Goal: Task Accomplishment & Management: Use online tool/utility

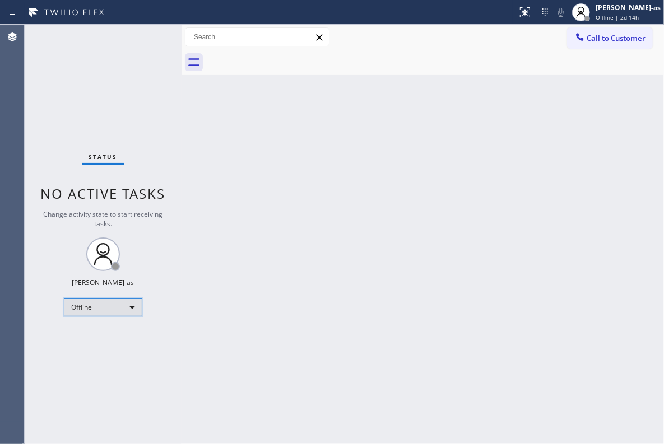
click at [110, 306] on div "Offline" at bounding box center [103, 308] width 78 height 18
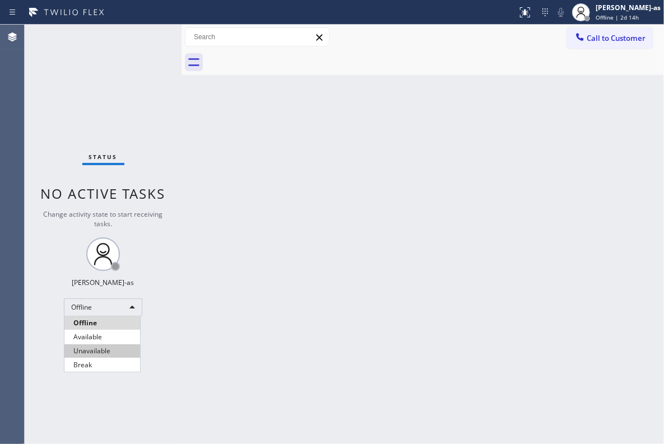
click at [114, 350] on li "Unavailable" at bounding box center [102, 351] width 76 height 13
click at [140, 81] on div "Status No active tasks Change activity state to start receiving tasks. [PERSON_…" at bounding box center [103, 235] width 157 height 420
click at [86, 97] on div "Status No active tasks Change activity state to start receiving tasks. [PERSON_…" at bounding box center [103, 235] width 157 height 420
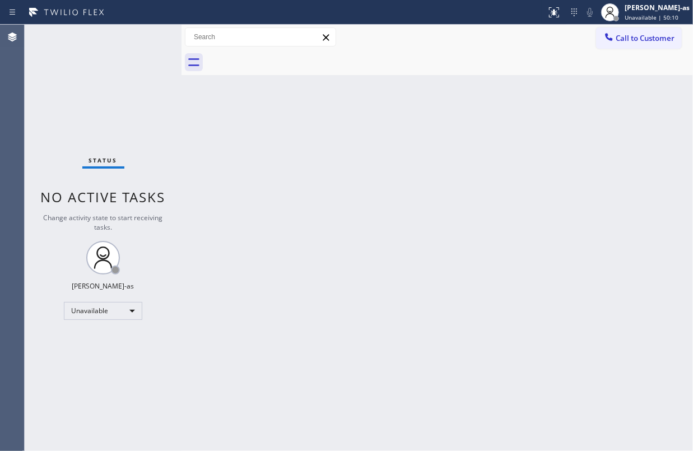
click at [275, 254] on div "Back to Dashboard Change Sender ID Customers Technicians Select a contact Outbo…" at bounding box center [437, 238] width 511 height 426
click at [185, 251] on div "Back to Dashboard Change Sender ID Customers Technicians Select a contact Outbo…" at bounding box center [437, 238] width 511 height 426
click at [403, 187] on div "Back to Dashboard Change Sender ID Customers Technicians Select a contact Outbo…" at bounding box center [437, 238] width 511 height 426
click at [164, 99] on div "Status No active tasks Change activity state to start receiving tasks. [PERSON_…" at bounding box center [103, 238] width 157 height 426
click at [635, 39] on span "Call to Customer" at bounding box center [645, 38] width 59 height 10
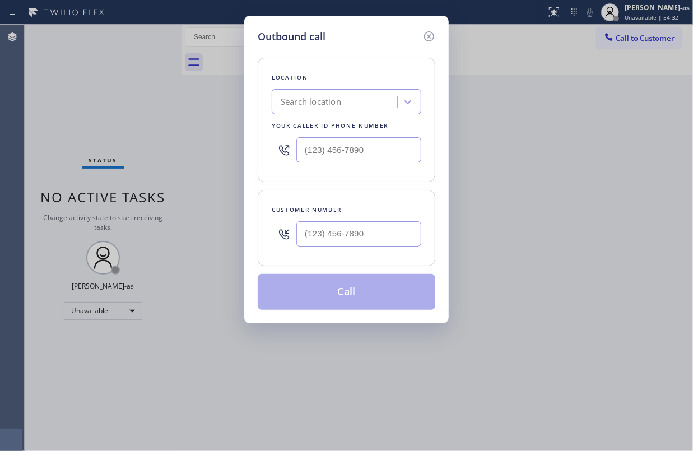
click at [344, 249] on div at bounding box center [358, 234] width 125 height 36
click at [354, 239] on input "(___) ___-____" at bounding box center [358, 233] width 125 height 25
paste input "626) 940-8309"
type input "(626) 940-8309"
click at [330, 99] on div "Search location" at bounding box center [311, 102] width 61 height 13
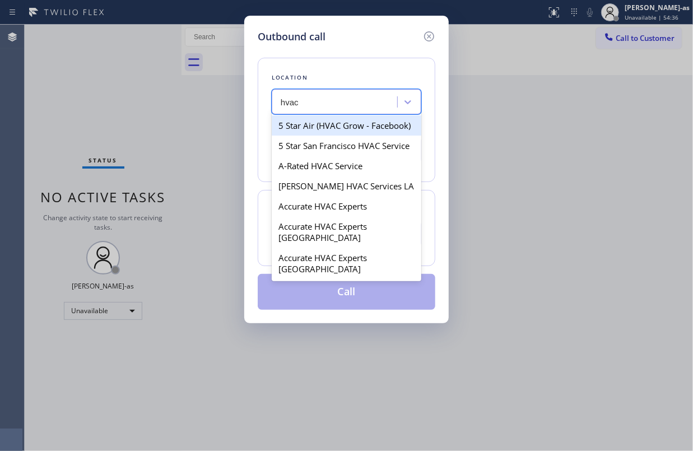
type input "hvac"
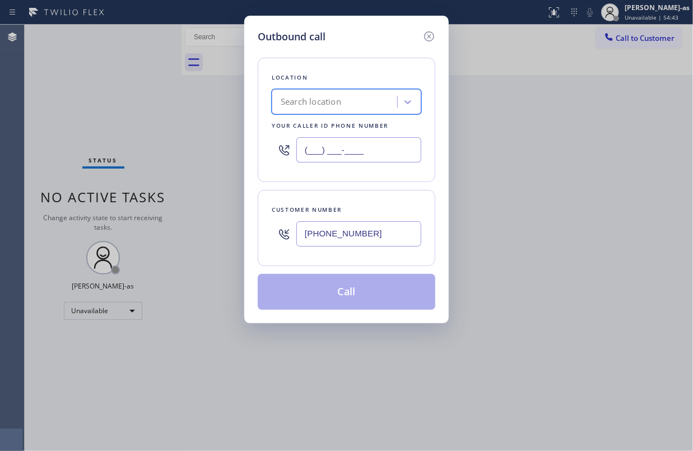
click at [350, 159] on input "(___) ___-____" at bounding box center [358, 149] width 125 height 25
click at [350, 157] on input "(___) ___-____" at bounding box center [358, 149] width 125 height 25
paste input "626) 400-5612"
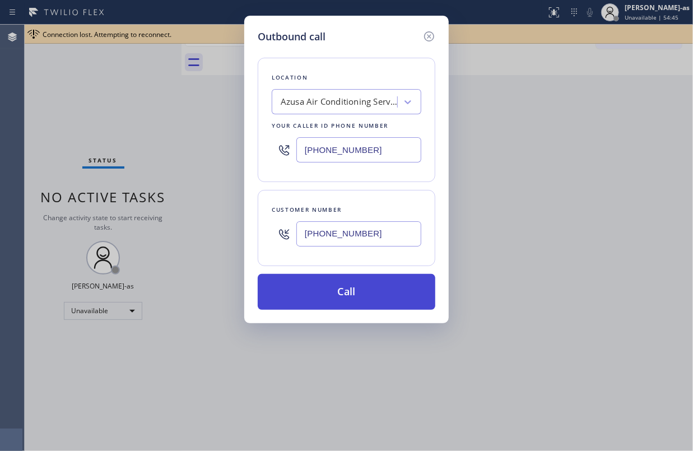
type input "(626) 400-5612"
drag, startPoint x: 368, startPoint y: 290, endPoint x: 371, endPoint y: 283, distance: 6.8
click at [369, 290] on button "Call" at bounding box center [347, 292] width 178 height 36
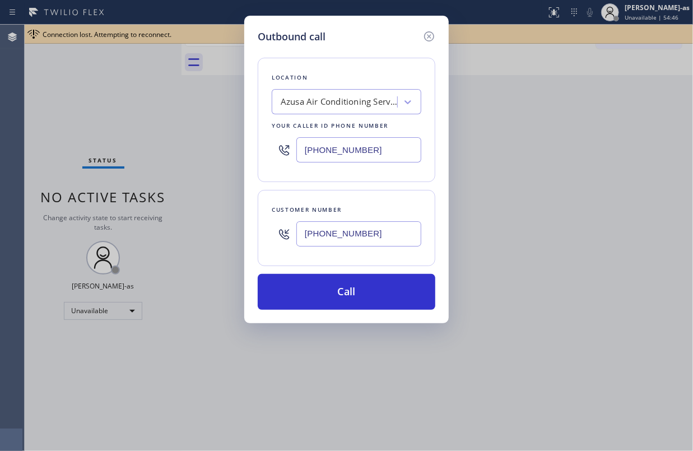
click at [597, 143] on div "Outbound call Location Azusa Air Conditioning Service Your caller id phone numb…" at bounding box center [346, 225] width 693 height 451
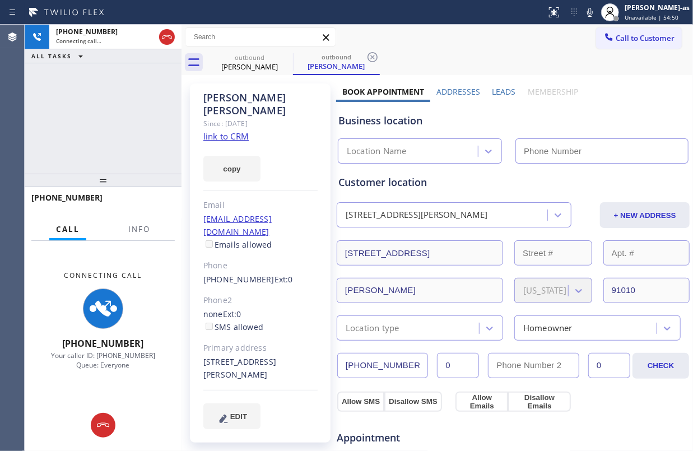
type input "(626) 400-5612"
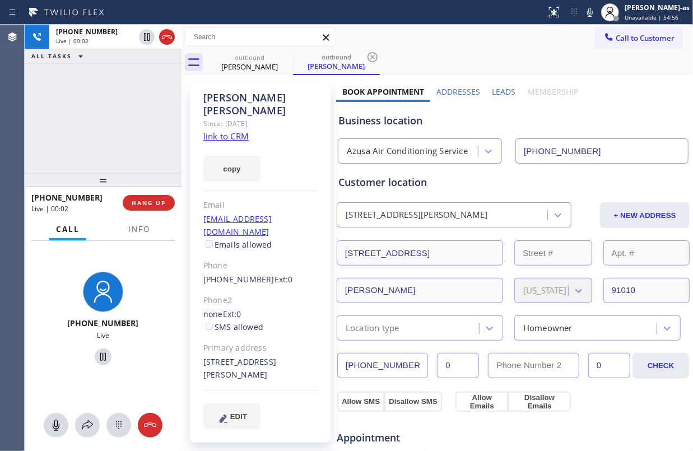
drag, startPoint x: 101, startPoint y: 134, endPoint x: 110, endPoint y: 136, distance: 8.5
click at [101, 134] on div "+16269408309 Live | 00:02 ALL TASKS ALL TASKS ACTIVE TASKS TASKS IN WRAP UP" at bounding box center [103, 99] width 157 height 149
click at [139, 226] on span "Info" at bounding box center [139, 229] width 22 height 10
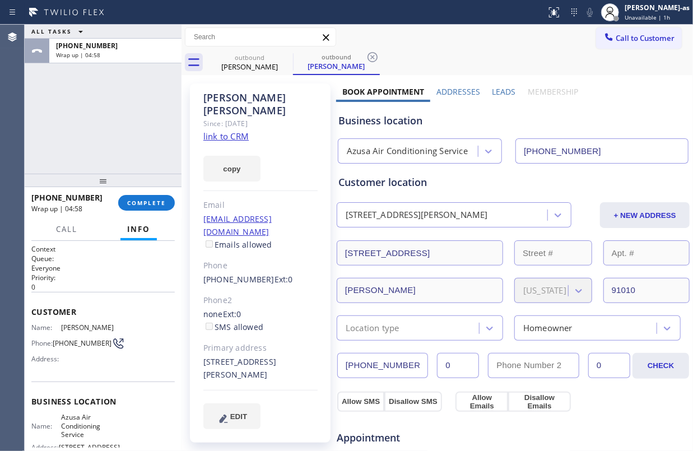
click at [135, 193] on div "+16269408309 Wrap up | 04:58 COMPLETE" at bounding box center [102, 202] width 143 height 29
click at [142, 204] on span "COMPLETE" at bounding box center [146, 203] width 39 height 8
click at [134, 153] on div "ALL TASKS ALL TASKS ACTIVE TASKS TASKS IN WRAP UP +16269408309 Wrap up | 04:59" at bounding box center [103, 99] width 157 height 149
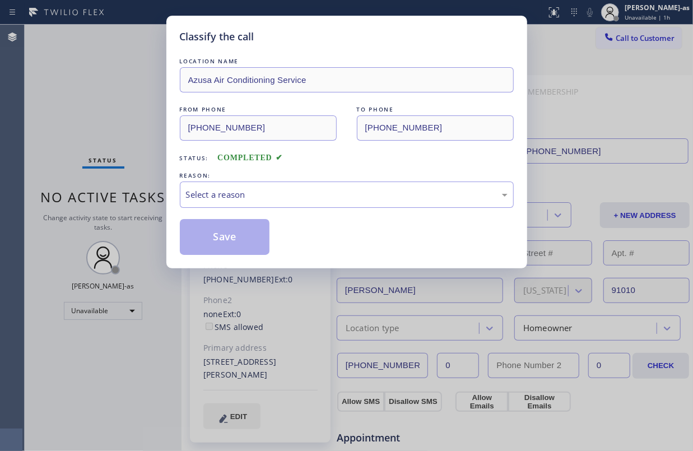
click at [261, 177] on div "REASON:" at bounding box center [347, 176] width 334 height 12
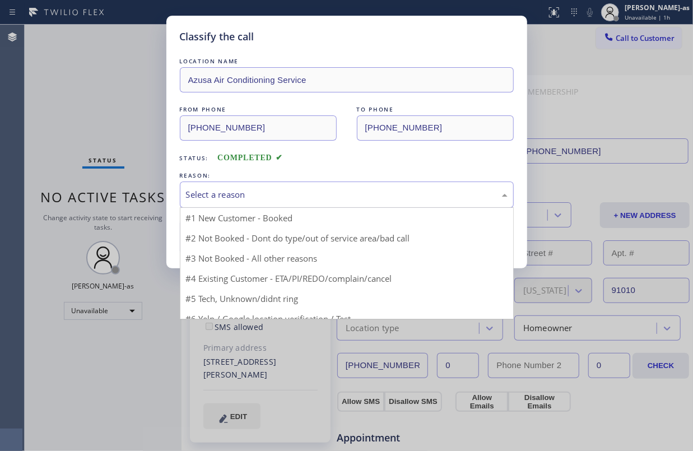
click at [304, 194] on div "Select a reason" at bounding box center [347, 194] width 322 height 13
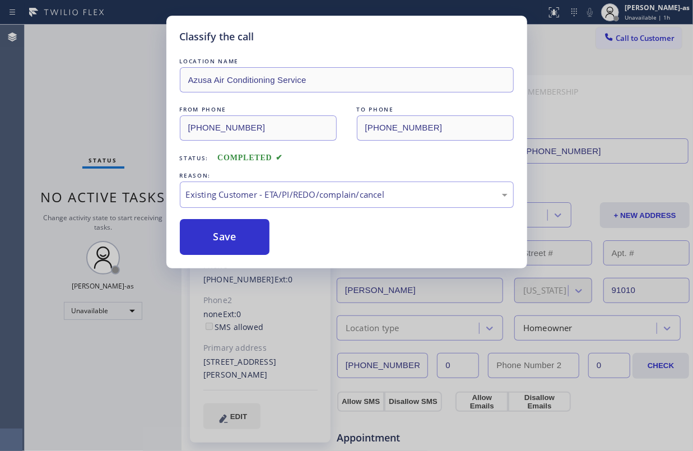
drag, startPoint x: 208, startPoint y: 230, endPoint x: 575, endPoint y: 178, distance: 370.0
click at [211, 230] on button "Save" at bounding box center [225, 237] width 90 height 36
click at [639, 39] on div "Classify the call LOCATION NAME Azusa Air Conditioning Service FROM PHONE (626)…" at bounding box center [346, 225] width 693 height 451
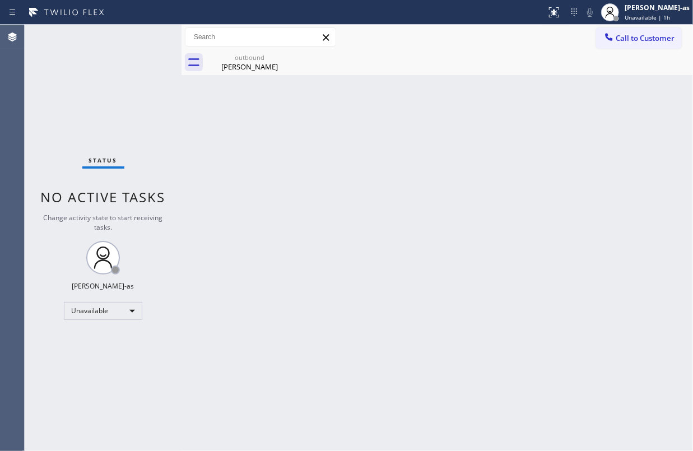
click at [639, 38] on span "Call to Customer" at bounding box center [645, 38] width 59 height 10
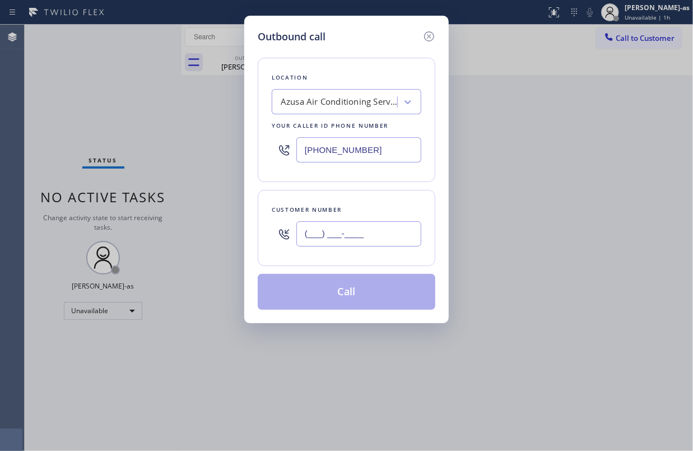
click at [389, 236] on input "(___) ___-____" at bounding box center [358, 233] width 125 height 25
paste input "562) 457-9724"
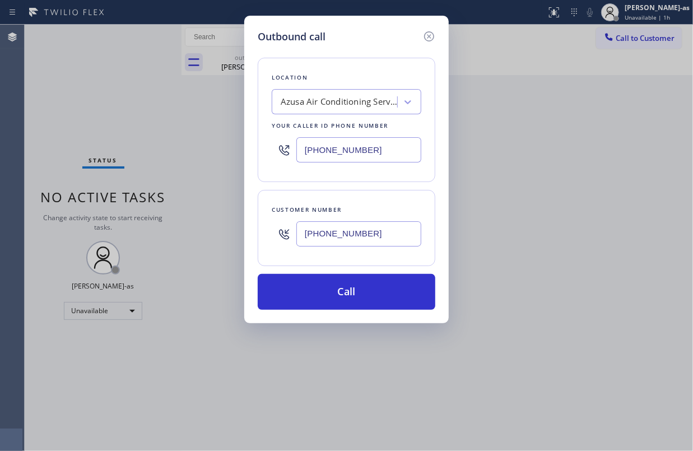
type input "(562) 457-9724"
click at [326, 104] on div "Azusa Air Conditioning Service" at bounding box center [340, 102] width 118 height 13
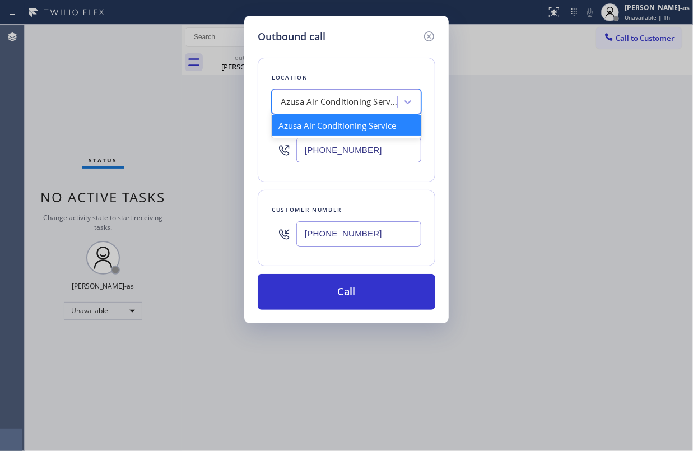
paste input "Santa Fe Springs Heating and Air Conditioning 3"
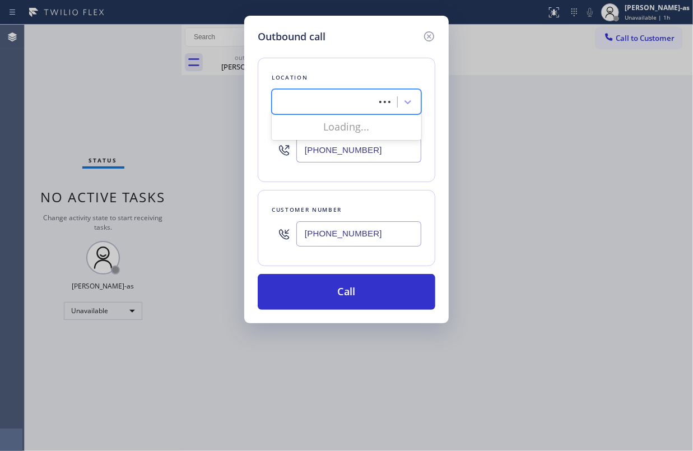
type input "Santa Fe Springs Heating and Air Conditioning 3"
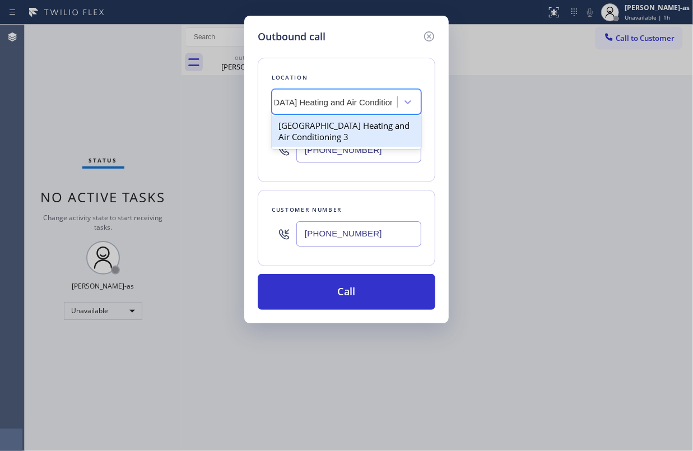
click at [317, 126] on div "Santa Fe Springs Heating and Air Conditioning 3" at bounding box center [347, 130] width 150 height 31
type input "(562) 203-0218"
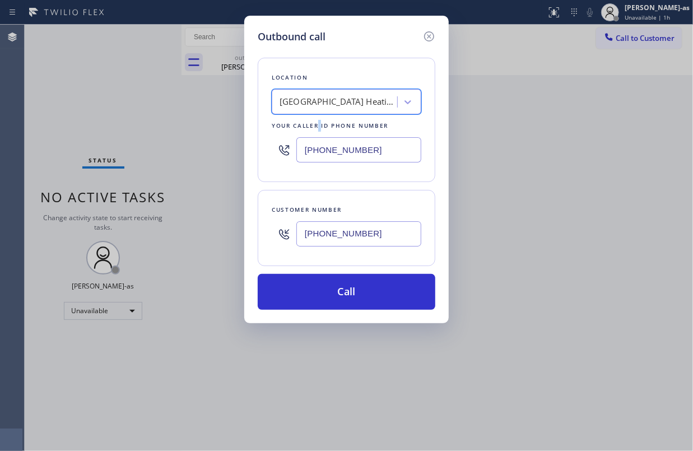
click at [317, 126] on div "Your caller id phone number" at bounding box center [347, 126] width 150 height 12
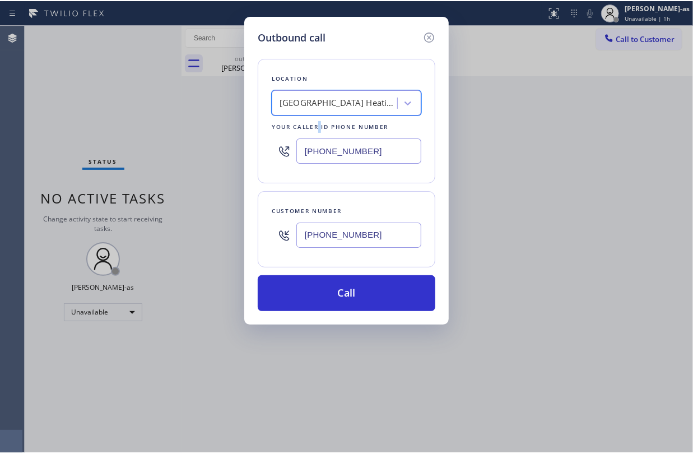
scroll to position [0, 1]
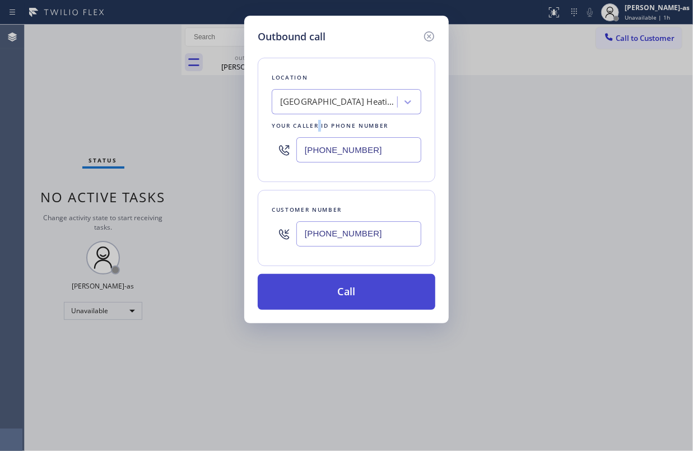
click at [368, 292] on button "Call" at bounding box center [347, 292] width 178 height 36
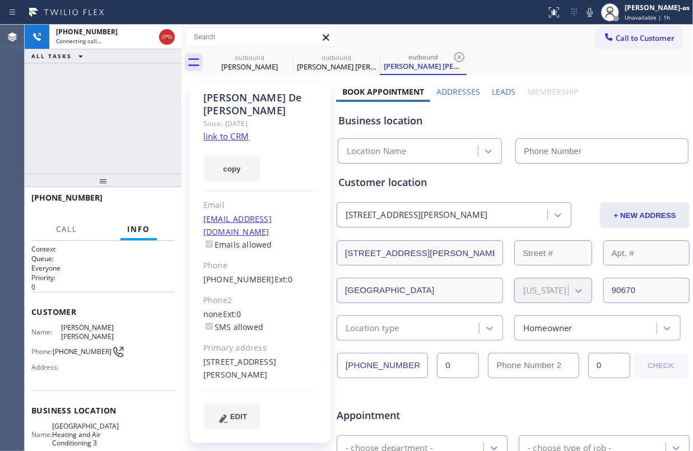
type input "(562) 203-0218"
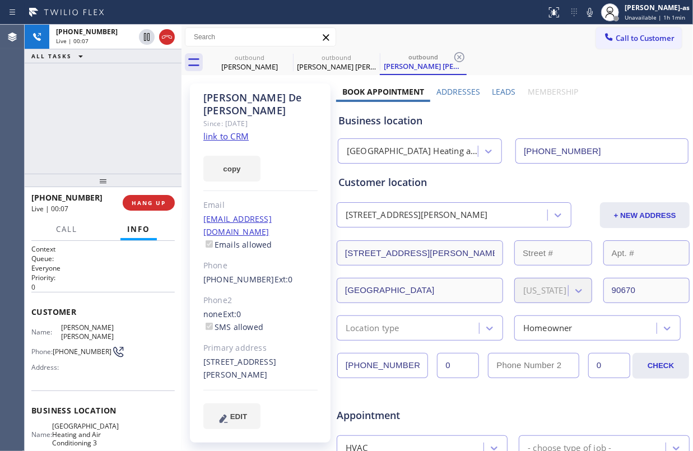
click at [132, 117] on div "+15624579724 Live | 00:07 ALL TASKS ALL TASKS ACTIVE TASKS TASKS IN WRAP UP" at bounding box center [103, 99] width 157 height 149
click at [196, 252] on div "Celia De la loza Since: 20 may 2020 link to CRM copy Email cdelaloza793@gmail.c…" at bounding box center [260, 262] width 141 height 359
drag, startPoint x: 217, startPoint y: 252, endPoint x: 258, endPoint y: 251, distance: 40.9
click at [258, 251] on div "Celia De la loza Since: 20 may 2020 link to CRM copy Email cdelaloza793@gmail.c…" at bounding box center [260, 262] width 141 height 359
copy link "(562) 457-9724"
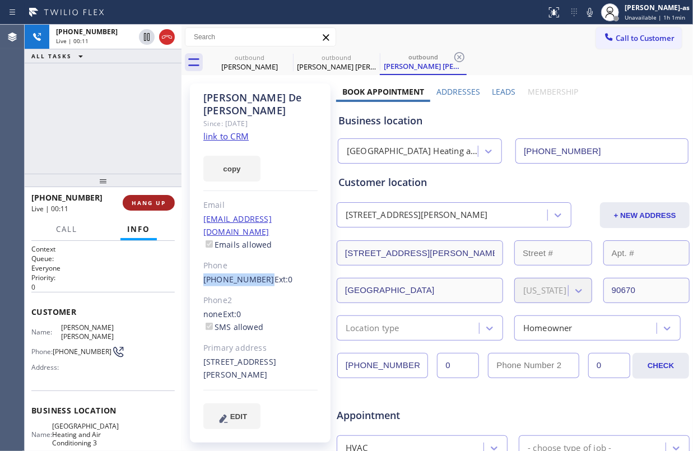
click at [148, 198] on button "HANG UP" at bounding box center [149, 203] width 52 height 16
click at [109, 137] on div "+15624579724 Live | 00:11 ALL TASKS ALL TASKS ACTIVE TASKS TASKS IN WRAP UP" at bounding box center [103, 99] width 157 height 149
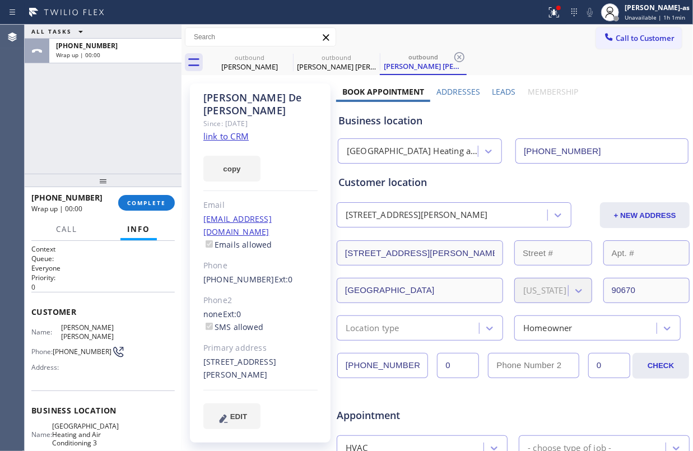
click at [124, 187] on div at bounding box center [103, 180] width 157 height 13
click at [146, 202] on span "COMPLETE" at bounding box center [146, 203] width 39 height 8
click at [99, 140] on div "ALL TASKS ALL TASKS ACTIVE TASKS TASKS IN WRAP UP +15624579724 Wrap up | 00:01" at bounding box center [103, 99] width 157 height 149
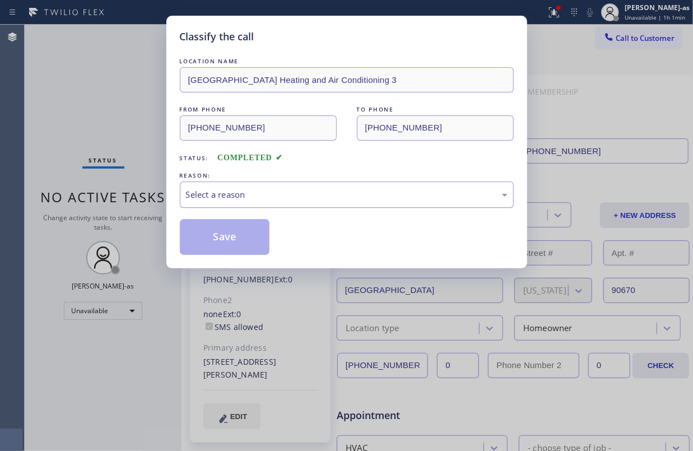
click at [281, 186] on div "Select a reason" at bounding box center [347, 195] width 334 height 26
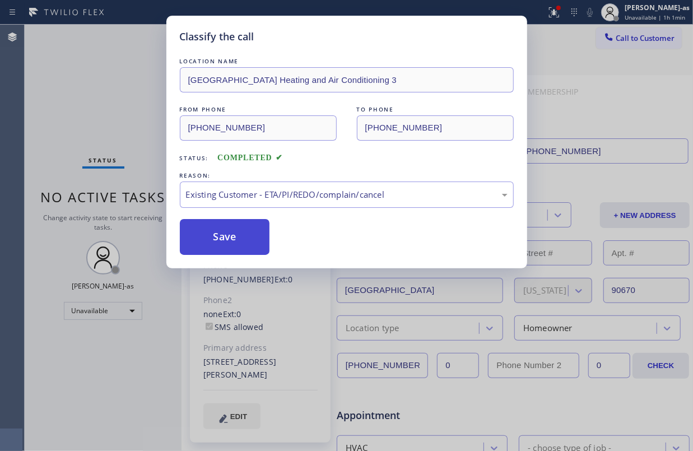
click at [249, 229] on button "Save" at bounding box center [225, 237] width 90 height 36
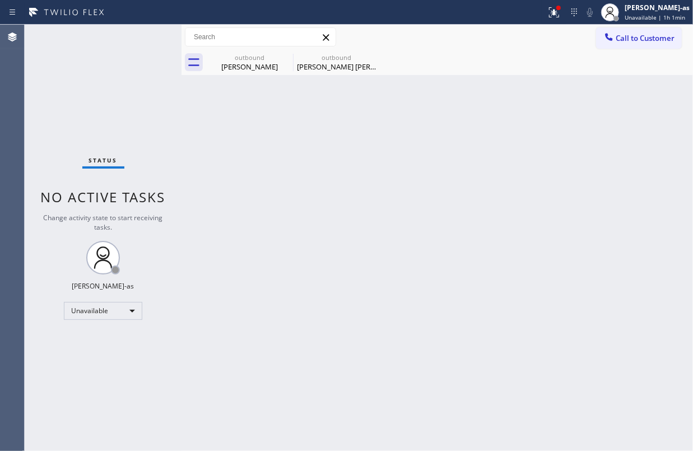
drag, startPoint x: 635, startPoint y: 38, endPoint x: 379, endPoint y: 218, distance: 313.2
click at [636, 36] on span "Call to Customer" at bounding box center [645, 38] width 59 height 10
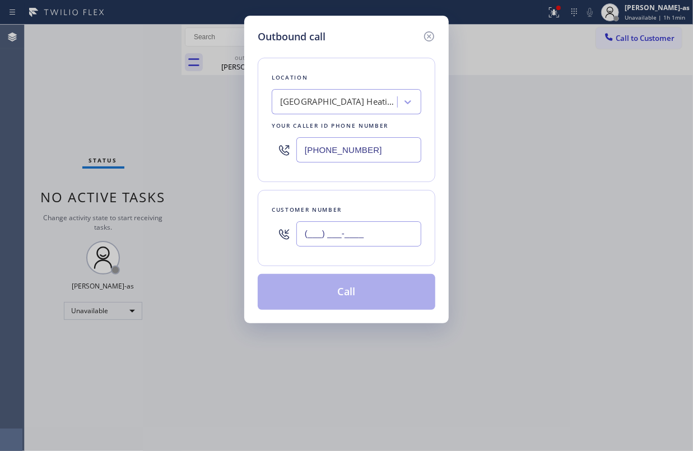
click at [361, 236] on input "(___) ___-____" at bounding box center [358, 233] width 125 height 25
paste input "562) 457-9724"
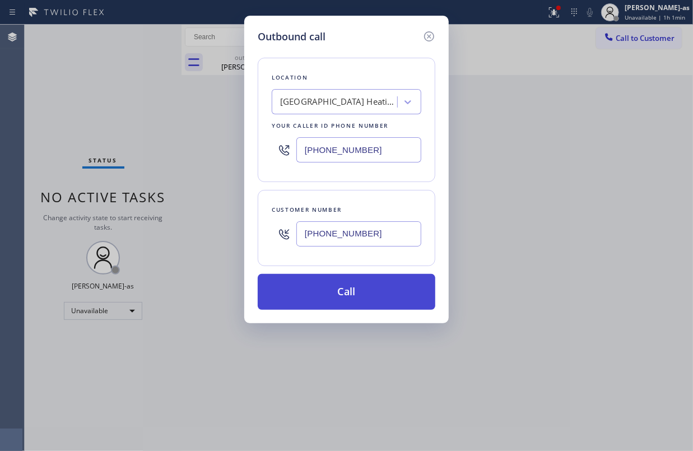
type input "(562) 457-9724"
click at [360, 294] on button "Call" at bounding box center [347, 292] width 178 height 36
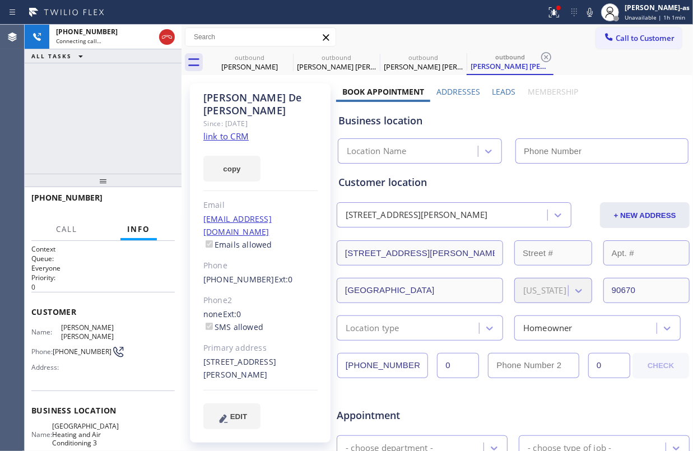
type input "(562) 203-0218"
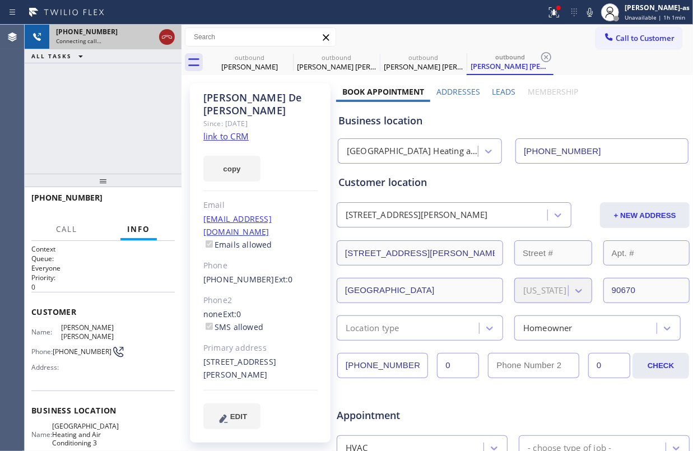
click at [161, 32] on icon at bounding box center [166, 36] width 13 height 13
click at [225, 45] on input "text" at bounding box center [260, 37] width 150 height 18
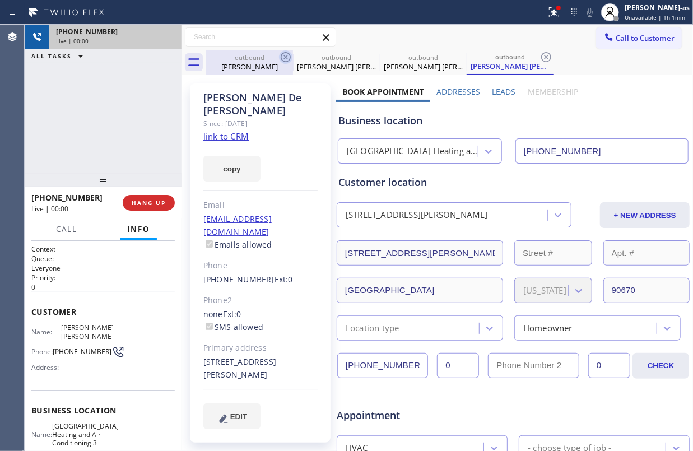
drag, startPoint x: 256, startPoint y: 59, endPoint x: 281, endPoint y: 56, distance: 24.8
click at [256, 57] on div "outbound" at bounding box center [249, 57] width 85 height 8
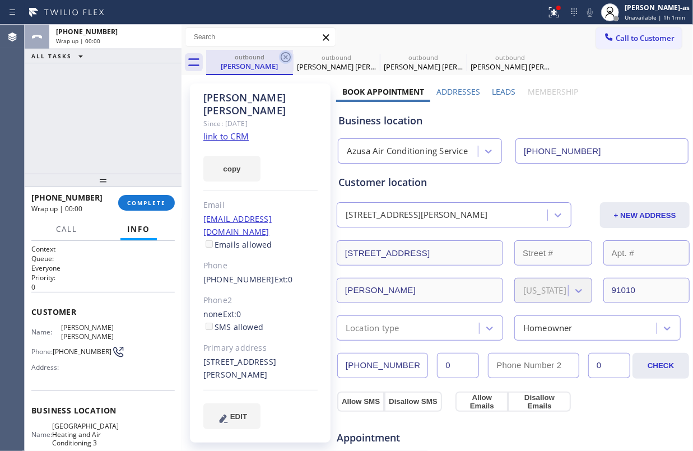
click at [281, 55] on icon at bounding box center [285, 56] width 13 height 13
type input "(562) 203-0218"
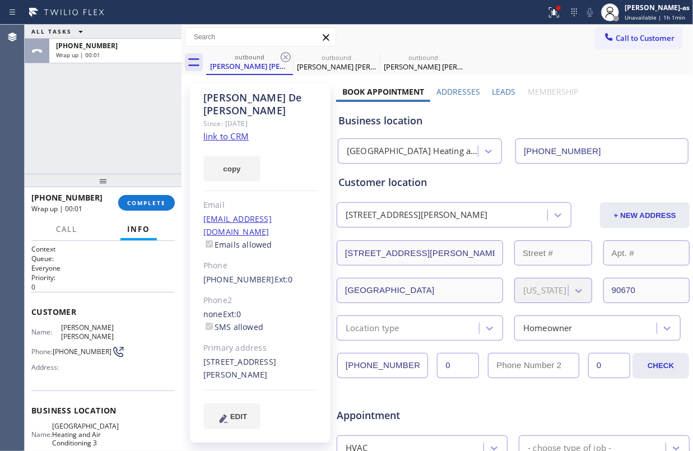
click at [281, 55] on icon at bounding box center [285, 56] width 13 height 13
click at [0, 0] on icon at bounding box center [0, 0] width 0 height 0
click at [281, 55] on div "outbound Celia De la loza outbound Celia De la loza" at bounding box center [449, 62] width 487 height 25
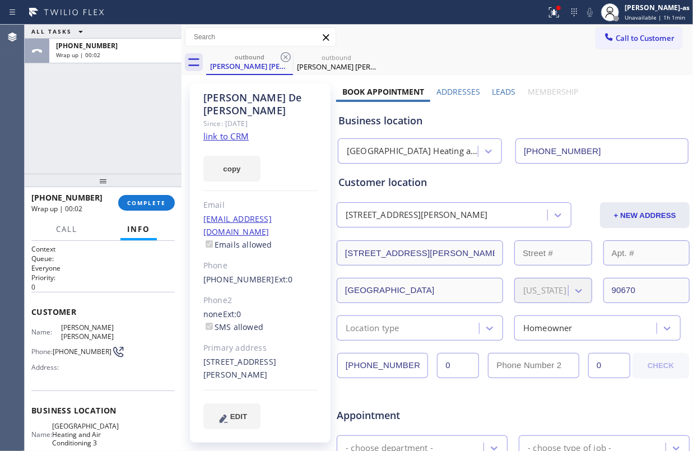
click at [281, 55] on div "outbound Celia De la loza outbound Celia De la loza" at bounding box center [449, 62] width 487 height 25
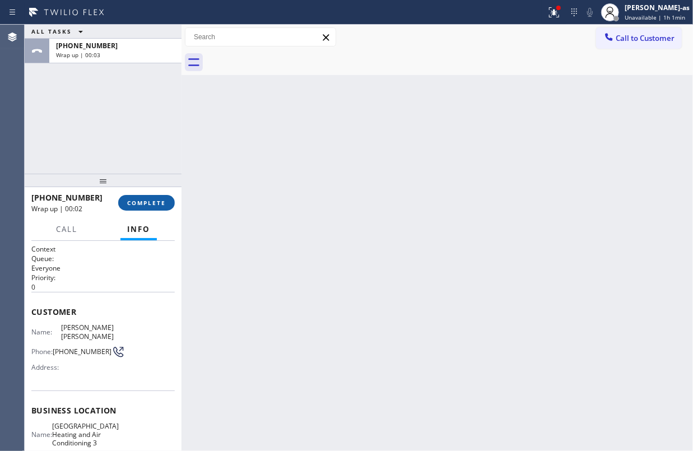
click at [161, 202] on span "COMPLETE" at bounding box center [146, 203] width 39 height 8
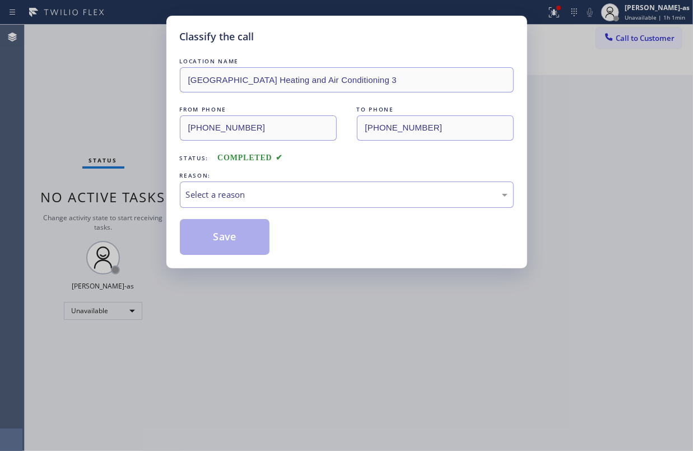
click at [151, 204] on div "Classify the call LOCATION NAME Santa Fe Springs Heating and Air Conditioning 3…" at bounding box center [346, 225] width 693 height 451
click at [278, 184] on div "Select a reason" at bounding box center [347, 195] width 334 height 26
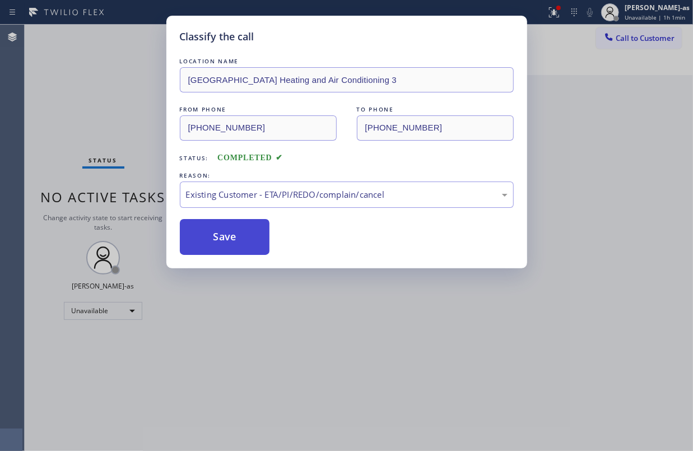
click at [208, 220] on button "Save" at bounding box center [225, 237] width 90 height 36
click at [225, 229] on div "Back to Dashboard Change Sender ID Customers Technicians Select a contact Outbo…" at bounding box center [437, 238] width 511 height 426
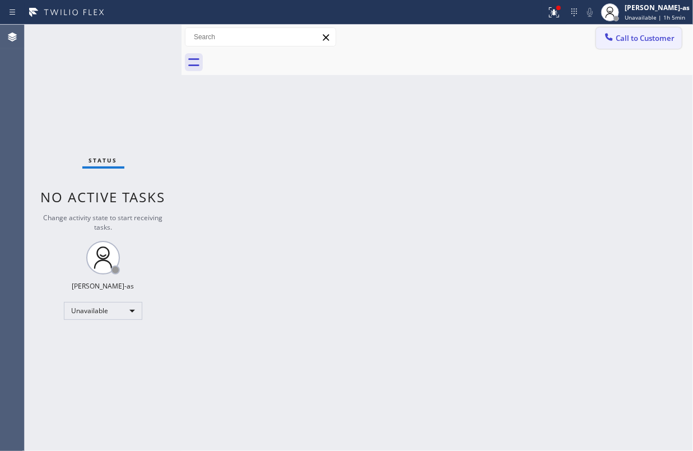
drag, startPoint x: 642, startPoint y: 50, endPoint x: 629, endPoint y: 34, distance: 21.5
click at [638, 43] on div "Call to Customer Outbound call Location Santa Fe Springs Heating and Air Condit…" at bounding box center [437, 50] width 511 height 50
click at [628, 32] on button "Call to Customer" at bounding box center [639, 37] width 86 height 21
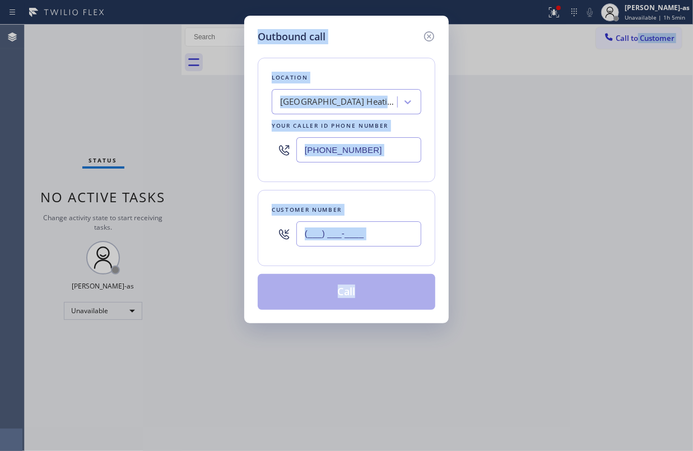
click at [400, 234] on input "(___) ___-____" at bounding box center [358, 233] width 125 height 25
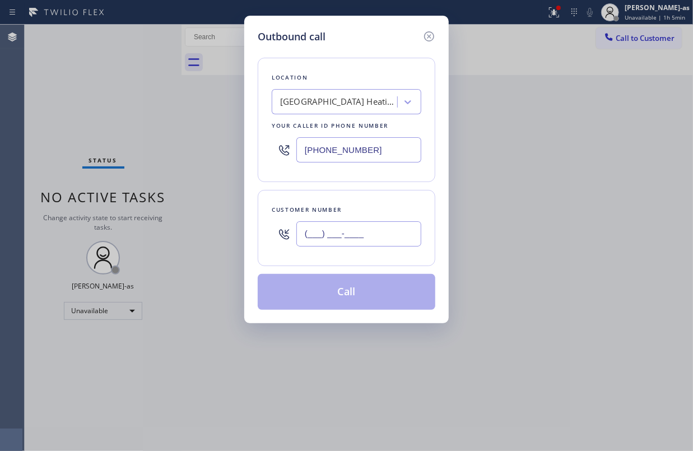
paste input "213) 309-7592"
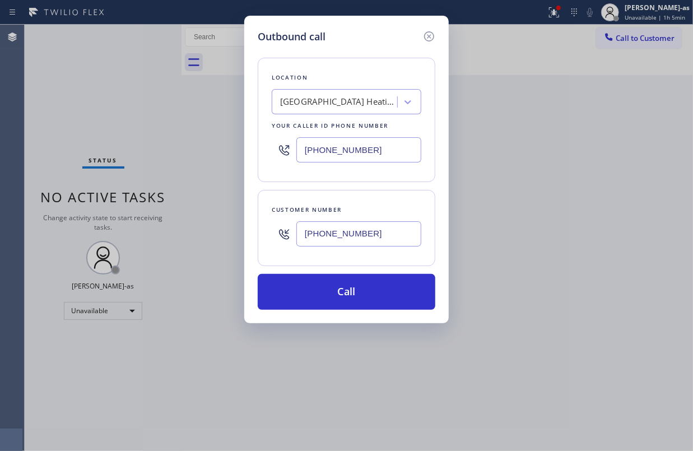
type input "(213) 309-7592"
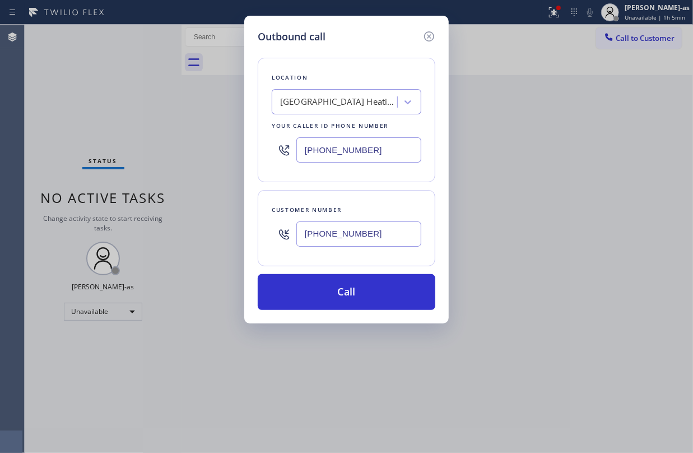
click at [308, 103] on div "Santa Fe Springs Heating and Air Conditioning 3" at bounding box center [339, 102] width 118 height 13
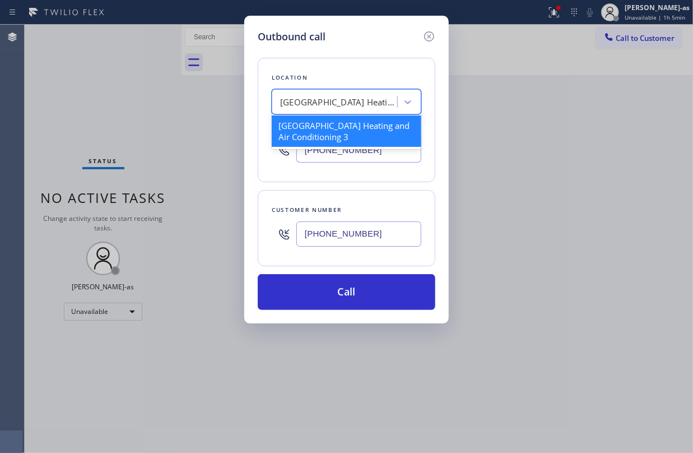
paste input "Heating and Air Conditioning Echo Park"
type input "Heating and Air Conditioning Echo Park"
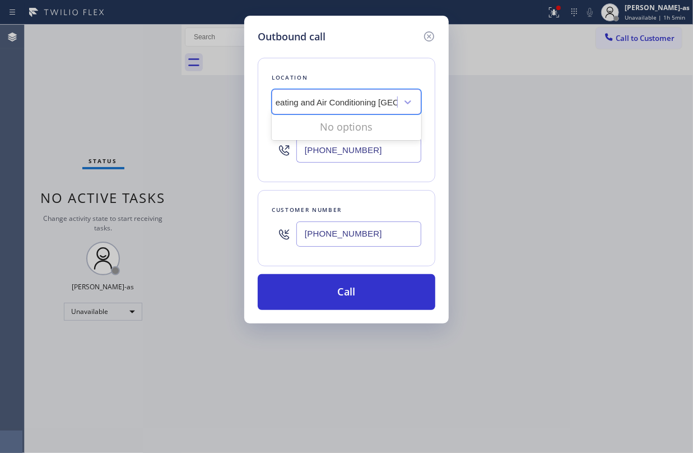
scroll to position [0, 6]
click at [353, 90] on div "Heating and Air Conditioning Echo Park" at bounding box center [347, 101] width 150 height 25
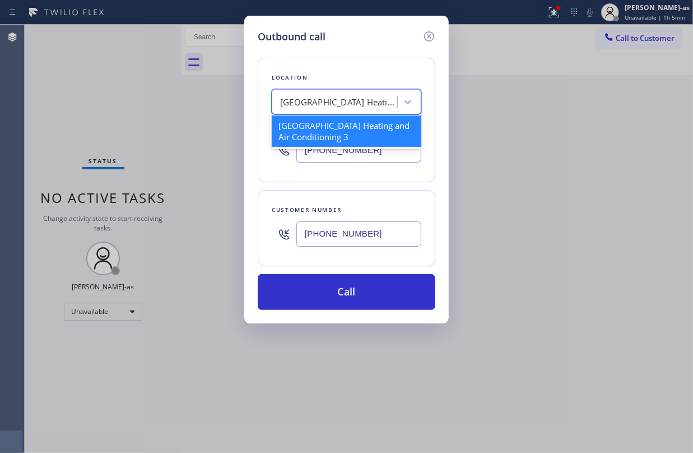
click at [354, 90] on div "Santa Fe Springs Heating and Air Conditioning 3" at bounding box center [347, 101] width 150 height 25
click at [348, 96] on div "Santa Fe Springs Heating and Air Conditioning 3" at bounding box center [339, 102] width 118 height 13
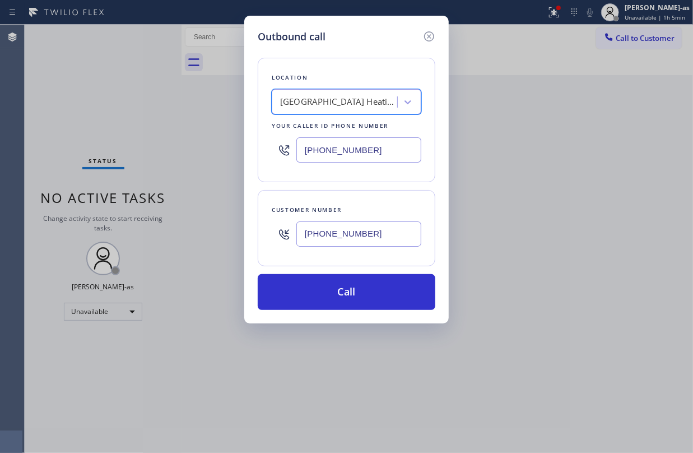
click at [348, 96] on div "Santa Fe Springs Heating and Air Conditioning 3" at bounding box center [339, 102] width 118 height 13
type input "hvac alliance expert"
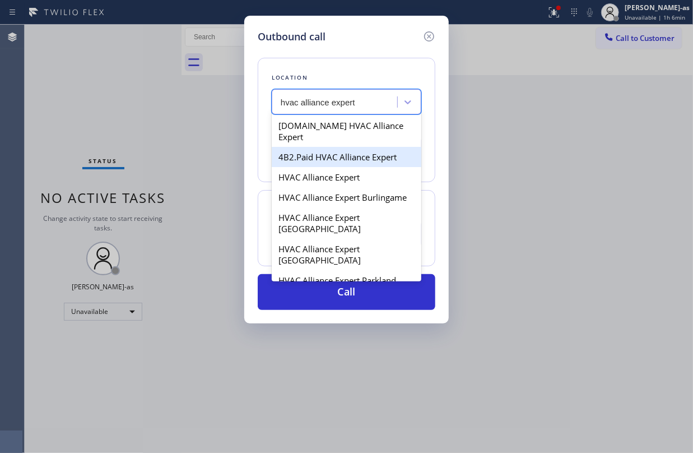
click at [329, 147] on div "4B2.Paid HVAC Alliance Expert" at bounding box center [347, 157] width 150 height 20
type input "[PHONE_NUMBER]"
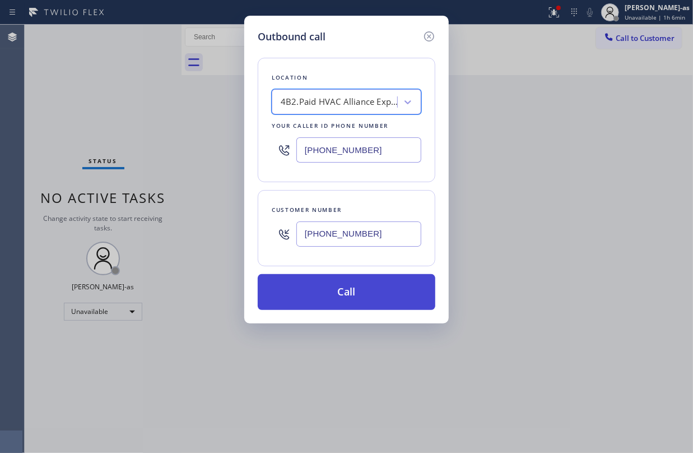
click at [357, 291] on button "Call" at bounding box center [347, 292] width 178 height 36
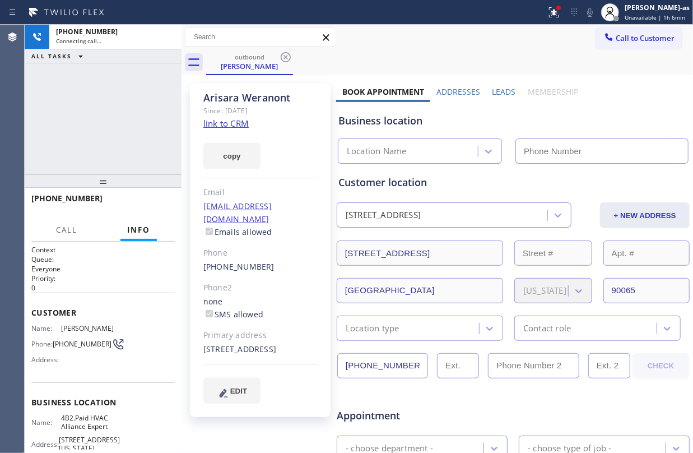
click at [502, 202] on div "3616 Loosmore St Los Angeles, 90065 CA + NEW ADDRESS" at bounding box center [513, 214] width 355 height 28
type input "[PHONE_NUMBER]"
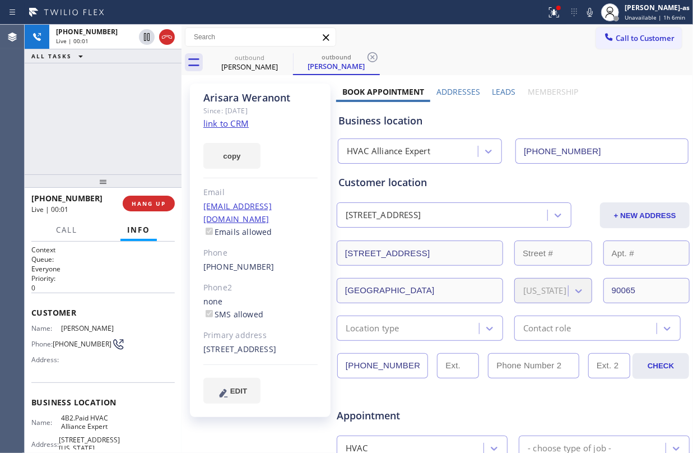
click at [45, 97] on div "+12133097592 Live | 00:01 ALL TASKS ALL TASKS ACTIVE TASKS TASKS IN WRAP UP" at bounding box center [103, 100] width 157 height 150
click at [141, 192] on div "+12133097592 Live | 00:02 HANG UP" at bounding box center [102, 203] width 143 height 29
click at [276, 261] on div "(213) 309-7592" at bounding box center [260, 267] width 114 height 13
click at [268, 281] on div "Phone2" at bounding box center [260, 287] width 114 height 13
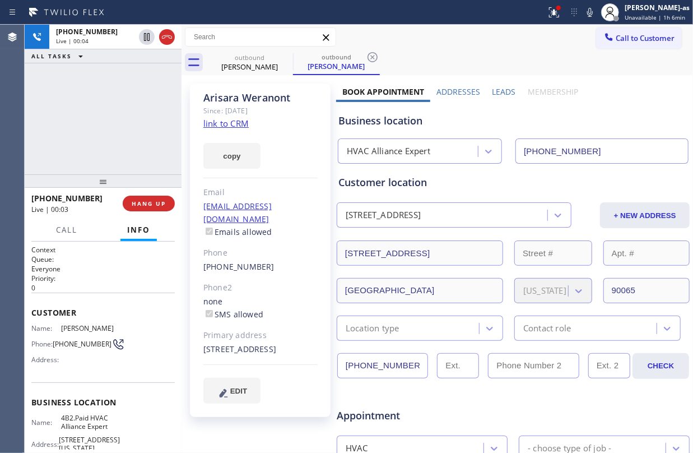
click at [272, 295] on div "none SMS allowed" at bounding box center [260, 308] width 114 height 26
click at [271, 261] on div "(213) 309-7592" at bounding box center [260, 267] width 114 height 13
click at [270, 261] on div "(213) 309-7592" at bounding box center [260, 267] width 114 height 13
copy div "(213) 309-7592"
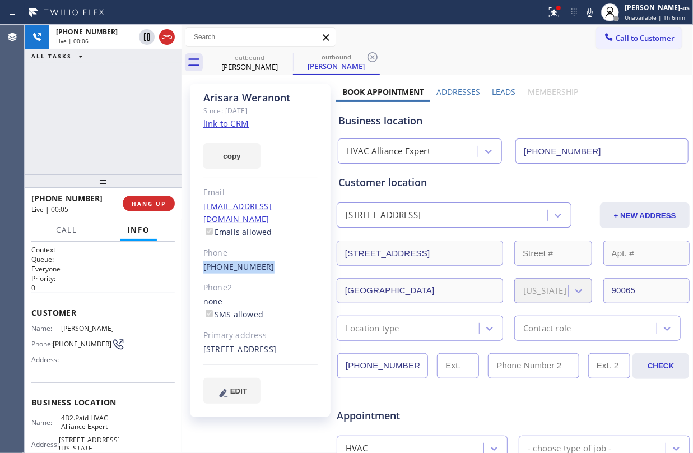
click at [134, 194] on div "+12133097592 Live | 00:05 HANG UP" at bounding box center [102, 203] width 143 height 29
click at [137, 203] on span "HANG UP" at bounding box center [149, 203] width 34 height 8
click at [117, 149] on div "+12133097592 Live | 00:07 ALL TASKS ALL TASKS ACTIVE TASKS TASKS IN WRAP UP" at bounding box center [103, 100] width 157 height 150
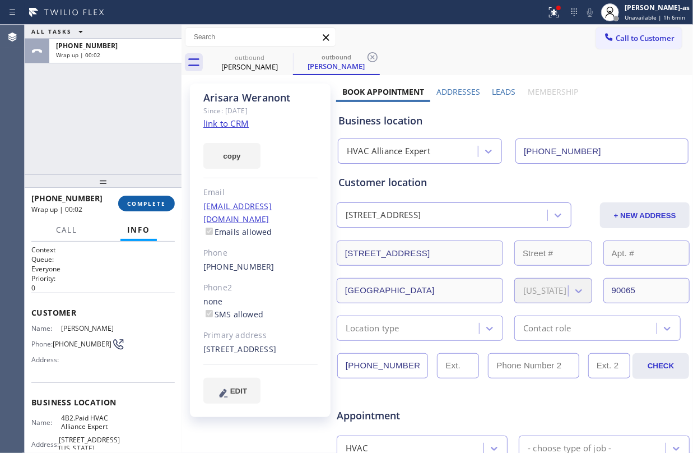
click at [131, 207] on button "COMPLETE" at bounding box center [146, 204] width 57 height 16
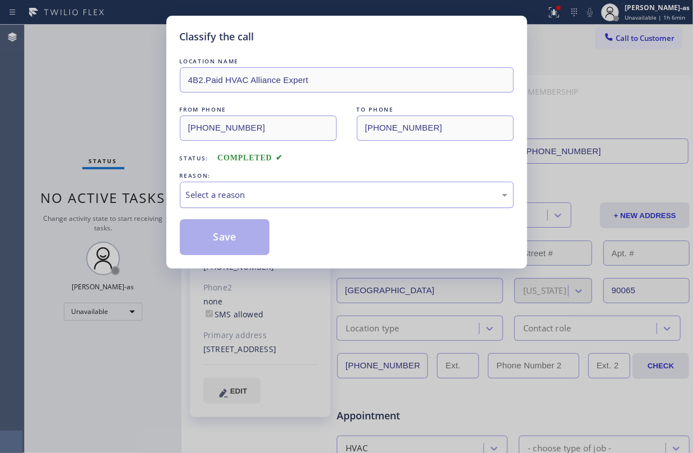
drag, startPoint x: 308, startPoint y: 196, endPoint x: 309, endPoint y: 203, distance: 6.9
click at [308, 196] on div "Select a reason" at bounding box center [347, 194] width 322 height 13
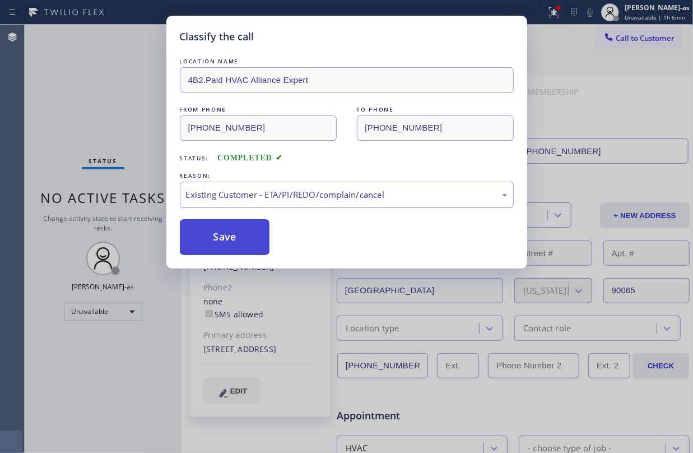
drag, startPoint x: 236, startPoint y: 234, endPoint x: 239, endPoint y: 225, distance: 8.9
click at [236, 233] on button "Save" at bounding box center [225, 237] width 90 height 36
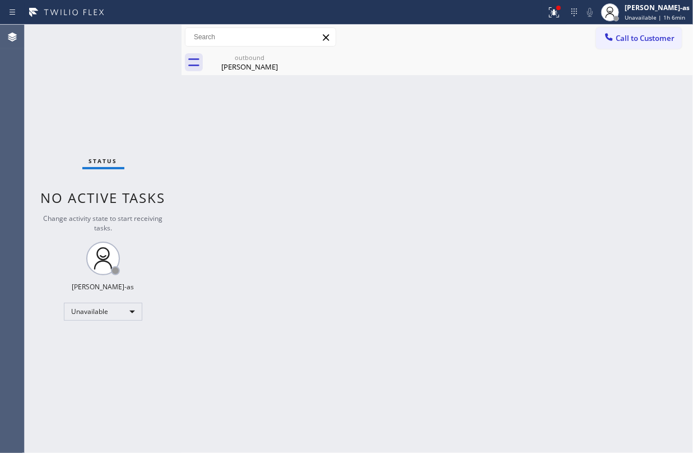
click at [606, 30] on button "Call to Customer" at bounding box center [639, 37] width 86 height 21
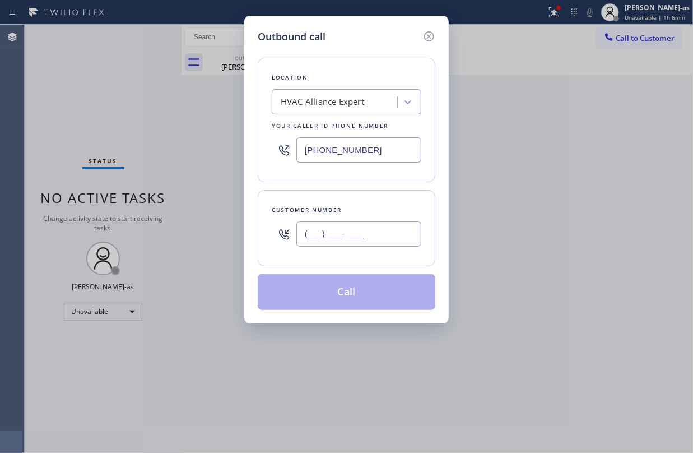
click at [350, 236] on input "(___) ___-____" at bounding box center [358, 233] width 125 height 25
paste input "213) 309-7592"
type input "(213) 309-7592"
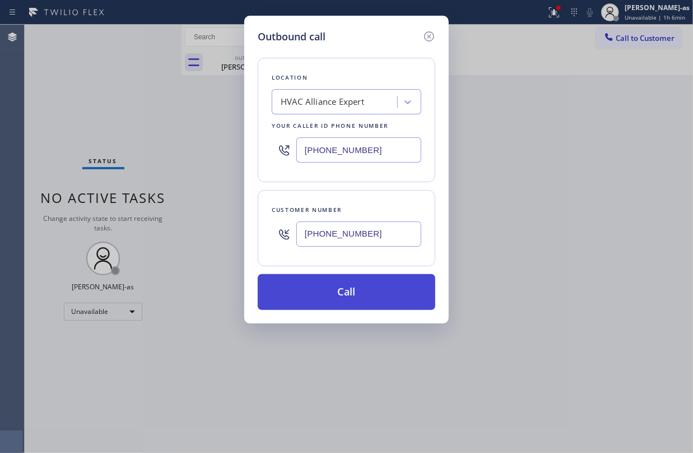
click at [343, 292] on button "Call" at bounding box center [347, 292] width 178 height 36
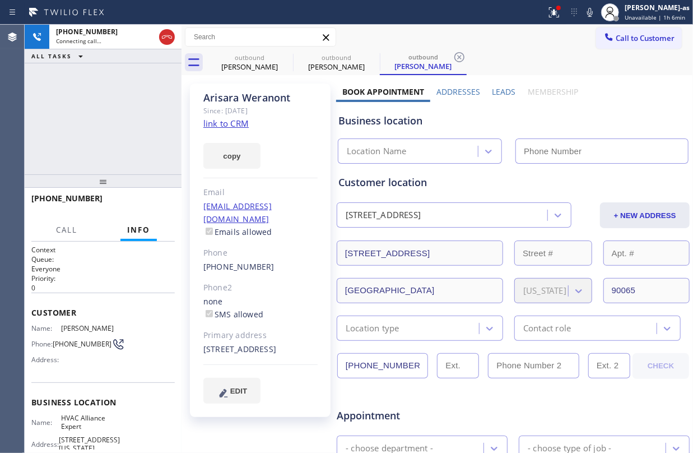
type input "[PHONE_NUMBER]"
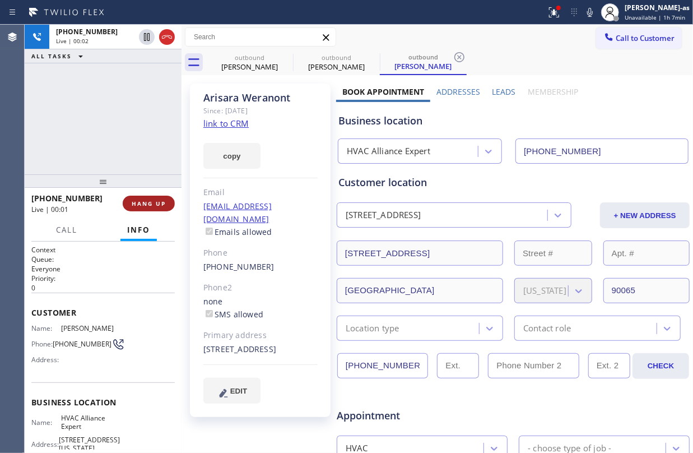
click at [146, 200] on span "HANG UP" at bounding box center [149, 203] width 34 height 8
click at [148, 170] on div "+12133097592 Live | 00:02 ALL TASKS ALL TASKS ACTIVE TASKS TASKS IN WRAP UP" at bounding box center [103, 100] width 157 height 150
click at [160, 200] on span "HANG UP" at bounding box center [149, 203] width 34 height 8
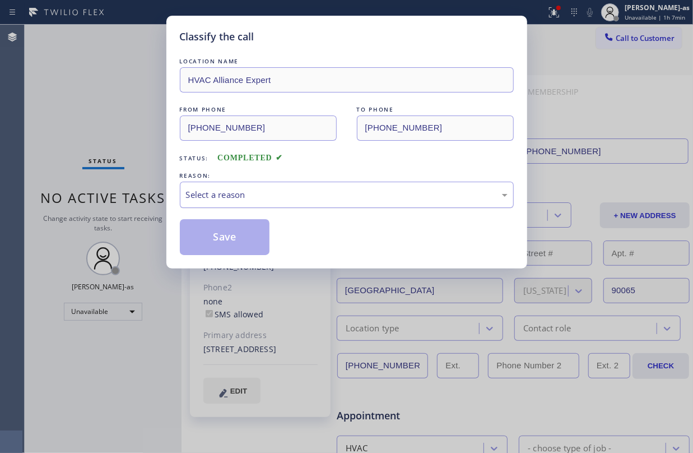
click at [278, 199] on div "Select a reason" at bounding box center [347, 194] width 322 height 13
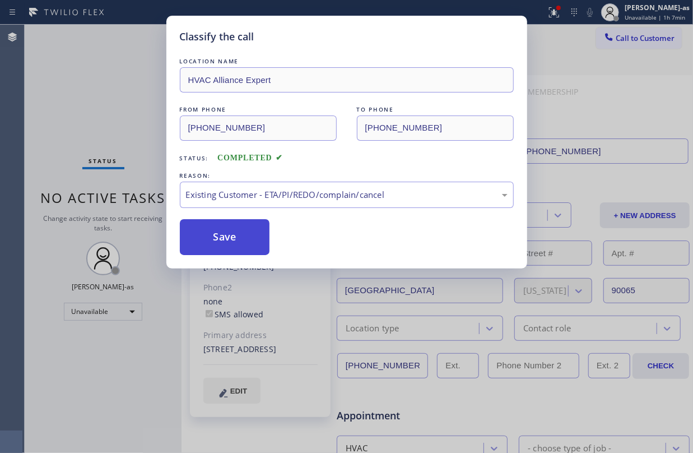
click at [250, 245] on button "Save" at bounding box center [225, 237] width 90 height 36
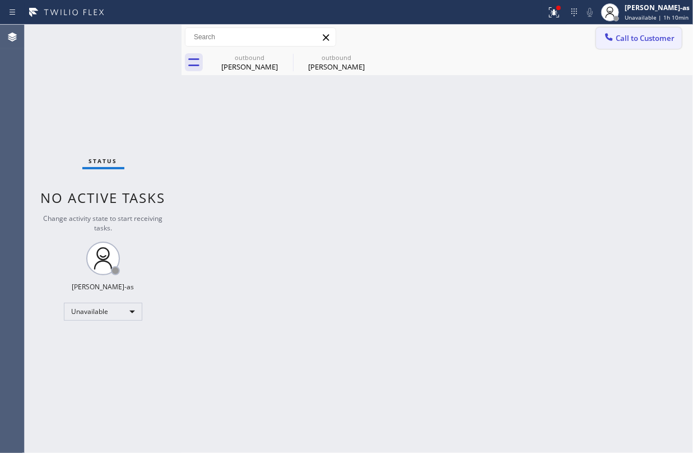
click at [630, 37] on span "Call to Customer" at bounding box center [645, 38] width 59 height 10
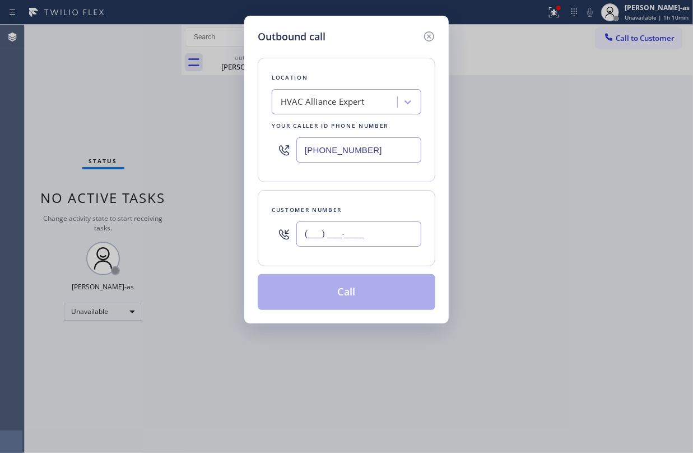
click at [388, 238] on input "(___) ___-____" at bounding box center [358, 233] width 125 height 25
paste input "562) 307-5187"
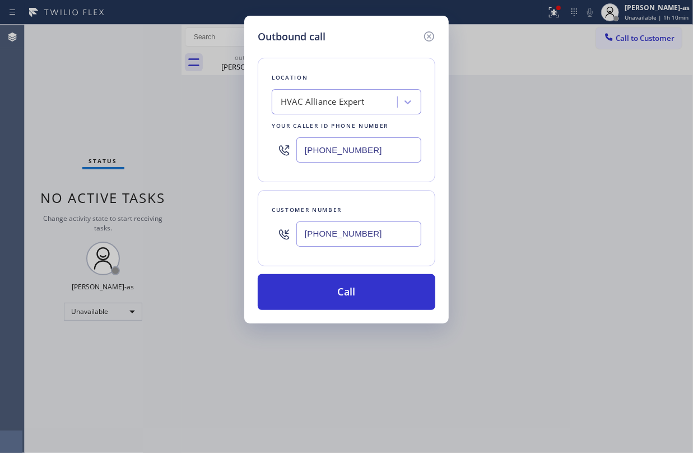
type input "(562) 307-5187"
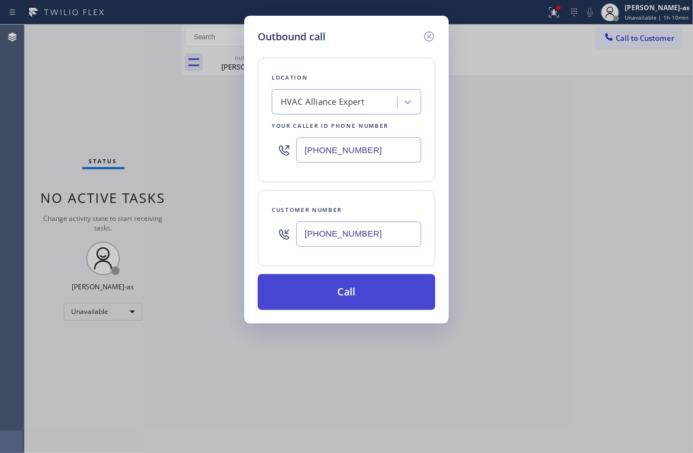
click at [343, 294] on button "Call" at bounding box center [347, 292] width 178 height 36
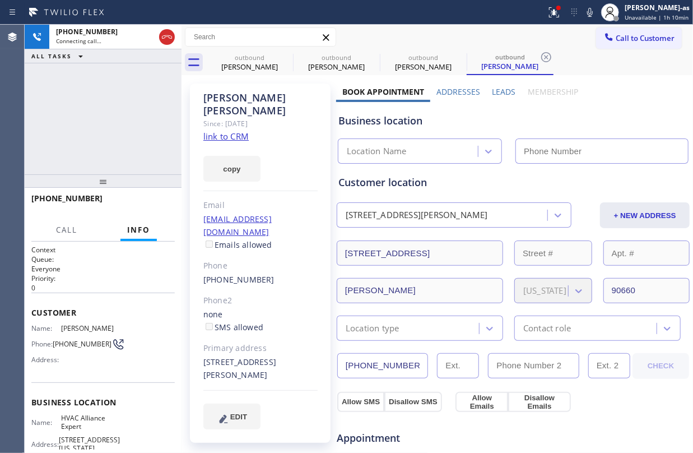
type input "[PHONE_NUMBER]"
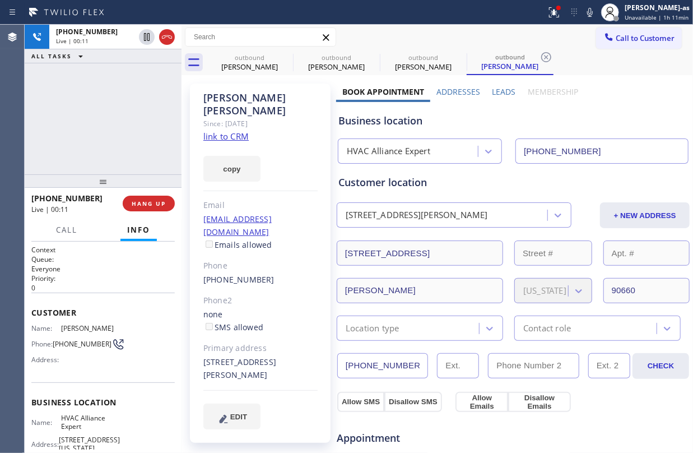
click at [132, 202] on span "HANG UP" at bounding box center [149, 203] width 34 height 8
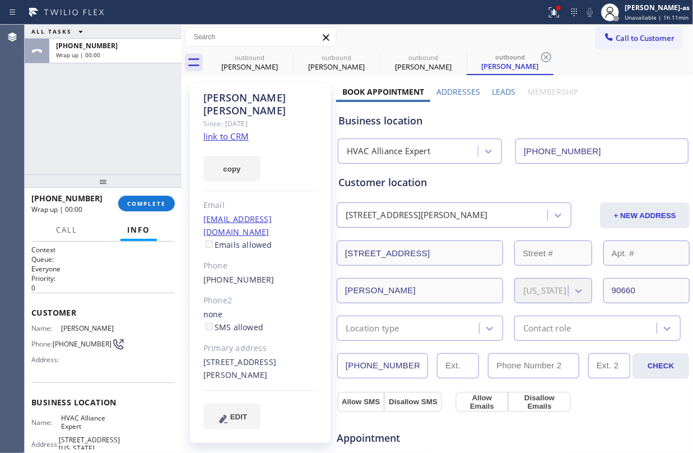
click at [280, 246] on div "Elizabeth Soriano Since: 20 may 2020 link to CRM copy Email esgssoriano@gmail.c…" at bounding box center [260, 262] width 141 height 359
click at [273, 273] on div "(562) 307-5187" at bounding box center [260, 279] width 114 height 13
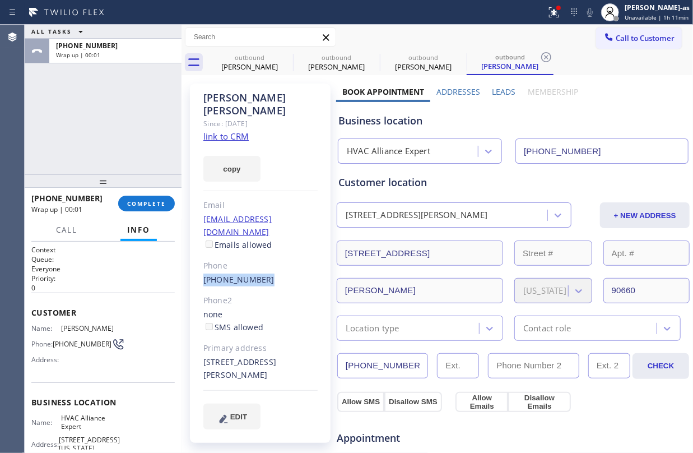
copy div "(562) 307-5187"
click at [149, 199] on span "COMPLETE" at bounding box center [146, 203] width 39 height 8
click at [110, 199] on div "+15623075187" at bounding box center [70, 198] width 79 height 11
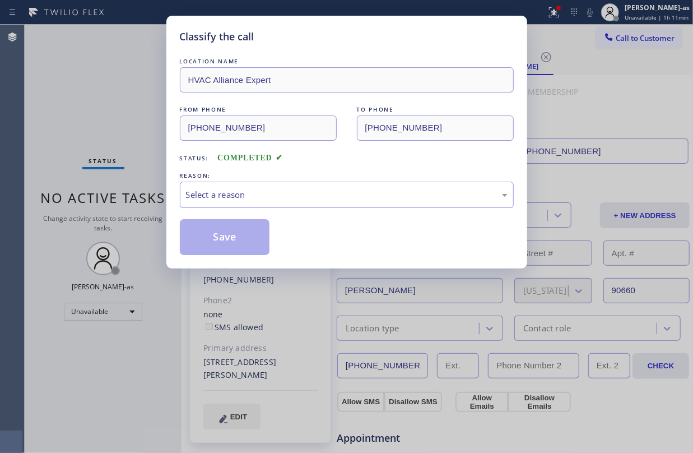
click at [131, 140] on div "Classify the call LOCATION NAME HVAC Alliance Expert FROM PHONE (855) 999-4417 …" at bounding box center [346, 226] width 693 height 453
click at [217, 193] on div "Select a reason" at bounding box center [347, 194] width 322 height 13
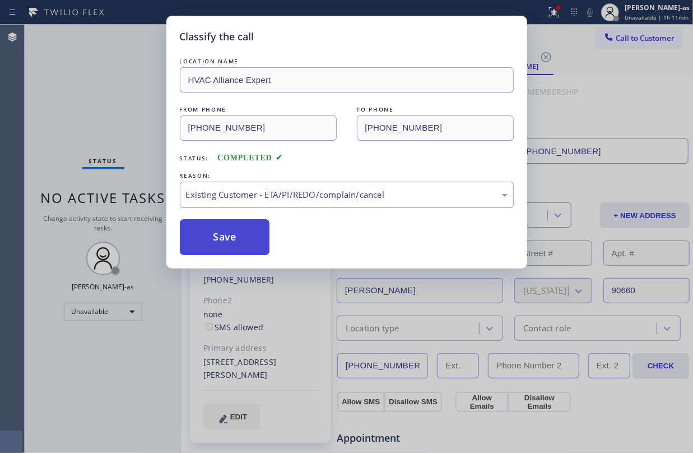
click at [216, 231] on button "Save" at bounding box center [225, 237] width 90 height 36
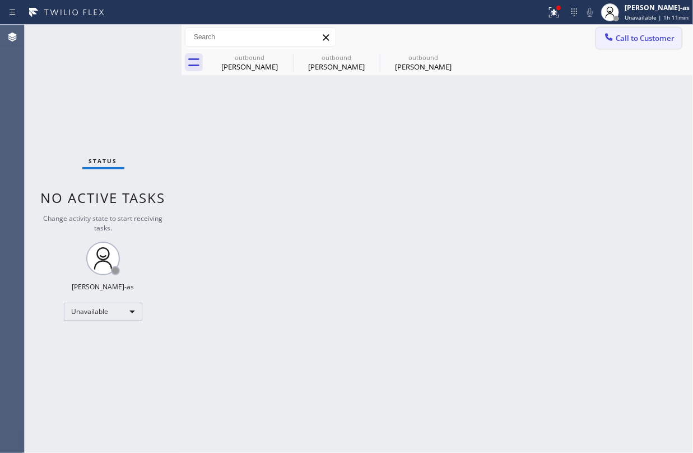
click at [628, 34] on span "Call to Customer" at bounding box center [645, 38] width 59 height 10
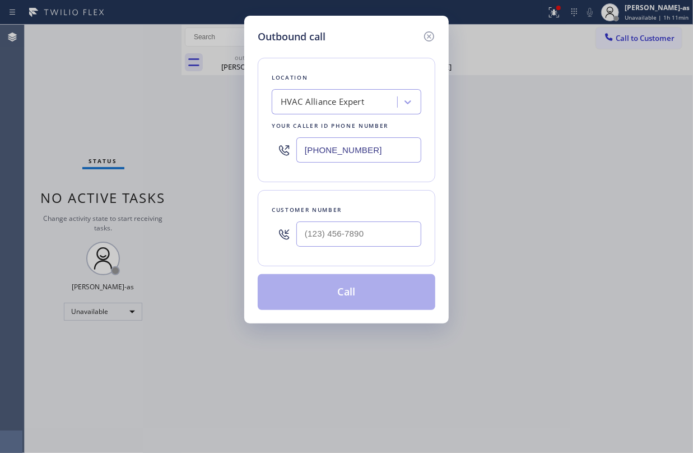
click at [379, 241] on input "text" at bounding box center [358, 233] width 125 height 25
paste input "562) 307-5187"
type input "(562) 307-5187"
click at [368, 295] on button "Call" at bounding box center [347, 292] width 178 height 36
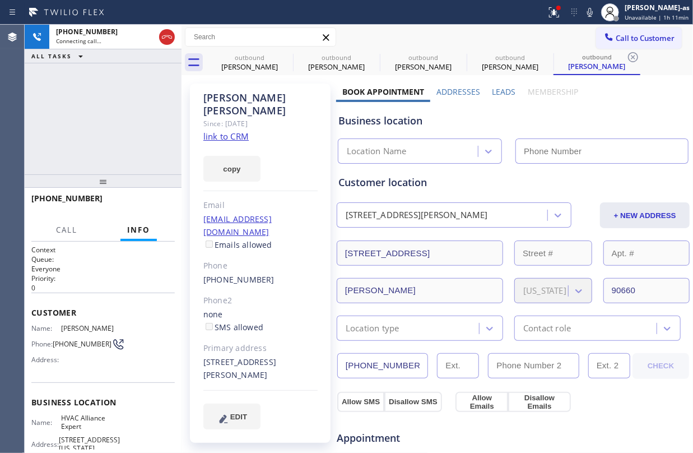
type input "[PHONE_NUMBER]"
click at [224, 131] on link "link to CRM" at bounding box center [225, 136] width 45 height 11
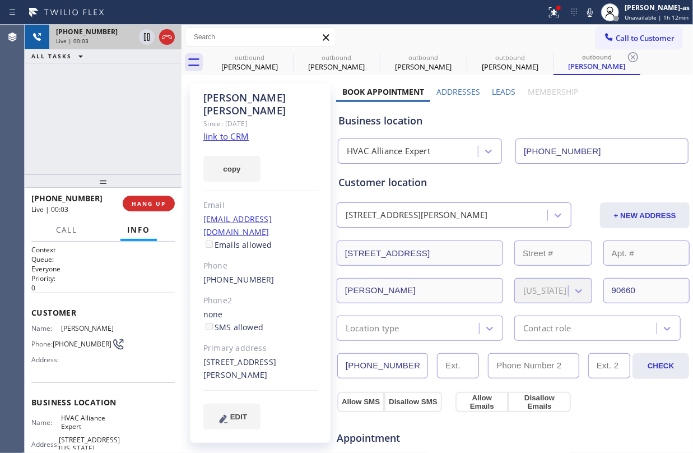
click at [161, 30] on icon at bounding box center [166, 36] width 13 height 13
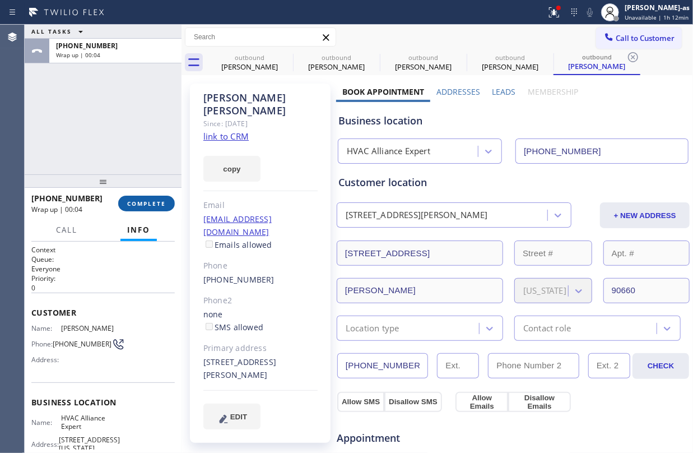
click at [143, 201] on span "COMPLETE" at bounding box center [146, 203] width 39 height 8
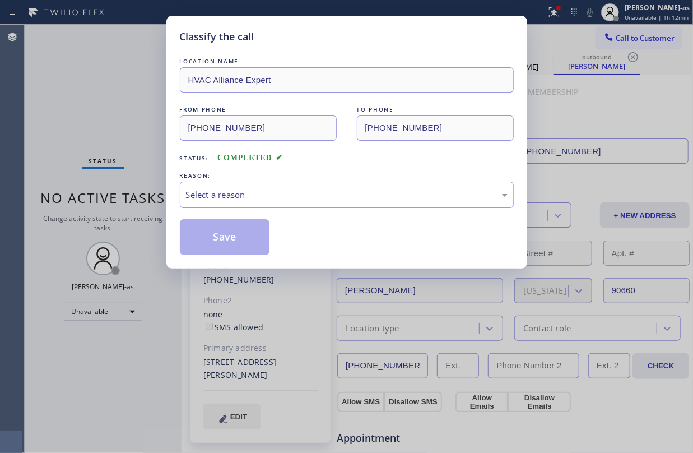
click at [141, 201] on div "Classify the call LOCATION NAME HVAC Alliance Expert FROM PHONE (855) 999-4417 …" at bounding box center [346, 226] width 693 height 453
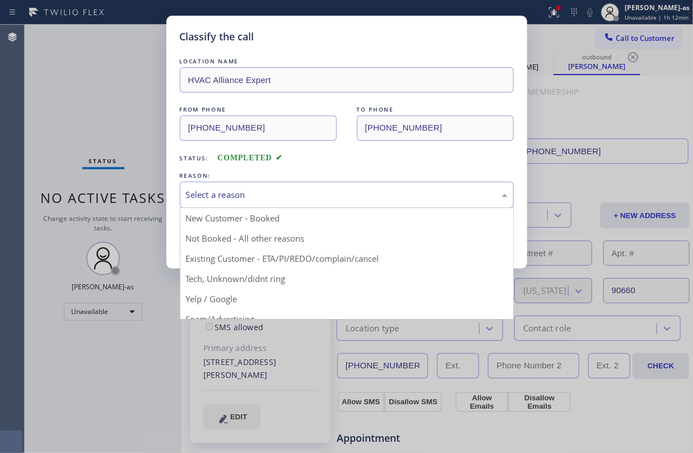
click at [249, 189] on div "Select a reason" at bounding box center [347, 194] width 322 height 13
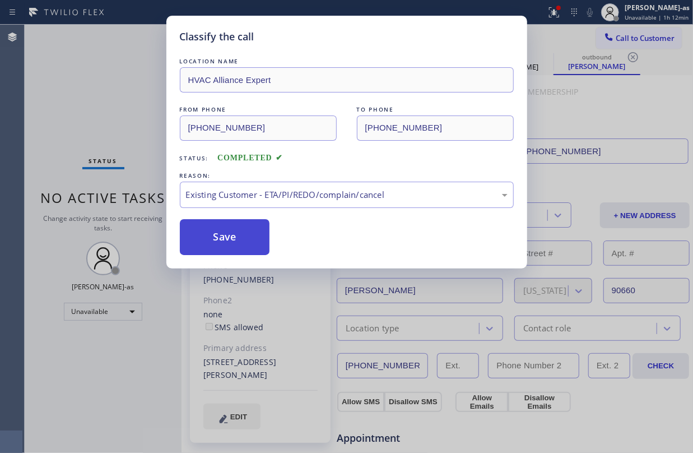
click at [240, 242] on button "Save" at bounding box center [225, 237] width 90 height 36
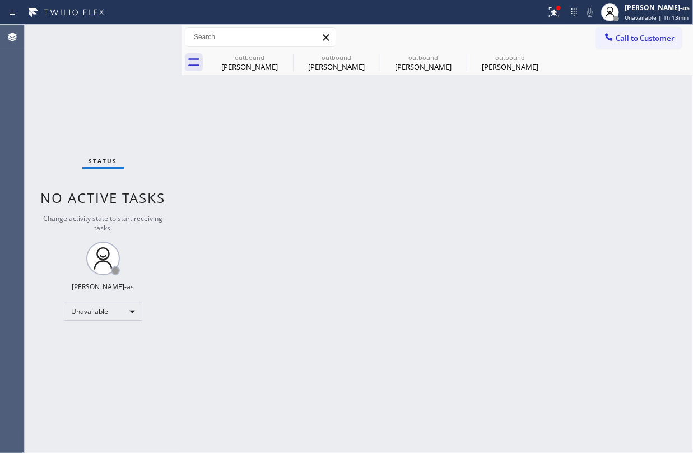
click at [428, 231] on div "Back to Dashboard Change Sender ID Customers Technicians Select a contact Outbo…" at bounding box center [437, 239] width 511 height 428
drag, startPoint x: 238, startPoint y: 65, endPoint x: 261, endPoint y: 58, distance: 23.4
click at [238, 65] on div "Arisara Weranont" at bounding box center [249, 67] width 85 height 10
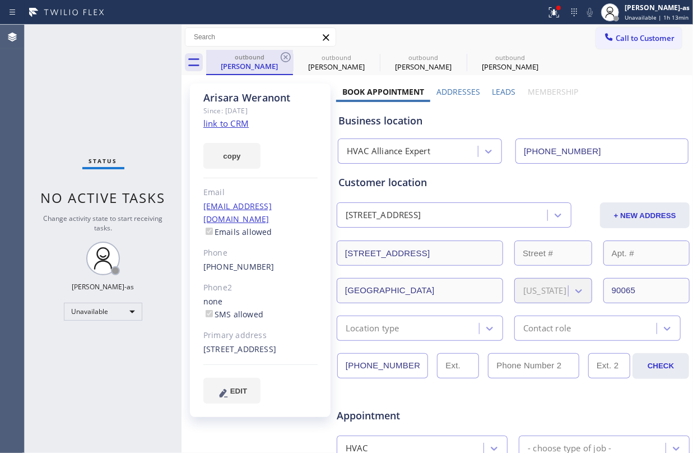
click at [278, 53] on div "outbound" at bounding box center [249, 57] width 85 height 8
click at [283, 52] on icon at bounding box center [285, 56] width 13 height 13
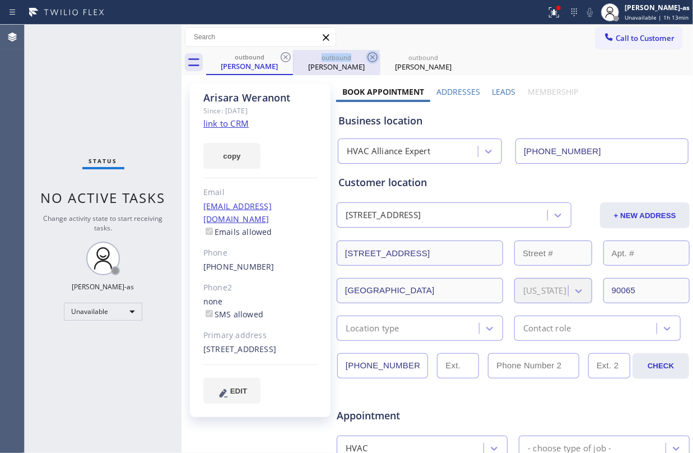
click at [283, 52] on icon at bounding box center [285, 56] width 13 height 13
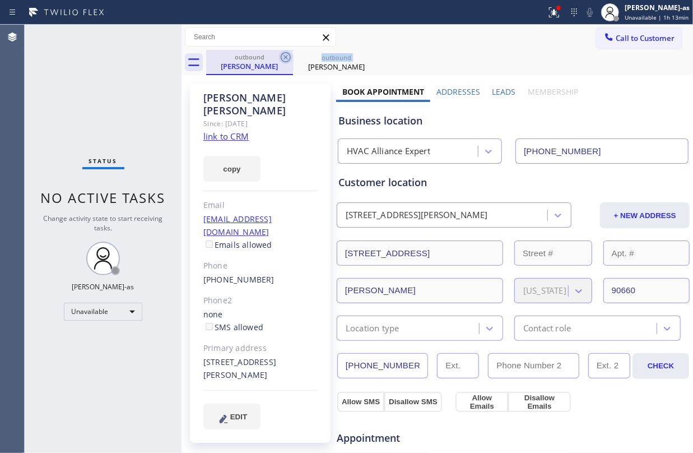
click at [283, 52] on icon at bounding box center [285, 56] width 13 height 13
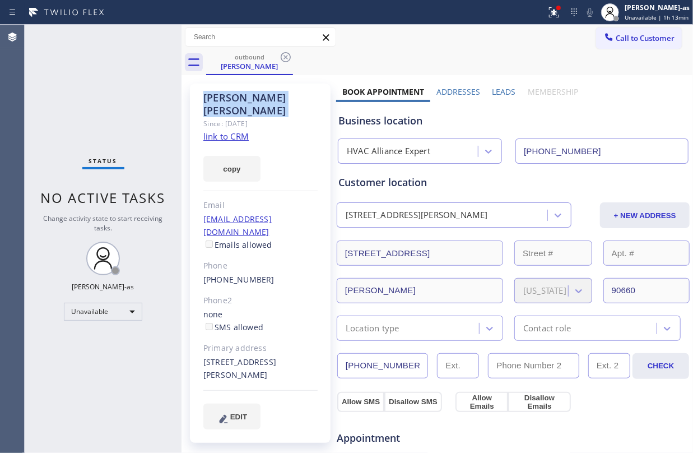
click at [283, 52] on icon at bounding box center [285, 56] width 13 height 13
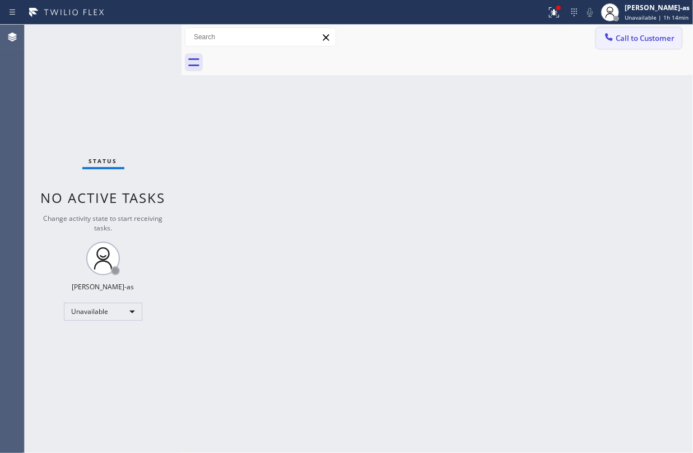
click at [617, 45] on button "Call to Customer" at bounding box center [639, 37] width 86 height 21
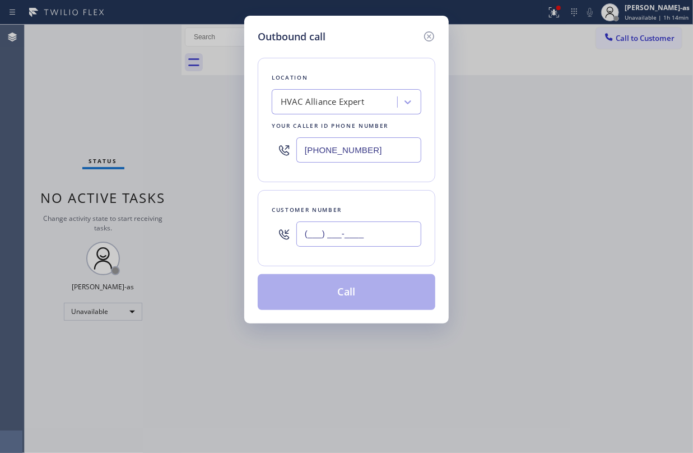
click at [361, 232] on input "(___) ___-____" at bounding box center [358, 233] width 125 height 25
paste input "347) 463-1523"
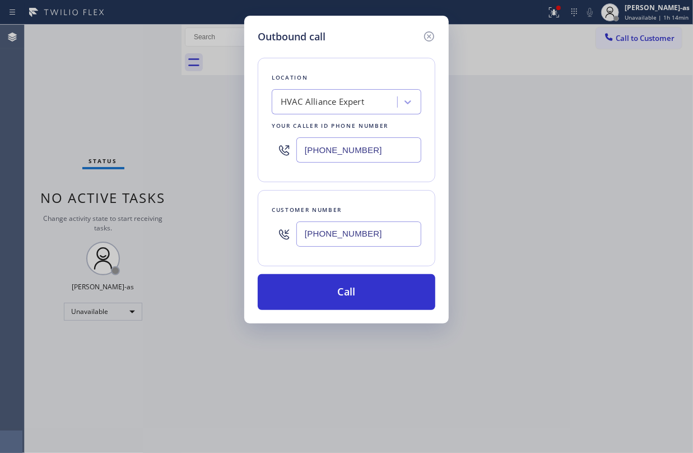
type input "(347) 463-1523"
click at [354, 100] on div "HVAC Alliance Expert" at bounding box center [322, 102] width 83 height 13
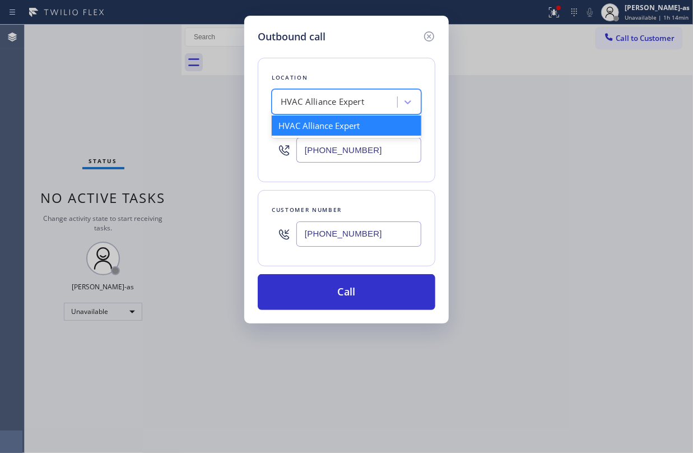
paste input "Best Heating and AC Brooklyn Service"
type input "Best Heating and AC Brooklyn Service"
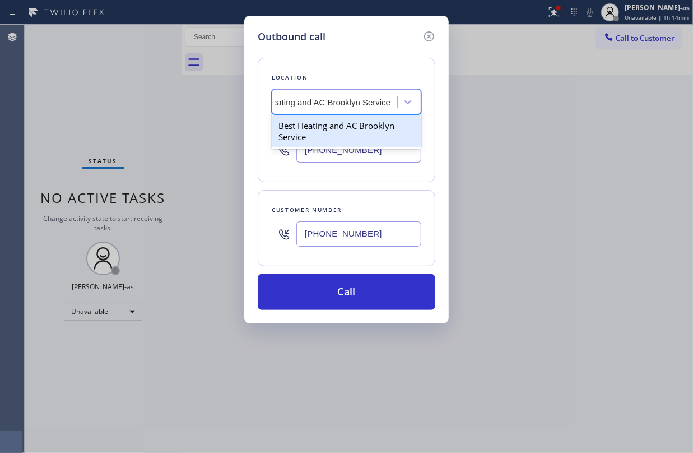
click at [317, 128] on div "Best Heating and AC Brooklyn Service" at bounding box center [347, 130] width 150 height 31
type input "(347) 851-1283"
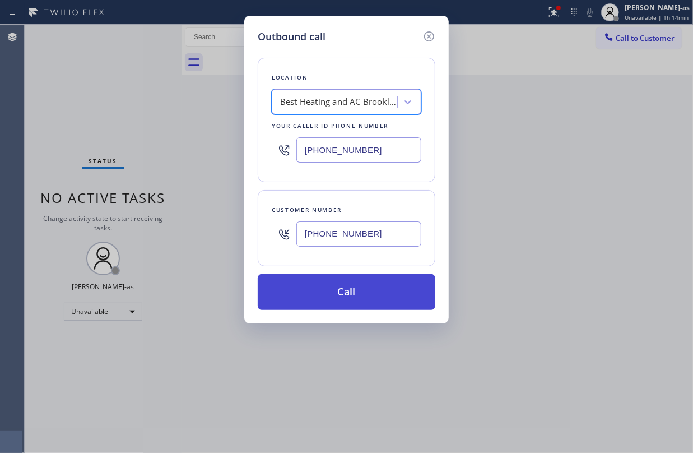
click at [392, 300] on button "Call" at bounding box center [347, 292] width 178 height 36
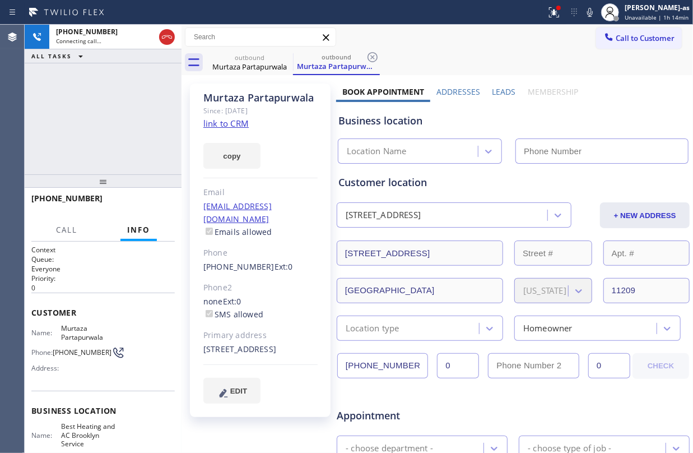
type input "(347) 851-1283"
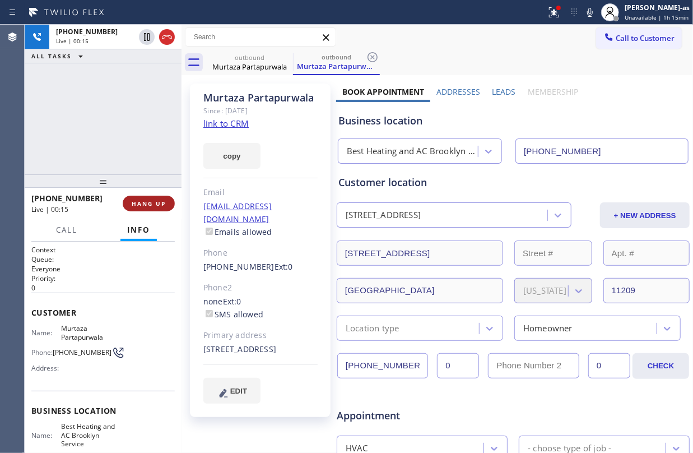
drag, startPoint x: 144, startPoint y: 188, endPoint x: 148, endPoint y: 200, distance: 12.6
click at [143, 188] on div at bounding box center [103, 180] width 157 height 13
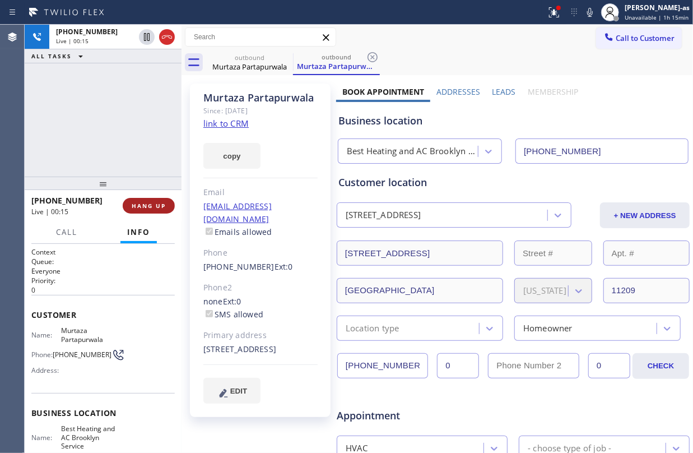
click at [151, 204] on span "HANG UP" at bounding box center [149, 206] width 34 height 8
click at [153, 204] on span "HANG UP" at bounding box center [149, 206] width 34 height 8
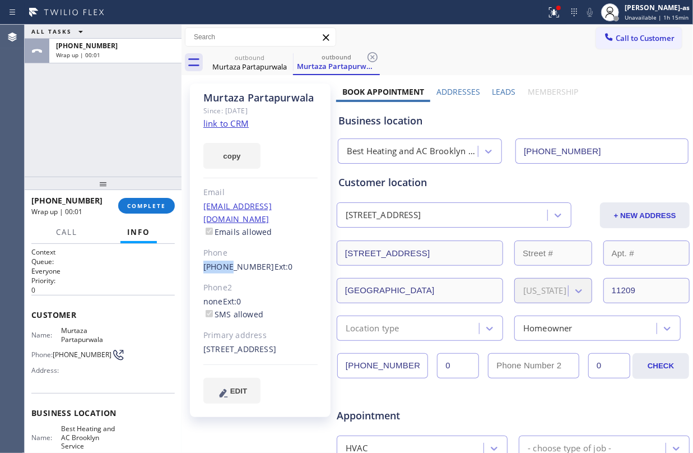
drag, startPoint x: 189, startPoint y: 266, endPoint x: 315, endPoint y: 267, distance: 125.5
click at [287, 265] on div "Murtaza Partapurwala Since: 20 may 2020 link to CRM copy Email murtazasp@gmail.…" at bounding box center [260, 249] width 141 height 333
drag, startPoint x: 274, startPoint y: 294, endPoint x: 254, endPoint y: 286, distance: 21.8
click at [274, 292] on div "Murtaza Partapurwala Since: 20 may 2020 link to CRM copy Email murtazasp@gmail.…" at bounding box center [260, 249] width 141 height 333
drag, startPoint x: 200, startPoint y: 262, endPoint x: 261, endPoint y: 267, distance: 60.7
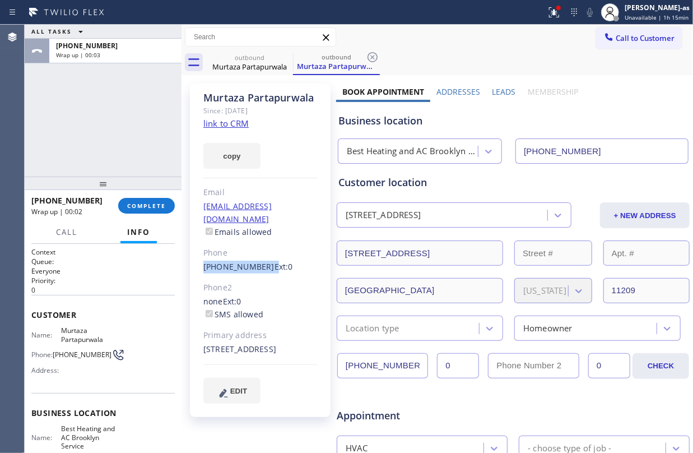
click at [262, 267] on div "Murtaza Partapurwala Since: 20 may 2020 link to CRM copy Email murtazasp@gmail.…" at bounding box center [260, 249] width 141 height 333
copy div "(347) 463-1523"
click at [155, 202] on span "COMPLETE" at bounding box center [146, 206] width 39 height 8
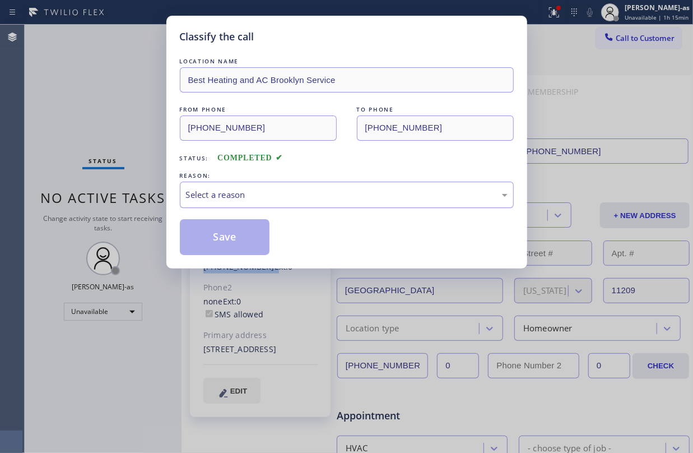
click at [268, 204] on div "Select a reason" at bounding box center [347, 195] width 334 height 26
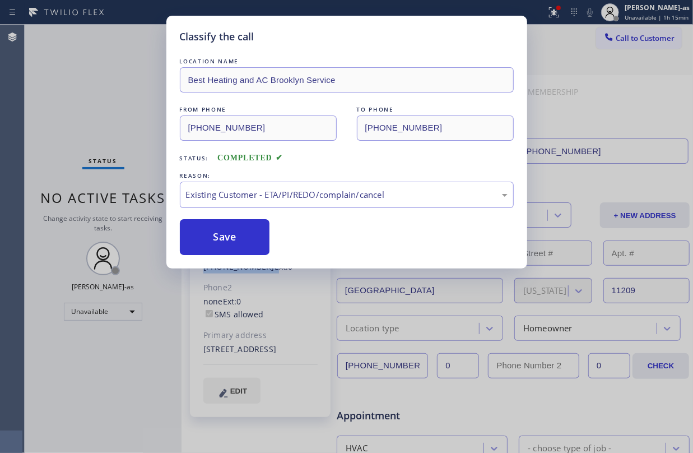
drag, startPoint x: 330, startPoint y: 259, endPoint x: 323, endPoint y: 251, distance: 10.3
click at [238, 231] on button "Save" at bounding box center [225, 237] width 90 height 36
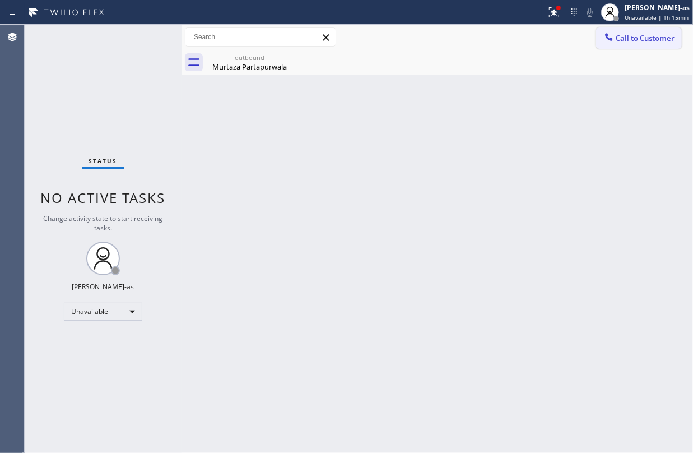
click at [614, 31] on icon at bounding box center [608, 36] width 11 height 11
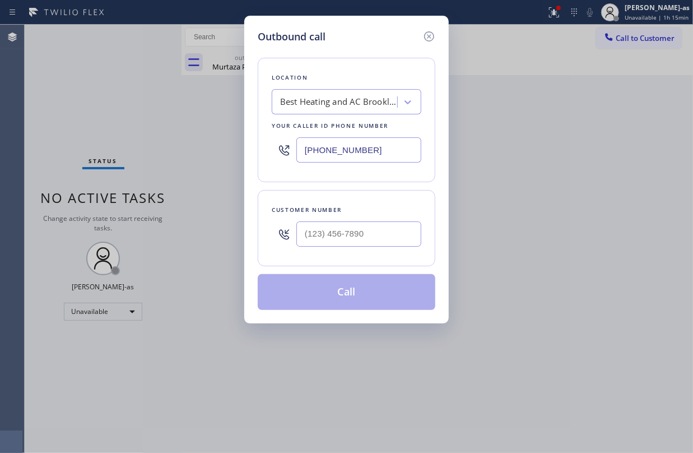
click at [374, 235] on input "text" at bounding box center [358, 233] width 125 height 25
paste input "347) 463-1523"
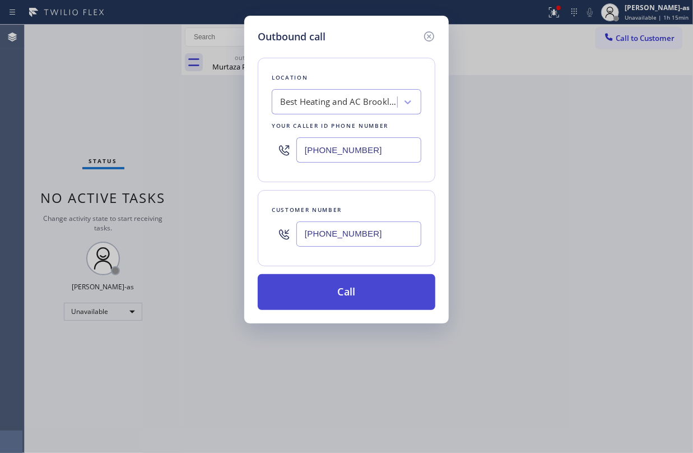
type input "(347) 463-1523"
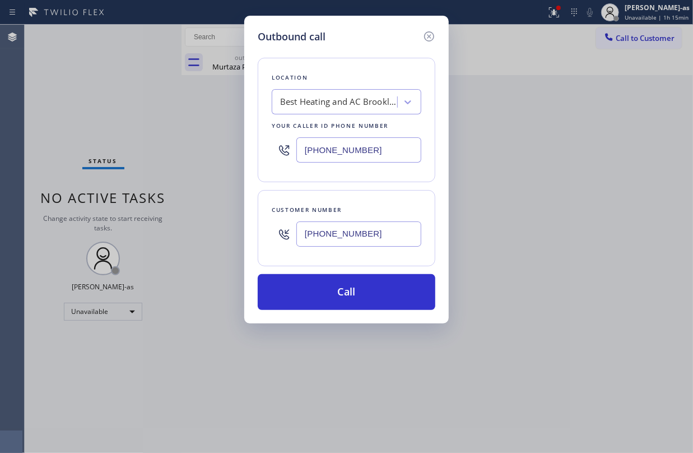
drag, startPoint x: 357, startPoint y: 294, endPoint x: 618, endPoint y: 422, distance: 290.6
click at [359, 294] on button "Call" at bounding box center [347, 292] width 178 height 36
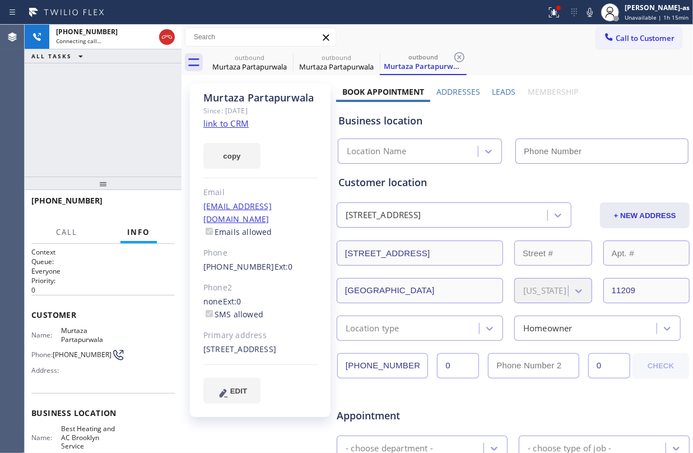
type input "(347) 851-1283"
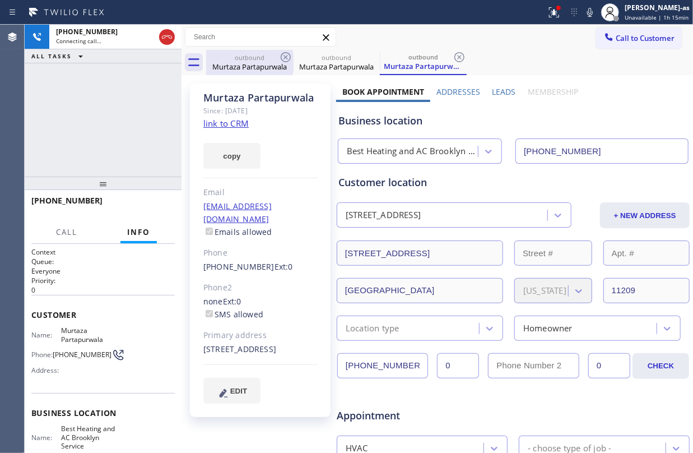
click at [234, 62] on div "Murtaza Partapurwala" at bounding box center [249, 67] width 85 height 10
click at [287, 66] on div "Murtaza Partapurwala" at bounding box center [249, 66] width 85 height 10
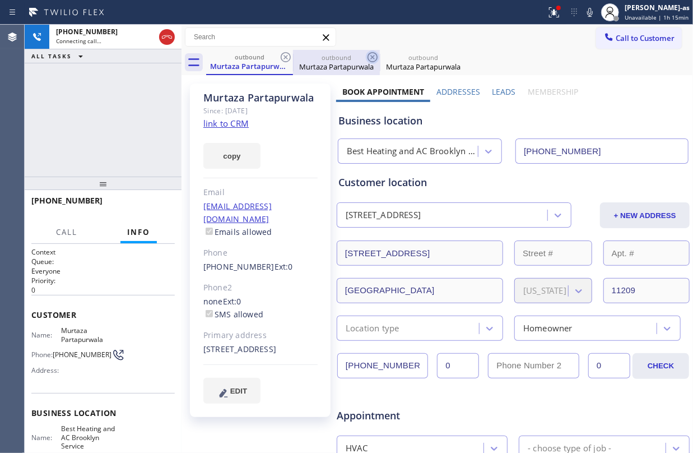
click at [281, 57] on icon at bounding box center [285, 56] width 13 height 13
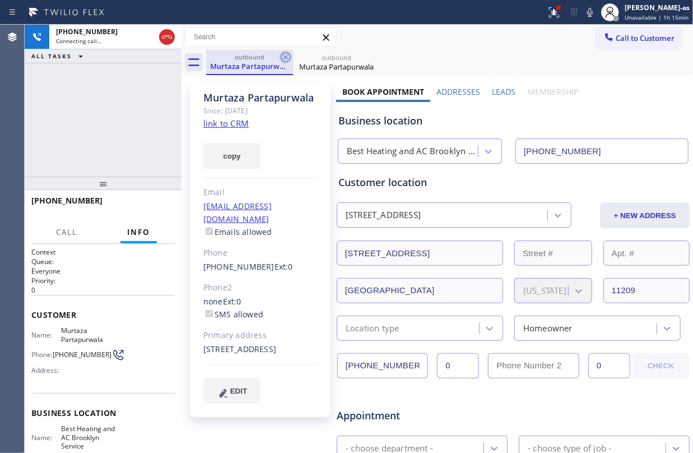
click at [281, 57] on icon at bounding box center [286, 57] width 10 height 10
click at [110, 77] on div "+13474631523 Connecting call… ALL TASKS ALL TASKS ACTIVE TASKS TASKS IN WRAP UP" at bounding box center [103, 101] width 157 height 152
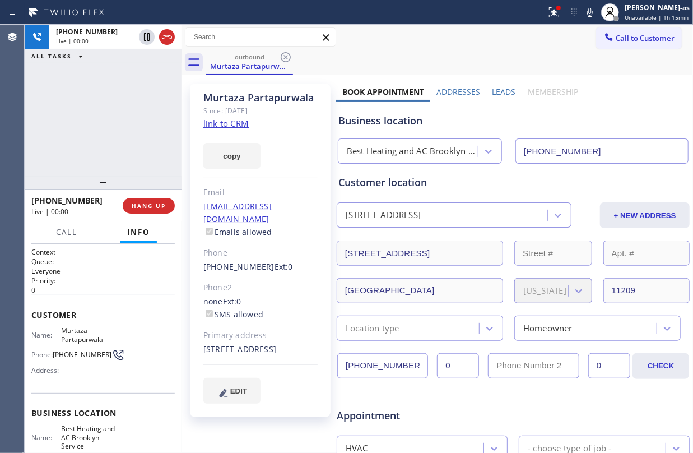
click at [109, 96] on div "+13474631523 Live | 00:00 ALL TASKS ALL TASKS ACTIVE TASKS TASKS IN WRAP UP" at bounding box center [103, 101] width 157 height 152
click at [110, 110] on div "+13474631523 Live | 00:06 ALL TASKS ALL TASKS ACTIVE TASKS TASKS IN WRAP UP" at bounding box center [103, 101] width 157 height 152
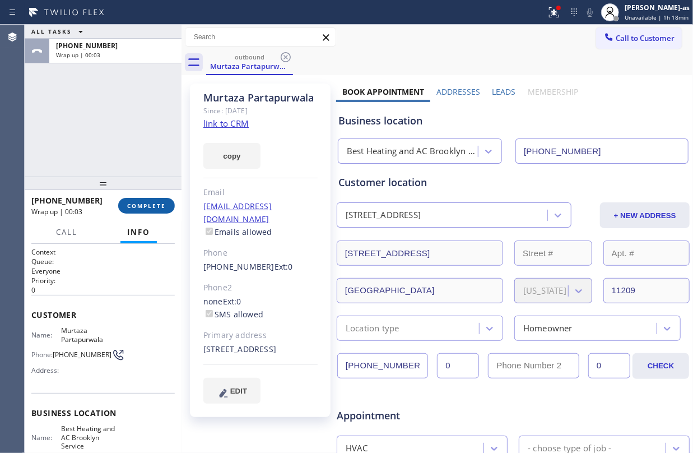
click at [142, 206] on span "COMPLETE" at bounding box center [146, 206] width 39 height 8
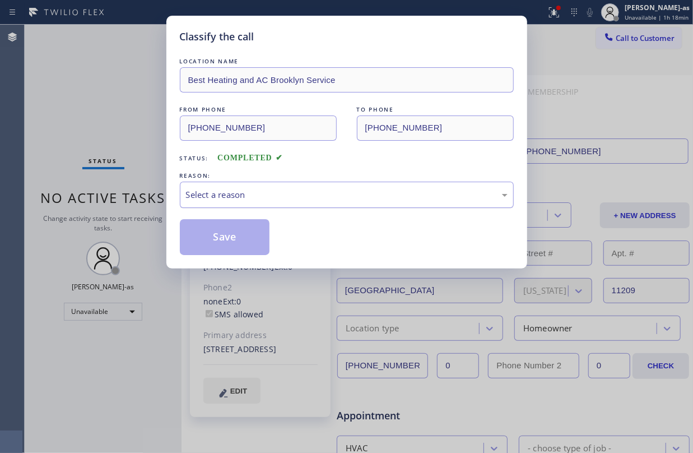
click at [270, 187] on div "Select a reason" at bounding box center [347, 195] width 334 height 26
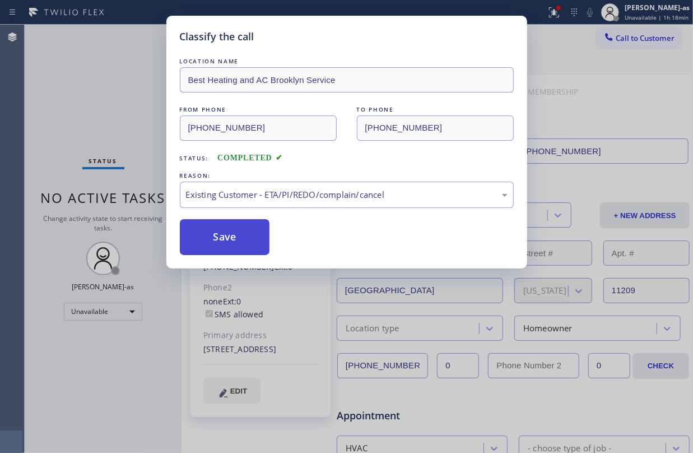
click at [253, 232] on button "Save" at bounding box center [225, 237] width 90 height 36
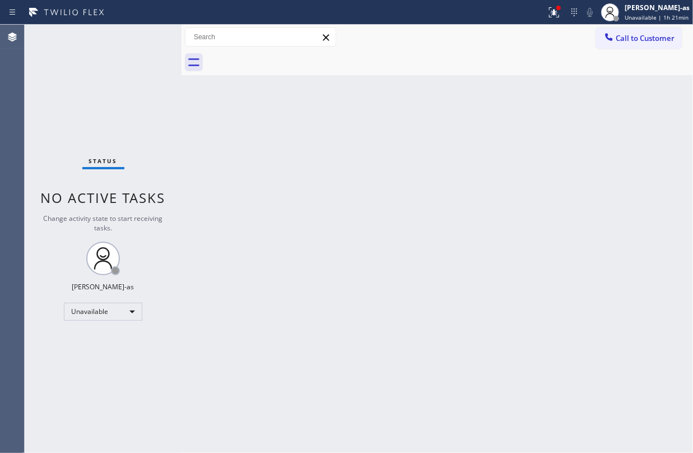
click at [631, 39] on span "Call to Customer" at bounding box center [645, 38] width 59 height 10
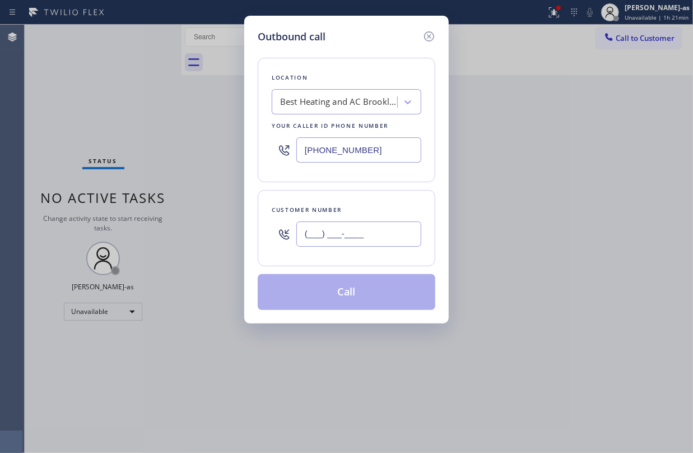
click at [375, 236] on input "(___) ___-____" at bounding box center [358, 233] width 125 height 25
paste input "718) 650-7402"
type input "(718) 650-7402"
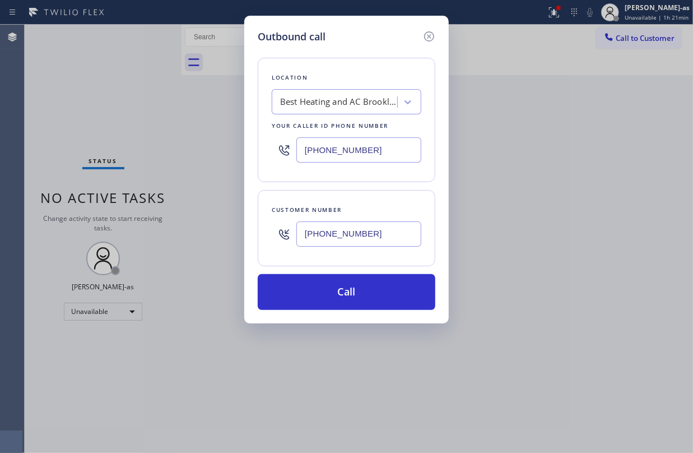
click at [334, 102] on div "Best Heating and AC Brooklyn Service" at bounding box center [339, 102] width 118 height 13
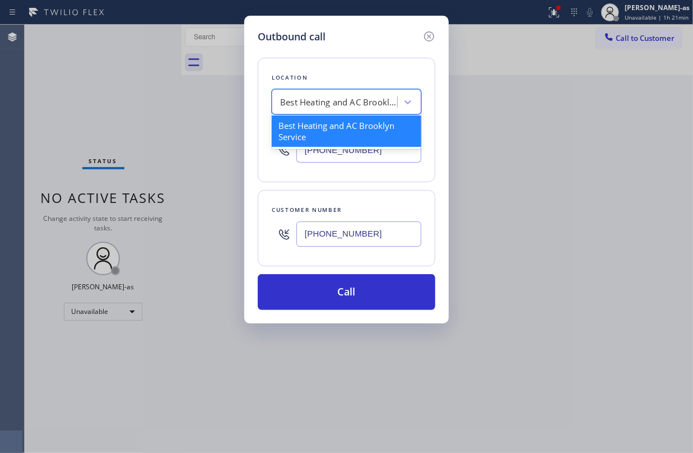
paste input "Brooklyn Heating and Air Conditioning"
type input "Brooklyn Heating and Air Conditioning"
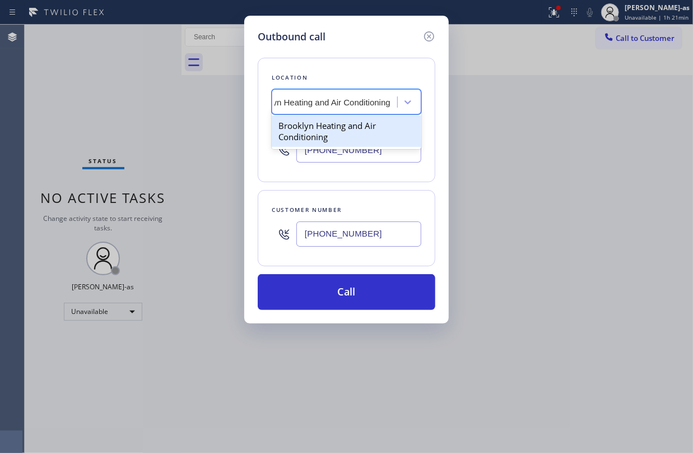
click at [317, 131] on div "Brooklyn Heating and Air Conditioning" at bounding box center [347, 130] width 150 height 31
type input "(347) 836-6590"
click at [317, 131] on div "Your caller id phone number" at bounding box center [347, 126] width 150 height 12
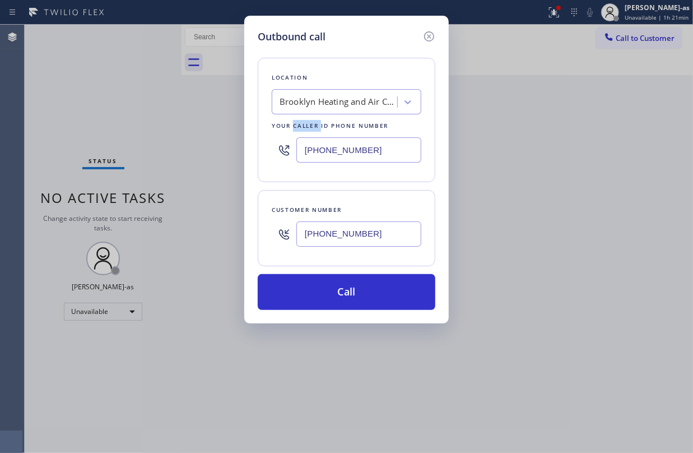
scroll to position [0, 1]
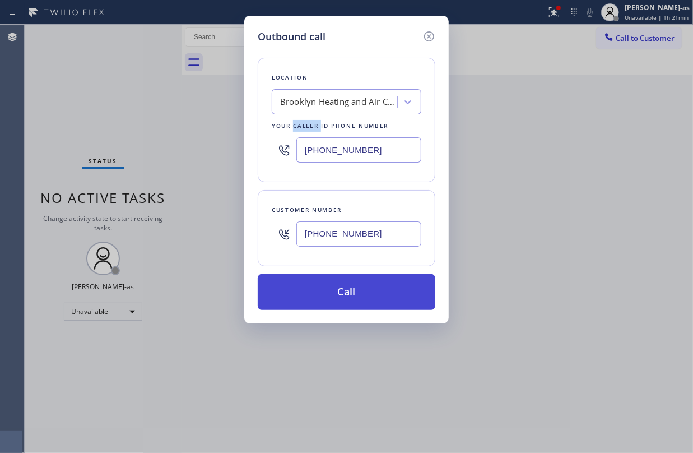
click at [366, 292] on button "Call" at bounding box center [347, 292] width 178 height 36
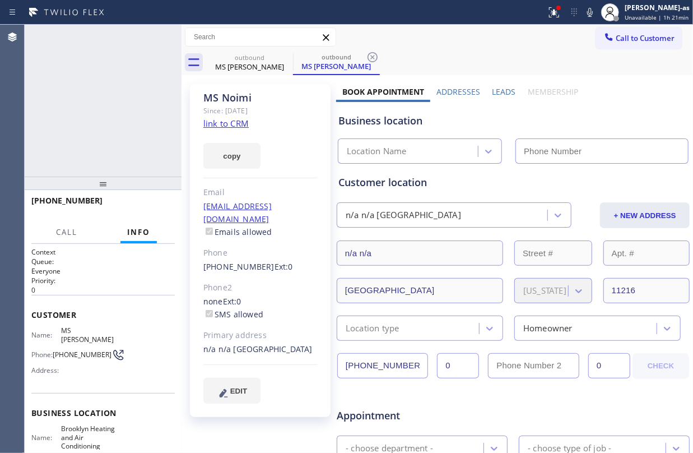
type input "(347) 836-6590"
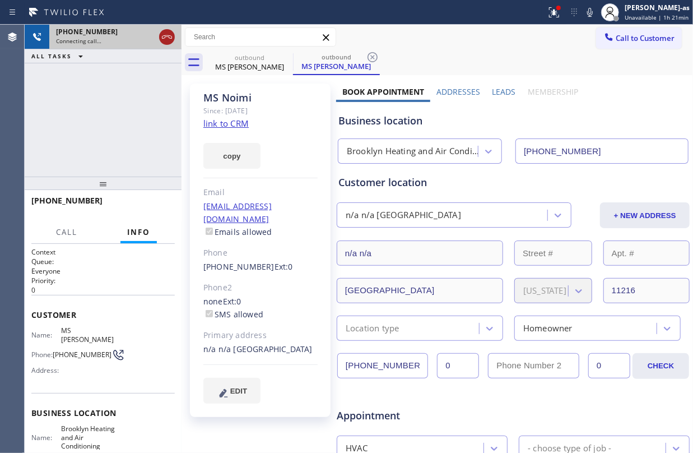
click at [166, 43] on icon at bounding box center [166, 36] width 13 height 13
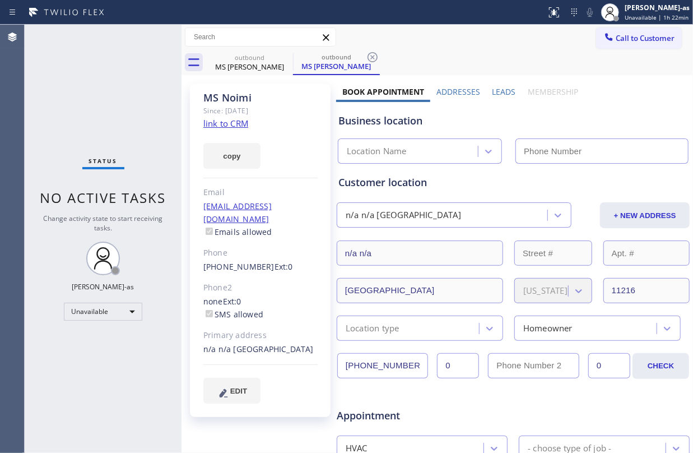
type input "(347) 836-6590"
click at [622, 43] on span "Call to Customer" at bounding box center [645, 38] width 59 height 10
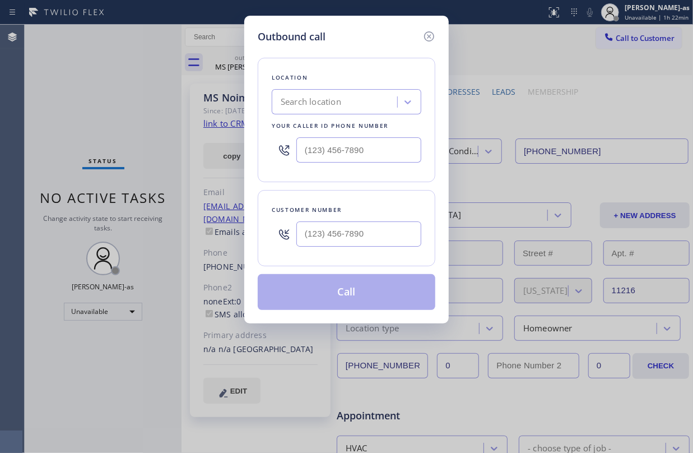
click at [376, 236] on input "text" at bounding box center [358, 233] width 125 height 25
click at [376, 236] on input "(___) ___-____" at bounding box center [358, 233] width 125 height 25
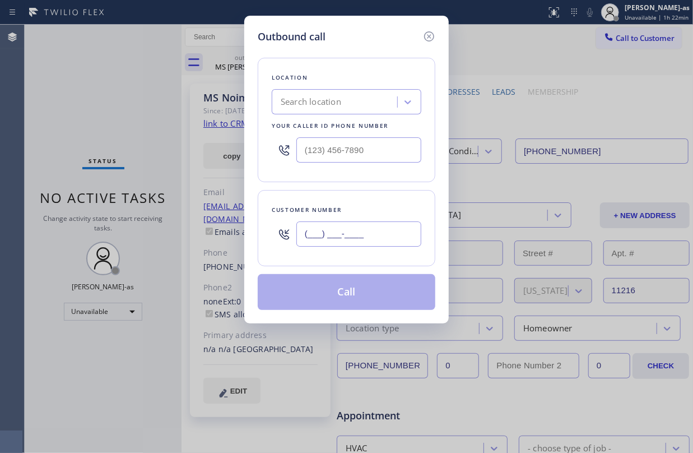
click at [376, 236] on input "(___) ___-____" at bounding box center [358, 233] width 125 height 25
paste input "323) 233-4200"
type input "(323) 233-4200"
click at [355, 100] on div "Search location" at bounding box center [336, 102] width 122 height 20
paste input "Central-Alameda Air Conditioning"
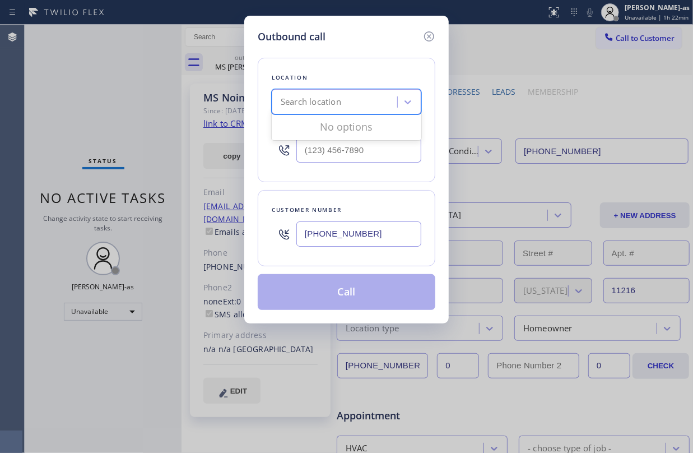
type input "Central-Alameda Air Conditioning"
click at [331, 128] on div "Central-Alameda Air Conditioning" at bounding box center [347, 125] width 150 height 20
type input "(323) 615-2687"
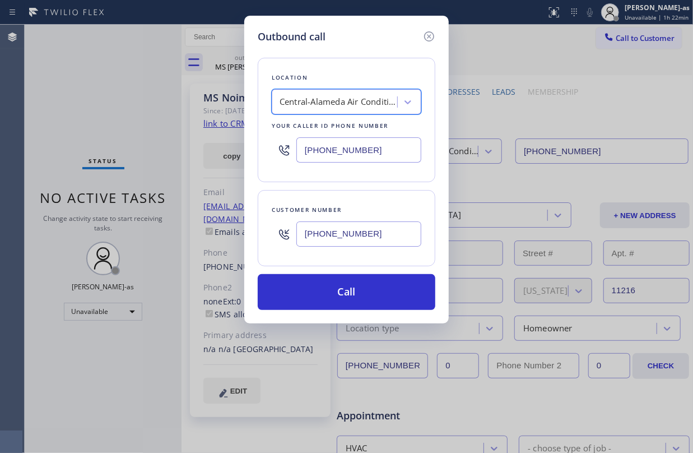
scroll to position [0, 1]
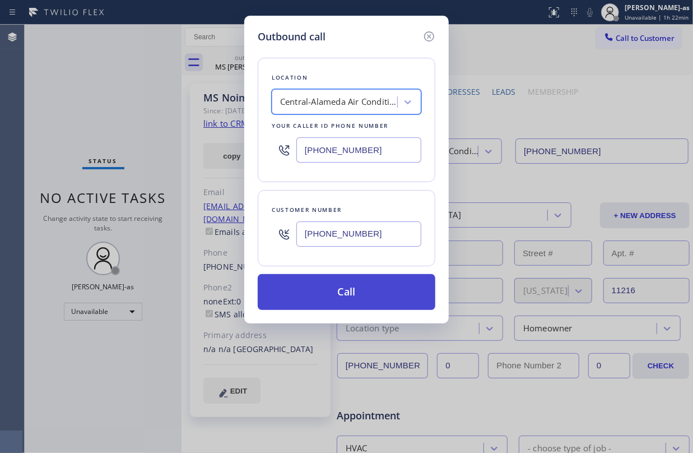
click at [348, 296] on button "Call" at bounding box center [347, 292] width 178 height 36
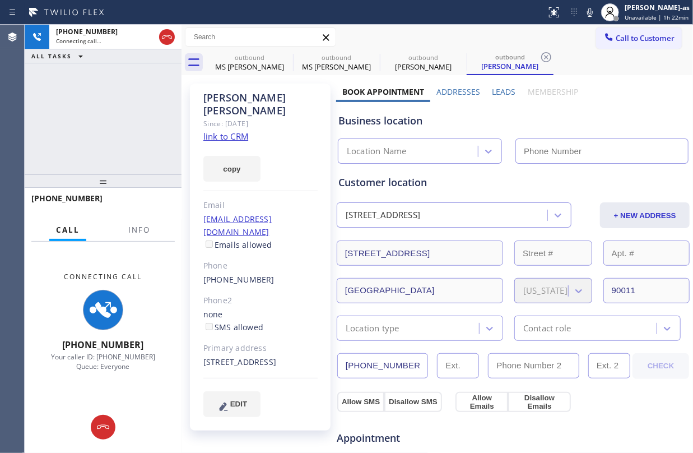
type input "(323) 615-2687"
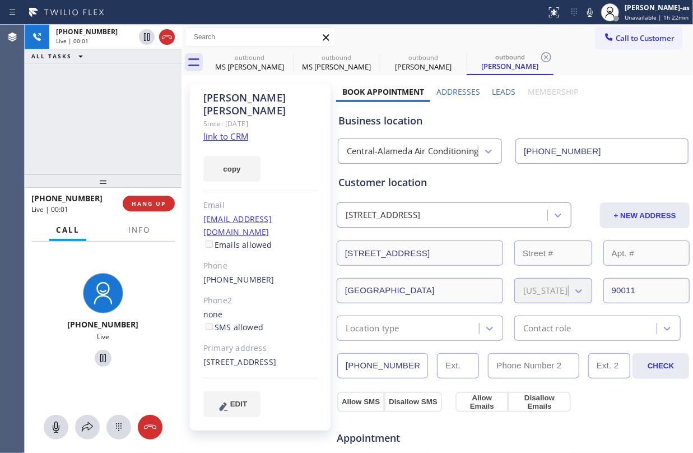
click at [127, 135] on div "+13232334200 Live | 00:01 ALL TASKS ALL TASKS ACTIVE TASKS TASKS IN WRAP UP" at bounding box center [103, 100] width 157 height 150
click at [141, 225] on span "Info" at bounding box center [139, 230] width 22 height 10
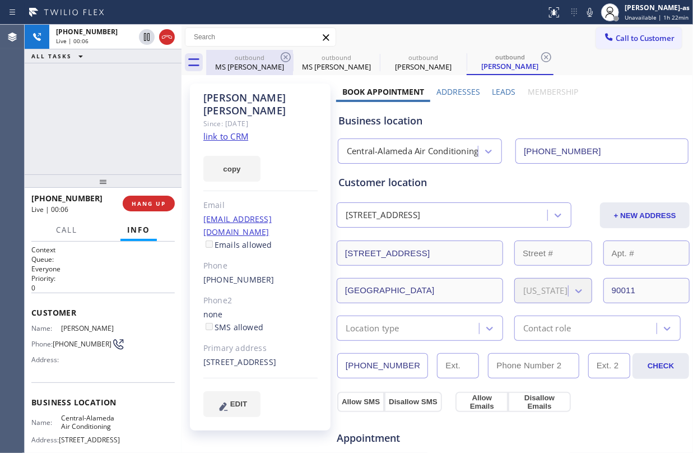
click at [277, 63] on div "MS Noimi" at bounding box center [249, 67] width 85 height 10
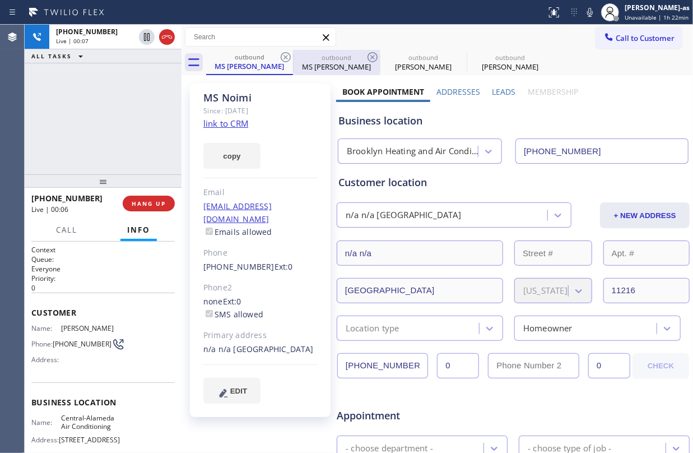
click at [294, 58] on div "outbound" at bounding box center [336, 57] width 85 height 8
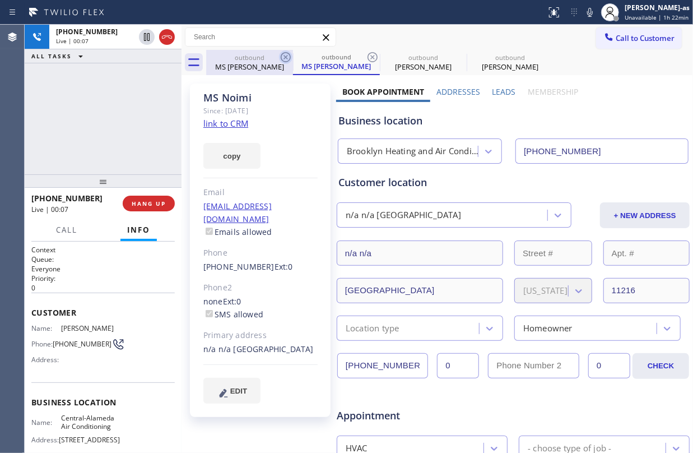
click at [286, 58] on icon at bounding box center [285, 56] width 13 height 13
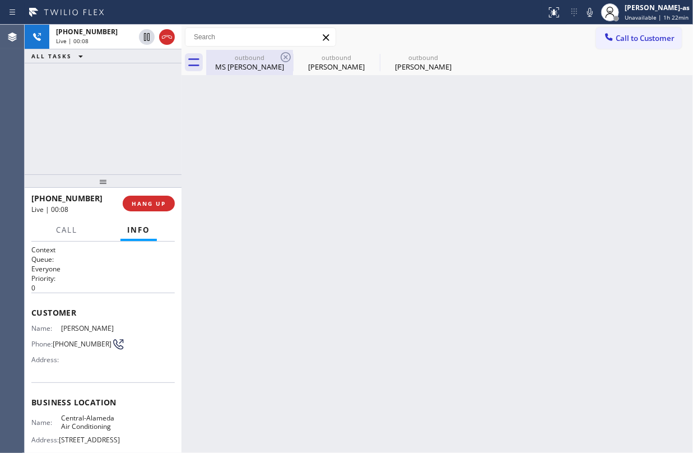
click at [285, 58] on icon at bounding box center [285, 56] width 13 height 13
type input "(323) 615-2687"
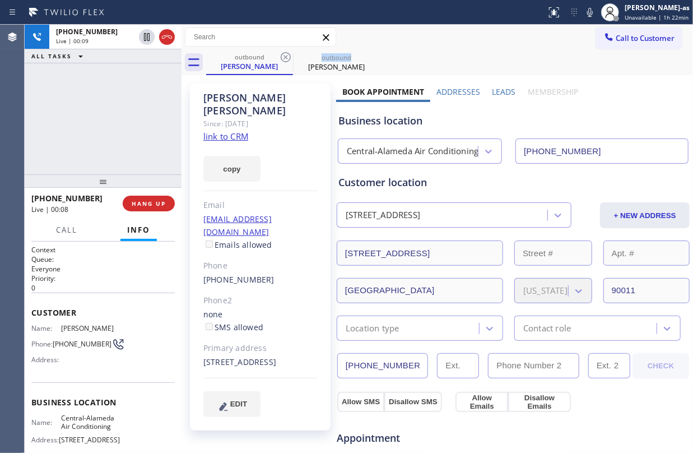
click at [285, 58] on icon at bounding box center [285, 56] width 13 height 13
click at [154, 203] on span "HANG UP" at bounding box center [149, 203] width 34 height 8
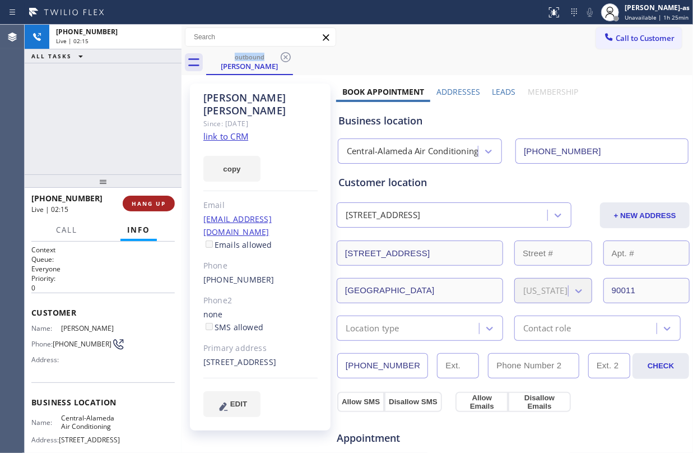
click at [154, 203] on span "HANG UP" at bounding box center [149, 203] width 34 height 8
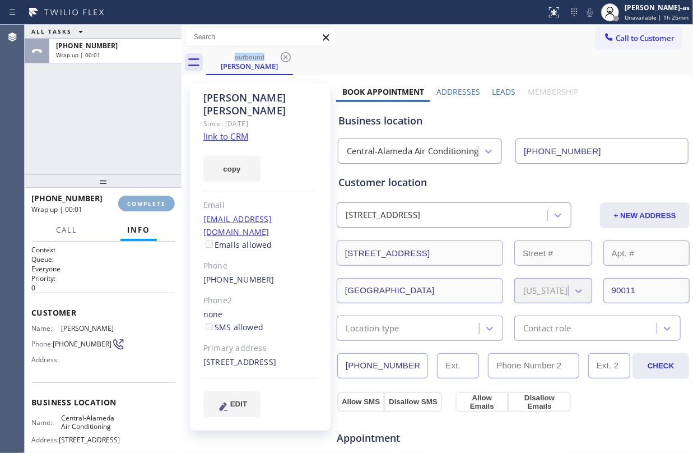
click at [154, 203] on span "COMPLETE" at bounding box center [146, 203] width 39 height 8
click at [117, 134] on div "ALL TASKS ALL TASKS ACTIVE TASKS TASKS IN WRAP UP +13232334200 Wrap up | 00:01" at bounding box center [103, 100] width 157 height 150
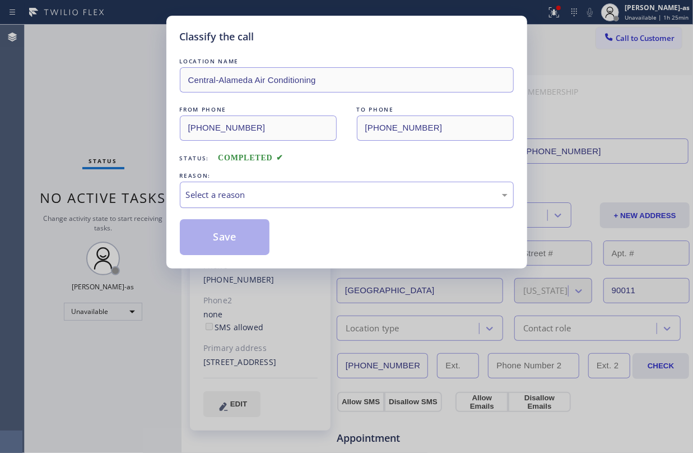
click at [234, 187] on div "Select a reason" at bounding box center [347, 195] width 334 height 26
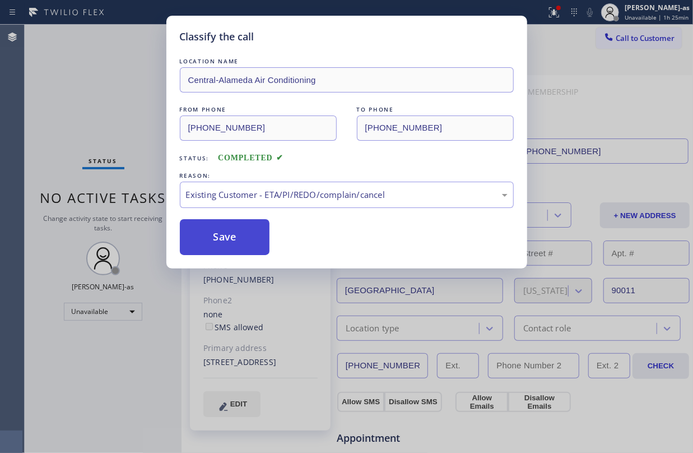
click at [247, 238] on button "Save" at bounding box center [225, 237] width 90 height 36
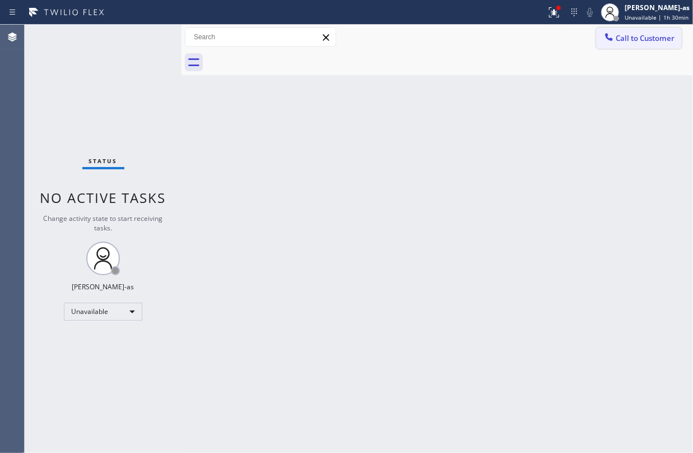
click at [608, 45] on button "Call to Customer" at bounding box center [639, 37] width 86 height 21
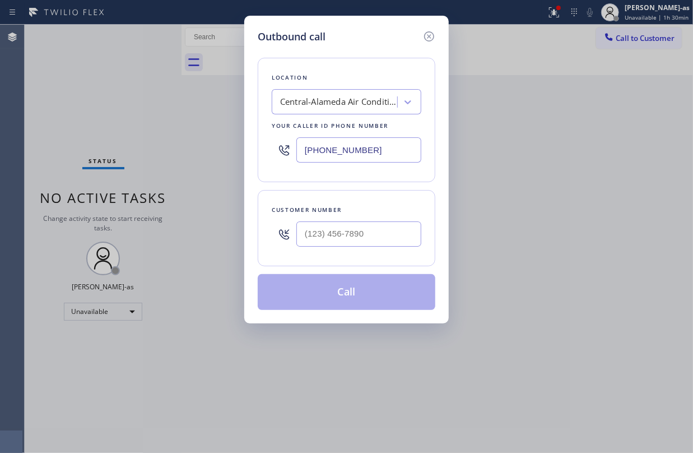
click at [376, 220] on div at bounding box center [358, 234] width 125 height 36
click at [377, 220] on div at bounding box center [358, 234] width 125 height 36
click at [397, 238] on input "(___) ___-____" at bounding box center [358, 233] width 125 height 25
click at [397, 236] on input "(___) ___-____" at bounding box center [358, 233] width 125 height 25
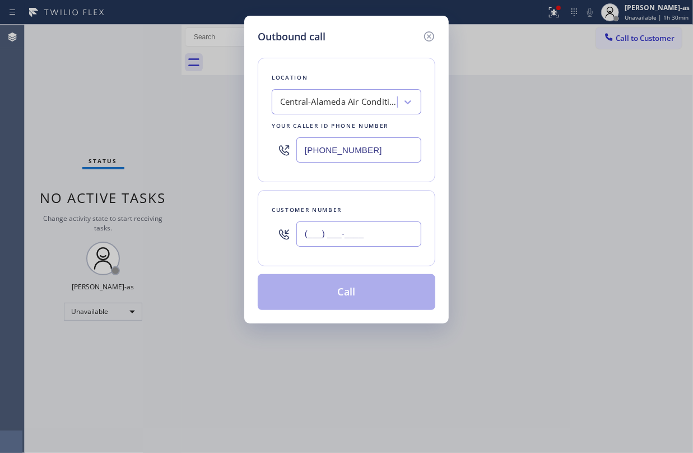
paste input "415) 815-8565"
type input "(415) 815-8565"
click at [320, 96] on div "Central-Alameda Air Conditioning" at bounding box center [339, 102] width 118 height 13
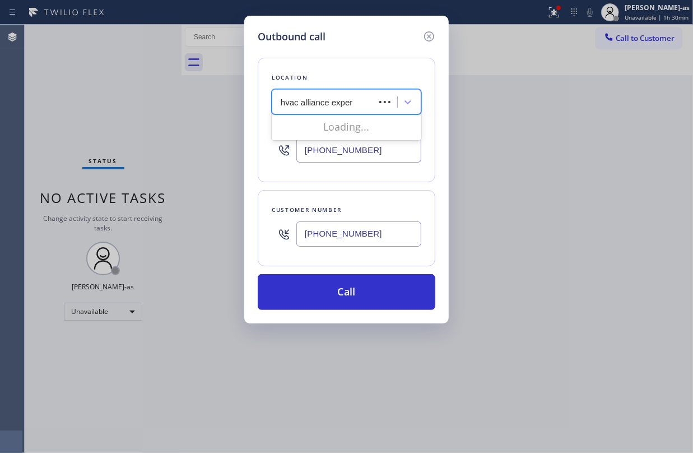
type input "hvac alliance expert"
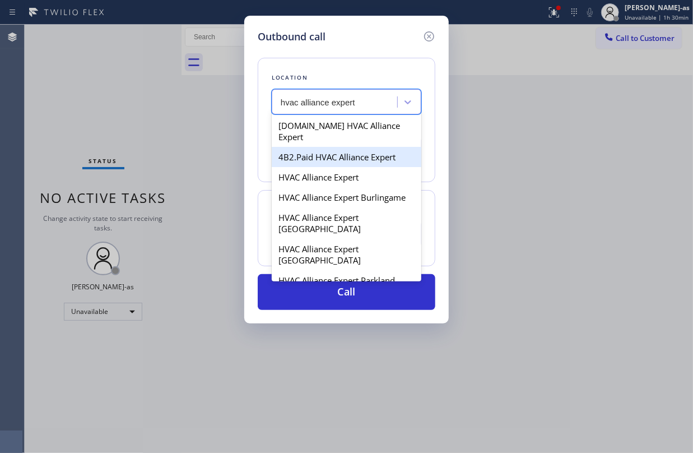
click at [308, 147] on div "4B2.Paid HVAC Alliance Expert" at bounding box center [347, 157] width 150 height 20
type input "[PHONE_NUMBER]"
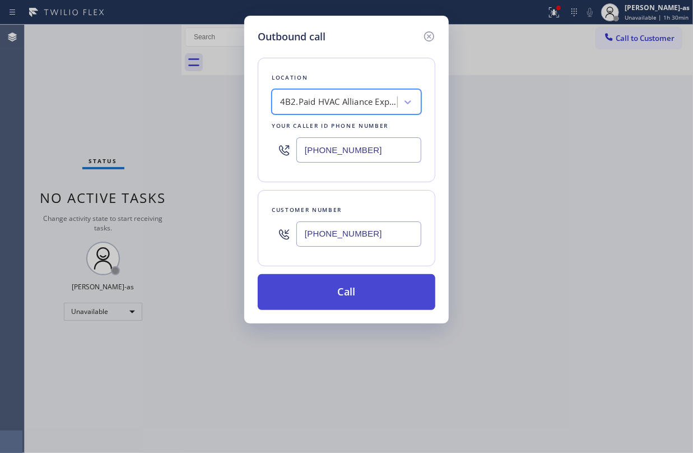
click at [351, 292] on button "Call" at bounding box center [347, 292] width 178 height 36
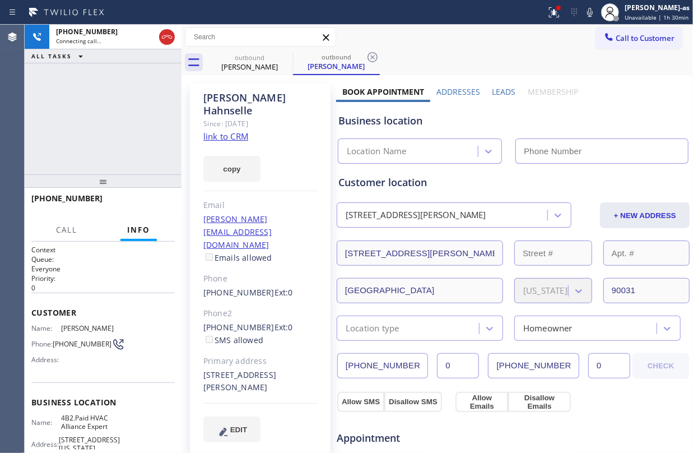
type input "[PHONE_NUMBER]"
click at [231, 131] on link "link to CRM" at bounding box center [225, 136] width 45 height 11
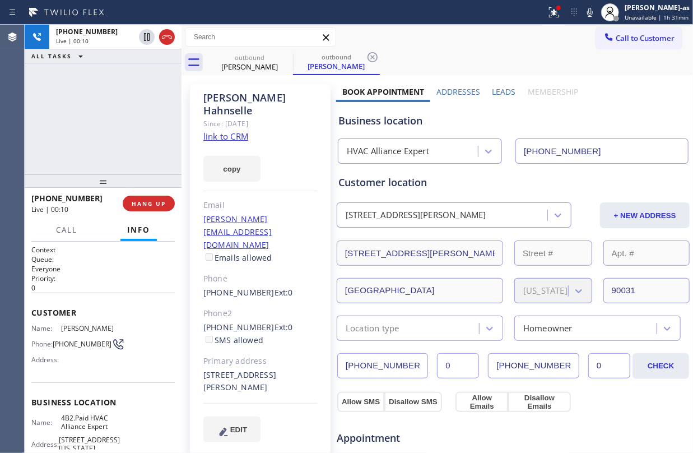
click at [164, 39] on icon at bounding box center [166, 36] width 13 height 13
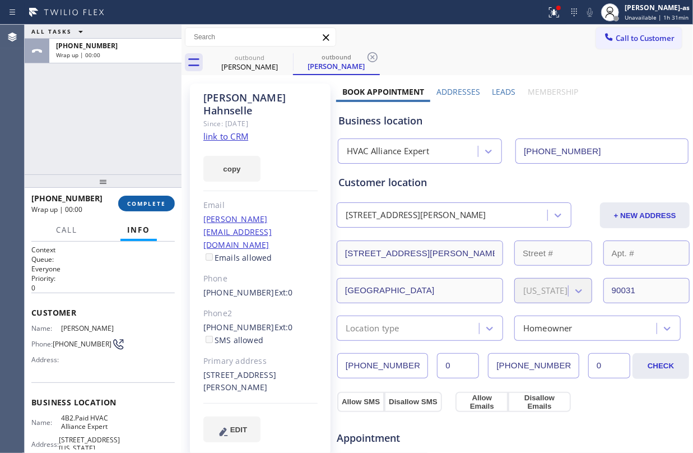
click at [148, 204] on span "COMPLETE" at bounding box center [146, 203] width 39 height 8
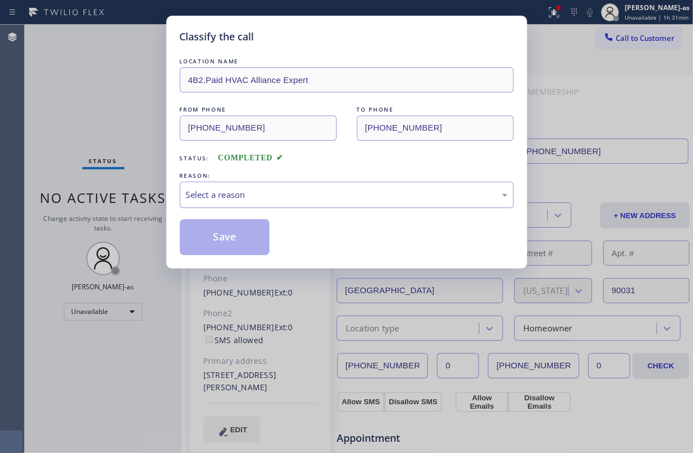
click at [253, 195] on div "Select a reason" at bounding box center [347, 194] width 322 height 13
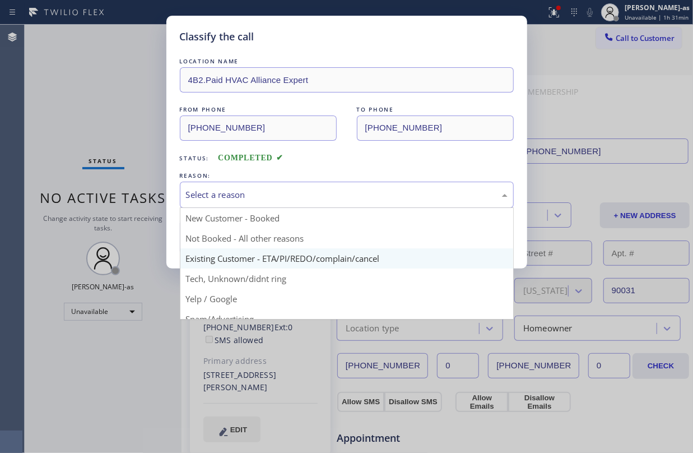
drag, startPoint x: 319, startPoint y: 262, endPoint x: 274, endPoint y: 243, distance: 49.2
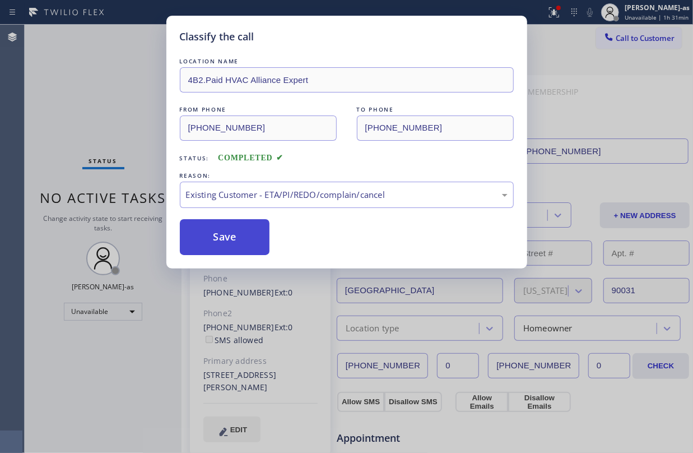
click at [240, 239] on button "Save" at bounding box center [225, 237] width 90 height 36
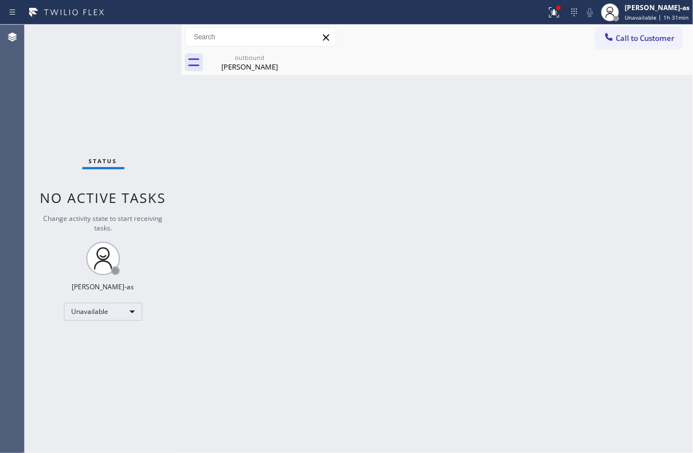
drag, startPoint x: 106, startPoint y: 71, endPoint x: 117, endPoint y: 10, distance: 61.5
click at [106, 68] on div "Status No active tasks Change activity state to start receiving tasks. [PERSON_…" at bounding box center [103, 239] width 157 height 428
click at [622, 31] on button "Call to Customer" at bounding box center [639, 37] width 86 height 21
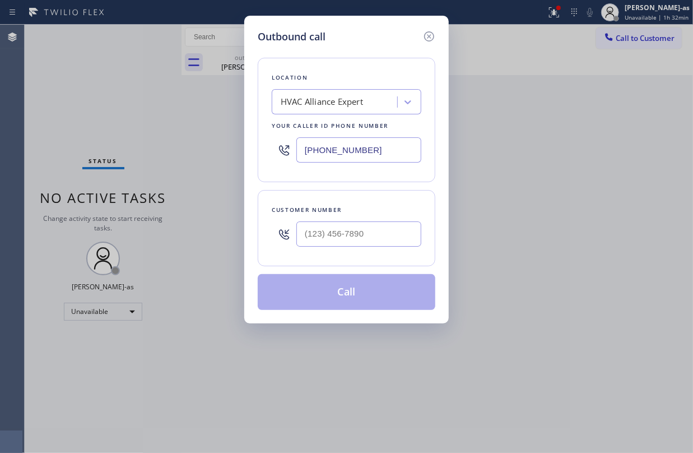
click at [364, 243] on input "text" at bounding box center [358, 233] width 125 height 25
click at [365, 240] on input "(___) ___-____" at bounding box center [358, 233] width 125 height 25
paste input "310) 654-6414"
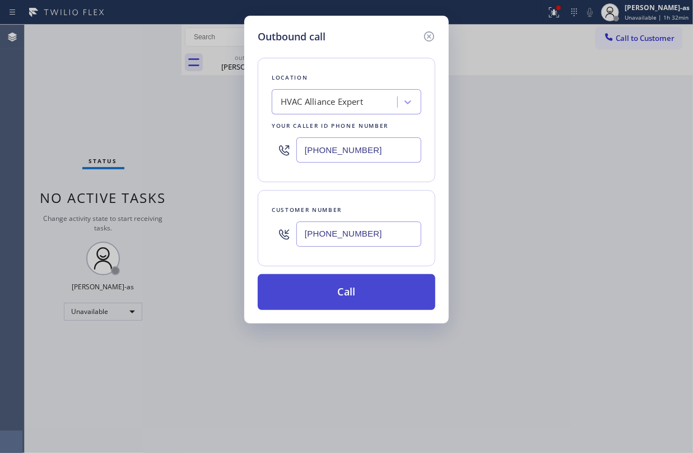
type input "(310) 654-6414"
click at [375, 303] on button "Call" at bounding box center [347, 292] width 178 height 36
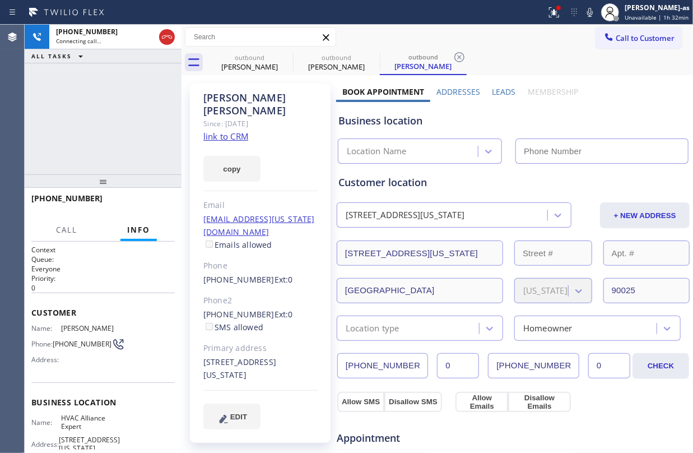
type input "[PHONE_NUMBER]"
drag, startPoint x: 119, startPoint y: 110, endPoint x: 117, endPoint y: 99, distance: 12.0
click at [119, 110] on div "+13106546414 Connecting call… ALL TASKS ALL TASKS ACTIVE TASKS TASKS IN WRAP UP" at bounding box center [103, 100] width 157 height 150
click at [234, 131] on link "link to CRM" at bounding box center [225, 136] width 45 height 11
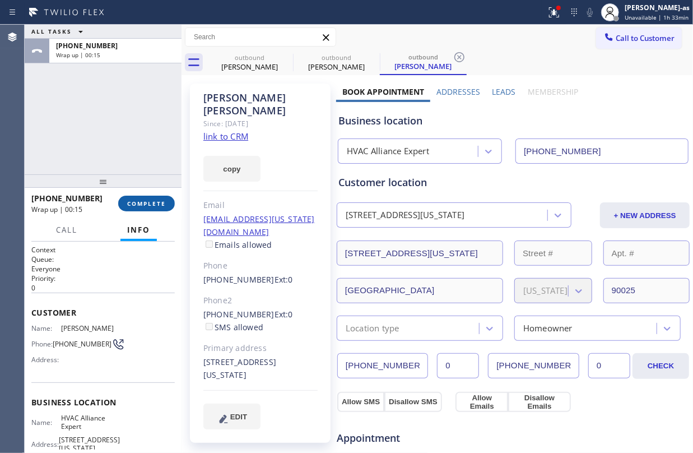
click at [147, 204] on span "COMPLETE" at bounding box center [146, 203] width 39 height 8
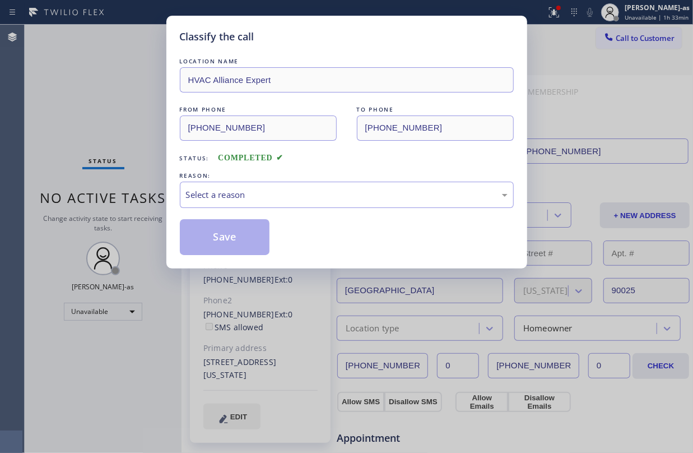
click at [197, 180] on div "REASON:" at bounding box center [347, 176] width 334 height 12
click at [245, 193] on div "Select a reason" at bounding box center [347, 194] width 322 height 13
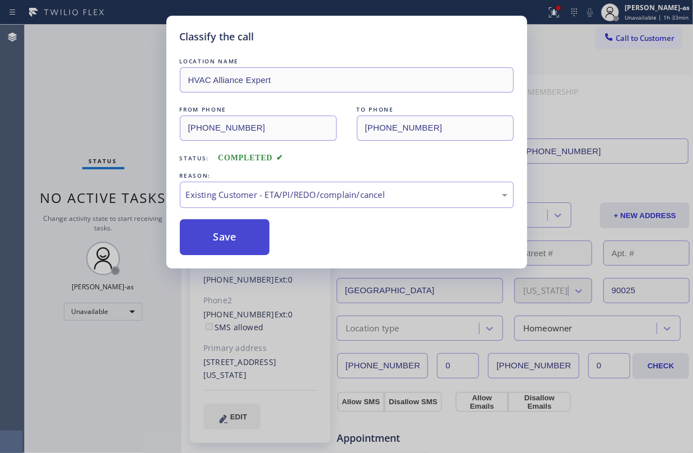
click at [222, 234] on button "Save" at bounding box center [225, 237] width 90 height 36
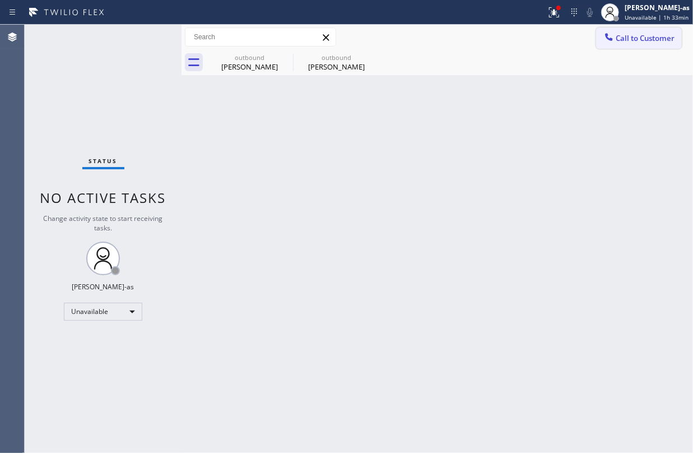
click at [622, 36] on span "Call to Customer" at bounding box center [645, 38] width 59 height 10
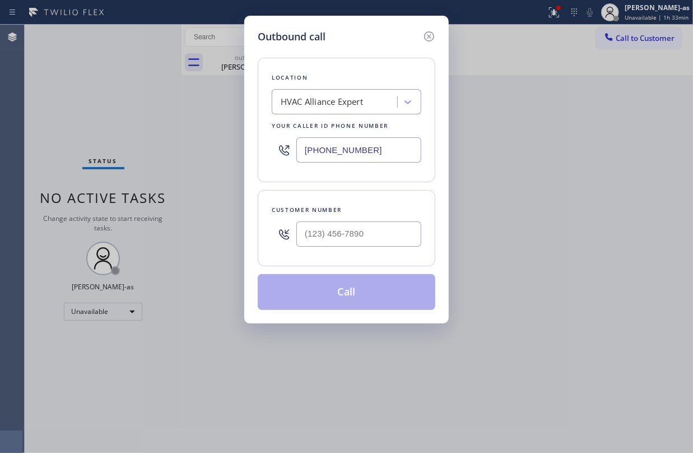
click at [382, 220] on div at bounding box center [358, 234] width 125 height 36
click at [383, 232] on input "(___) ___-____" at bounding box center [358, 233] width 125 height 25
click at [384, 232] on input "(___) ___-____" at bounding box center [358, 233] width 125 height 25
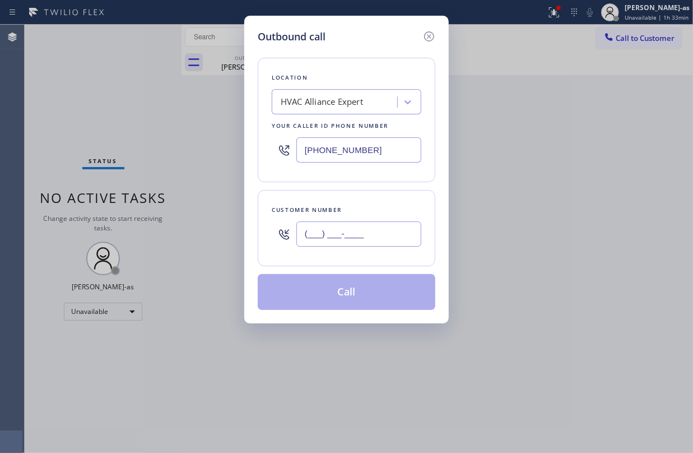
paste input "714) 637-3434"
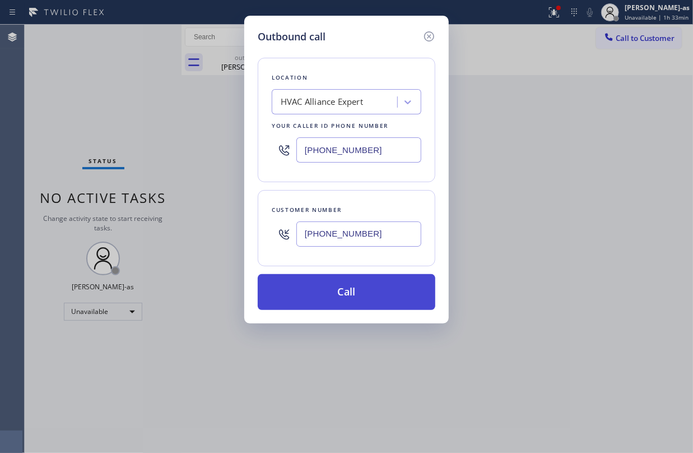
type input "(714) 637-3434"
click at [339, 290] on button "Call" at bounding box center [347, 292] width 178 height 36
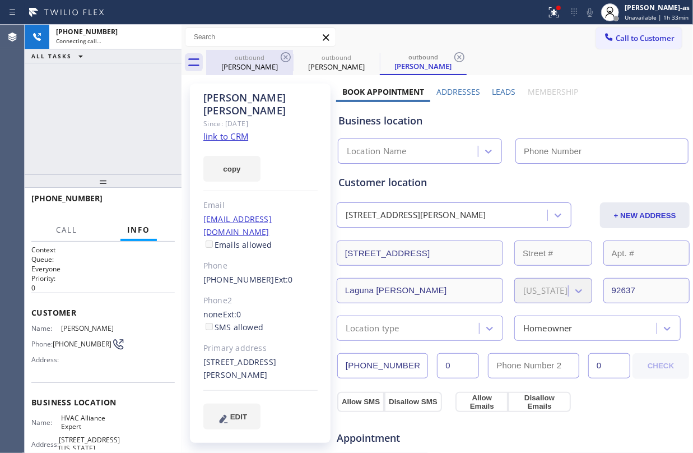
click at [249, 62] on div "Aaron Hahnselle" at bounding box center [249, 67] width 85 height 10
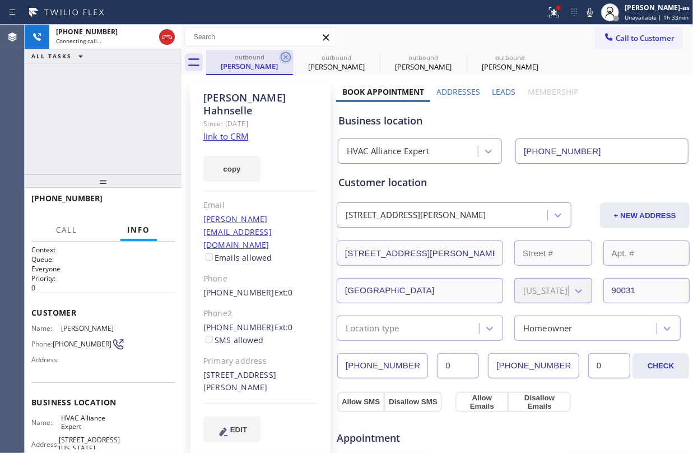
click at [287, 53] on icon at bounding box center [286, 57] width 10 height 10
click at [366, 50] on icon at bounding box center [372, 56] width 13 height 13
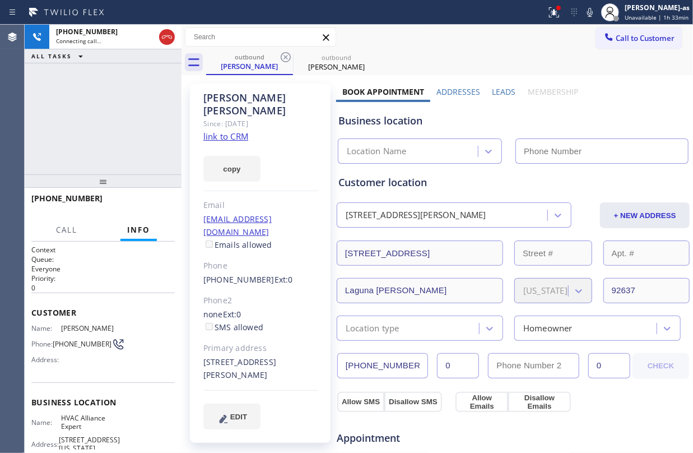
type input "[PHONE_NUMBER]"
click at [236, 131] on link "link to CRM" at bounding box center [225, 136] width 45 height 11
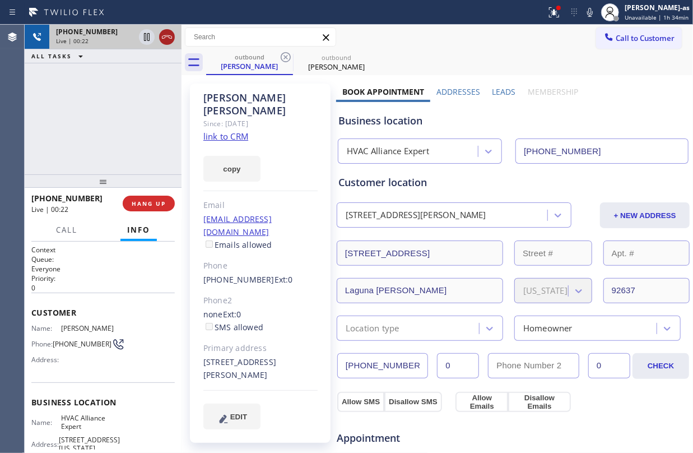
click at [173, 39] on icon at bounding box center [166, 36] width 13 height 13
drag, startPoint x: 115, startPoint y: 142, endPoint x: 148, endPoint y: 215, distance: 79.7
click at [119, 146] on div "+17146373434 Live | 00:22 ALL TASKS ALL TASKS ACTIVE TASKS TASKS IN WRAP UP" at bounding box center [103, 100] width 157 height 150
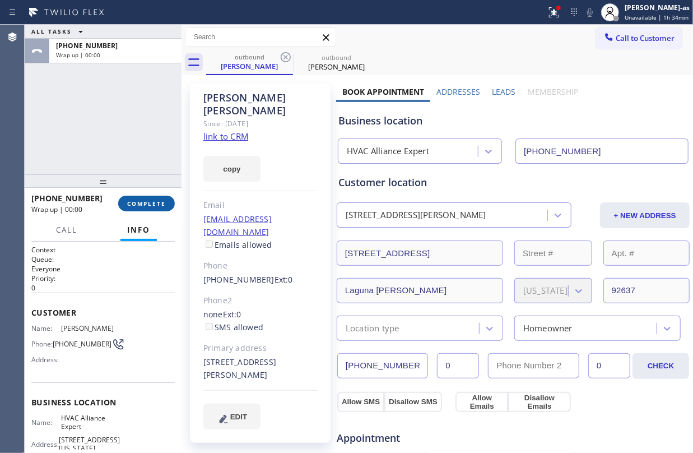
click at [154, 196] on button "COMPLETE" at bounding box center [146, 204] width 57 height 16
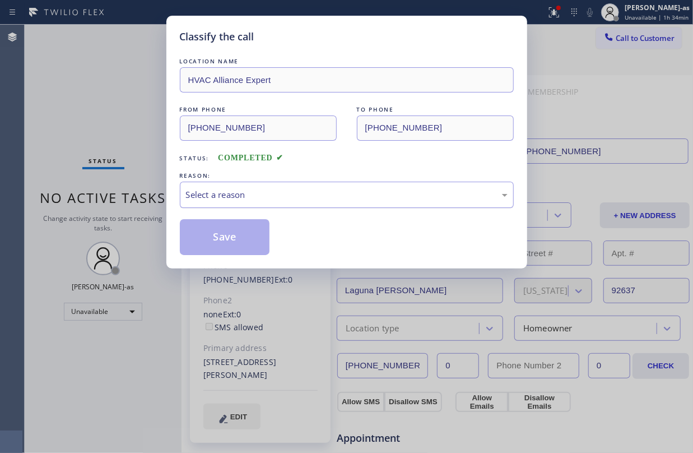
click at [275, 193] on div "Select a reason" at bounding box center [347, 194] width 322 height 13
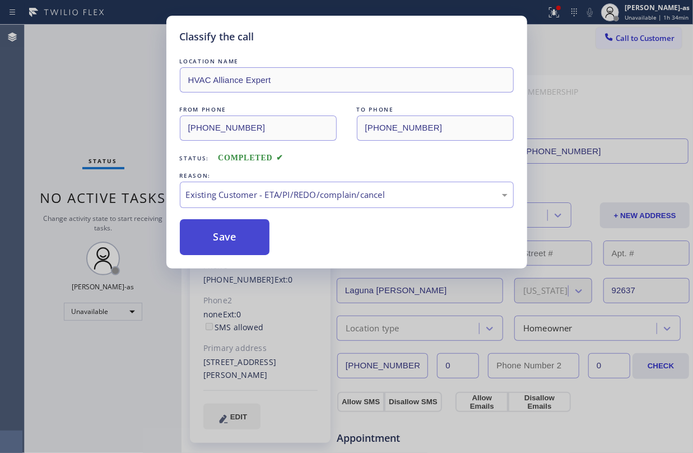
click at [208, 232] on button "Save" at bounding box center [225, 237] width 90 height 36
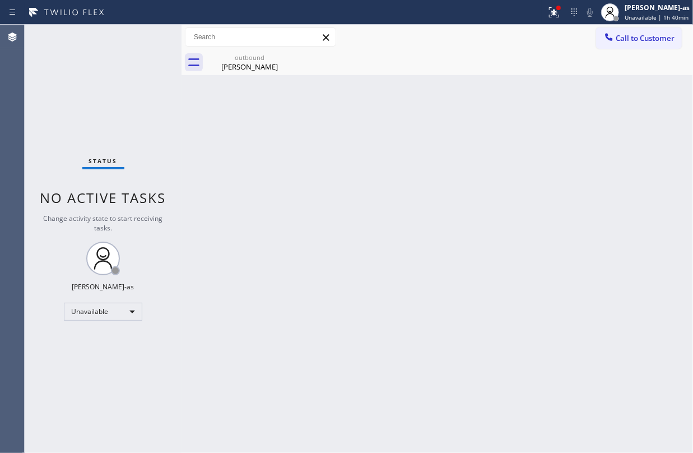
drag, startPoint x: 218, startPoint y: 126, endPoint x: 234, endPoint y: 125, distance: 16.3
click at [218, 126] on div "Back to Dashboard Change Sender ID Customers Technicians Select a contact Outbo…" at bounding box center [437, 239] width 511 height 428
drag, startPoint x: 240, startPoint y: 61, endPoint x: 300, endPoint y: 67, distance: 60.9
click at [240, 59] on div "outbound" at bounding box center [249, 57] width 85 height 8
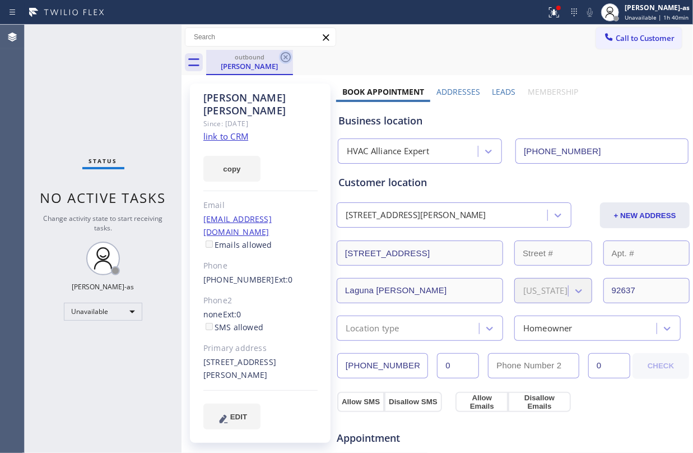
click at [288, 61] on icon at bounding box center [286, 57] width 10 height 10
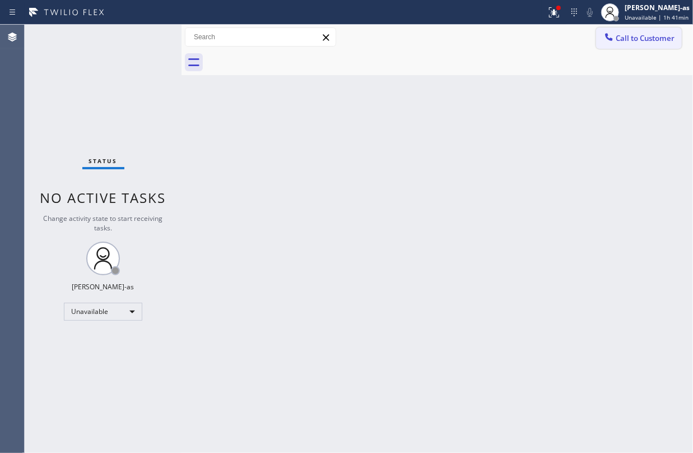
click at [601, 41] on button "Call to Customer" at bounding box center [639, 37] width 86 height 21
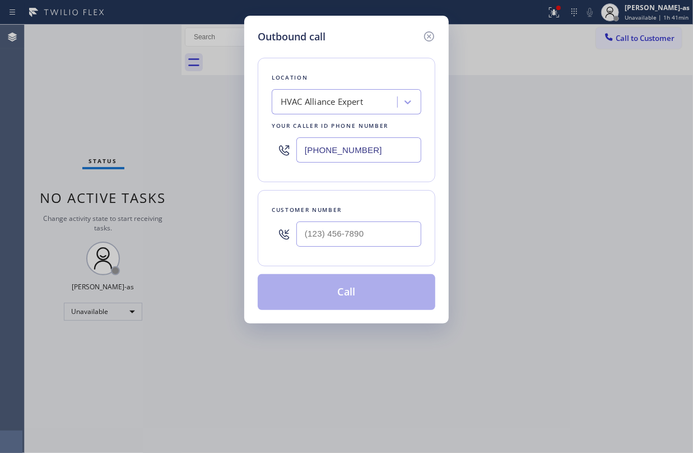
click at [339, 242] on input "text" at bounding box center [358, 233] width 125 height 25
paste input "661) 993-2280"
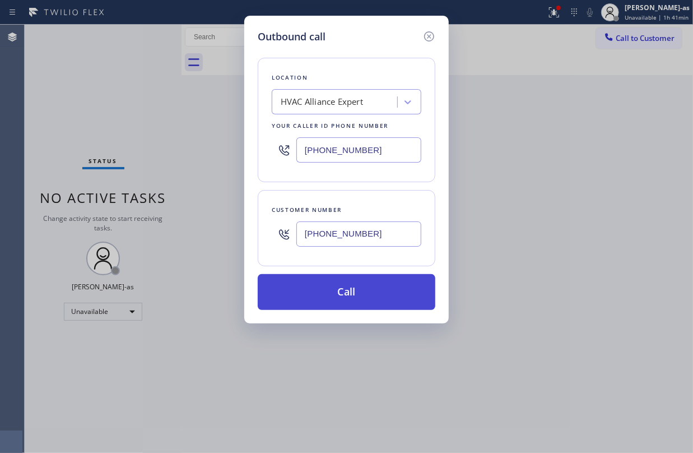
type input "(661) 993-2280"
click at [346, 291] on button "Call" at bounding box center [347, 292] width 178 height 36
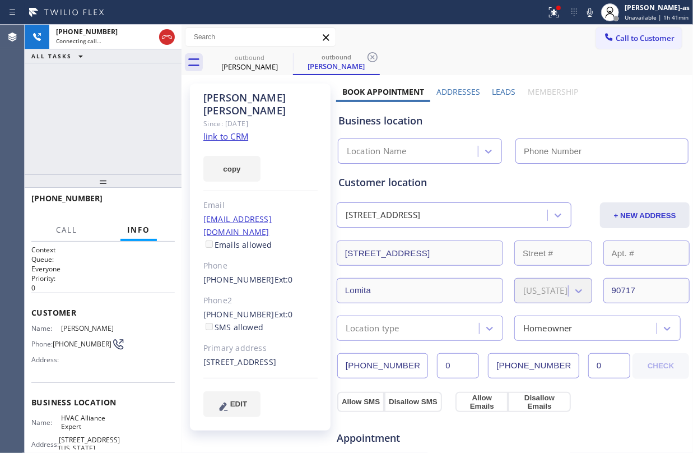
click at [229, 117] on div "Since: [DATE]" at bounding box center [260, 123] width 114 height 13
click at [224, 131] on link "link to CRM" at bounding box center [225, 136] width 45 height 11
type input "[PHONE_NUMBER]"
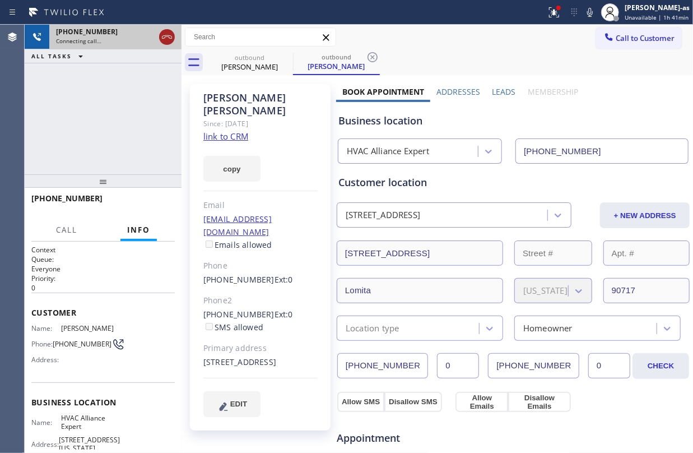
click at [166, 36] on icon at bounding box center [167, 36] width 10 height 3
click at [234, 64] on div "Steve Duckworth" at bounding box center [249, 67] width 85 height 10
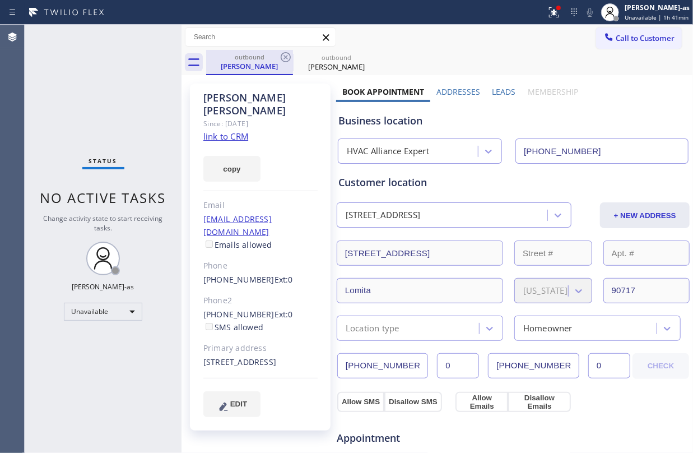
click at [277, 54] on div "outbound" at bounding box center [249, 57] width 85 height 8
click at [285, 57] on icon at bounding box center [286, 57] width 10 height 10
click at [0, 0] on icon at bounding box center [0, 0] width 0 height 0
click at [285, 57] on div "outbound Steve Duckworth outbound Steve Duckworth" at bounding box center [449, 62] width 487 height 25
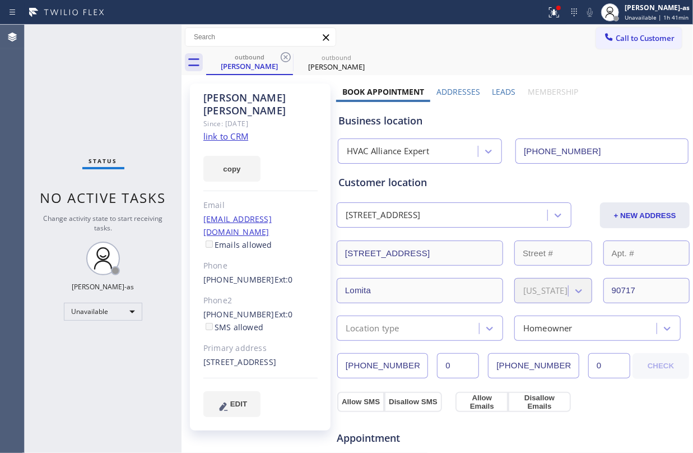
click at [285, 57] on div "outbound Steve Duckworth outbound Steve Duckworth" at bounding box center [449, 62] width 487 height 25
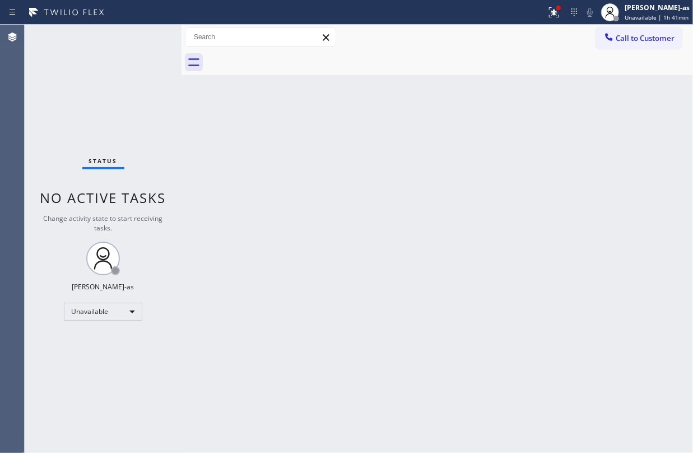
click at [285, 57] on div at bounding box center [449, 62] width 487 height 25
click at [619, 38] on span "Call to Customer" at bounding box center [645, 38] width 59 height 10
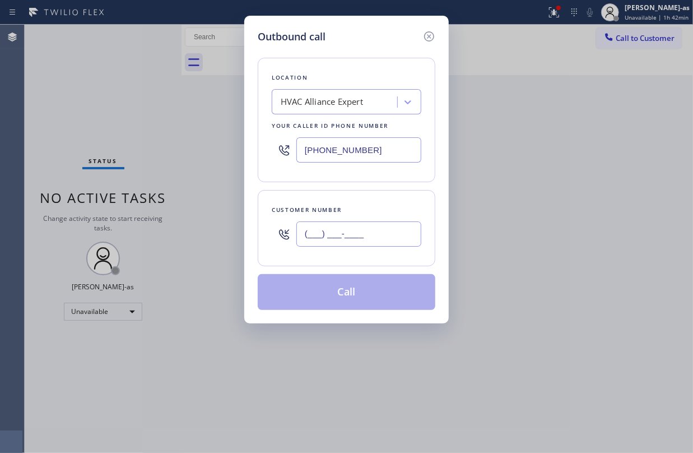
click at [359, 234] on input "(___) ___-____" at bounding box center [358, 233] width 125 height 25
paste input "954) 654-8470"
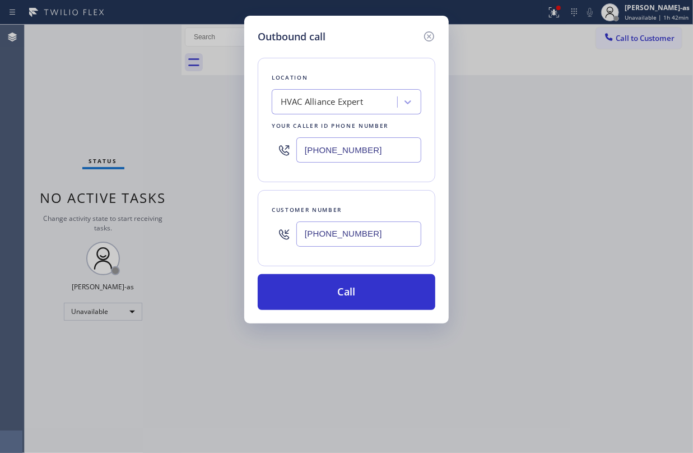
type input "(954) 654-8470"
click at [329, 105] on div "HVAC Alliance Expert" at bounding box center [322, 102] width 82 height 13
type input "5 Star appliance repa"
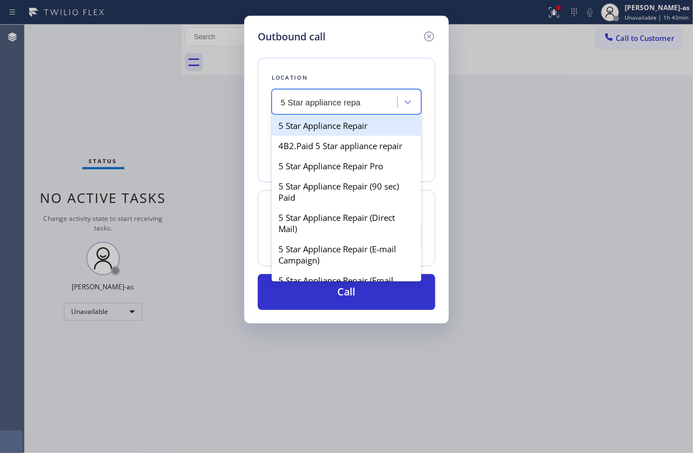
click at [334, 126] on div "5 Star Appliance Repair" at bounding box center [347, 125] width 150 height 20
type input "[PHONE_NUMBER]"
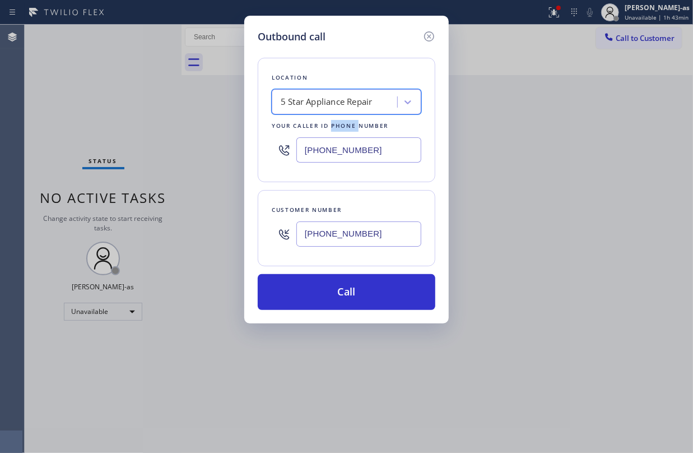
click at [333, 126] on div "Your caller id phone number" at bounding box center [347, 126] width 150 height 12
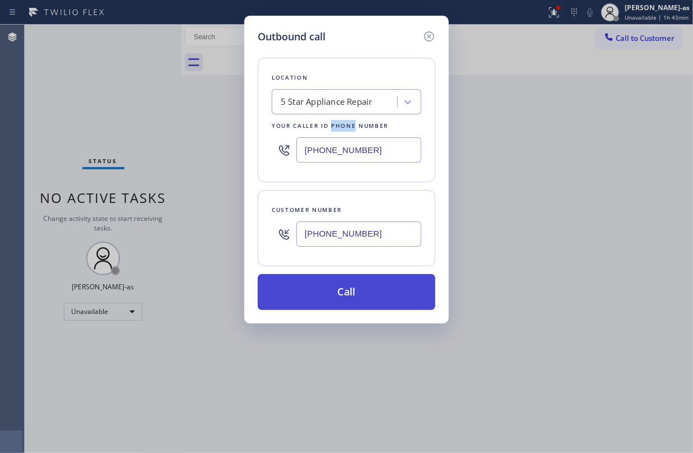
click at [353, 286] on button "Call" at bounding box center [347, 292] width 178 height 36
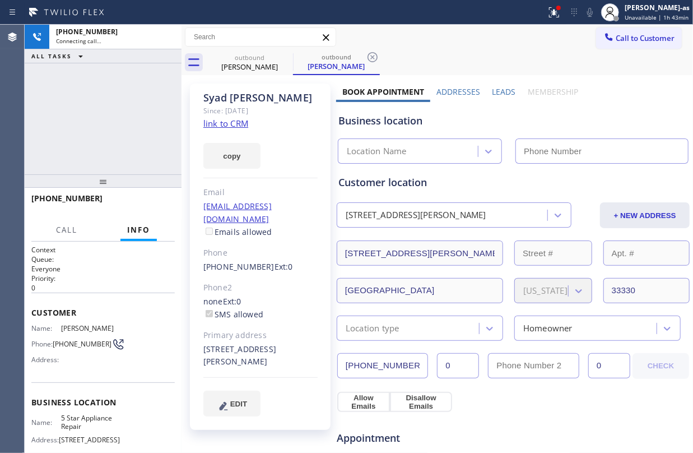
type input "[PHONE_NUMBER]"
click at [238, 126] on link "link to CRM" at bounding box center [225, 123] width 45 height 11
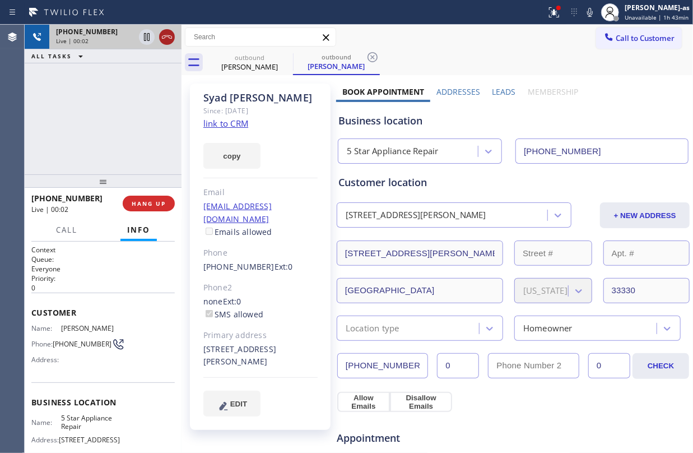
click at [164, 39] on icon at bounding box center [166, 36] width 13 height 13
click at [137, 188] on div at bounding box center [103, 180] width 157 height 13
click at [152, 205] on span "HANG UP" at bounding box center [149, 203] width 34 height 8
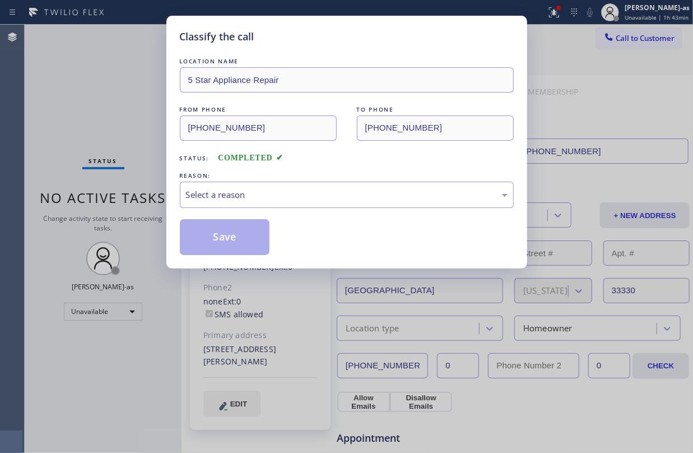
click at [155, 204] on div "Classify the call LOCATION NAME 5 Star Appliance Repair FROM PHONE (855) 731-49…" at bounding box center [346, 226] width 693 height 453
click at [300, 199] on div "Select a reason" at bounding box center [347, 194] width 322 height 13
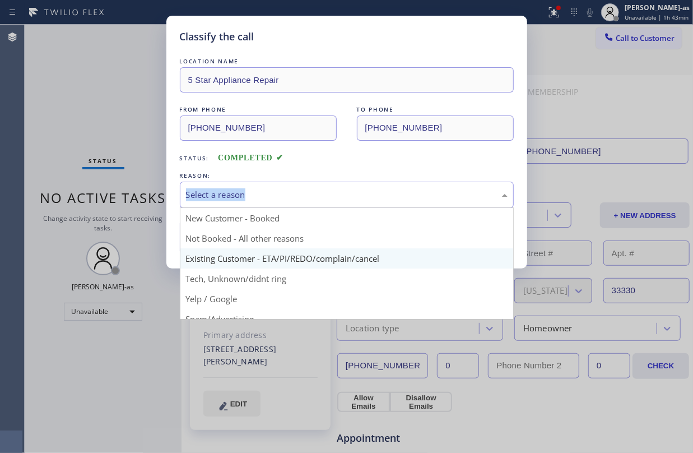
click at [294, 255] on div "Save" at bounding box center [347, 237] width 334 height 36
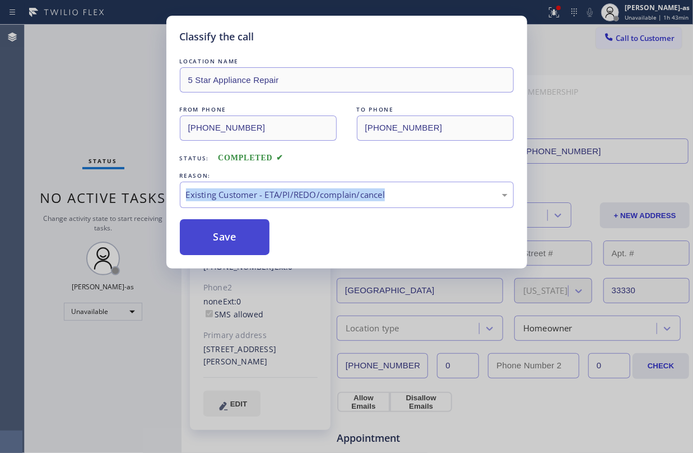
click at [213, 229] on button "Save" at bounding box center [225, 237] width 90 height 36
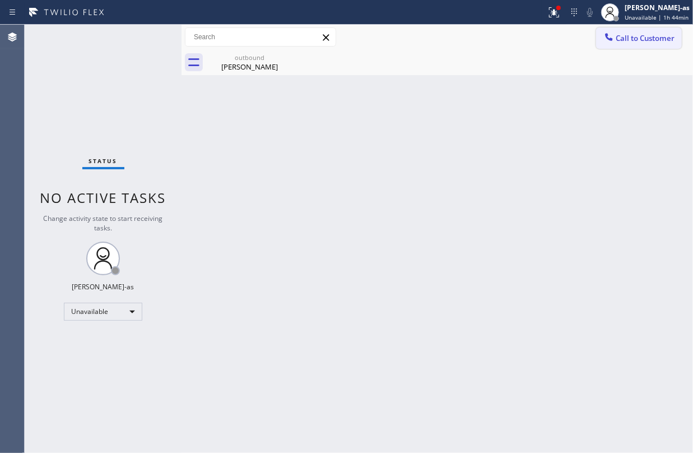
click at [627, 36] on span "Call to Customer" at bounding box center [645, 38] width 59 height 10
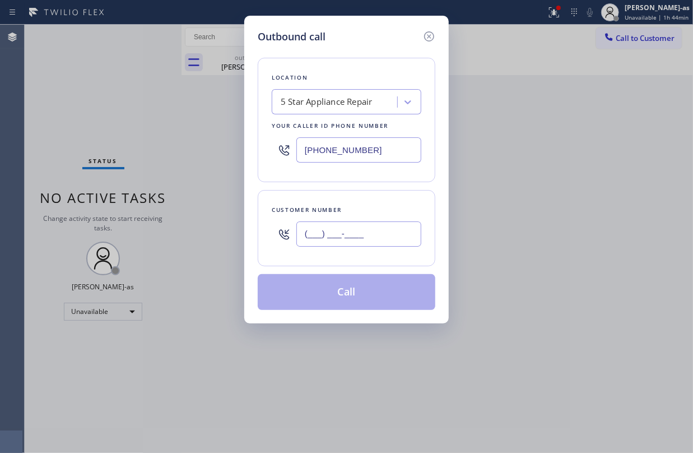
click at [375, 235] on input "(___) ___-____" at bounding box center [358, 233] width 125 height 25
paste input "206) 228-2181"
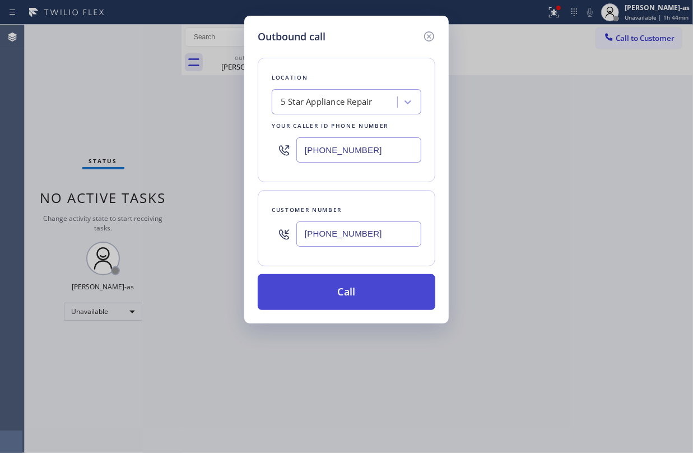
type input "(206) 228-2181"
click at [344, 290] on button "Call" at bounding box center [347, 292] width 178 height 36
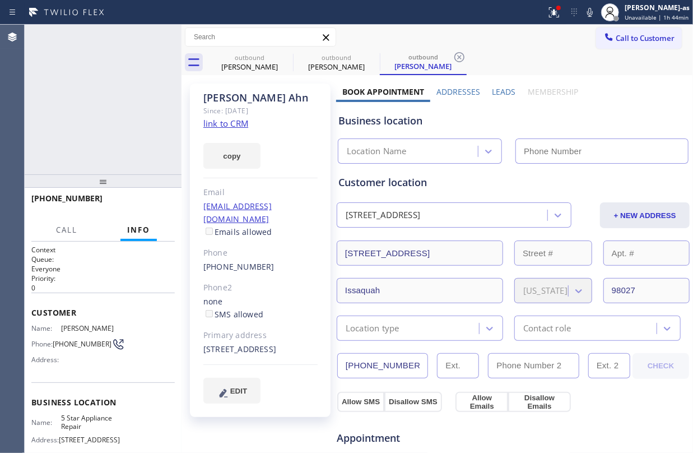
type input "[PHONE_NUMBER]"
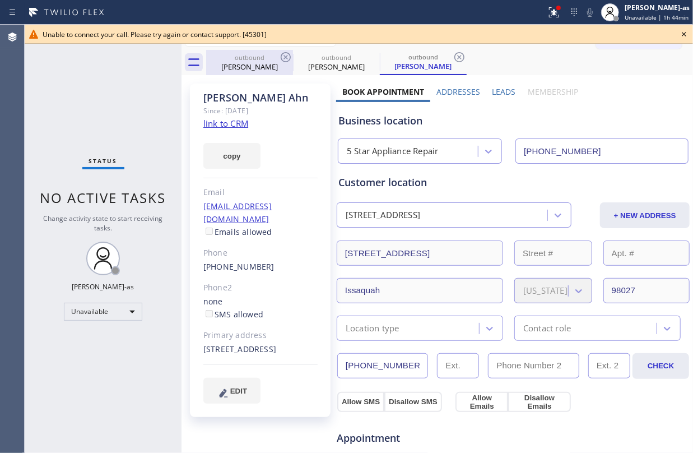
drag, startPoint x: 245, startPoint y: 66, endPoint x: 283, endPoint y: 68, distance: 37.6
click at [246, 65] on div "Syad Hashmi" at bounding box center [249, 67] width 85 height 10
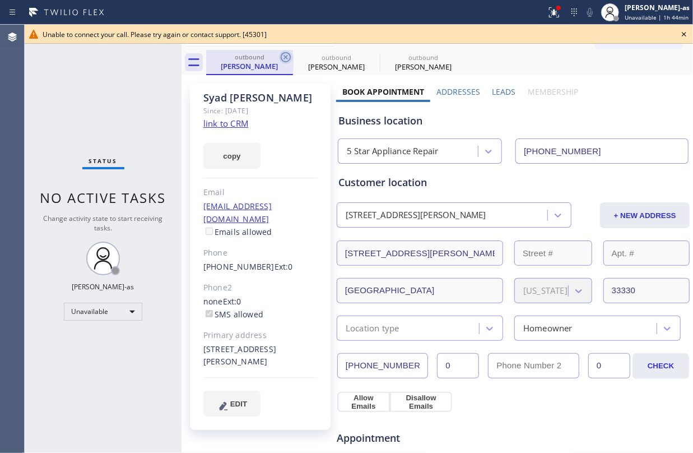
click at [279, 55] on icon at bounding box center [285, 56] width 13 height 13
click at [0, 0] on icon at bounding box center [0, 0] width 0 height 0
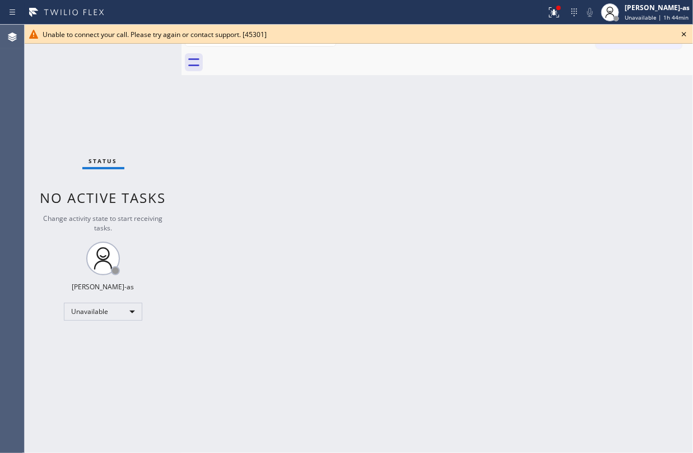
click at [278, 55] on div at bounding box center [449, 62] width 487 height 25
click at [109, 86] on div "Status No active tasks Change activity state to start receiving tasks. [PERSON_…" at bounding box center [103, 239] width 157 height 428
click at [680, 34] on icon at bounding box center [683, 33] width 13 height 13
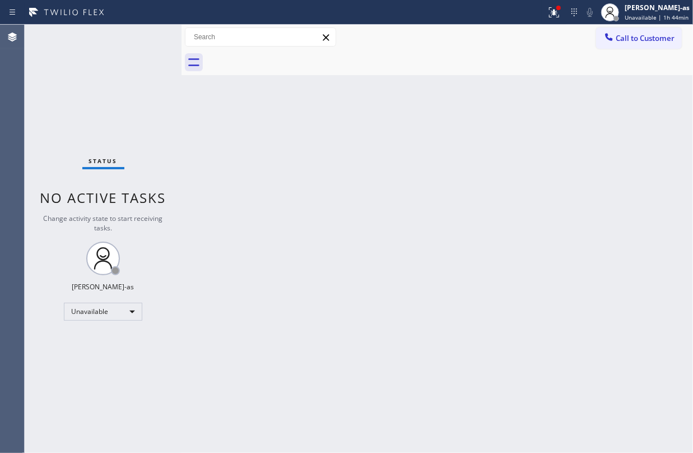
click at [366, 140] on div "Back to Dashboard Change Sender ID Customers Technicians Select a contact Outbo…" at bounding box center [437, 239] width 511 height 428
click at [615, 22] on div at bounding box center [610, 12] width 25 height 25
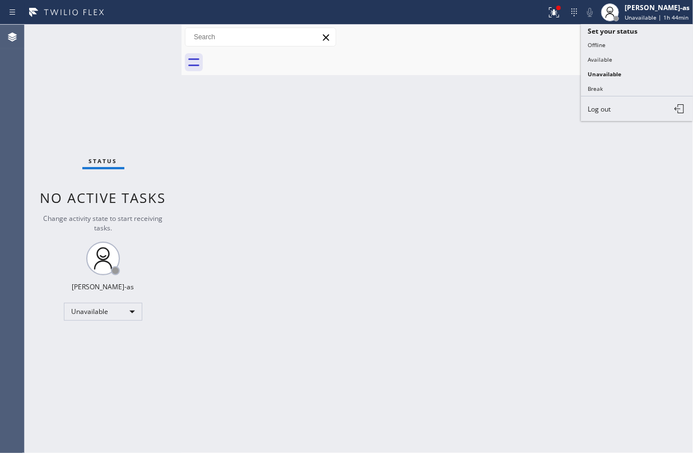
click at [553, 32] on div "Call to Customer Outbound call Location 5 Star Appliance Repair Your caller id …" at bounding box center [437, 37] width 511 height 20
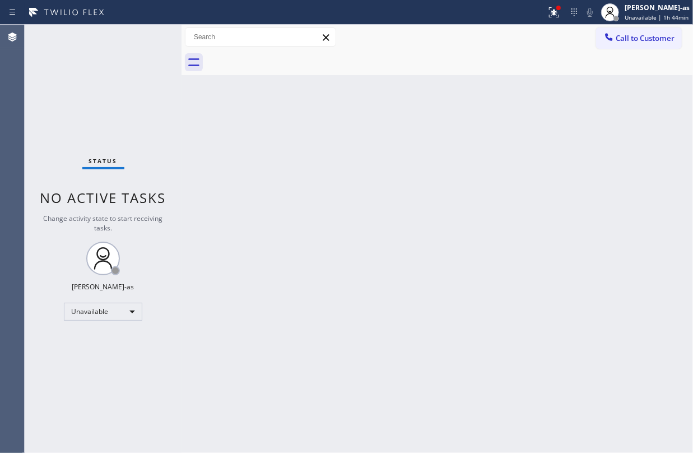
drag, startPoint x: 617, startPoint y: 40, endPoint x: 612, endPoint y: 36, distance: 6.8
click at [617, 39] on span "Call to Customer" at bounding box center [645, 38] width 59 height 10
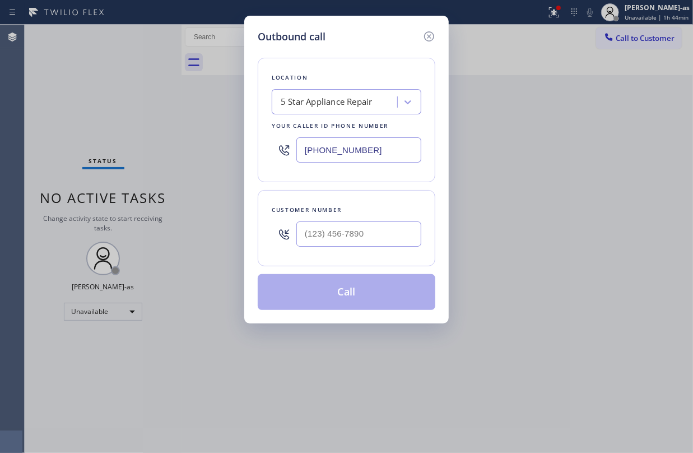
click at [385, 234] on input "text" at bounding box center [358, 233] width 125 height 25
paste input "253) 279-1852"
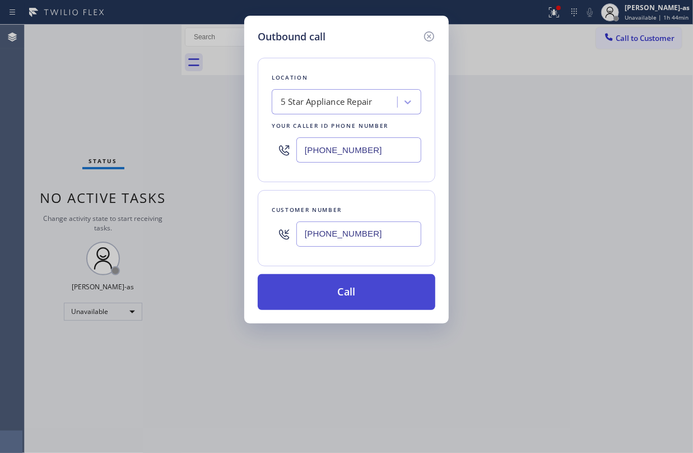
type input "(253) 279-1852"
click at [352, 292] on button "Call" at bounding box center [347, 292] width 178 height 36
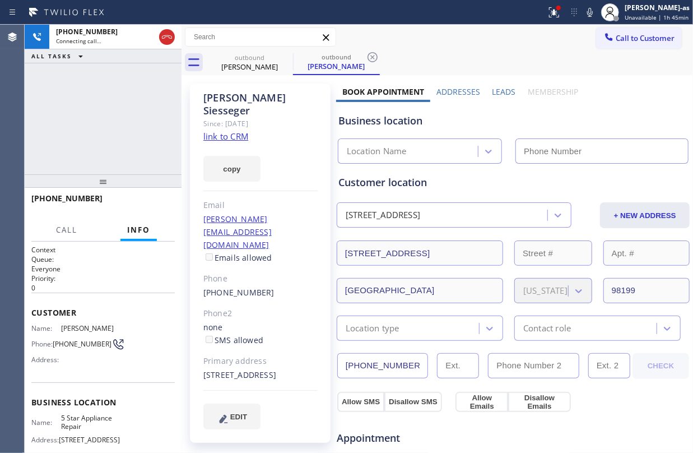
type input "[PHONE_NUMBER]"
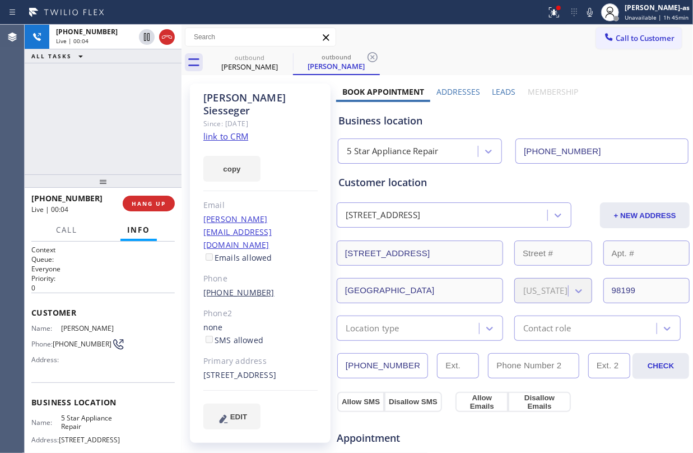
click at [148, 209] on button "HANG UP" at bounding box center [149, 204] width 52 height 16
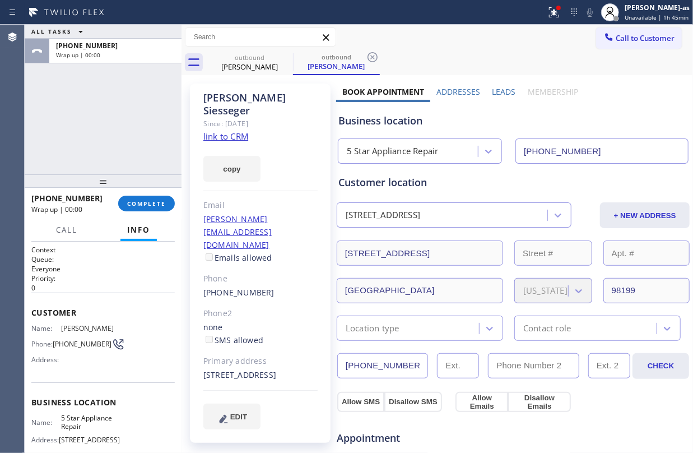
click at [266, 286] on div "(253) 279-1852" at bounding box center [260, 292] width 114 height 13
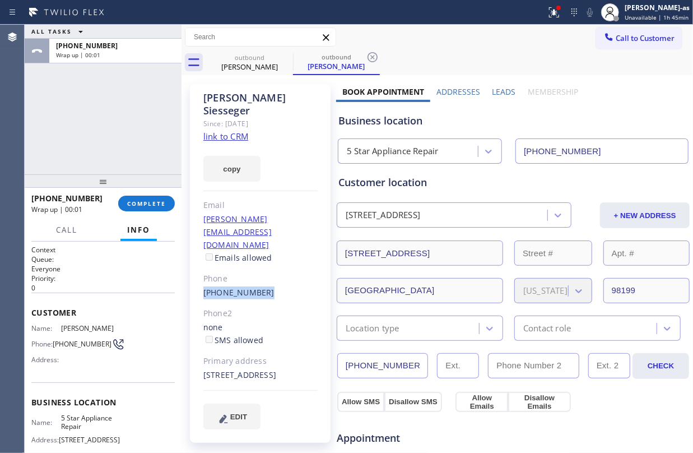
copy div "(253) 279-1852"
click at [152, 196] on button "COMPLETE" at bounding box center [146, 204] width 57 height 16
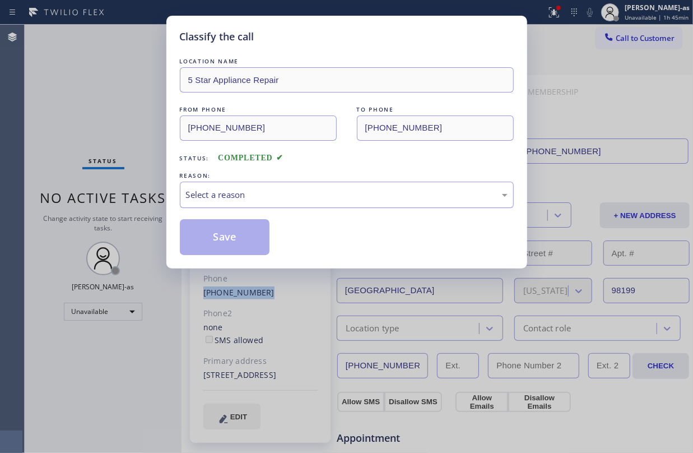
click at [305, 187] on div "Select a reason" at bounding box center [347, 195] width 334 height 26
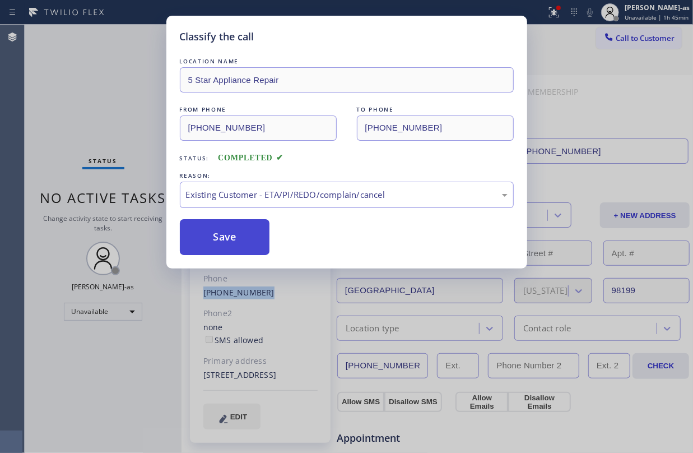
click at [238, 234] on button "Save" at bounding box center [225, 237] width 90 height 36
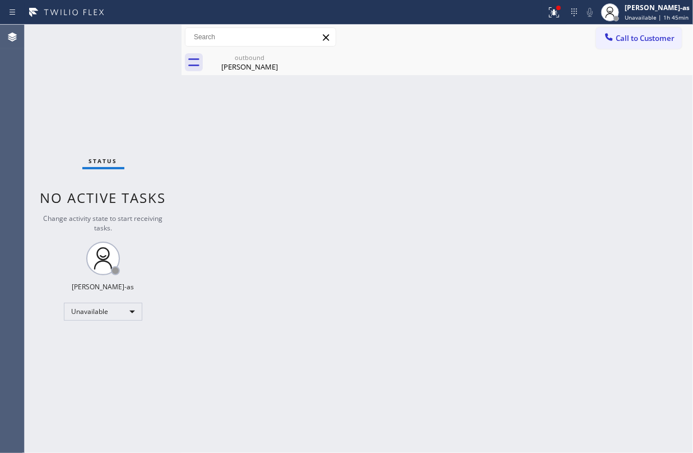
click at [633, 40] on span "Call to Customer" at bounding box center [645, 38] width 59 height 10
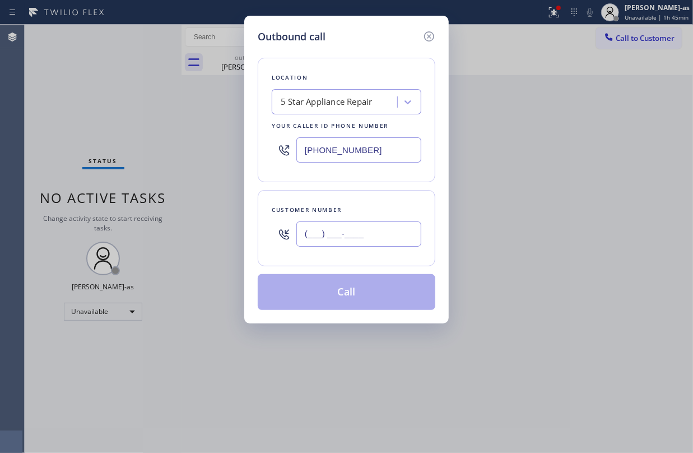
click at [390, 227] on input "(___) ___-____" at bounding box center [358, 233] width 125 height 25
paste input "253) 279-1852"
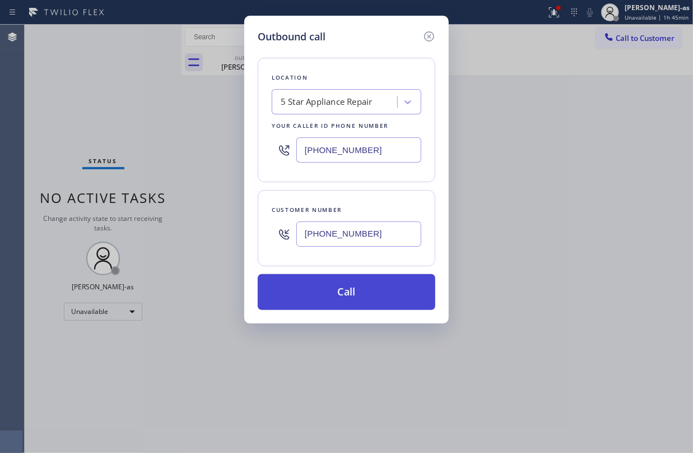
type input "(253) 279-1852"
click at [393, 295] on button "Call" at bounding box center [347, 292] width 178 height 36
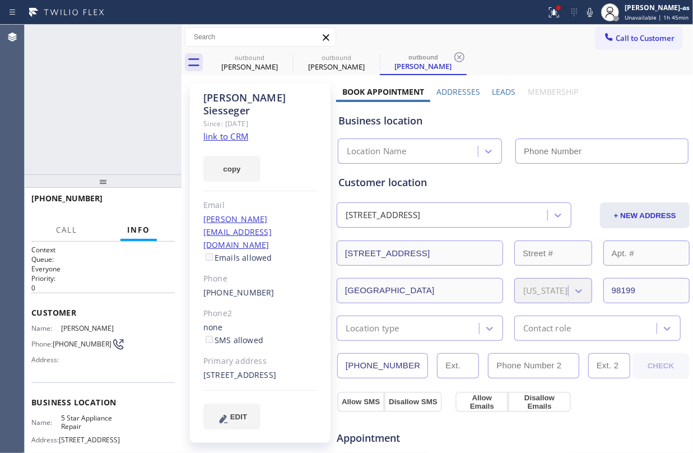
type input "[PHONE_NUMBER]"
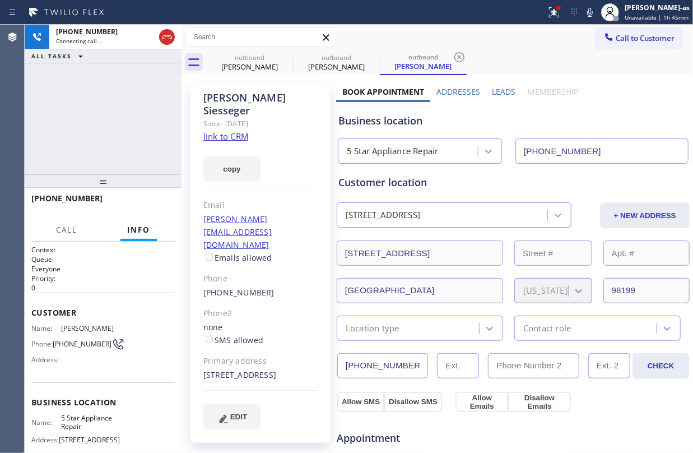
click at [231, 131] on link "link to CRM" at bounding box center [225, 136] width 45 height 11
click at [122, 177] on div at bounding box center [103, 180] width 157 height 13
click at [148, 203] on span "HANG UP" at bounding box center [149, 203] width 34 height 8
click at [148, 201] on span "HANG UP" at bounding box center [149, 203] width 34 height 8
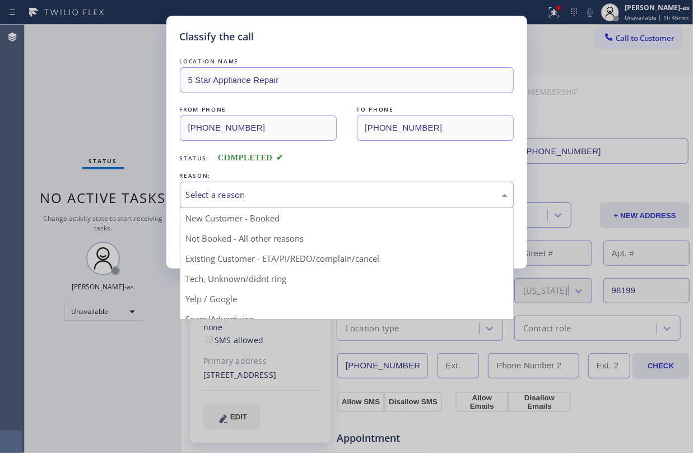
click at [345, 190] on div "Select a reason" at bounding box center [347, 194] width 322 height 13
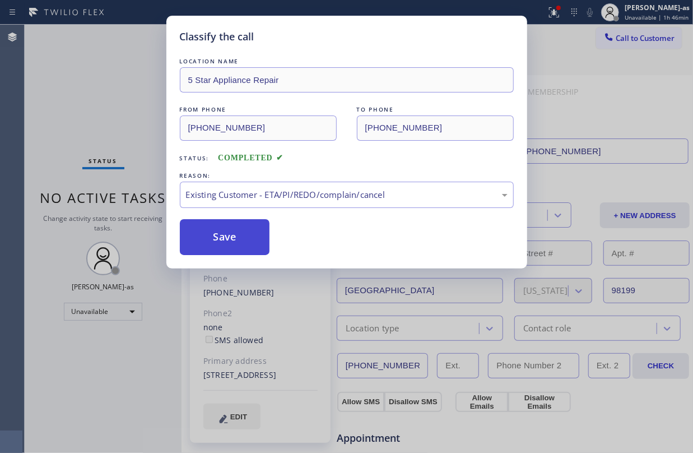
click at [268, 250] on button "Save" at bounding box center [225, 237] width 90 height 36
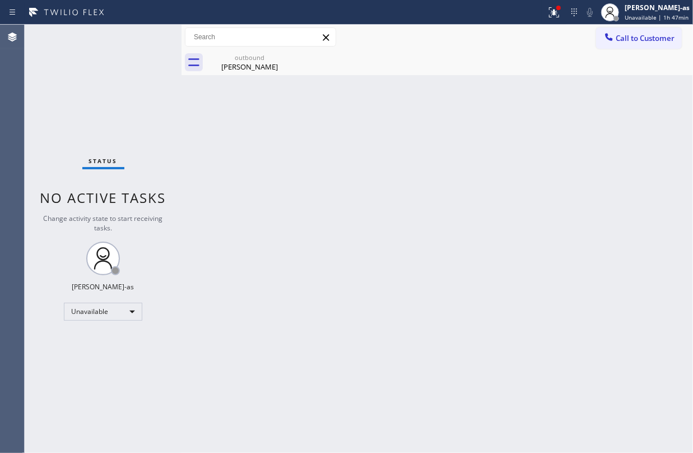
click at [632, 33] on span "Call to Customer" at bounding box center [645, 38] width 59 height 10
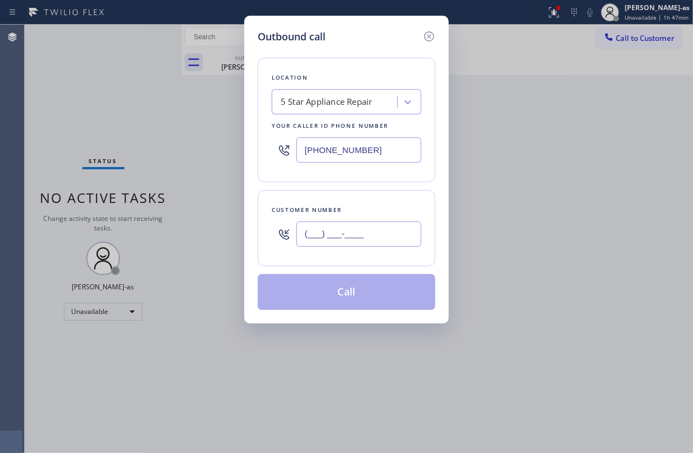
click at [376, 235] on input "(___) ___-____" at bounding box center [358, 233] width 125 height 25
paste input "352) 727-0332"
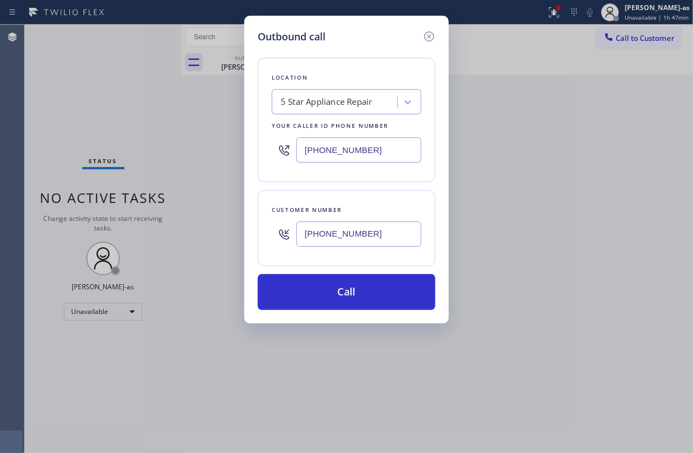
type input "(352) 727-0332"
click at [370, 283] on button "Call" at bounding box center [347, 292] width 178 height 36
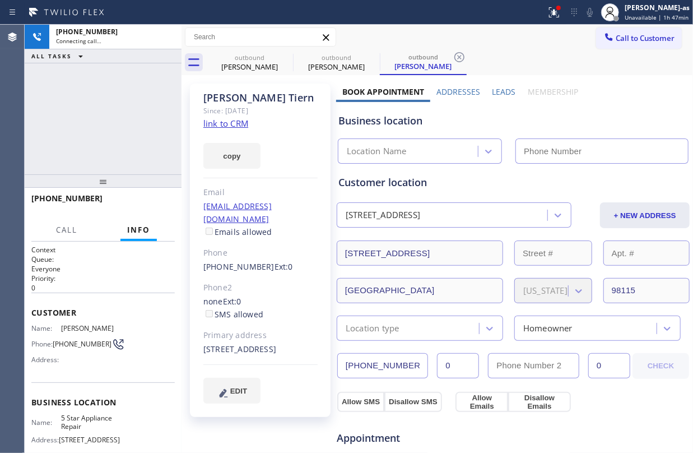
click at [234, 122] on link "link to CRM" at bounding box center [225, 123] width 45 height 11
type input "[PHONE_NUMBER]"
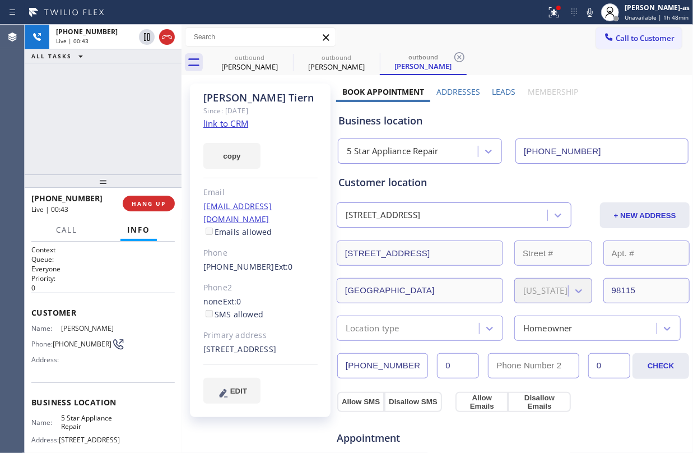
click at [122, 145] on div "+13527270332 Live | 00:43 ALL TASKS ALL TASKS ACTIVE TASKS TASKS IN WRAP UP" at bounding box center [103, 100] width 157 height 150
click at [122, 138] on div "+13527270332 Live | 00:44 ALL TASKS ALL TASKS ACTIVE TASKS TASKS IN WRAP UP" at bounding box center [103, 100] width 157 height 150
click at [102, 179] on div at bounding box center [103, 180] width 157 height 13
click at [140, 175] on div at bounding box center [103, 180] width 157 height 13
click at [158, 202] on span "HANG UP" at bounding box center [149, 203] width 34 height 8
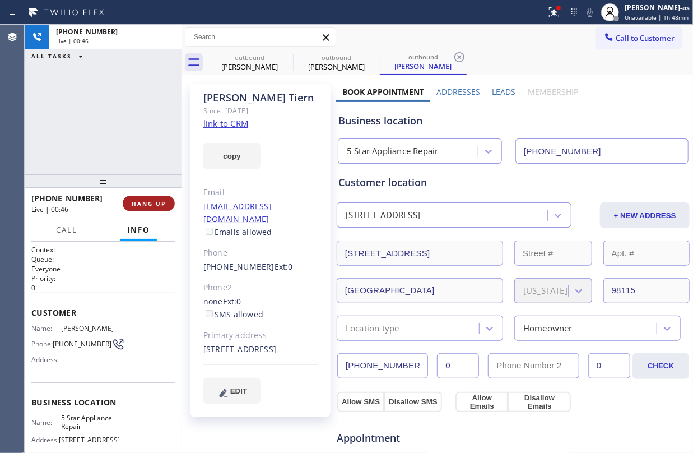
click at [159, 203] on span "HANG UP" at bounding box center [149, 203] width 34 height 8
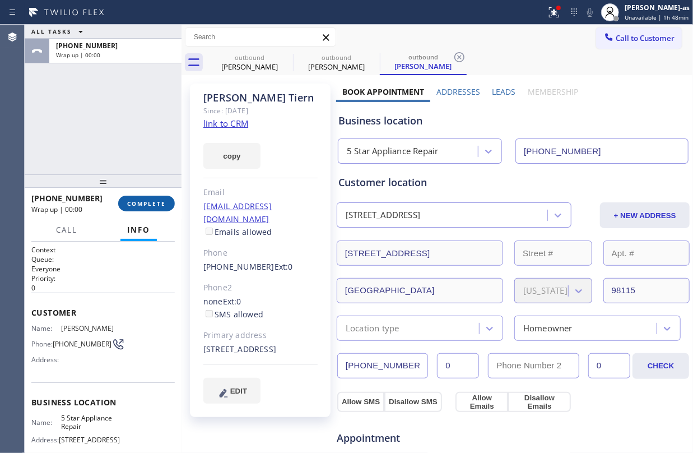
click at [159, 201] on span "COMPLETE" at bounding box center [146, 203] width 39 height 8
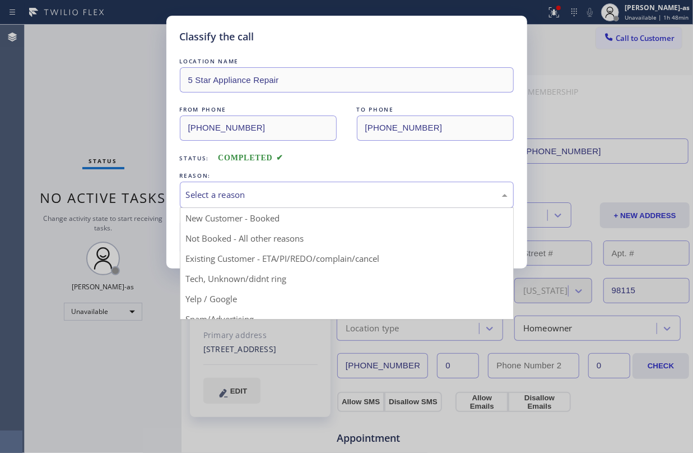
click at [326, 196] on div "Select a reason" at bounding box center [347, 194] width 322 height 13
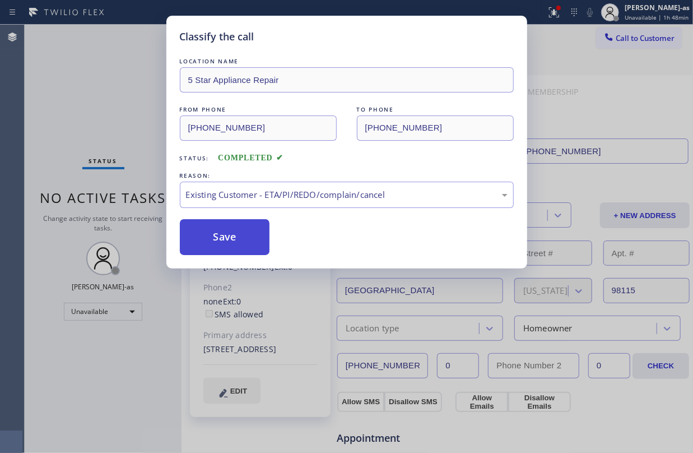
click at [229, 234] on button "Save" at bounding box center [225, 237] width 90 height 36
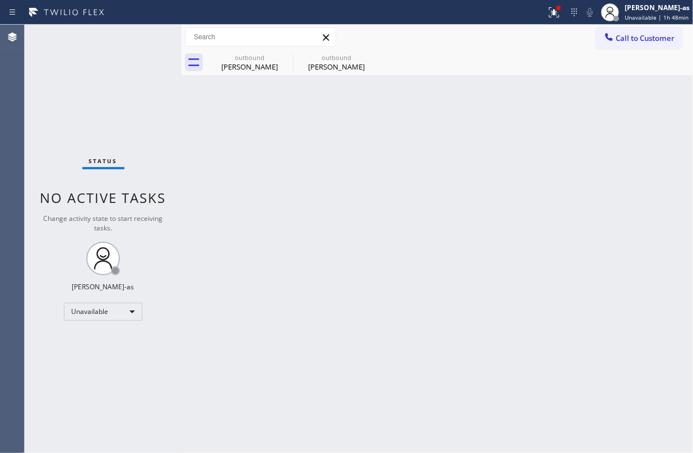
click at [119, 113] on div "Status No active tasks Change activity state to start receiving tasks. [PERSON_…" at bounding box center [103, 239] width 157 height 428
click at [635, 39] on span "Call to Customer" at bounding box center [645, 38] width 59 height 10
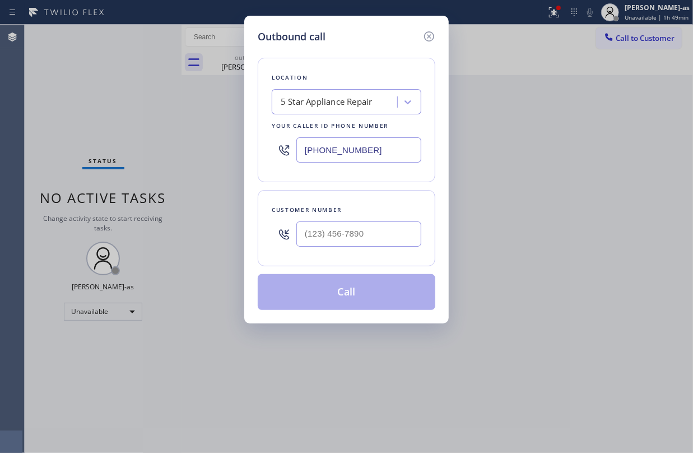
click at [387, 229] on input "text" at bounding box center [358, 233] width 125 height 25
click at [387, 229] on input "(___) ___-____" at bounding box center [358, 233] width 125 height 25
paste input "978) 604-1097"
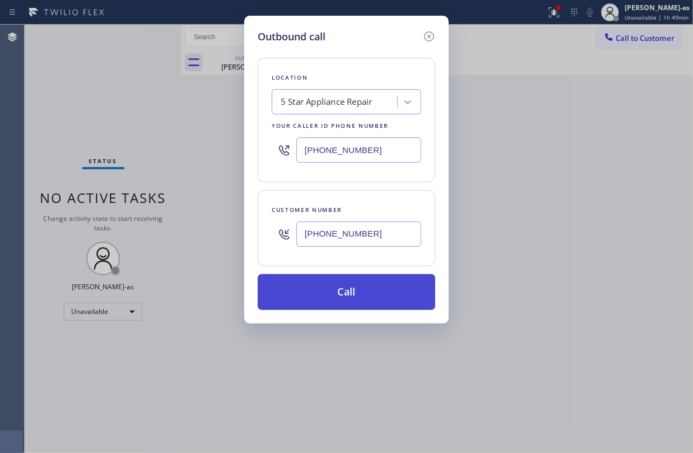
type input "(978) 604-1097"
click at [341, 290] on button "Call" at bounding box center [347, 292] width 178 height 36
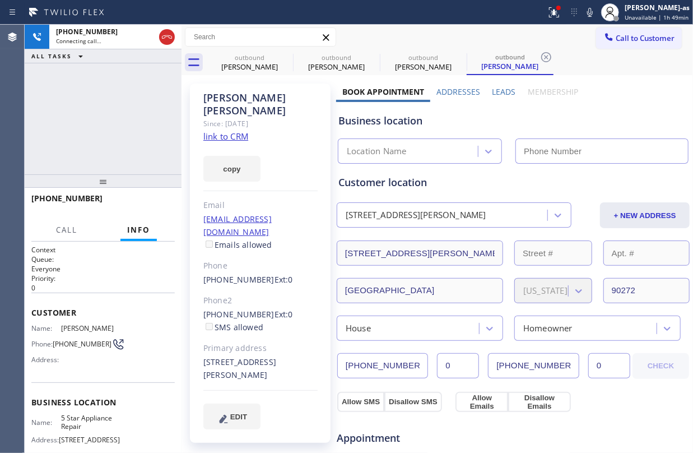
click at [229, 131] on link "link to CRM" at bounding box center [225, 136] width 45 height 11
type input "[PHONE_NUMBER]"
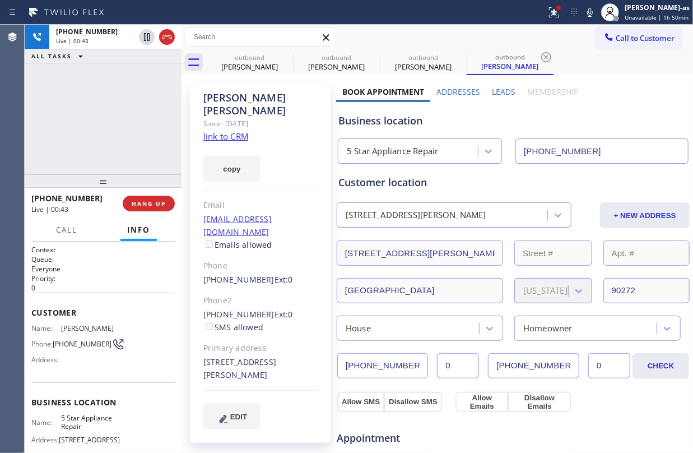
click at [138, 155] on div "+19786041097 Live | 00:43 ALL TASKS ALL TASKS ACTIVE TASKS TASKS IN WRAP UP" at bounding box center [103, 100] width 157 height 150
click at [92, 133] on div "+19786041097 Live | 00:44 ALL TASKS ALL TASKS ACTIVE TASKS TASKS IN WRAP UP" at bounding box center [103, 100] width 157 height 150
click at [146, 204] on span "HANG UP" at bounding box center [149, 203] width 34 height 8
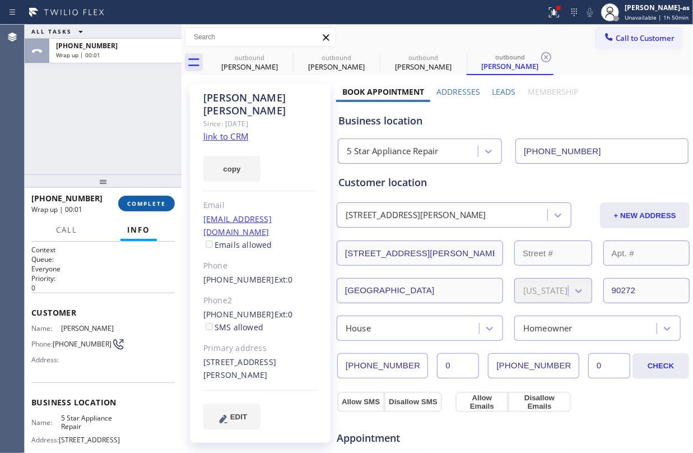
click at [145, 202] on span "COMPLETE" at bounding box center [146, 203] width 39 height 8
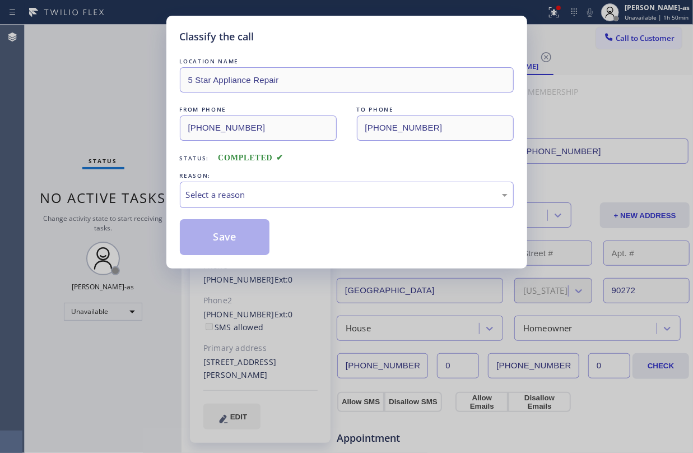
click at [133, 191] on div "Classify the call LOCATION NAME 5 Star Appliance Repair FROM PHONE (855) 731-49…" at bounding box center [346, 226] width 693 height 453
click at [334, 193] on div "Select a reason" at bounding box center [347, 194] width 322 height 13
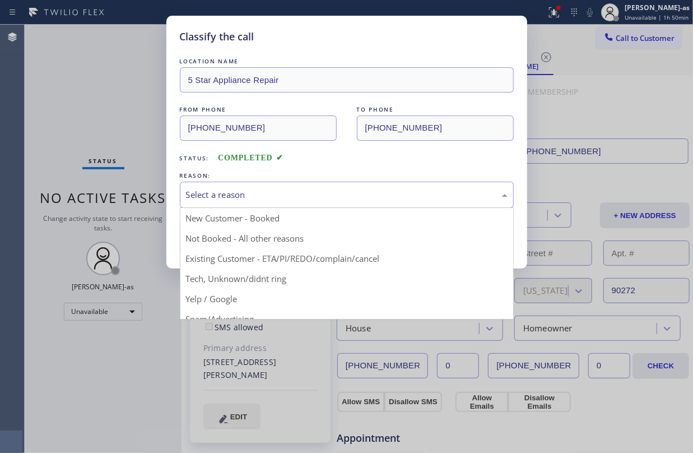
click at [334, 193] on div "Select a reason" at bounding box center [347, 194] width 322 height 13
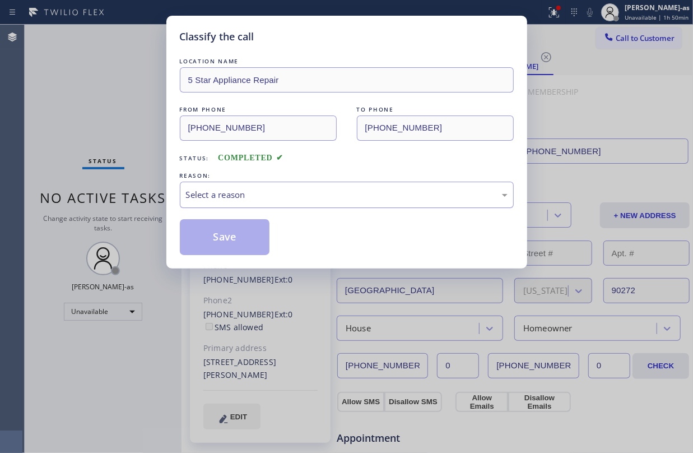
click at [288, 193] on div "Select a reason" at bounding box center [347, 194] width 322 height 13
click at [289, 193] on div "Select a reason" at bounding box center [347, 194] width 322 height 13
click at [289, 200] on div "Select a reason" at bounding box center [347, 194] width 322 height 13
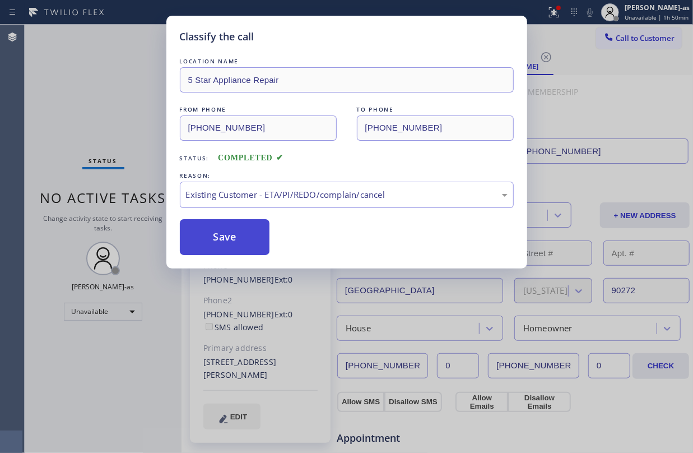
click at [240, 227] on button "Save" at bounding box center [225, 237] width 90 height 36
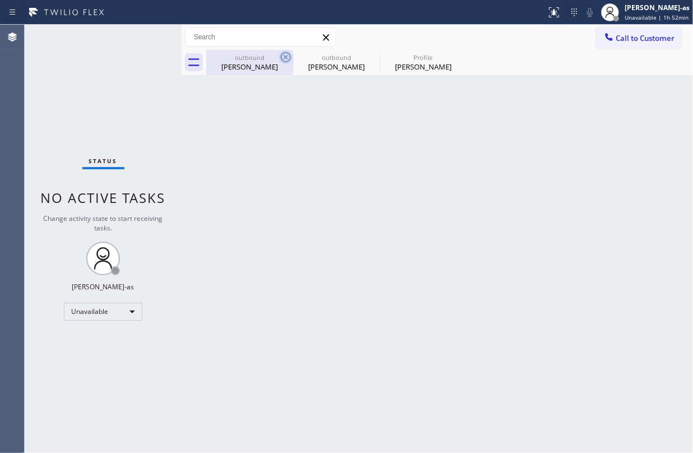
click at [248, 63] on div "Matt Siesseger" at bounding box center [249, 67] width 85 height 10
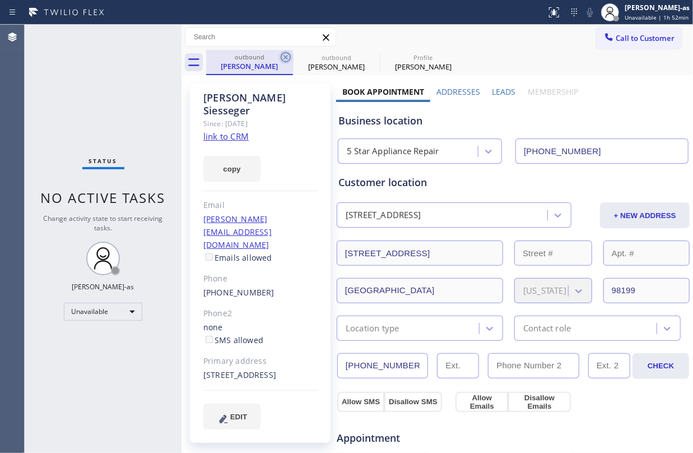
click at [279, 59] on icon at bounding box center [285, 56] width 13 height 13
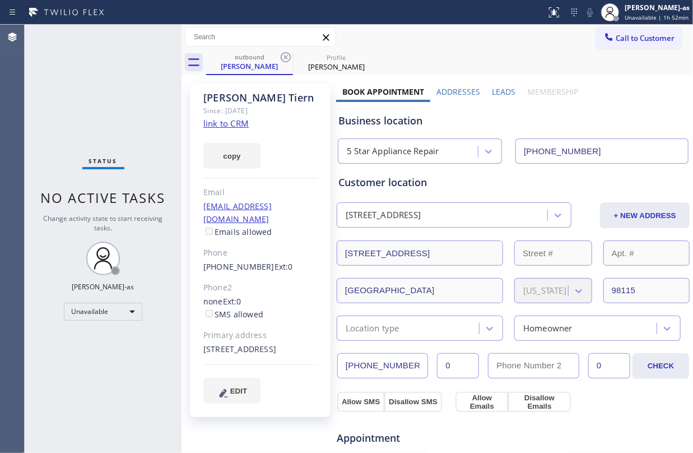
click at [279, 59] on icon at bounding box center [285, 56] width 13 height 13
click at [0, 0] on icon at bounding box center [0, 0] width 0 height 0
click at [279, 59] on div "outbound Kevin Tiern Profile David Mazza" at bounding box center [449, 62] width 487 height 25
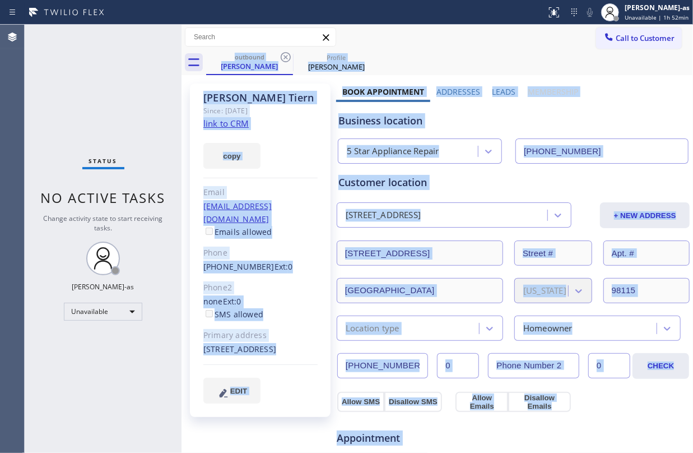
click at [279, 59] on div "outbound Kevin Tiern Profile David Mazza" at bounding box center [449, 62] width 487 height 25
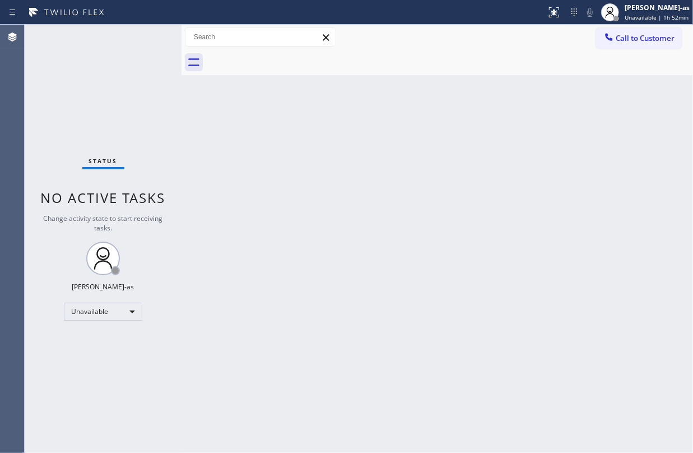
click at [279, 59] on div at bounding box center [449, 62] width 487 height 25
click at [652, 30] on button "Call to Customer" at bounding box center [639, 37] width 86 height 21
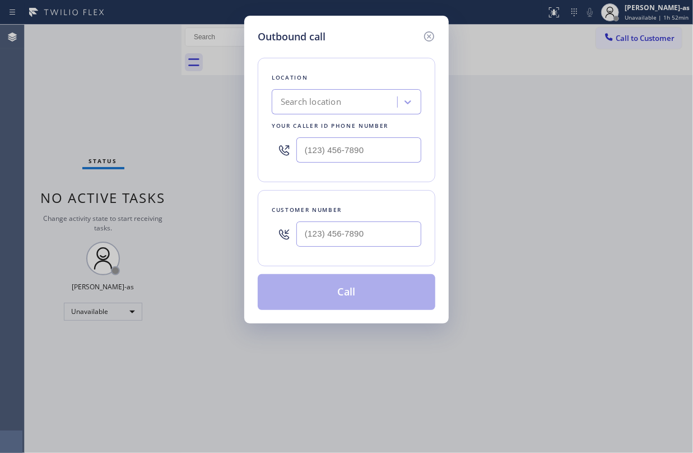
click at [375, 225] on input "text" at bounding box center [358, 233] width 125 height 25
click at [375, 225] on input "(___) ___-____" at bounding box center [358, 233] width 125 height 25
click at [373, 224] on input "(___) ___-____" at bounding box center [358, 233] width 125 height 25
click at [373, 223] on input "(___) ___-____" at bounding box center [358, 233] width 125 height 25
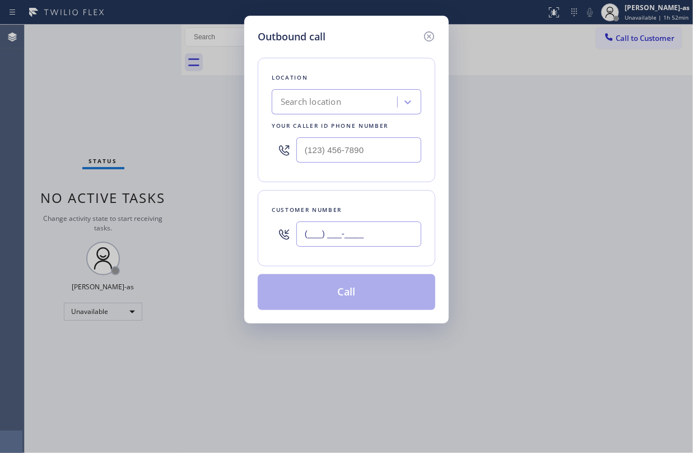
paste input "650) 759-9173"
type input "(650) 759-9173"
click at [338, 103] on div "Search location" at bounding box center [311, 102] width 61 height 13
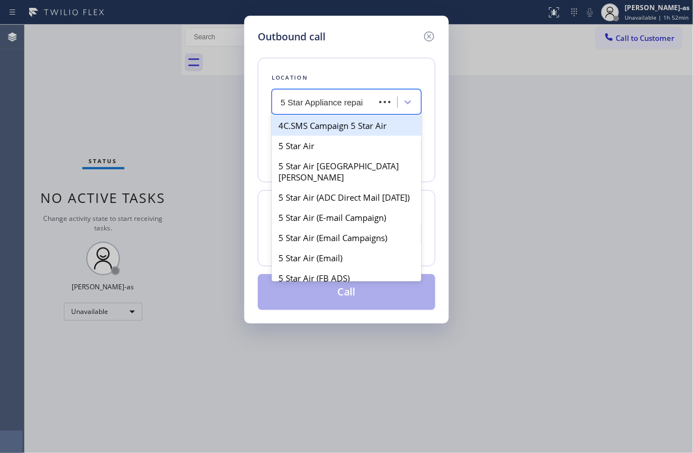
type input "5 Star Appliance repair"
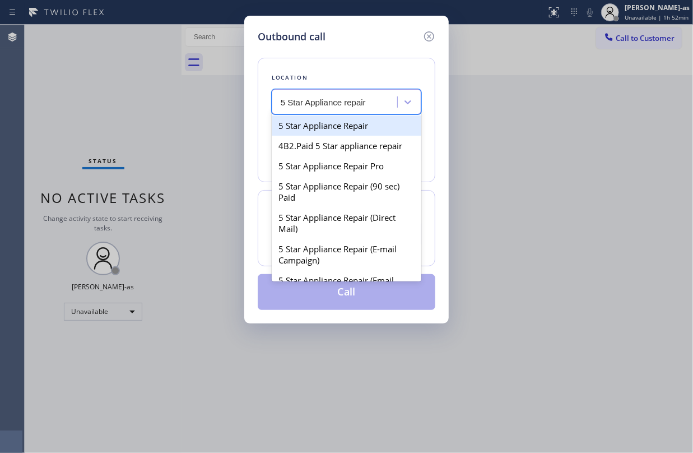
click at [323, 124] on div "5 Star Appliance Repair" at bounding box center [347, 125] width 150 height 20
type input "[PHONE_NUMBER]"
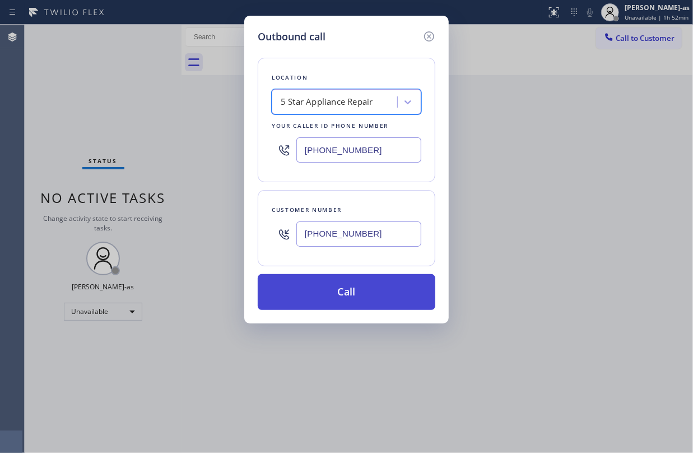
click at [360, 298] on button "Call" at bounding box center [347, 292] width 178 height 36
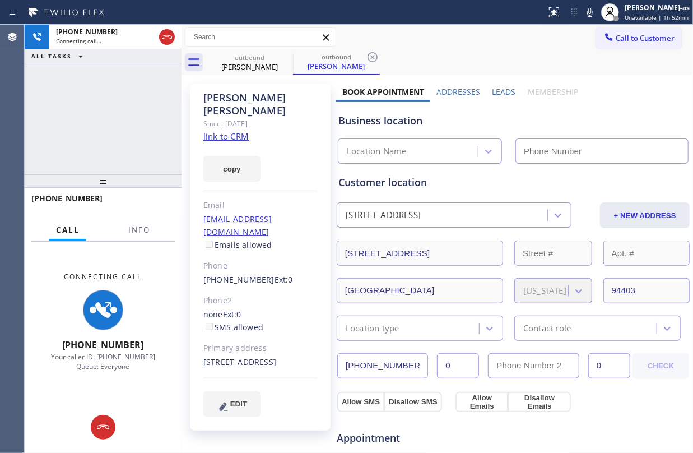
click at [233, 131] on link "link to CRM" at bounding box center [225, 136] width 45 height 11
type input "[PHONE_NUMBER]"
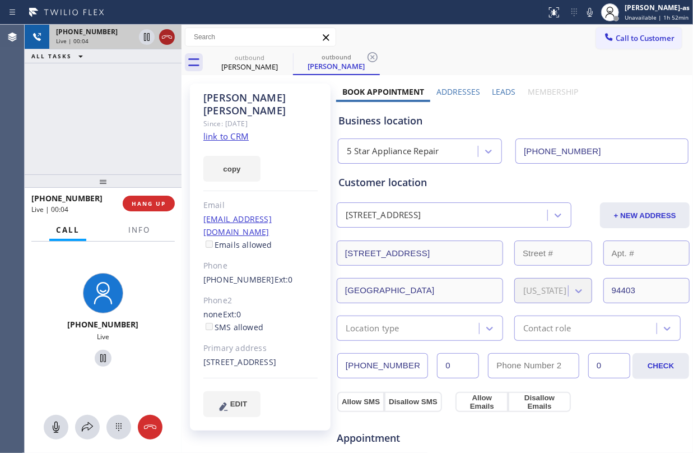
click at [169, 30] on icon at bounding box center [166, 36] width 13 height 13
click at [151, 161] on div "+16507599173 Live | 00:05 ALL TASKS ALL TASKS ACTIVE TASKS TASKS IN WRAP UP" at bounding box center [103, 100] width 157 height 150
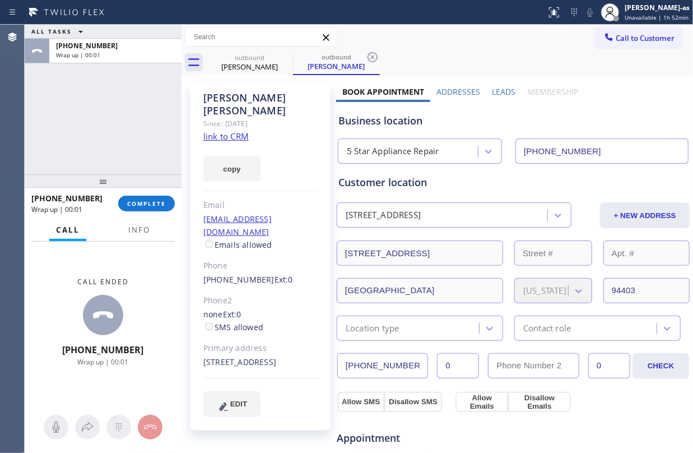
click at [153, 191] on div "+16507599173 Wrap up | 00:01 COMPLETE" at bounding box center [102, 203] width 143 height 29
click at [154, 204] on span "COMPLETE" at bounding box center [146, 203] width 39 height 8
click at [155, 224] on button "Info" at bounding box center [139, 230] width 35 height 22
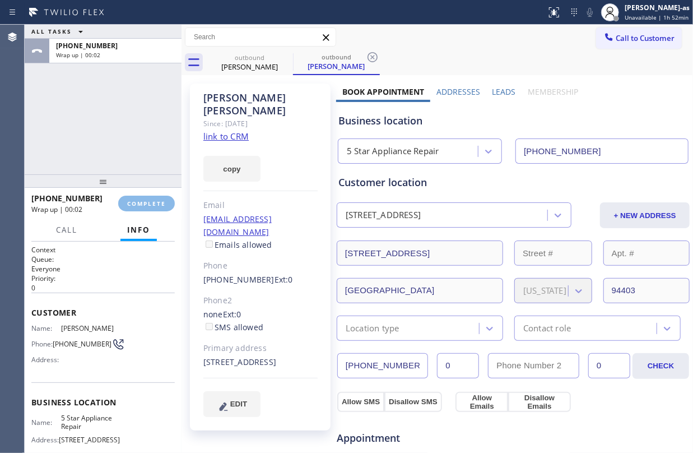
click at [155, 224] on button "Info" at bounding box center [138, 230] width 36 height 22
click at [157, 222] on div "Call Info" at bounding box center [102, 230] width 143 height 22
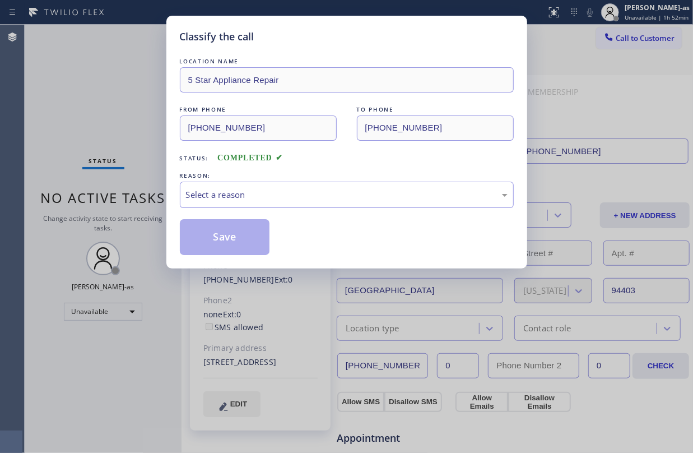
click at [151, 204] on div "Classify the call LOCATION NAME 5 Star Appliance Repair FROM PHONE (855) 731-49…" at bounding box center [346, 226] width 693 height 453
click at [285, 195] on div "Select a reason" at bounding box center [347, 194] width 322 height 13
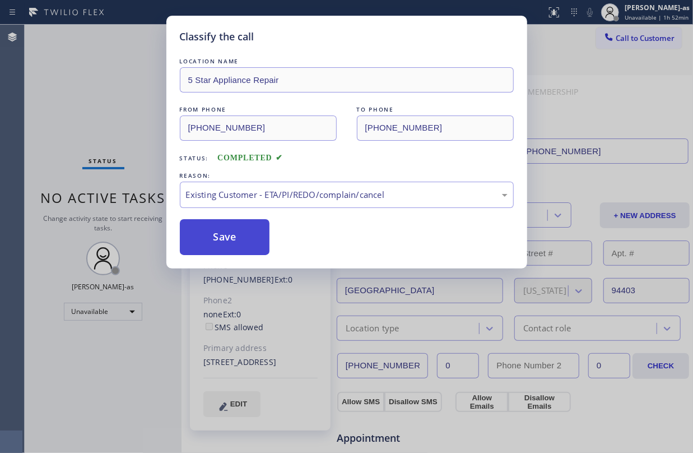
click at [244, 234] on button "Save" at bounding box center [225, 237] width 90 height 36
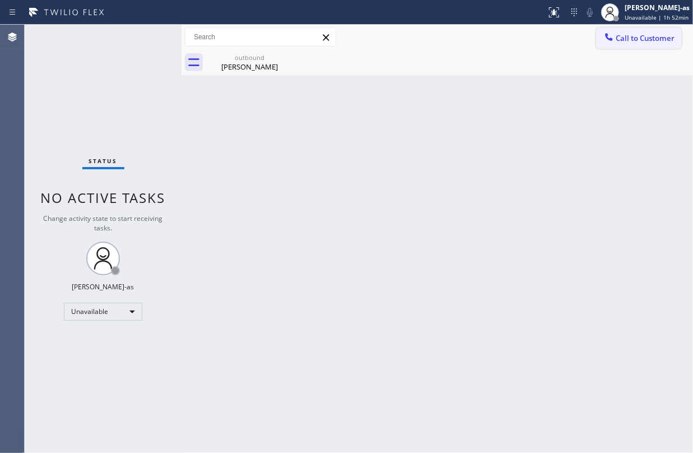
click at [615, 32] on div at bounding box center [608, 37] width 13 height 13
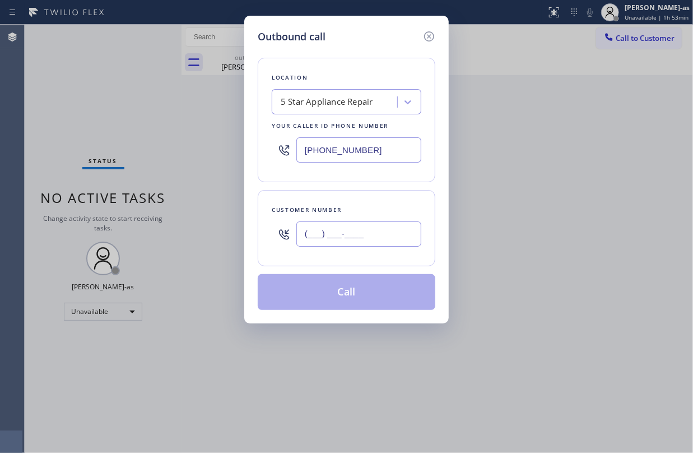
click at [394, 240] on input "(___) ___-____" at bounding box center [358, 233] width 125 height 25
paste input "617) 543-7651"
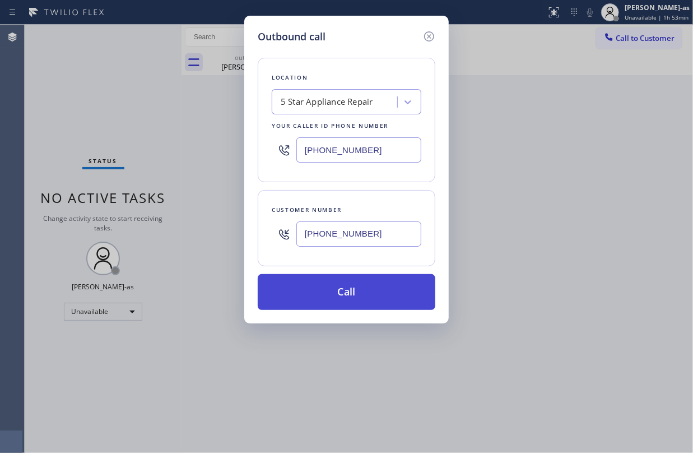
type input "(617) 543-7651"
click at [366, 287] on button "Call" at bounding box center [347, 292] width 178 height 36
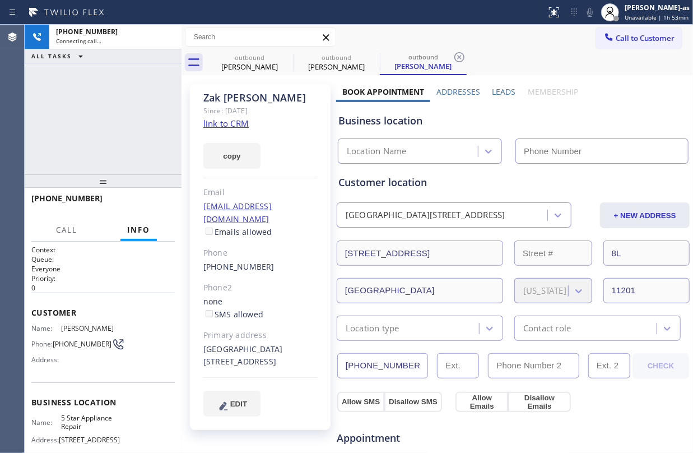
click at [227, 128] on link "link to CRM" at bounding box center [225, 123] width 45 height 11
type input "[PHONE_NUMBER]"
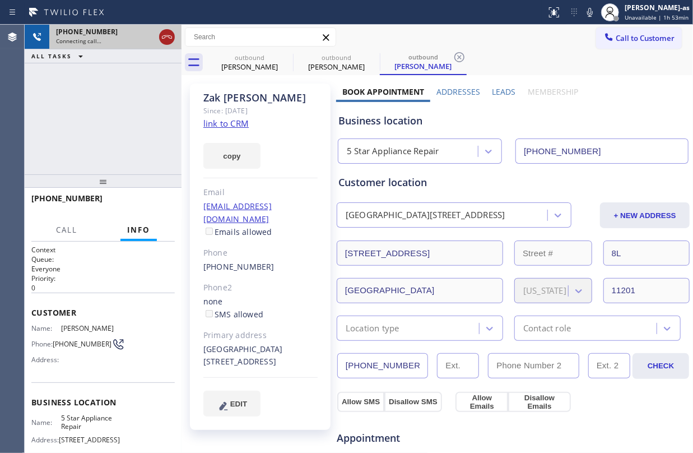
click at [169, 32] on icon at bounding box center [166, 36] width 13 height 13
click at [259, 62] on div "Nancy Carroll" at bounding box center [249, 67] width 85 height 10
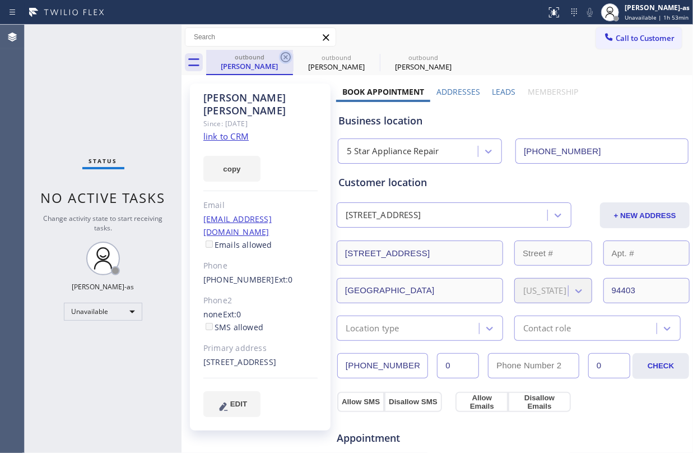
click at [282, 57] on icon at bounding box center [285, 56] width 13 height 13
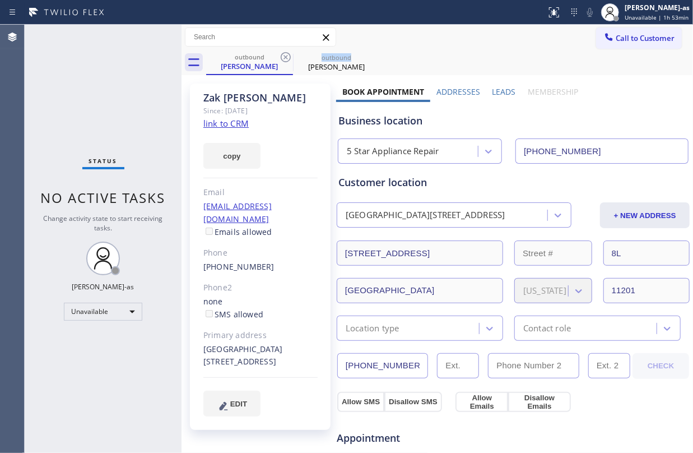
click at [282, 57] on icon at bounding box center [285, 56] width 13 height 13
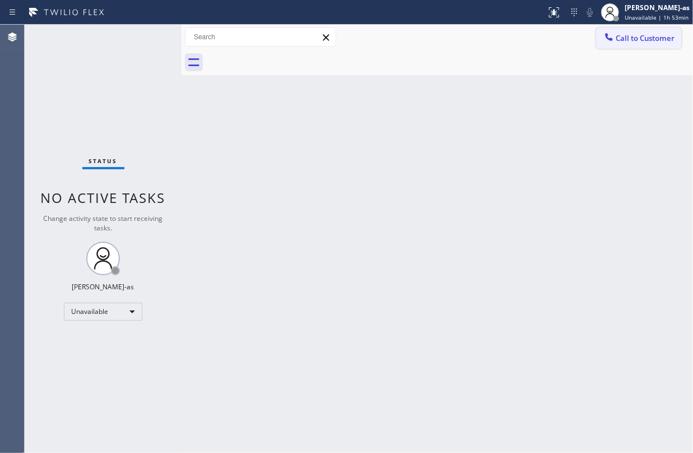
click at [640, 38] on span "Call to Customer" at bounding box center [645, 38] width 59 height 10
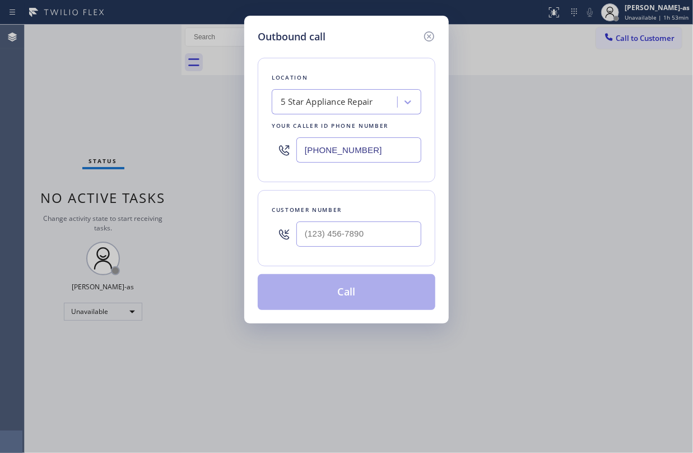
click at [387, 211] on div "Customer number" at bounding box center [347, 210] width 150 height 12
click at [379, 229] on input "(___) ___-____" at bounding box center [358, 233] width 125 height 25
paste input "602) 418-4952"
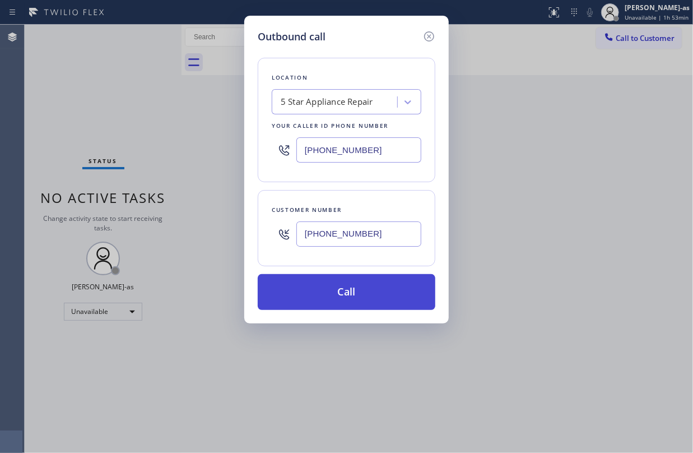
type input "(602) 418-4952"
click at [361, 285] on button "Call" at bounding box center [347, 292] width 178 height 36
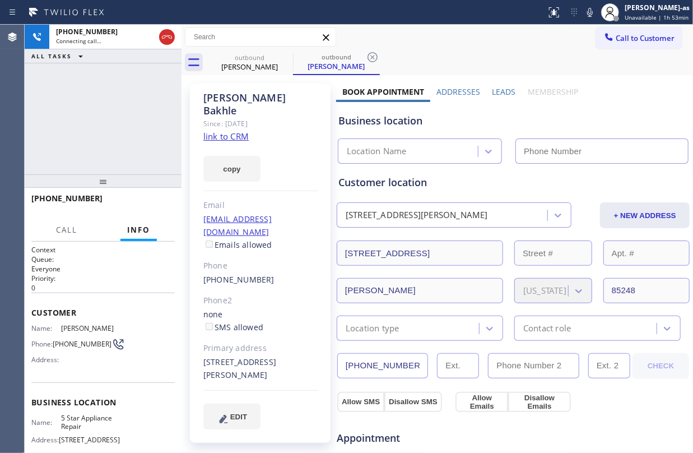
click at [230, 131] on link "link to CRM" at bounding box center [225, 136] width 45 height 11
type input "[PHONE_NUMBER]"
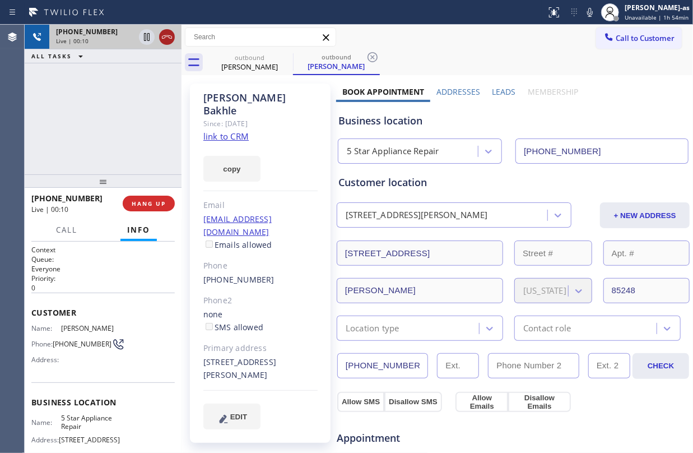
click at [167, 34] on icon at bounding box center [166, 36] width 13 height 13
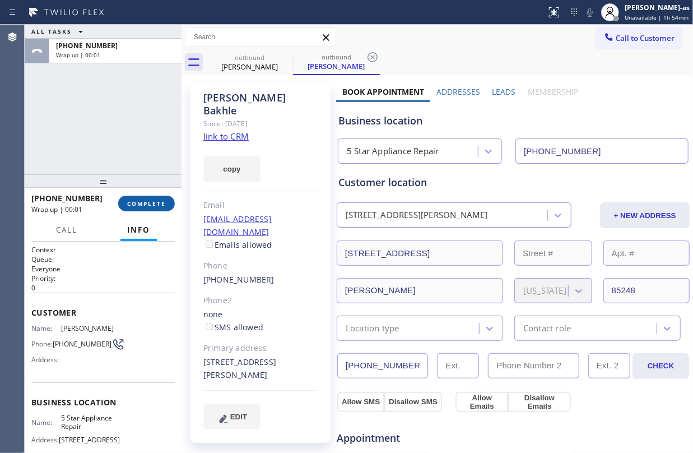
click at [141, 203] on span "COMPLETE" at bounding box center [146, 203] width 39 height 8
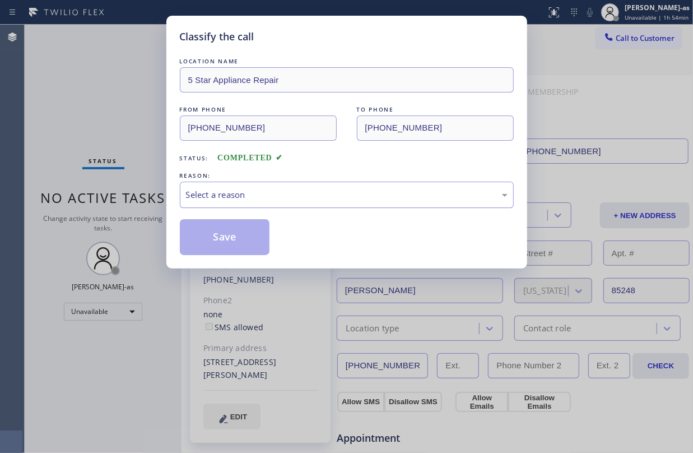
click at [292, 187] on div "Select a reason" at bounding box center [347, 195] width 334 height 26
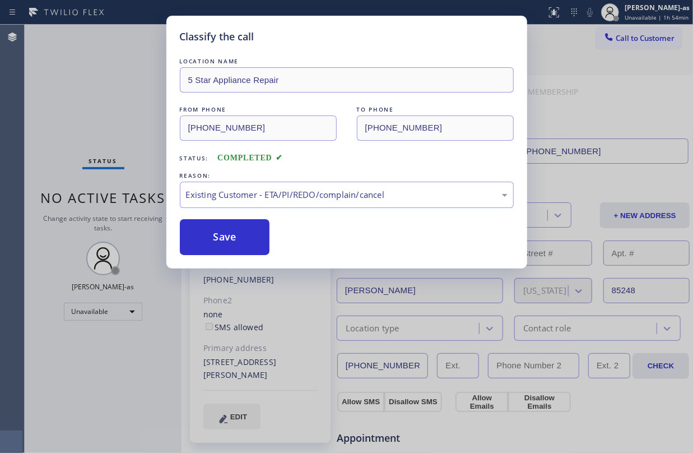
click at [243, 234] on button "Save" at bounding box center [225, 237] width 90 height 36
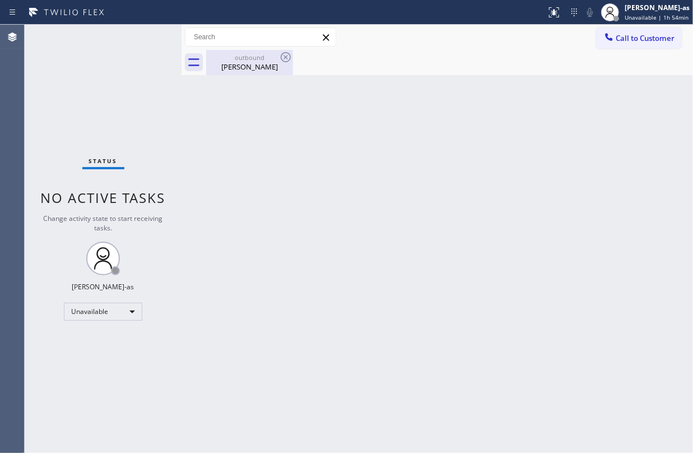
click at [258, 66] on div "Asher Bakhle" at bounding box center [249, 67] width 85 height 10
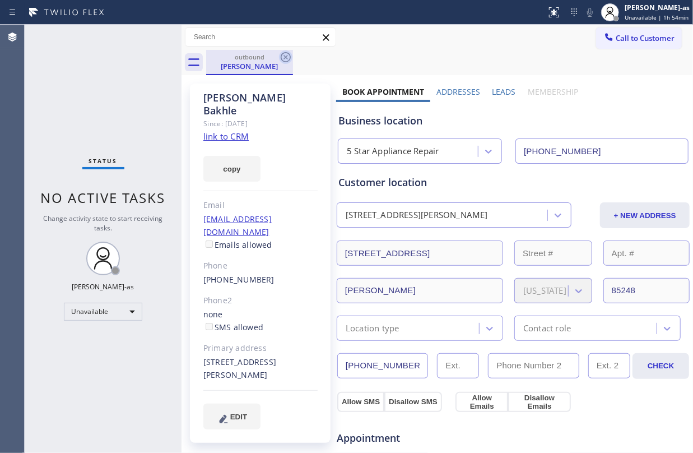
click at [282, 53] on icon at bounding box center [285, 56] width 13 height 13
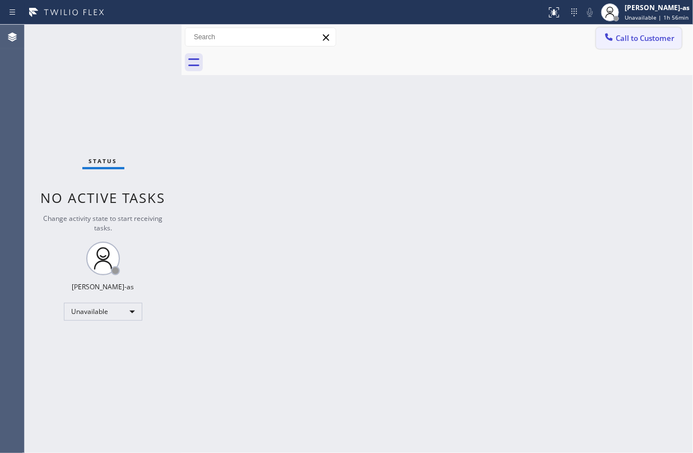
click at [642, 38] on span "Call to Customer" at bounding box center [645, 38] width 59 height 10
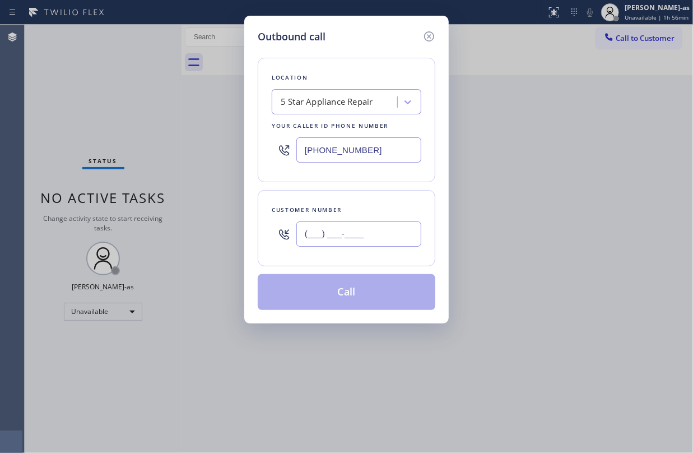
click at [352, 227] on input "(___) ___-____" at bounding box center [358, 233] width 125 height 25
paste input "213) 421-6720"
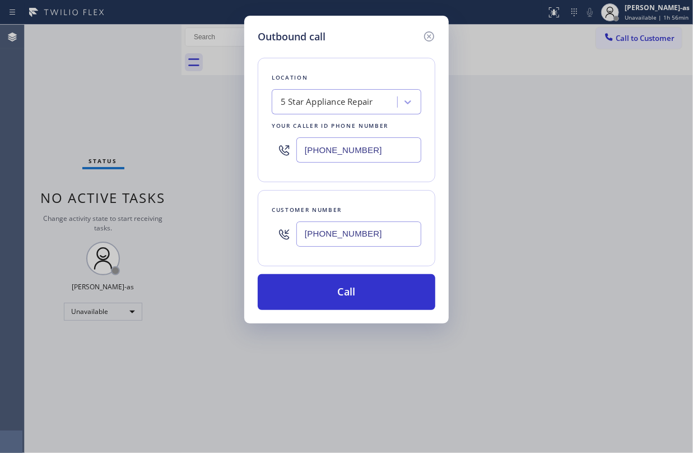
type input "(213) 421-6720"
click at [104, 97] on div "Outbound call Location 5 Star Appliance Repair Your caller id phone number (855…" at bounding box center [346, 226] width 693 height 453
click at [334, 149] on input "[PHONE_NUMBER]" at bounding box center [358, 149] width 125 height 25
click at [334, 148] on input "[PHONE_NUMBER]" at bounding box center [358, 149] width 125 height 25
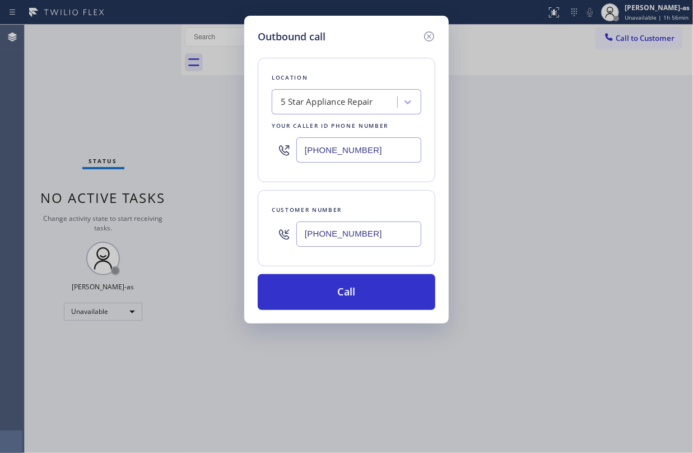
click at [334, 148] on input "[PHONE_NUMBER]" at bounding box center [358, 149] width 125 height 25
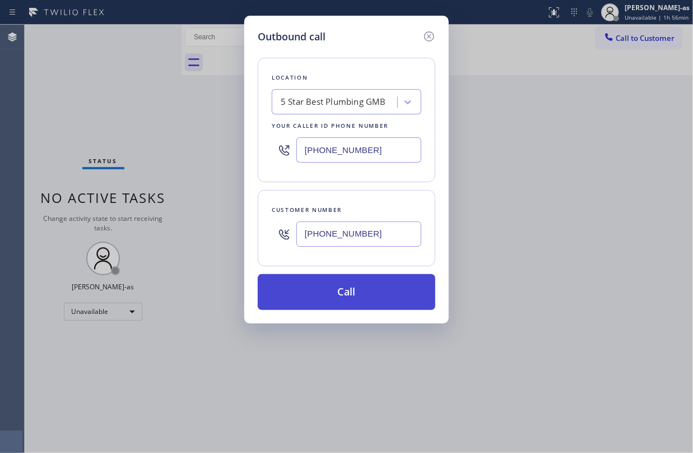
type input "(213) 600-7224"
click at [357, 296] on button "Call" at bounding box center [347, 292] width 178 height 36
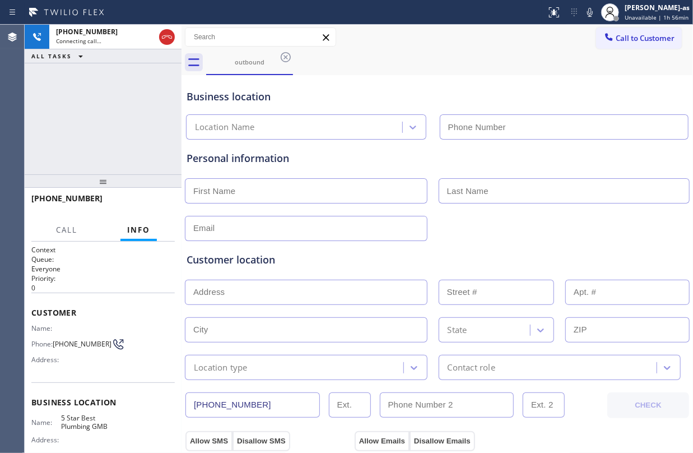
type input "(213) 600-7224"
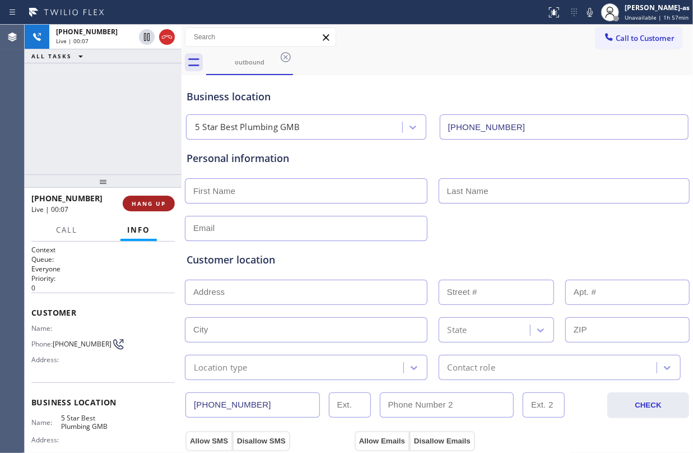
click at [147, 204] on span "HANG UP" at bounding box center [149, 203] width 34 height 8
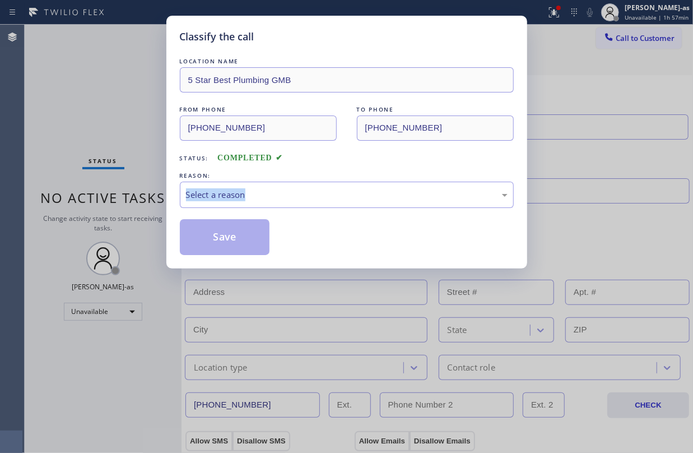
click at [147, 204] on div "Classify the call LOCATION NAME 5 Star Best Plumbing GMB FROM PHONE (213) 600-7…" at bounding box center [346, 226] width 693 height 453
click at [328, 170] on div "REASON:" at bounding box center [347, 176] width 334 height 12
click at [305, 196] on div "Select a reason" at bounding box center [347, 194] width 322 height 13
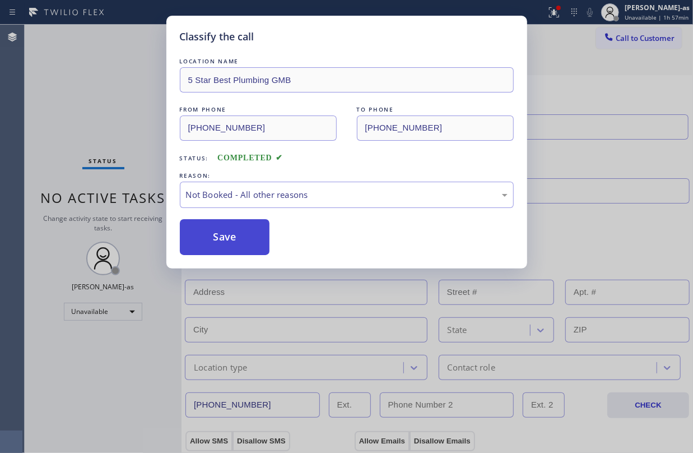
click at [229, 238] on button "Save" at bounding box center [225, 237] width 90 height 36
click at [227, 238] on button "Save" at bounding box center [225, 237] width 90 height 36
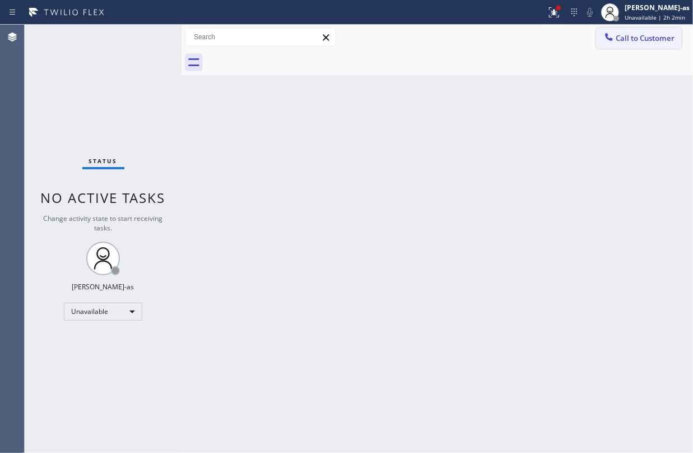
click at [637, 32] on button "Call to Customer" at bounding box center [639, 37] width 86 height 21
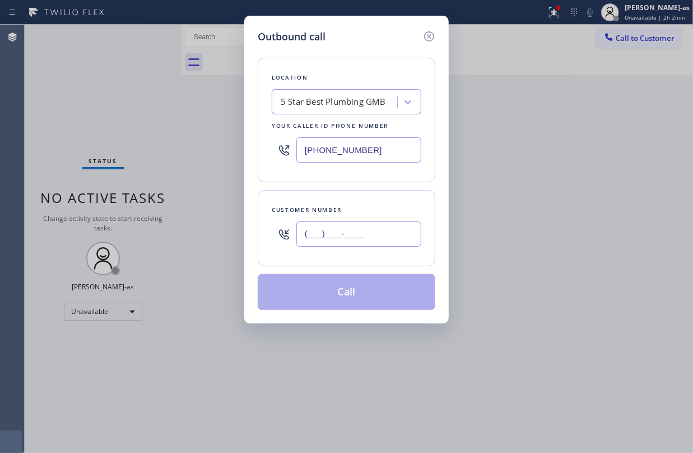
click at [394, 234] on input "(___) ___-____" at bounding box center [358, 233] width 125 height 25
paste input "718) 791-7628"
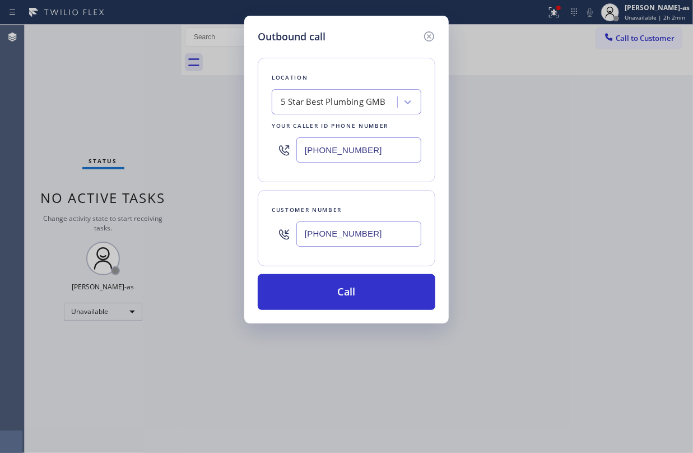
type input "(718) 791-7628"
click at [314, 105] on div "5 Star Best Plumbing GMB" at bounding box center [333, 102] width 105 height 13
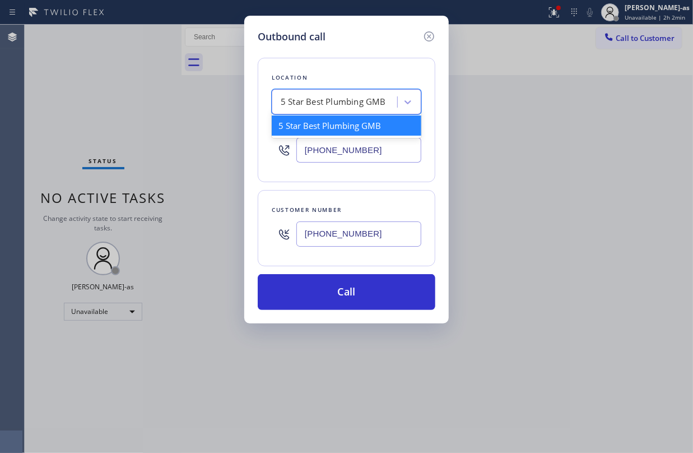
paste input "Best Brooklyn Heating and AC Repair"
type input "Best Brooklyn Heating and AC Repair"
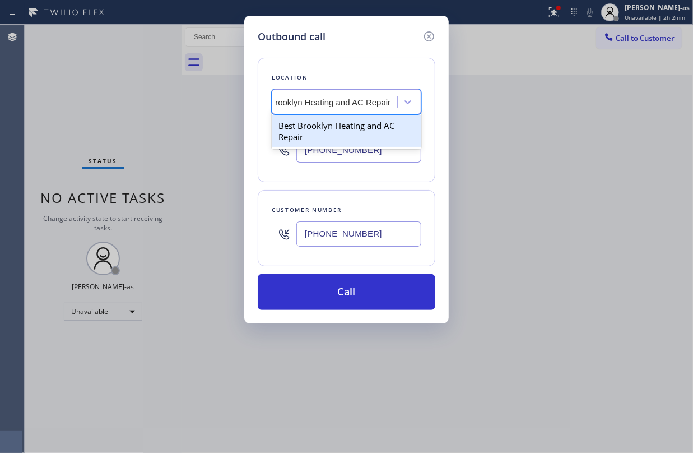
click at [332, 123] on div "Best Brooklyn Heating and AC Repair" at bounding box center [347, 130] width 150 height 31
type input "(347) 407-9102"
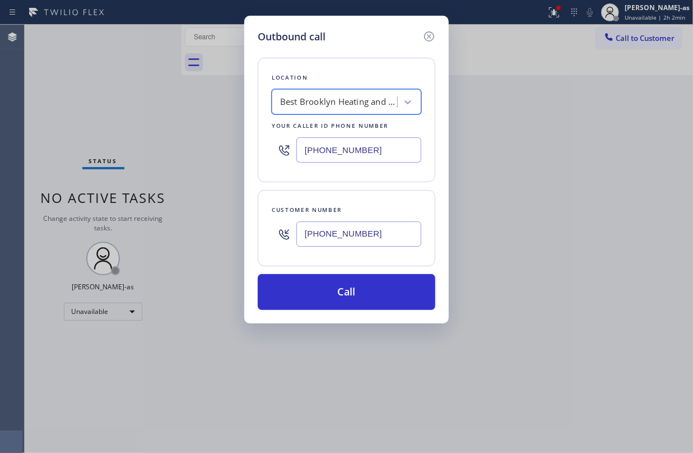
click at [373, 299] on button "Call" at bounding box center [347, 292] width 178 height 36
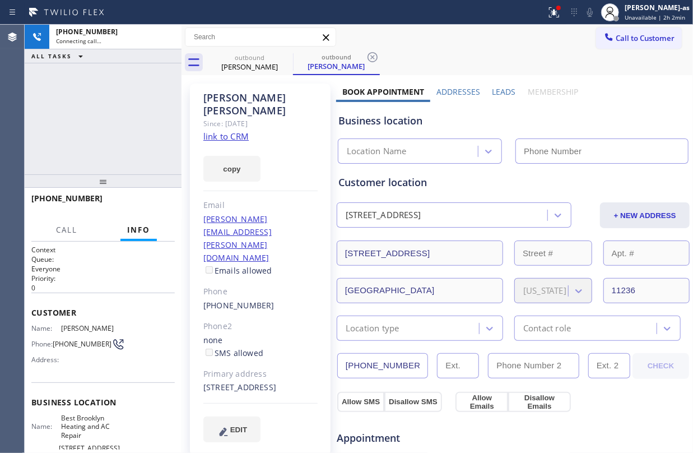
type input "(347) 407-9102"
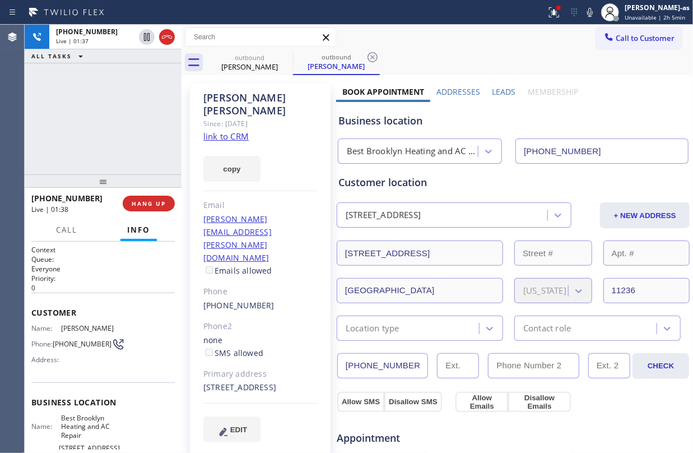
click at [151, 191] on div "+17187917628 Live | 01:38 HANG UP" at bounding box center [102, 203] width 143 height 29
click at [155, 207] on button "HANG UP" at bounding box center [149, 204] width 52 height 16
click at [154, 207] on button "HANG UP" at bounding box center [149, 204] width 52 height 16
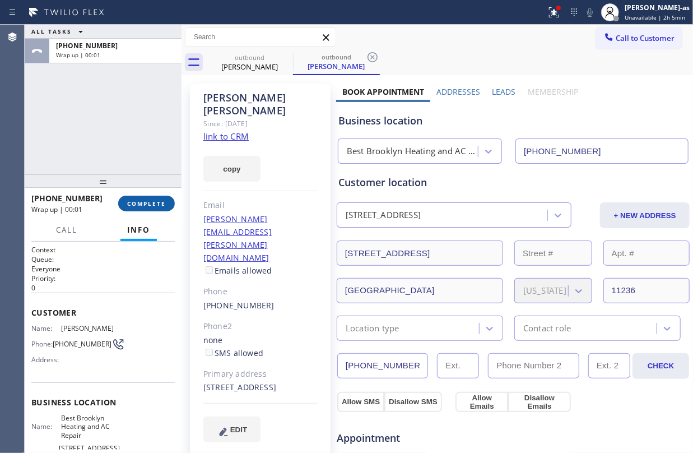
click at [152, 207] on span "COMPLETE" at bounding box center [146, 203] width 39 height 8
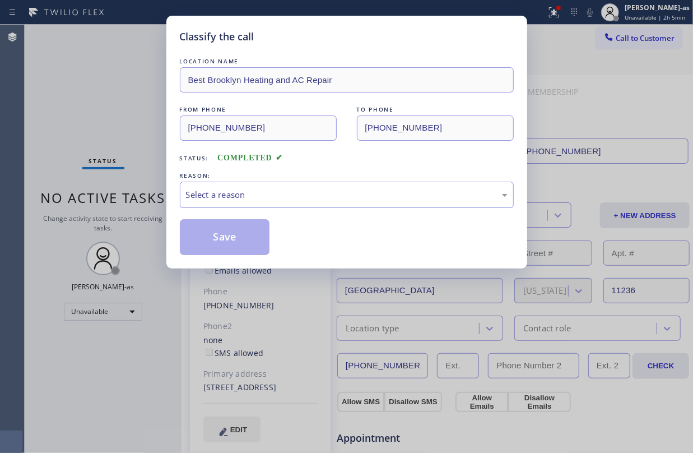
click at [152, 207] on div "Classify the call LOCATION NAME 5 Star Appliance Repair FROM PHONE (855) 731-49…" at bounding box center [359, 239] width 668 height 428
click at [152, 207] on div "Classify the call LOCATION NAME Best Brooklyn Heating and AC Repair FROM PHONE …" at bounding box center [346, 226] width 693 height 453
click at [319, 190] on div "Select a reason" at bounding box center [347, 194] width 322 height 13
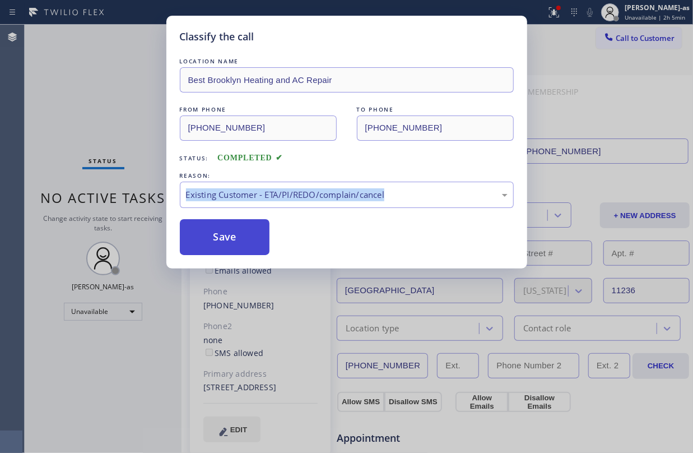
click at [254, 234] on button "Save" at bounding box center [225, 237] width 90 height 36
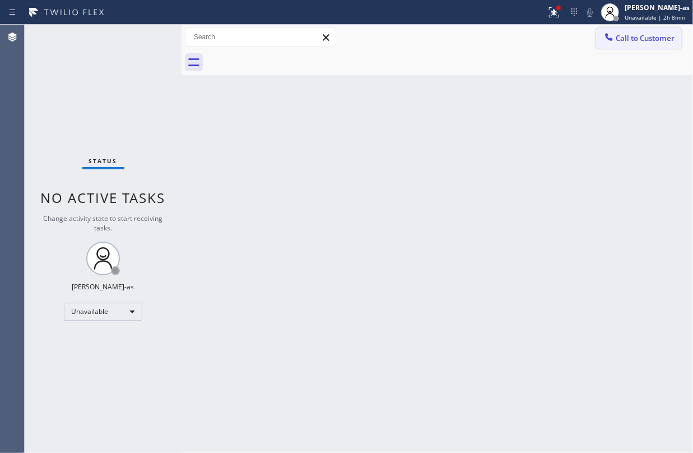
click at [635, 39] on span "Call to Customer" at bounding box center [645, 38] width 59 height 10
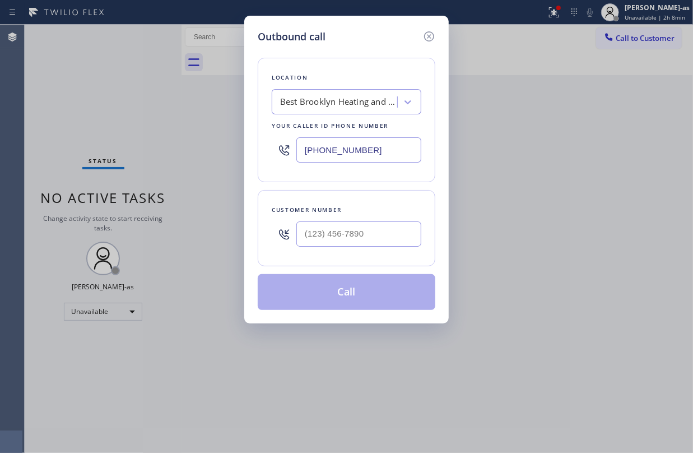
click at [390, 229] on input "text" at bounding box center [358, 233] width 125 height 25
click at [390, 229] on input "(___) ___-____" at bounding box center [358, 233] width 125 height 25
click at [397, 231] on input "(___) ___-____" at bounding box center [358, 233] width 125 height 25
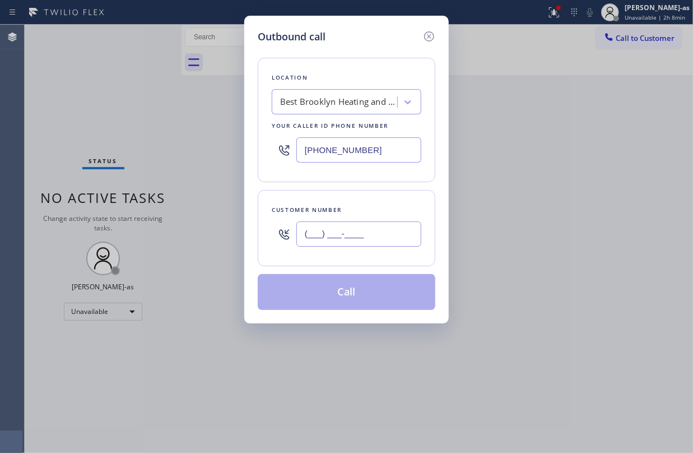
paste input "619) 206-6025"
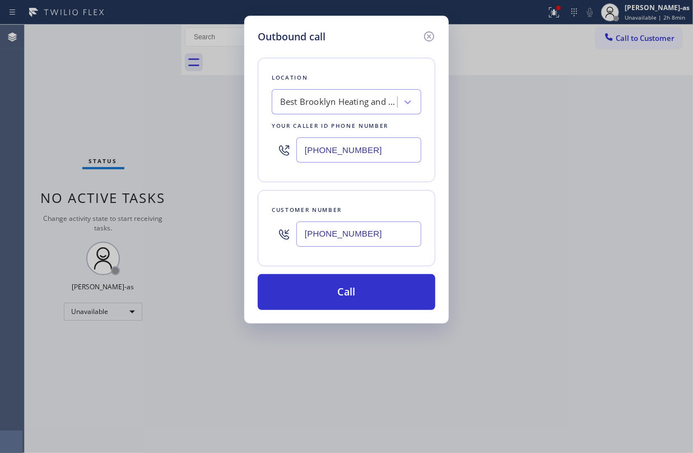
type input "(619) 206-6025"
click at [339, 94] on div "Best Brooklyn Heating and AC Repair" at bounding box center [336, 102] width 122 height 20
type input "5 STar Appliance Repair"
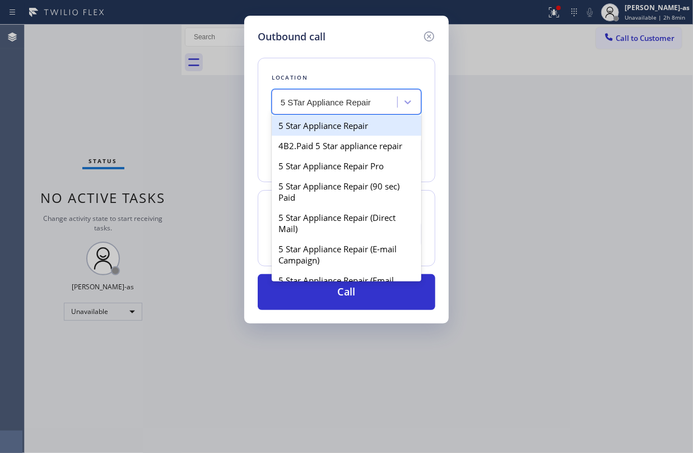
click at [318, 127] on div "5 Star Appliance Repair" at bounding box center [347, 125] width 150 height 20
type input "[PHONE_NUMBER]"
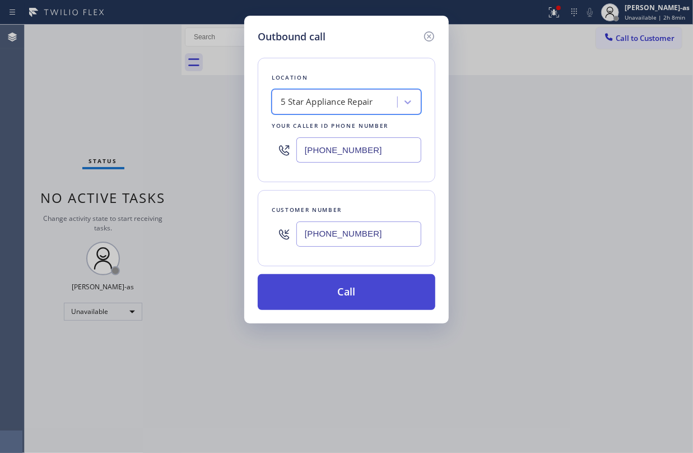
click at [352, 283] on button "Call" at bounding box center [347, 292] width 178 height 36
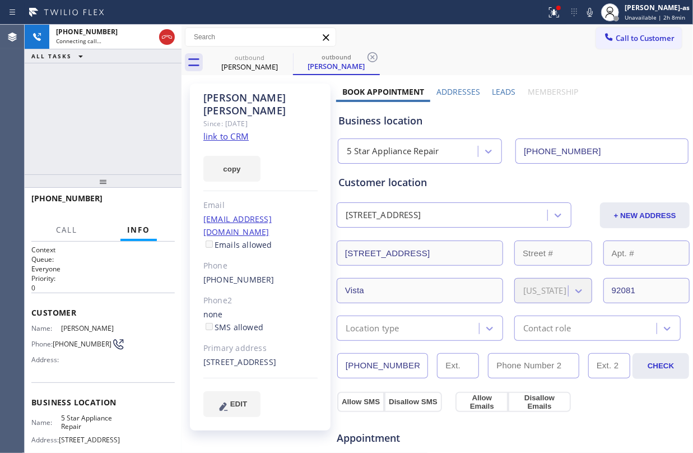
type input "[PHONE_NUMBER]"
click at [229, 131] on link "link to CRM" at bounding box center [225, 136] width 45 height 11
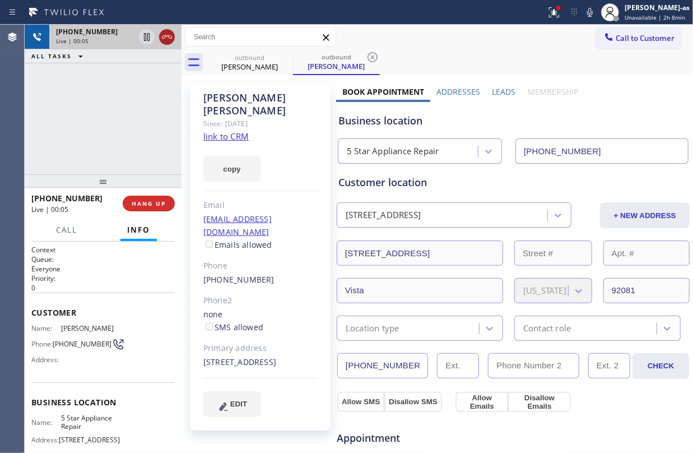
click at [161, 41] on icon at bounding box center [166, 36] width 13 height 13
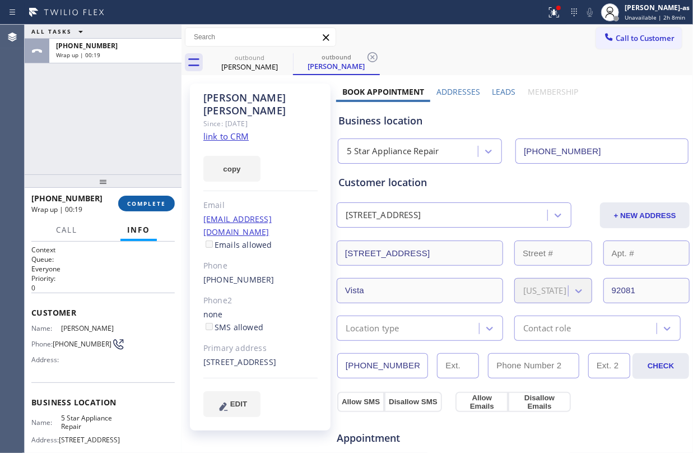
click at [152, 206] on span "COMPLETE" at bounding box center [146, 203] width 39 height 8
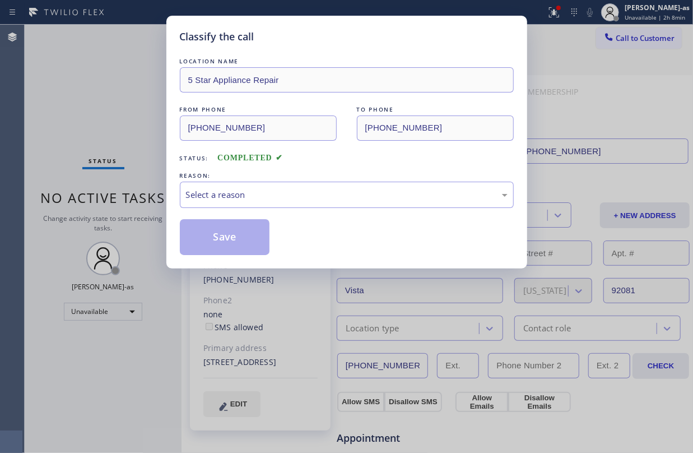
click at [157, 202] on div "Classify the call LOCATION NAME 5 Star Appliance Repair FROM PHONE (855) 731-49…" at bounding box center [346, 226] width 693 height 453
click at [157, 199] on div "Classify the call LOCATION NAME 5 Star Appliance Repair FROM PHONE (855) 731-49…" at bounding box center [346, 226] width 693 height 453
click at [248, 189] on div "Select a reason" at bounding box center [347, 194] width 322 height 13
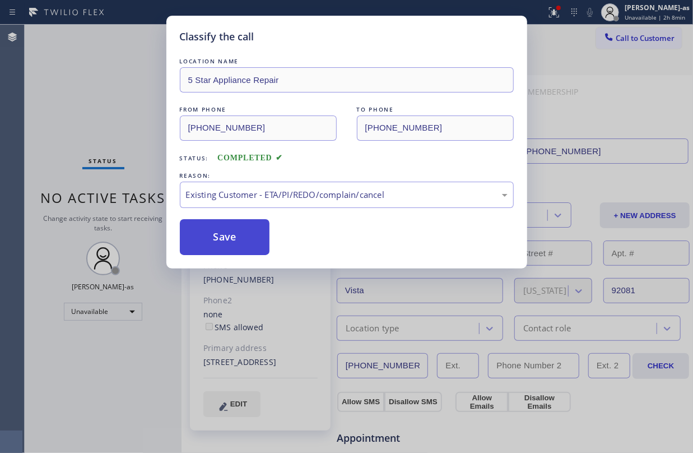
click at [245, 229] on button "Save" at bounding box center [225, 237] width 90 height 36
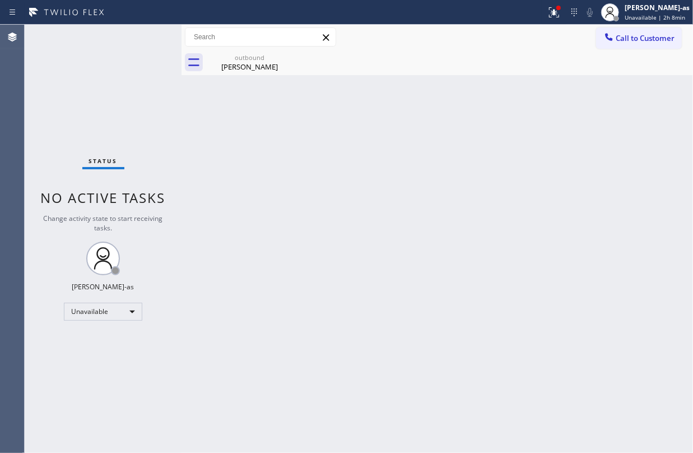
click at [607, 44] on div at bounding box center [608, 37] width 13 height 13
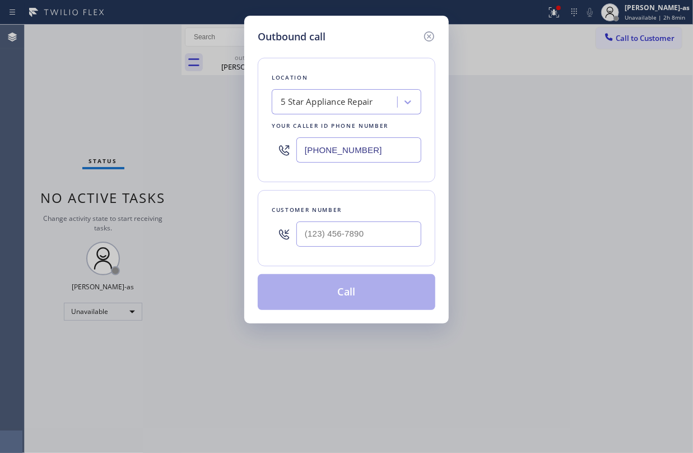
click at [353, 227] on input "text" at bounding box center [358, 233] width 125 height 25
paste input "412) 979-7115"
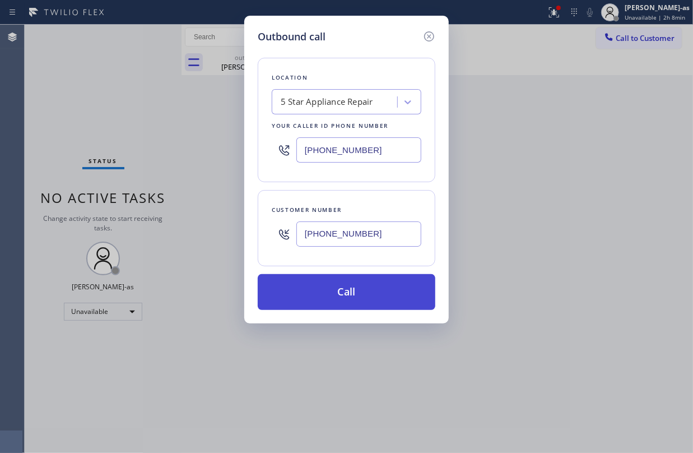
type input "(412) 979-7115"
click at [353, 287] on button "Call" at bounding box center [347, 292] width 178 height 36
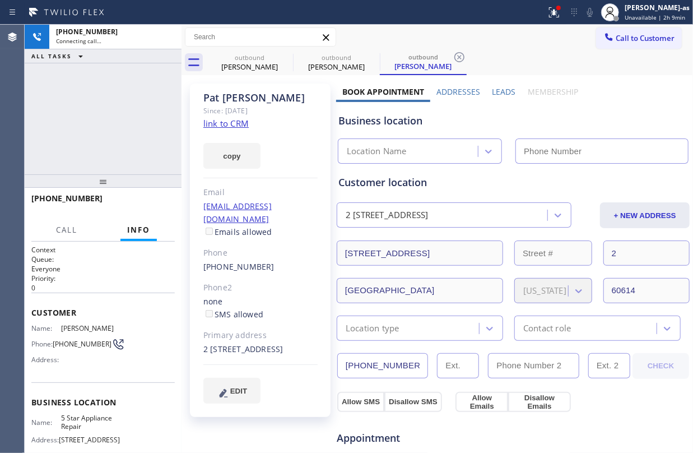
click at [231, 122] on link "link to CRM" at bounding box center [225, 123] width 45 height 11
type input "[PHONE_NUMBER]"
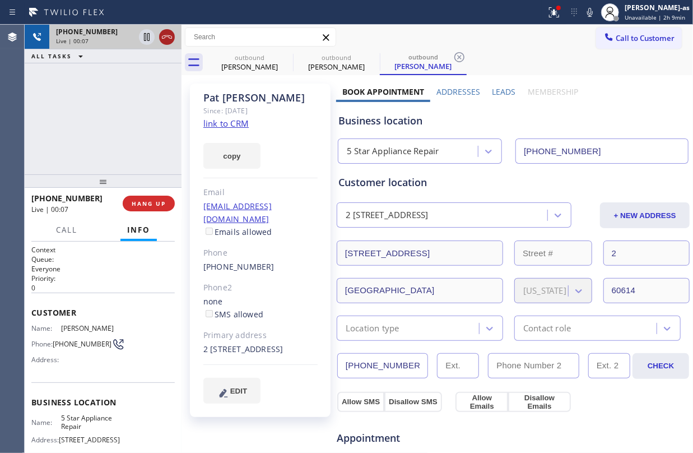
click at [164, 35] on icon at bounding box center [166, 36] width 13 height 13
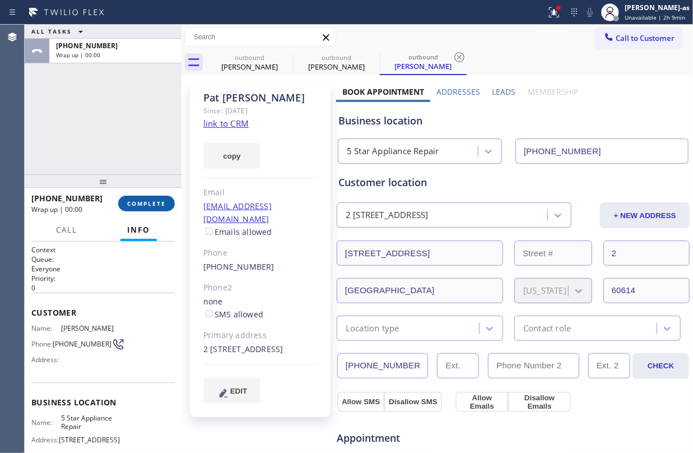
click at [158, 202] on span "COMPLETE" at bounding box center [146, 203] width 39 height 8
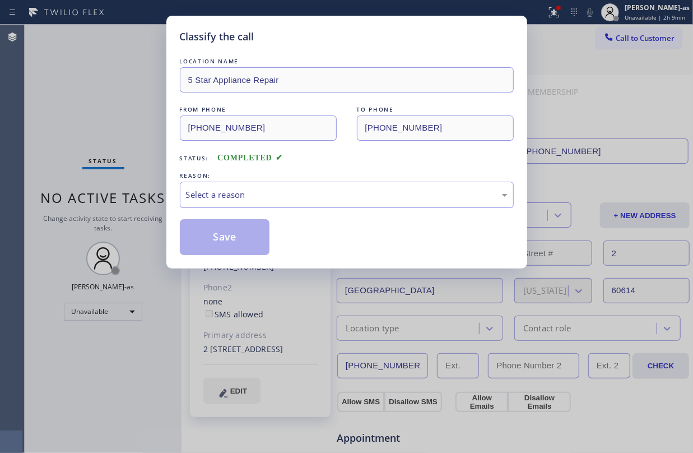
click at [158, 201] on div "Classify the call LOCATION NAME 5 Star Appliance Repair FROM PHONE (855) 731-49…" at bounding box center [346, 226] width 693 height 453
click at [260, 191] on div "Select a reason" at bounding box center [347, 194] width 322 height 13
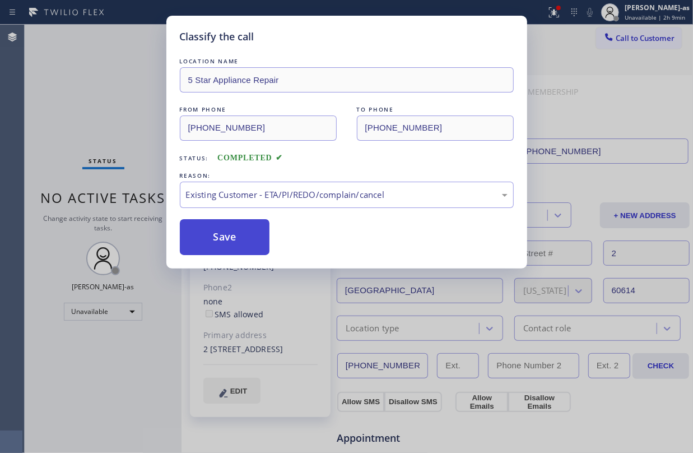
click at [239, 232] on button "Save" at bounding box center [225, 237] width 90 height 36
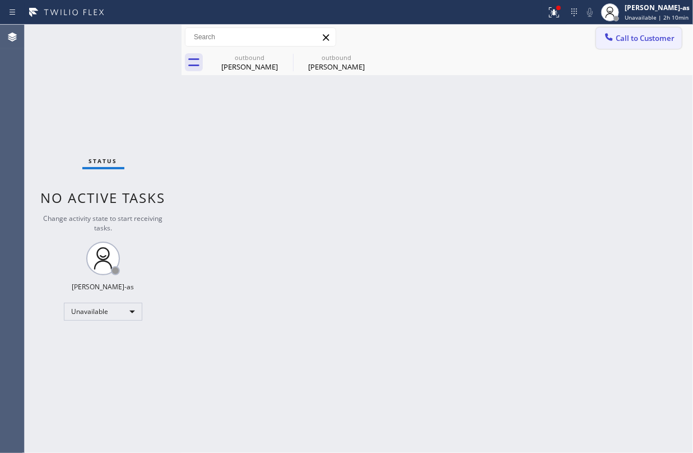
click at [641, 41] on span "Call to Customer" at bounding box center [645, 38] width 59 height 10
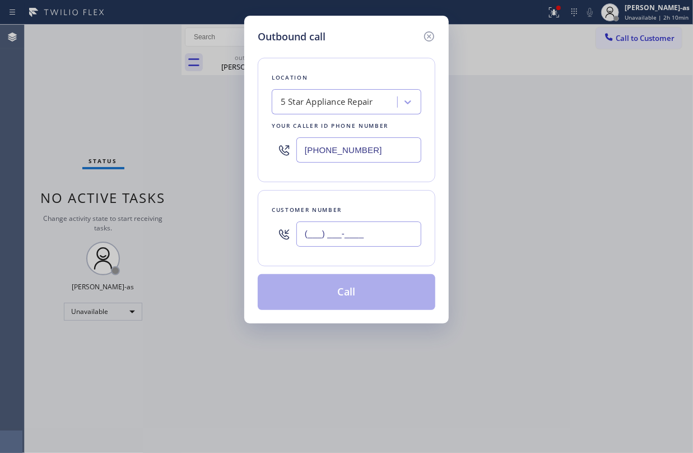
click at [357, 242] on input "(___) ___-____" at bounding box center [358, 233] width 125 height 25
paste input "408) 867-5809"
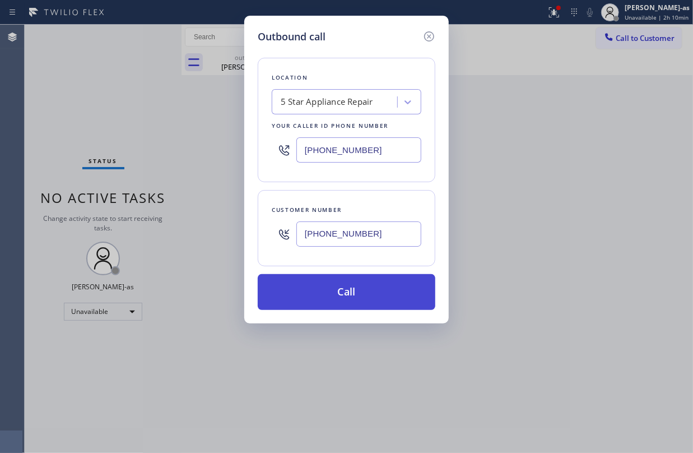
type input "(408) 867-5809"
click at [352, 299] on button "Call" at bounding box center [347, 292] width 178 height 36
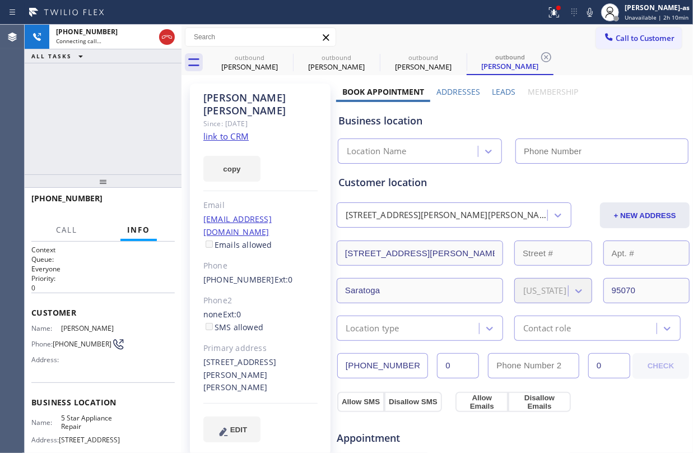
type input "[PHONE_NUMBER]"
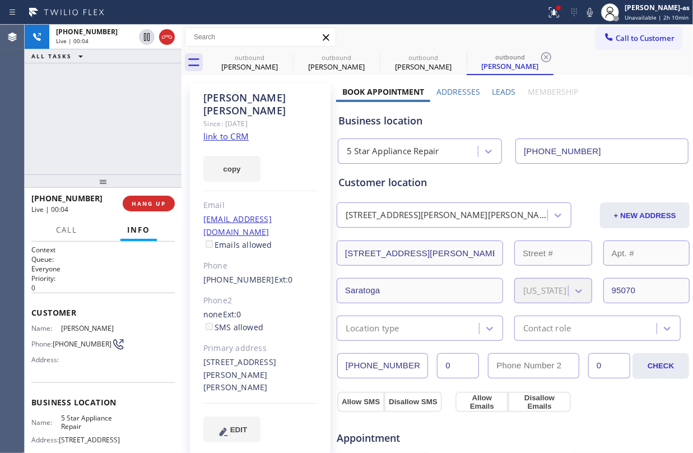
click at [127, 110] on div "+14088675809 Live | 00:04 ALL TASKS ALL TASKS ACTIVE TASKS TASKS IN WRAP UP" at bounding box center [103, 100] width 157 height 150
click at [154, 196] on button "HANG UP" at bounding box center [149, 204] width 52 height 16
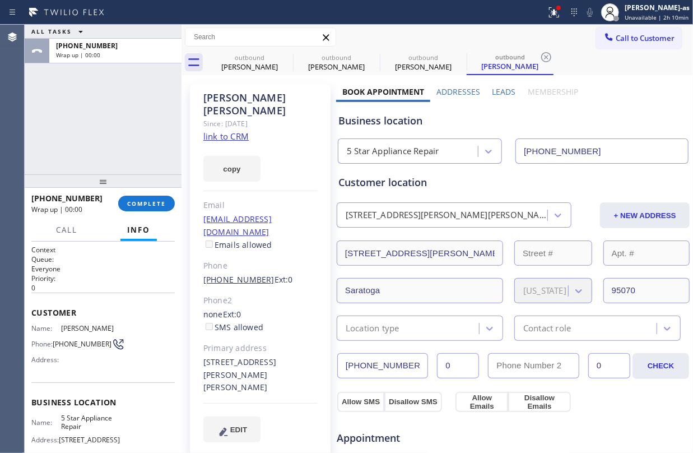
drag, startPoint x: 200, startPoint y: 252, endPoint x: 217, endPoint y: 252, distance: 17.4
click at [217, 252] on div "William Neubauer Since: 20 may 2020 link to CRM copy Email billsallyneu@yahoo.c…" at bounding box center [260, 269] width 141 height 372
click at [233, 274] on link "(408) 867-5809" at bounding box center [238, 279] width 71 height 11
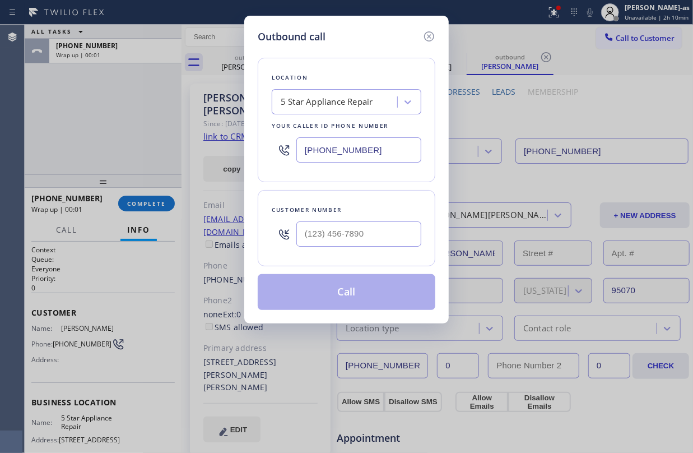
drag, startPoint x: 233, startPoint y: 254, endPoint x: 252, endPoint y: 260, distance: 19.5
click at [247, 258] on div "Outbound call Location 5 Star Appliance Repair Your caller id phone number (855…" at bounding box center [346, 226] width 693 height 453
type input "(408) 867-5809"
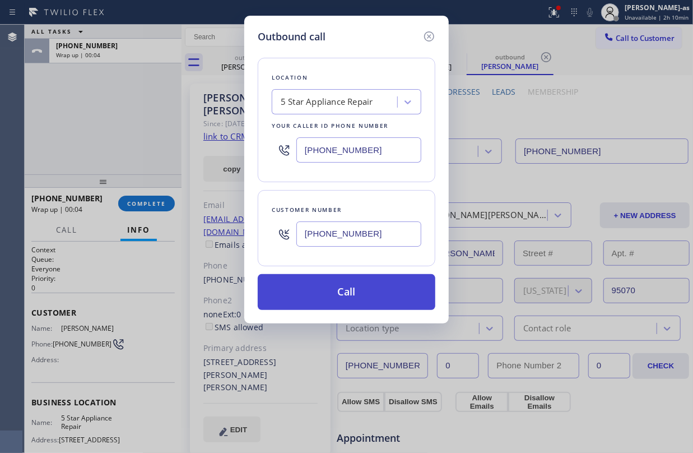
click at [350, 294] on button "Call" at bounding box center [347, 292] width 178 height 36
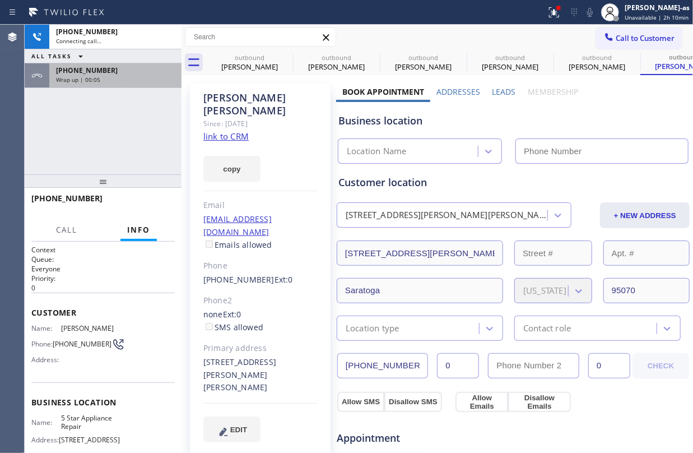
click at [77, 68] on span "+14088675809" at bounding box center [87, 71] width 62 height 10
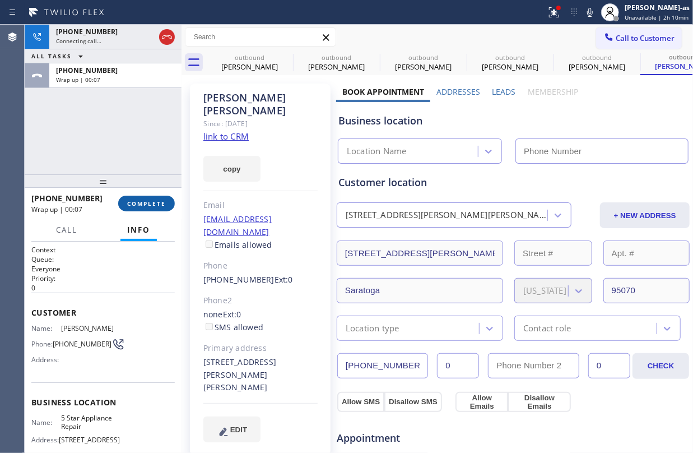
click at [144, 202] on span "COMPLETE" at bounding box center [146, 203] width 39 height 8
type input "[PHONE_NUMBER]"
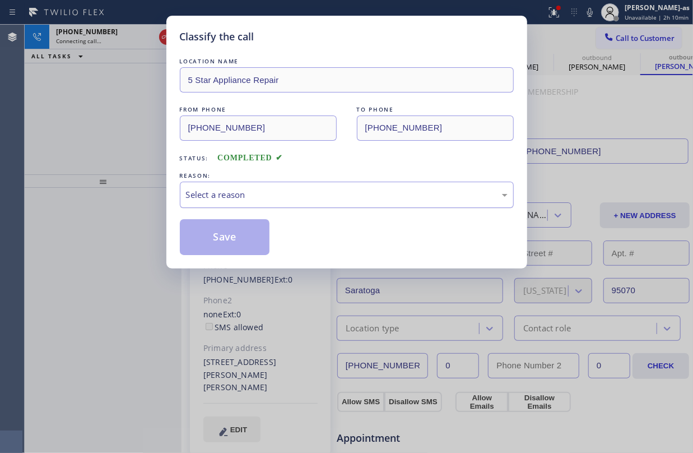
click at [267, 184] on div "Select a reason" at bounding box center [347, 195] width 334 height 26
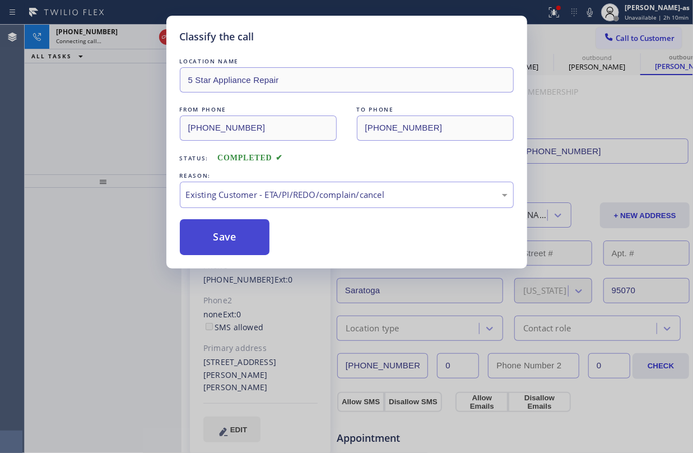
click at [240, 234] on button "Save" at bounding box center [225, 237] width 90 height 36
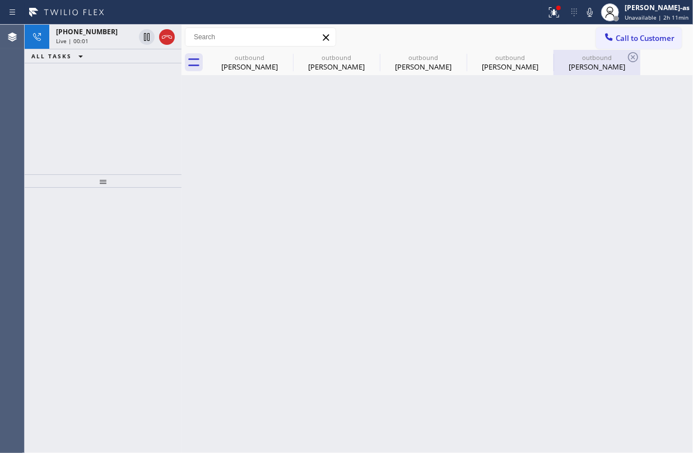
click at [599, 72] on div "outbound William Neubauer" at bounding box center [597, 62] width 85 height 25
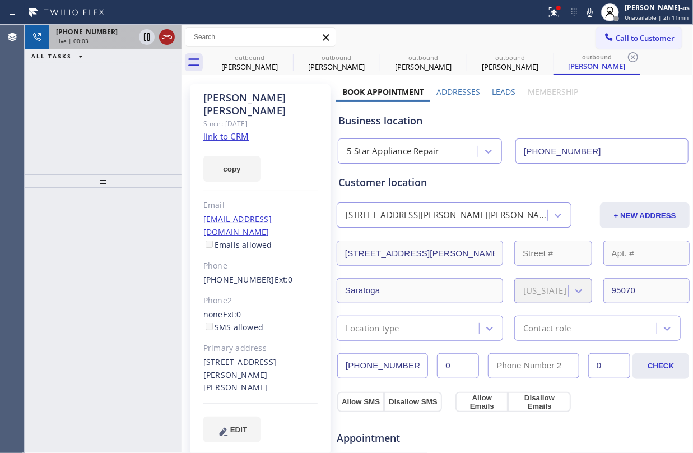
click at [167, 35] on icon at bounding box center [167, 36] width 10 height 3
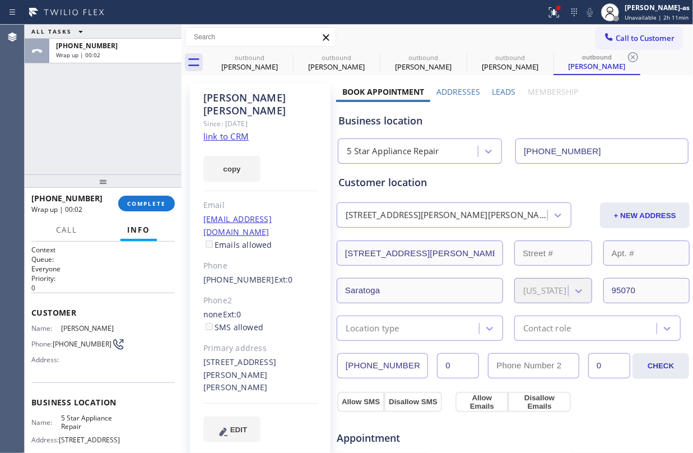
click at [143, 218] on div "+14088675809 Wrap up | 00:02 COMPLETE" at bounding box center [102, 203] width 143 height 29
click at [145, 216] on div "+14088675809 Wrap up | 00:02 COMPLETE" at bounding box center [102, 203] width 143 height 29
click at [133, 204] on span "COMPLETE" at bounding box center [146, 203] width 39 height 8
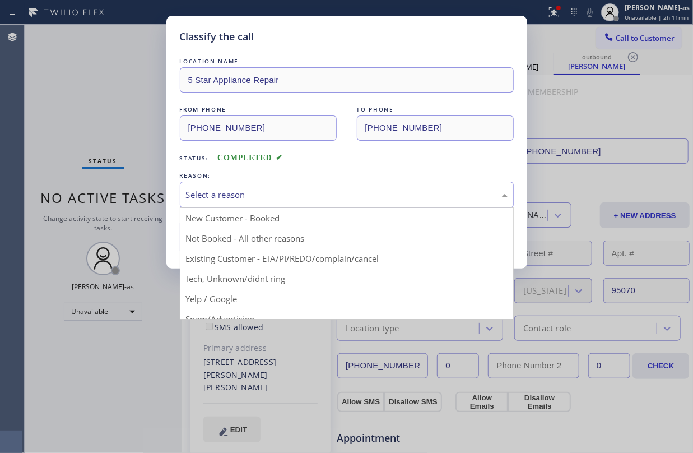
click at [252, 198] on div "Select a reason" at bounding box center [347, 194] width 322 height 13
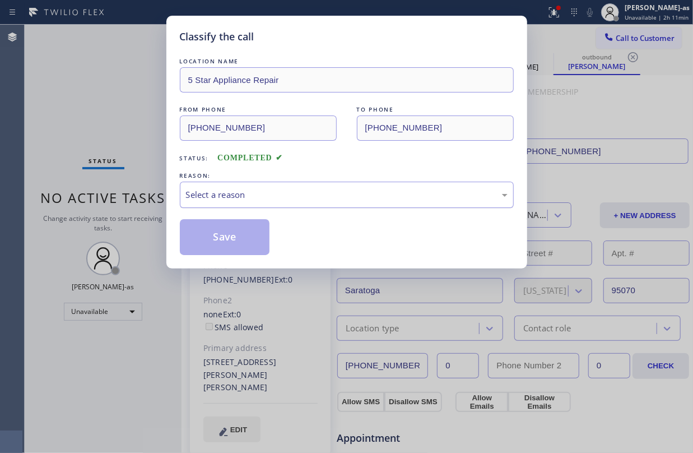
click at [246, 201] on div "Select a reason" at bounding box center [347, 194] width 322 height 13
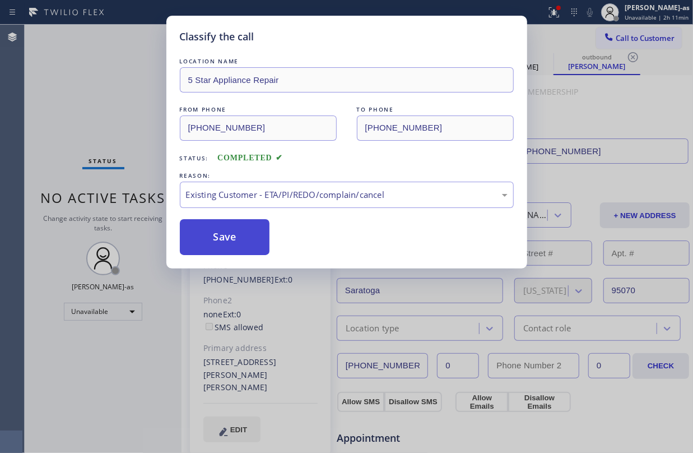
click at [231, 230] on button "Save" at bounding box center [225, 237] width 90 height 36
click at [95, 70] on div "Classify the call LOCATION NAME 5 Star Appliance Repair FROM PHONE (855) 731-49…" at bounding box center [346, 226] width 693 height 453
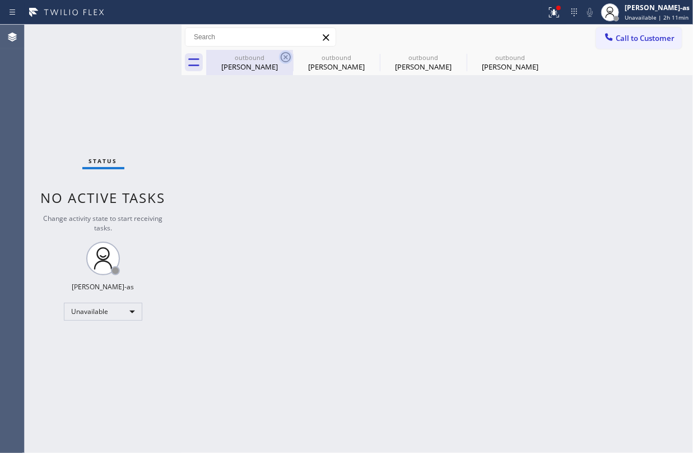
drag, startPoint x: 260, startPoint y: 67, endPoint x: 283, endPoint y: 58, distance: 25.2
click at [260, 66] on div "Daniel Lara" at bounding box center [249, 67] width 85 height 10
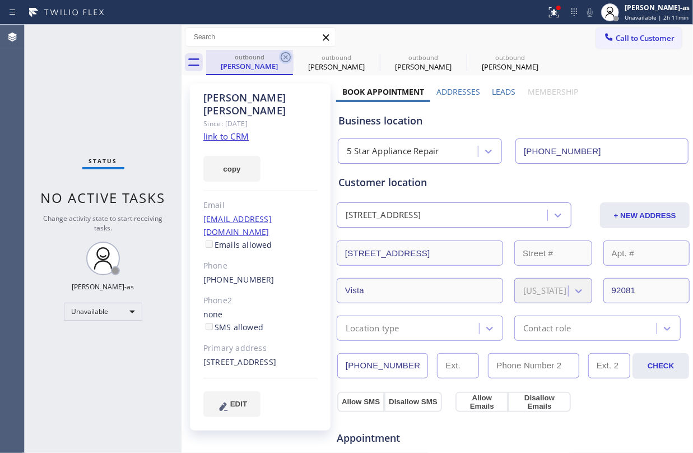
click at [283, 57] on icon at bounding box center [285, 56] width 13 height 13
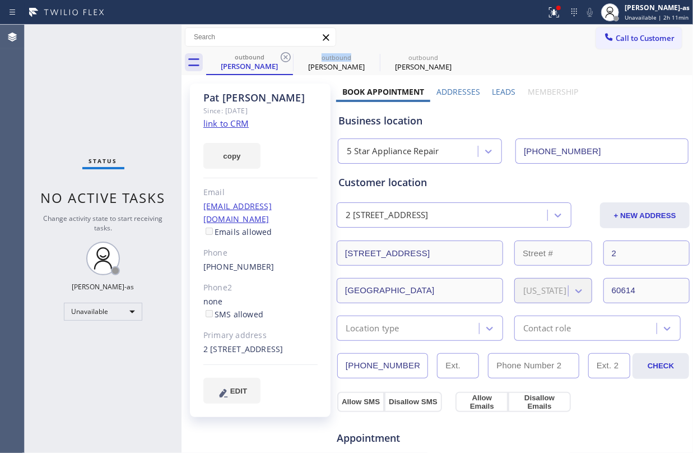
click at [283, 57] on icon at bounding box center [285, 56] width 13 height 13
click at [0, 0] on icon at bounding box center [0, 0] width 0 height 0
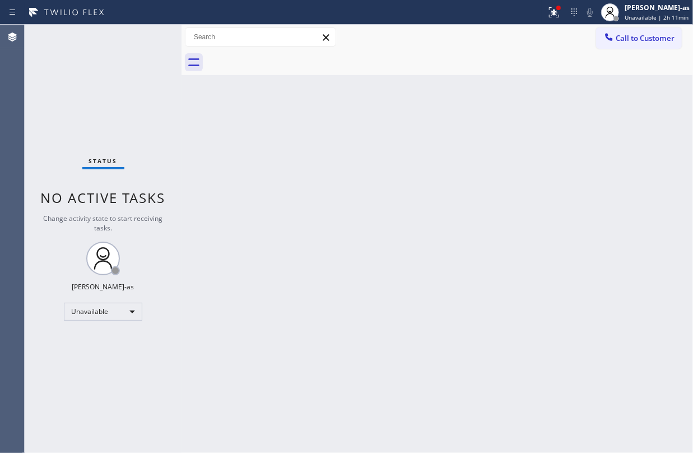
click at [240, 225] on div "Back to Dashboard Change Sender ID Customers Technicians Select a contact Outbo…" at bounding box center [437, 239] width 511 height 428
click at [270, 206] on div "Back to Dashboard Change Sender ID Customers Technicians Select a contact Outbo…" at bounding box center [437, 239] width 511 height 428
click at [100, 63] on div "Status No active tasks Change activity state to start receiving tasks. [PERSON_…" at bounding box center [103, 239] width 157 height 428
click at [642, 39] on span "Call to Customer" at bounding box center [645, 38] width 59 height 10
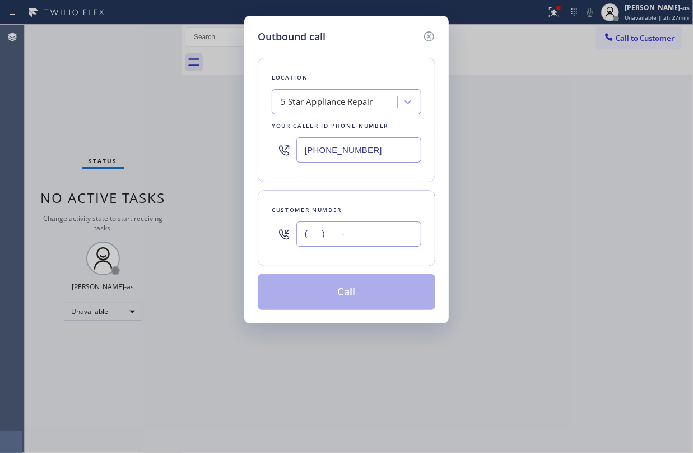
click at [377, 223] on input "(___) ___-____" at bounding box center [358, 233] width 125 height 25
paste input "312) 550-1916"
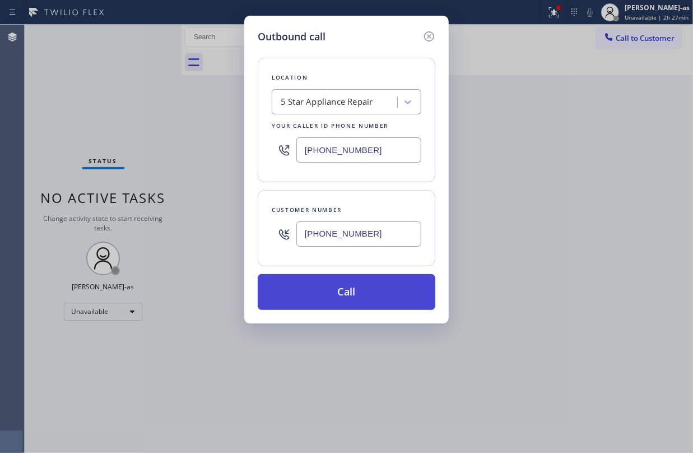
type input "(312) 550-1916"
click at [343, 290] on button "Call" at bounding box center [347, 292] width 178 height 36
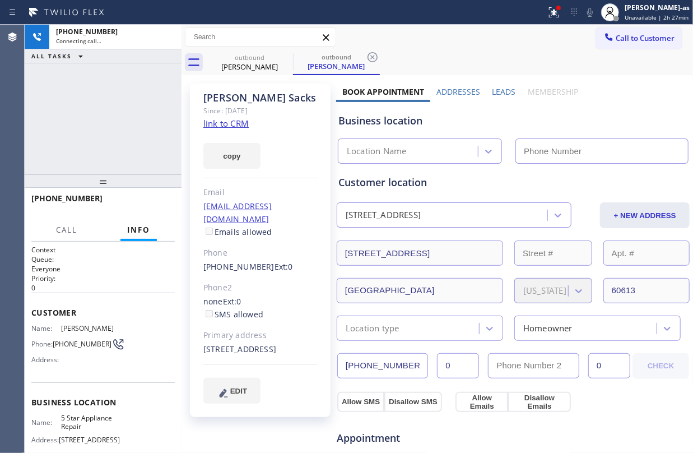
click at [227, 127] on link "link to CRM" at bounding box center [225, 123] width 45 height 11
type input "[PHONE_NUMBER]"
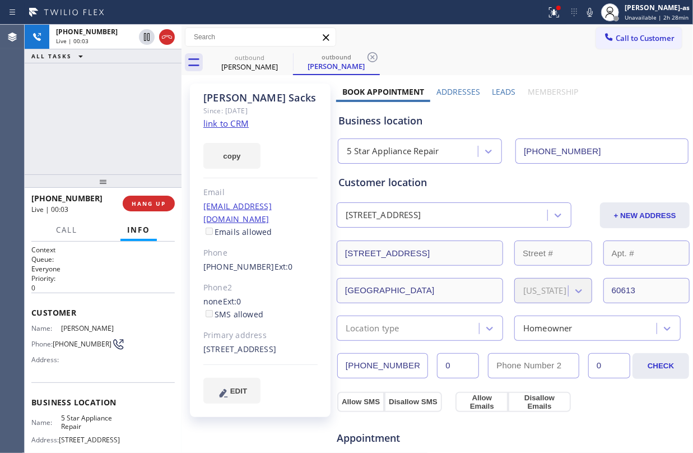
drag, startPoint x: 171, startPoint y: 115, endPoint x: 187, endPoint y: 77, distance: 41.5
click at [173, 113] on div "+13125501916 Live | 00:03 ALL TASKS ALL TASKS ACTIVE TASKS TASKS IN WRAP UP" at bounding box center [103, 100] width 157 height 150
click at [164, 31] on icon at bounding box center [166, 36] width 13 height 13
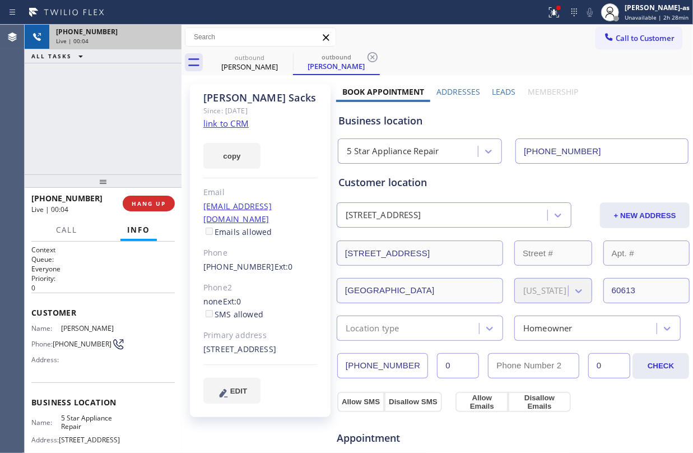
click at [119, 231] on div "Call Info" at bounding box center [102, 230] width 143 height 22
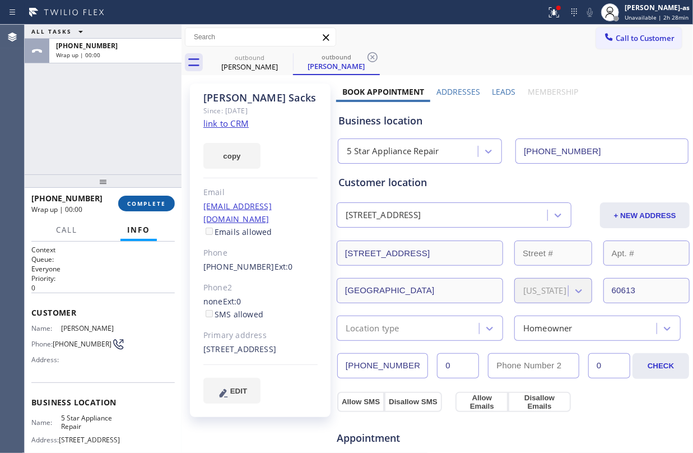
click at [155, 203] on span "COMPLETE" at bounding box center [146, 203] width 39 height 8
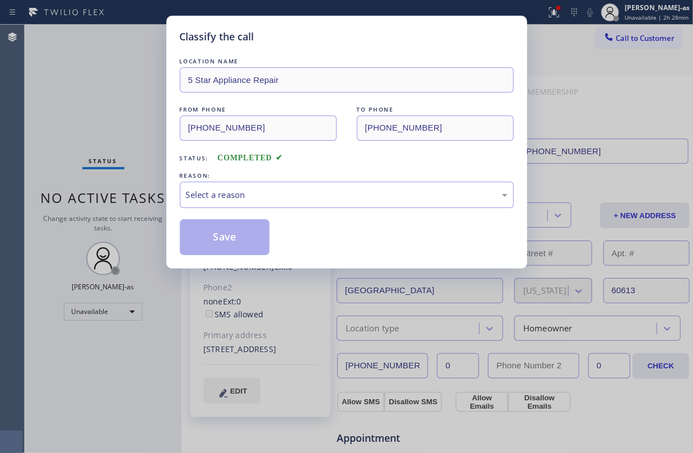
click at [155, 203] on div "Classify the call LOCATION NAME 5 Star Appliance Repair FROM PHONE (855) 731-49…" at bounding box center [346, 226] width 693 height 453
click at [307, 187] on div "Select a reason" at bounding box center [347, 195] width 334 height 26
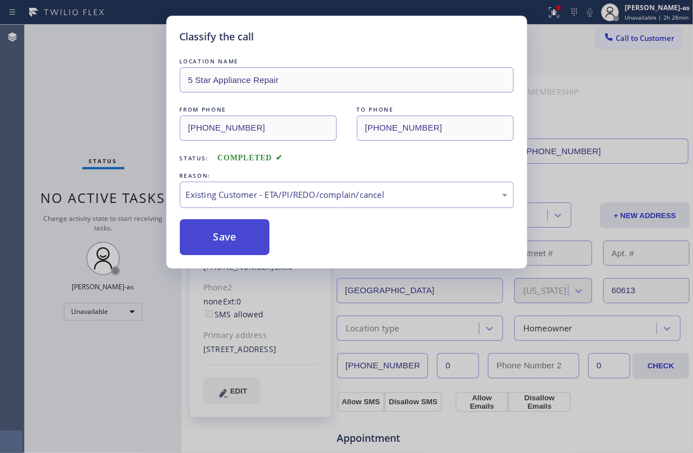
click at [220, 230] on button "Save" at bounding box center [225, 237] width 90 height 36
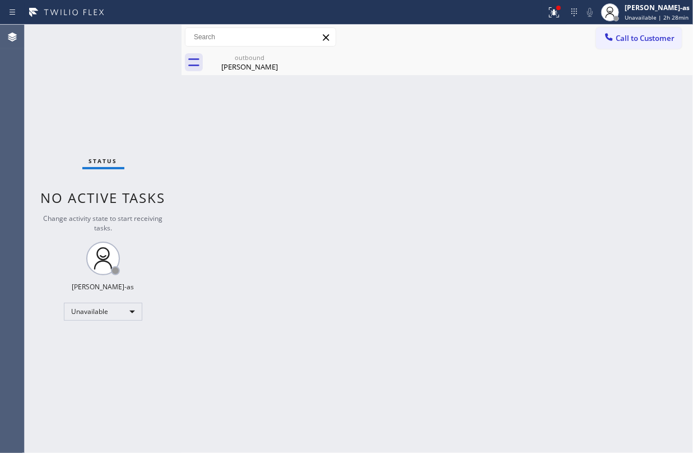
drag, startPoint x: 108, startPoint y: 57, endPoint x: 112, endPoint y: 72, distance: 15.1
click at [108, 57] on div "Status No active tasks Change activity state to start receiving tasks. [PERSON_…" at bounding box center [103, 239] width 157 height 428
click at [383, 320] on div "Back to Dashboard Change Sender ID Customers Technicians Select a contact Outbo…" at bounding box center [437, 239] width 511 height 428
click at [230, 62] on div "Claudia Sacks" at bounding box center [249, 67] width 85 height 10
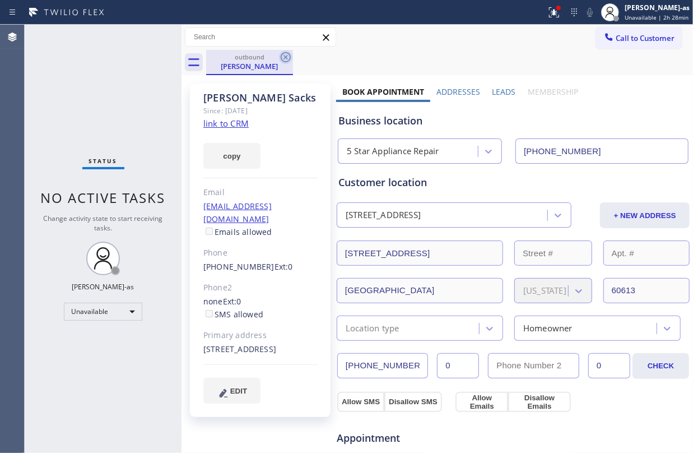
click at [285, 62] on icon at bounding box center [286, 57] width 10 height 10
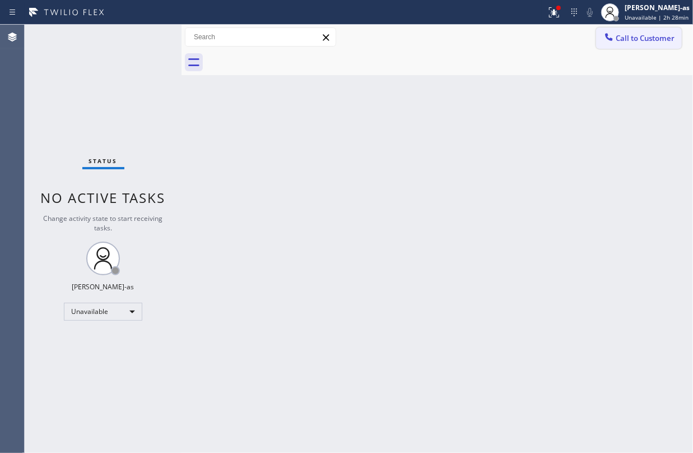
click at [650, 45] on button "Call to Customer" at bounding box center [639, 37] width 86 height 21
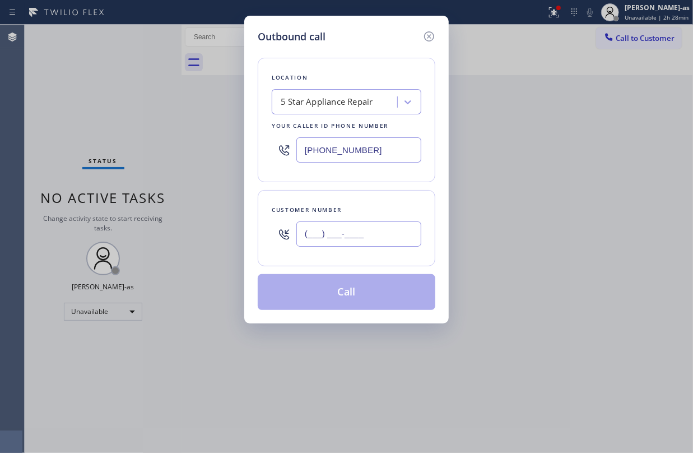
click at [360, 238] on input "(___) ___-____" at bounding box center [358, 233] width 125 height 25
paste input "303) 522-4161"
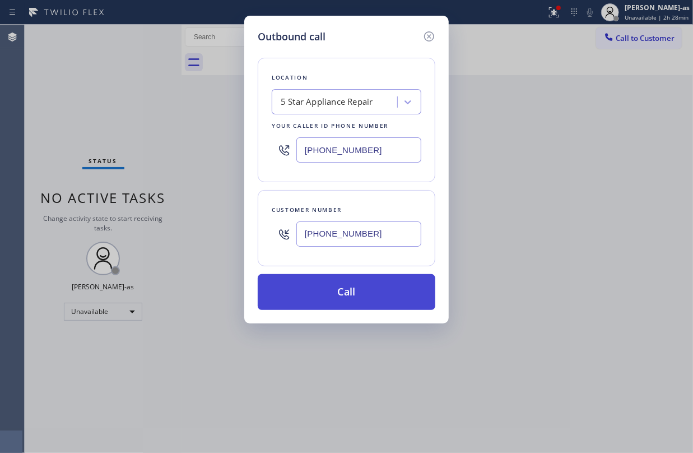
type input "(303) 522-4161"
click at [361, 296] on button "Call" at bounding box center [347, 292] width 178 height 36
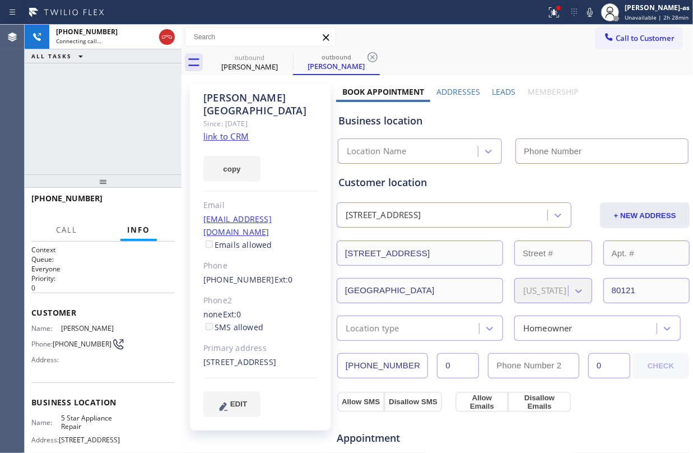
click at [221, 131] on link "link to CRM" at bounding box center [225, 136] width 45 height 11
type input "[PHONE_NUMBER]"
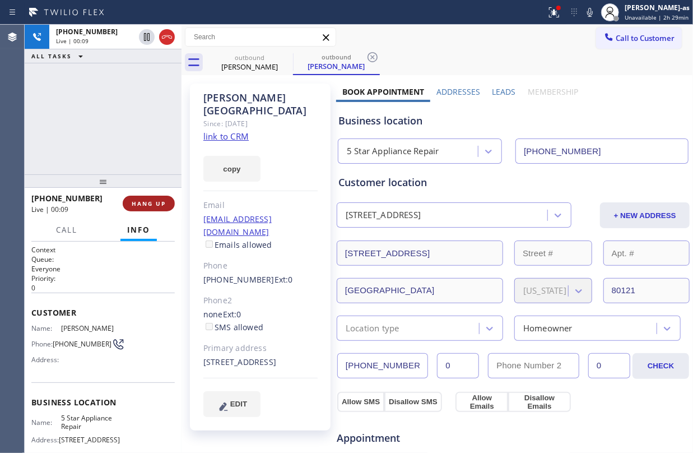
click at [156, 204] on span "HANG UP" at bounding box center [149, 203] width 34 height 8
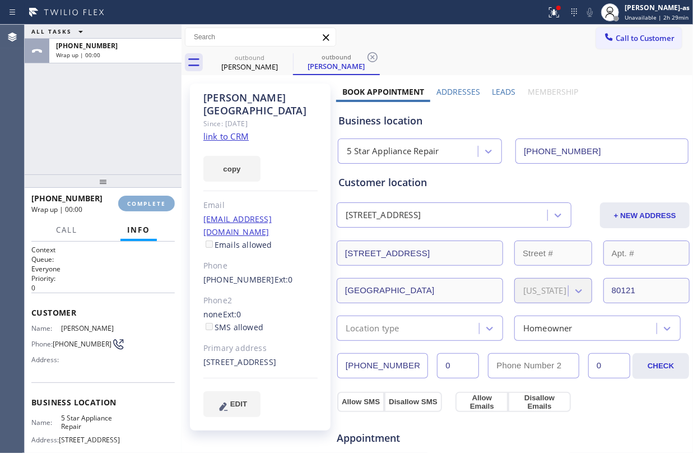
click at [156, 204] on span "COMPLETE" at bounding box center [146, 203] width 39 height 8
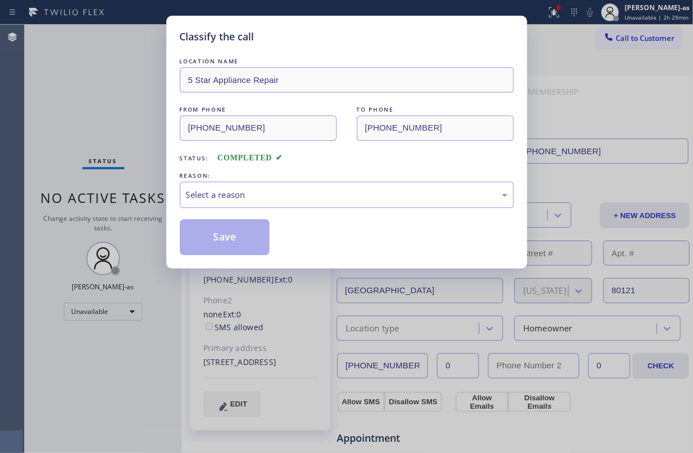
click at [151, 204] on div "Classify the call LOCATION NAME 5 Star Appliance Repair FROM PHONE (855) 731-49…" at bounding box center [346, 226] width 693 height 453
click at [276, 198] on div "Select a reason" at bounding box center [347, 194] width 322 height 13
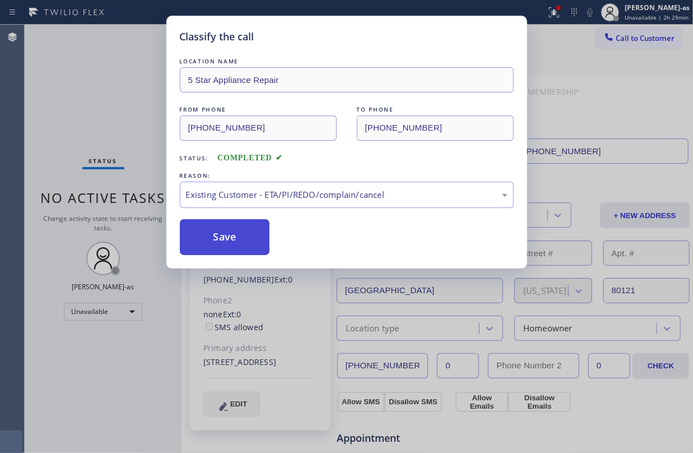
click at [238, 240] on button "Save" at bounding box center [225, 237] width 90 height 36
drag, startPoint x: 255, startPoint y: 235, endPoint x: 333, endPoint y: 325, distance: 118.4
click at [255, 235] on button "Save" at bounding box center [225, 237] width 90 height 36
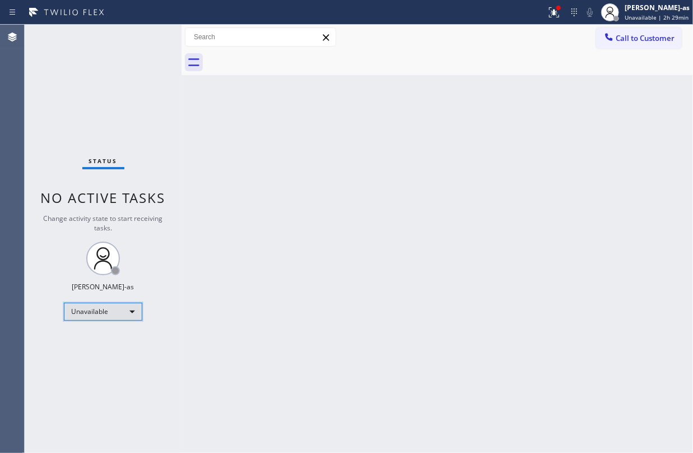
click at [109, 310] on div "Unavailable" at bounding box center [103, 312] width 78 height 18
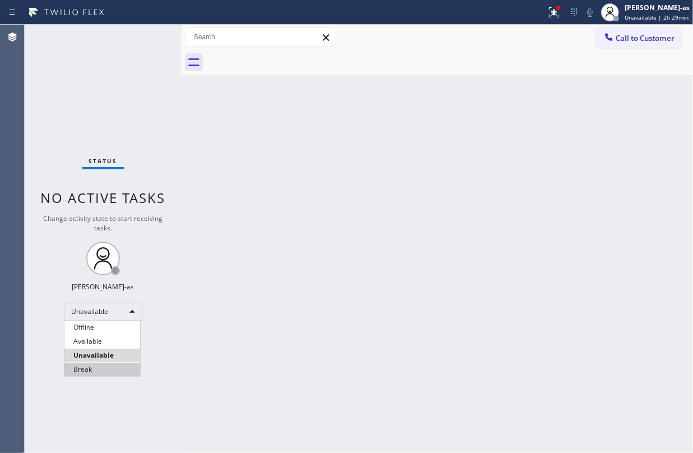
click at [103, 371] on li "Break" at bounding box center [102, 368] width 76 height 13
click at [103, 371] on div "Status No active tasks Change activity state to start receiving tasks. Jesica J…" at bounding box center [103, 239] width 157 height 428
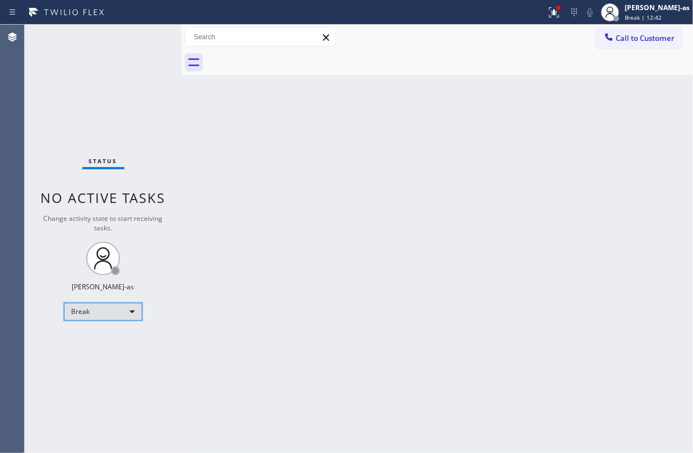
click at [114, 308] on div "Break" at bounding box center [103, 312] width 78 height 18
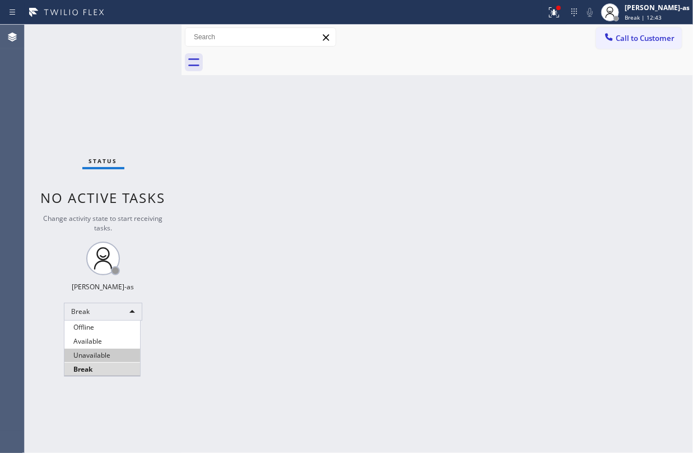
click at [119, 357] on li "Unavailable" at bounding box center [102, 354] width 76 height 13
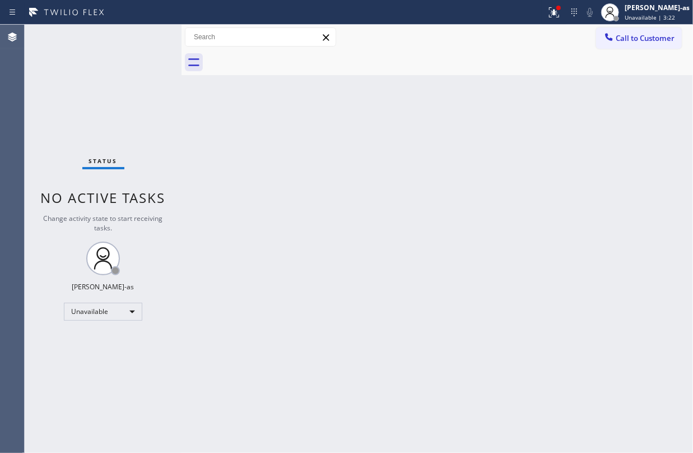
click at [77, 72] on div "Status No active tasks Change activity state to start receiving tasks. [PERSON_…" at bounding box center [103, 239] width 157 height 428
click at [631, 41] on span "Call to Customer" at bounding box center [645, 38] width 59 height 10
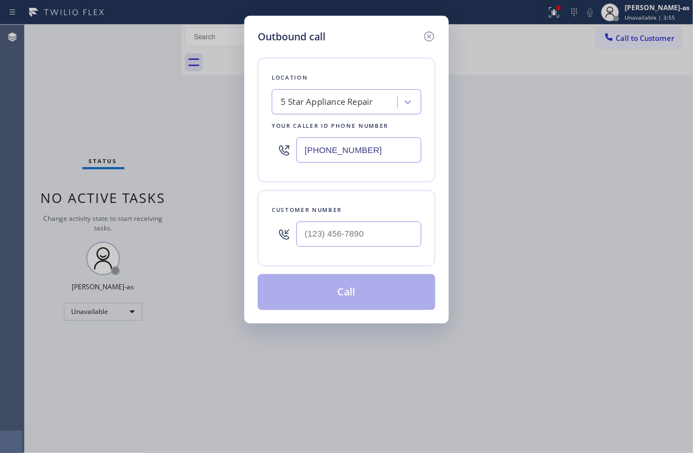
click at [332, 223] on input "text" at bounding box center [358, 233] width 125 height 25
click at [332, 223] on input "(___) ___-____" at bounding box center [358, 233] width 125 height 25
click at [378, 238] on input "(___) ___-____" at bounding box center [358, 233] width 125 height 25
click at [377, 236] on input "(___) ___-____" at bounding box center [358, 233] width 125 height 25
click at [374, 231] on input "(___) ___-____" at bounding box center [358, 233] width 125 height 25
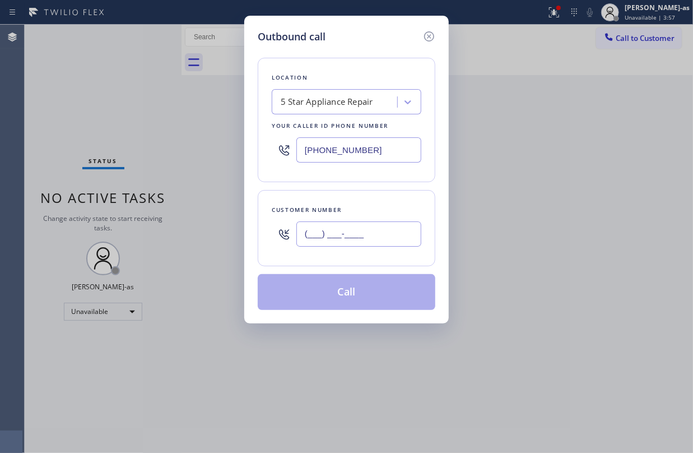
click at [374, 231] on input "(___) ___-____" at bounding box center [358, 233] width 125 height 25
paste input "312) 860-4755"
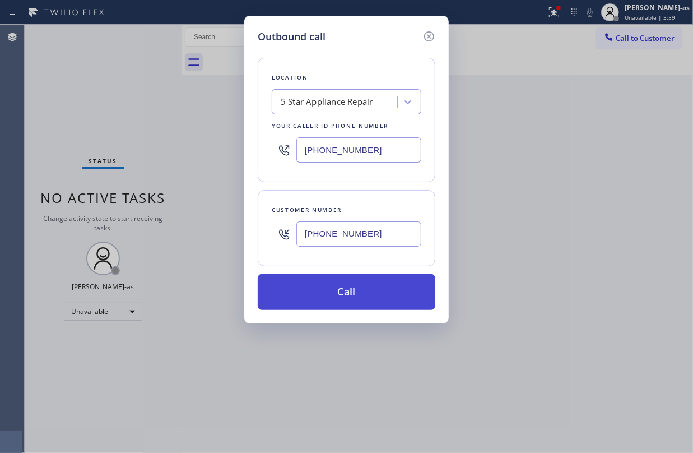
type input "(312) 860-4755"
click at [359, 299] on button "Call" at bounding box center [347, 292] width 178 height 36
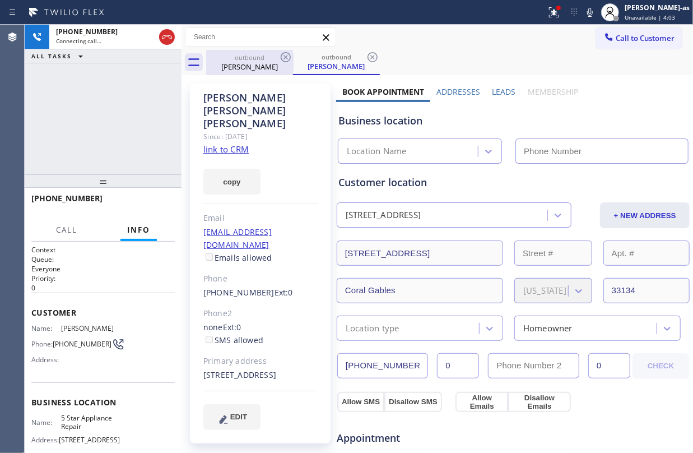
click at [267, 64] on div "Maria Luisa Reiner" at bounding box center [249, 67] width 85 height 10
type input "[PHONE_NUMBER]"
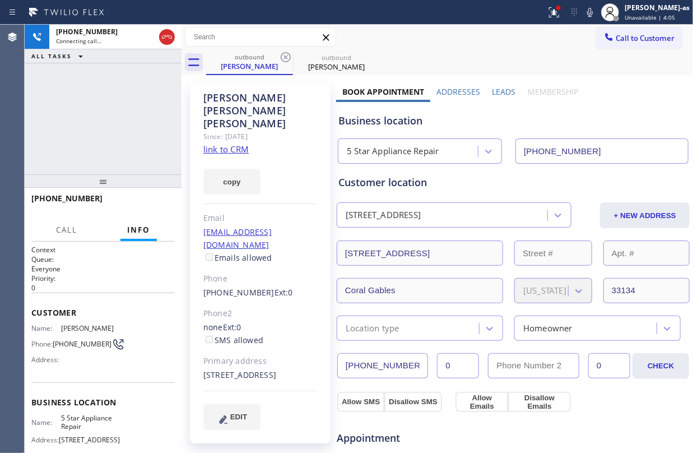
click at [283, 59] on icon at bounding box center [285, 56] width 13 height 13
type input "[PHONE_NUMBER]"
click at [234, 143] on link "link to CRM" at bounding box center [225, 148] width 45 height 11
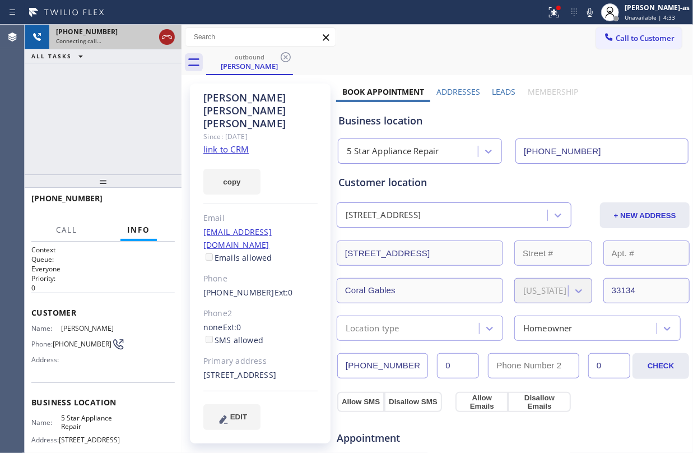
click at [167, 38] on icon at bounding box center [166, 36] width 13 height 13
drag, startPoint x: 232, startPoint y: 54, endPoint x: 283, endPoint y: 61, distance: 51.4
click at [232, 56] on div "outbound" at bounding box center [249, 57] width 85 height 8
click at [287, 59] on icon at bounding box center [285, 56] width 13 height 13
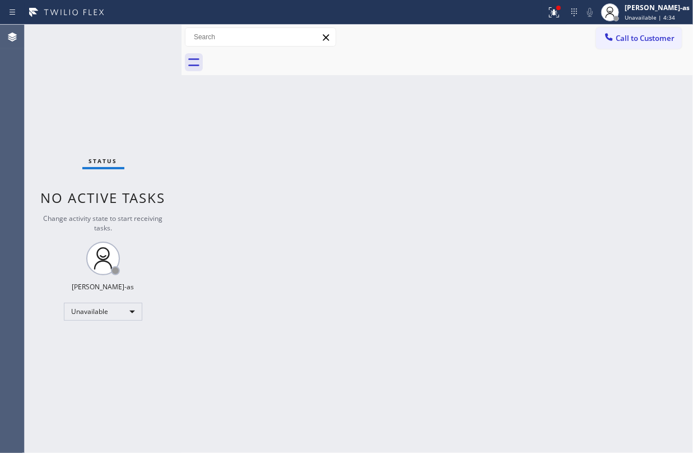
click at [287, 59] on div at bounding box center [449, 62] width 487 height 25
drag, startPoint x: 654, startPoint y: 48, endPoint x: 635, endPoint y: 43, distance: 20.2
click at [653, 47] on button "Call to Customer" at bounding box center [639, 37] width 86 height 21
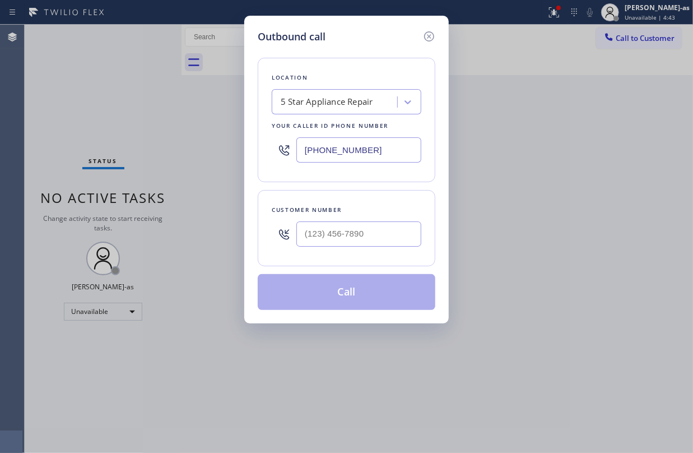
click at [361, 220] on div at bounding box center [358, 234] width 125 height 36
click at [372, 233] on input "(___) ___-____" at bounding box center [358, 233] width 125 height 25
paste input "626) 354-6698"
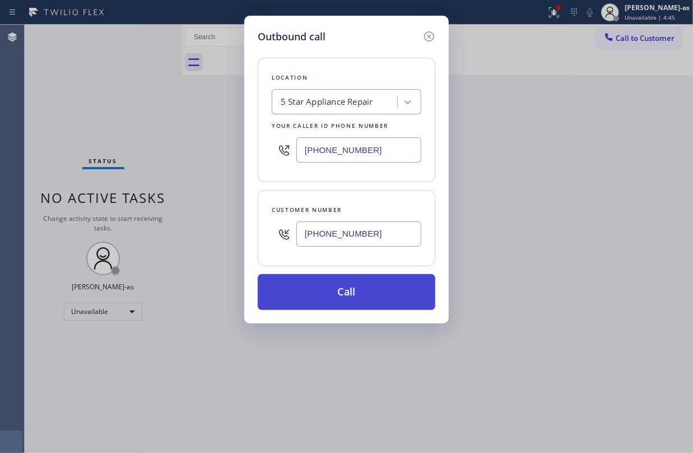
type input "(626) 354-6698"
click at [370, 287] on button "Call" at bounding box center [347, 292] width 178 height 36
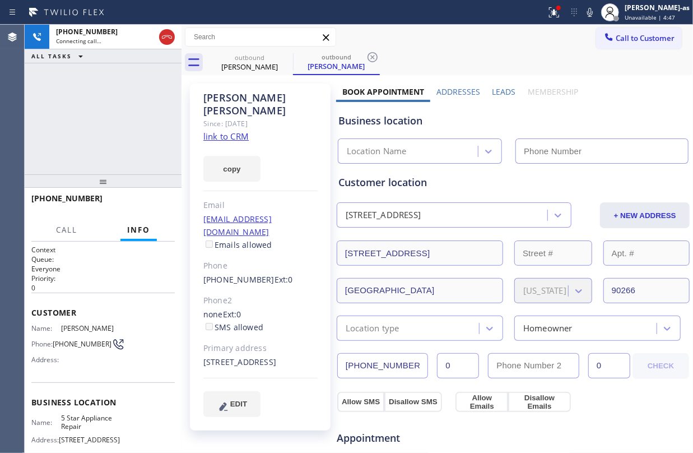
click at [243, 131] on link "link to CRM" at bounding box center [225, 136] width 45 height 11
type input "[PHONE_NUMBER]"
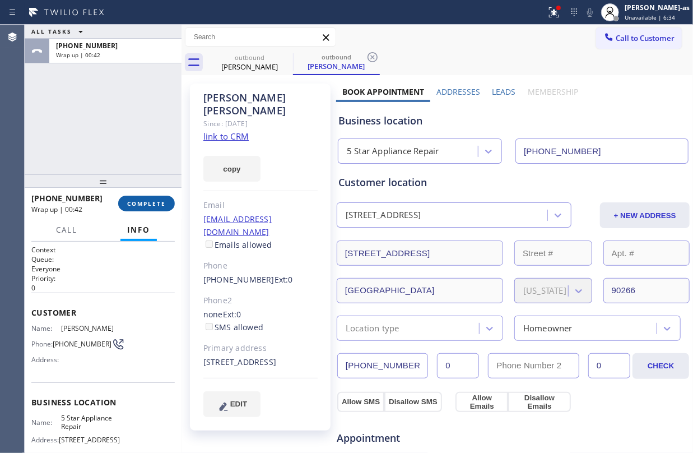
click at [143, 201] on span "COMPLETE" at bounding box center [146, 203] width 39 height 8
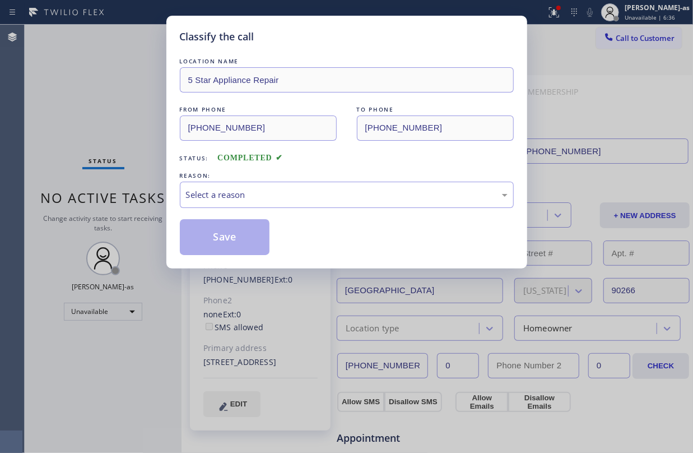
click at [243, 176] on div "REASON:" at bounding box center [347, 176] width 334 height 12
drag, startPoint x: 290, startPoint y: 189, endPoint x: 308, endPoint y: 202, distance: 22.0
click at [292, 189] on div "Select a reason" at bounding box center [347, 194] width 322 height 13
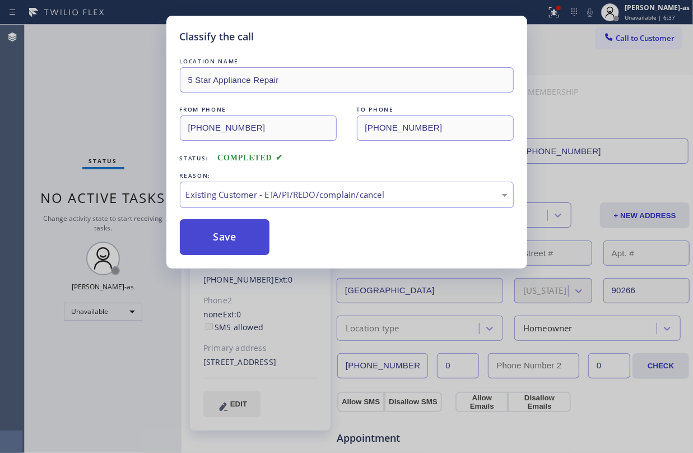
click at [245, 238] on button "Save" at bounding box center [225, 237] width 90 height 36
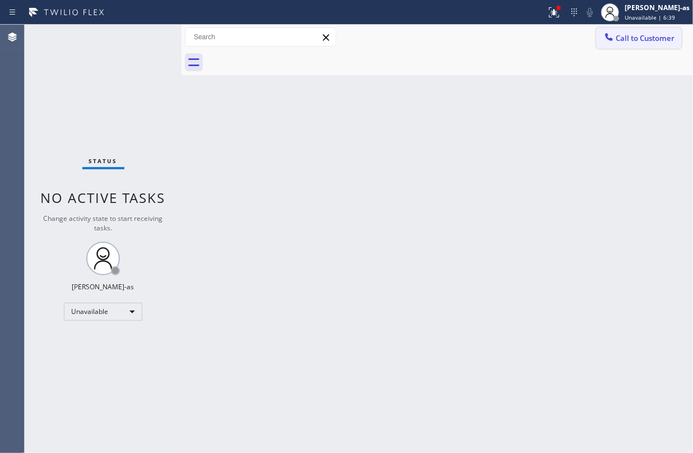
click at [612, 44] on div at bounding box center [608, 37] width 13 height 13
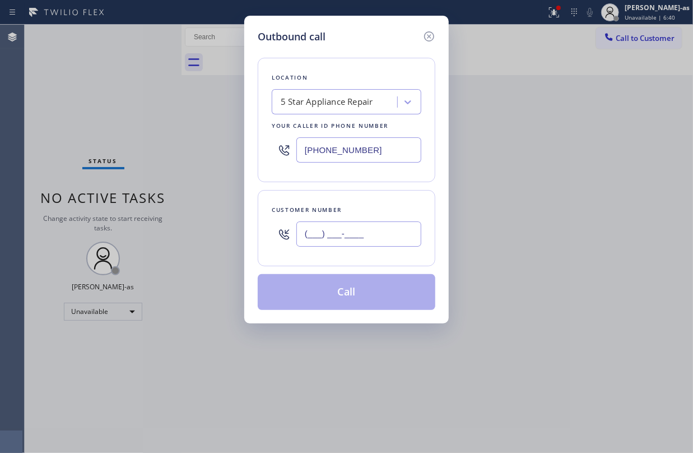
click at [377, 246] on input "(___) ___-____" at bounding box center [358, 233] width 125 height 25
paste input "9179"
click at [381, 234] on input "(___) ___-9179" at bounding box center [358, 233] width 125 height 25
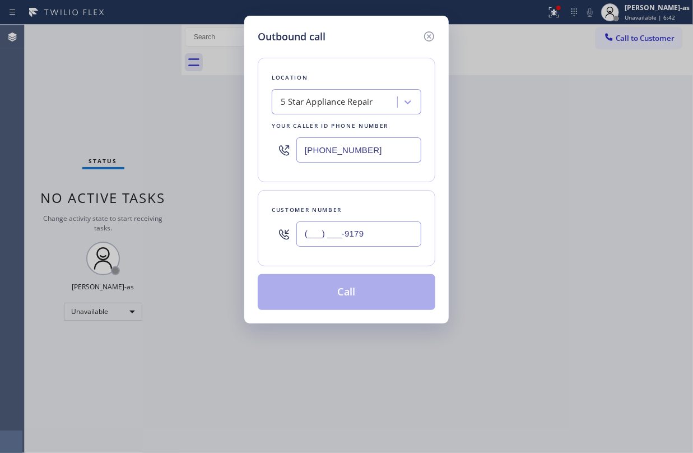
click at [381, 234] on input "(___) ___-9179" at bounding box center [358, 233] width 125 height 25
paste input "917) 941-381"
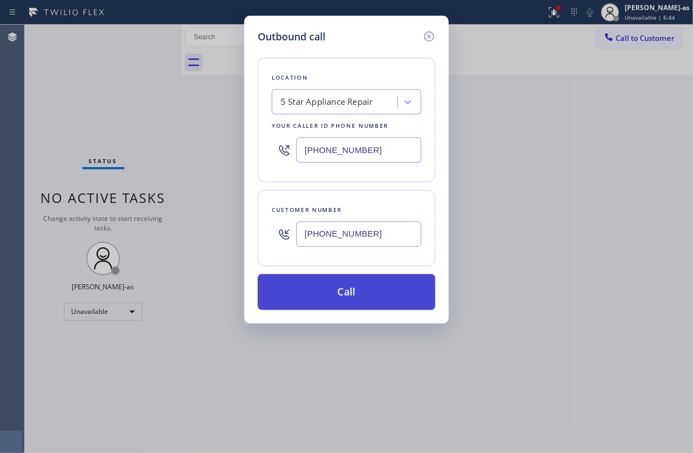
type input "(917) 941-3819"
click at [368, 304] on button "Call" at bounding box center [347, 292] width 178 height 36
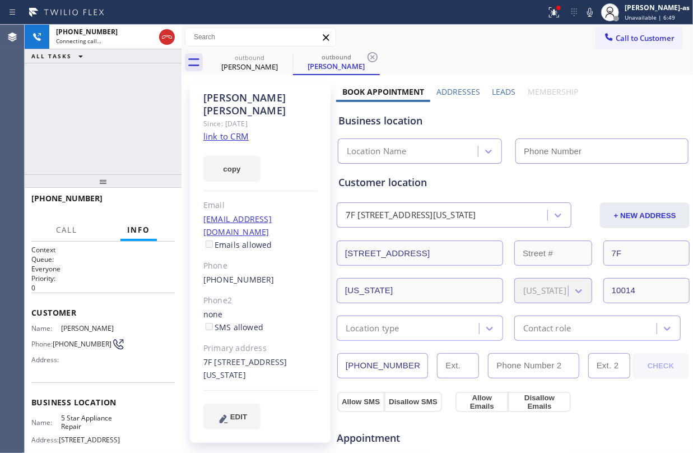
click at [234, 143] on div "copy" at bounding box center [260, 162] width 114 height 39
click at [238, 131] on link "link to CRM" at bounding box center [225, 136] width 45 height 11
type input "[PHONE_NUMBER]"
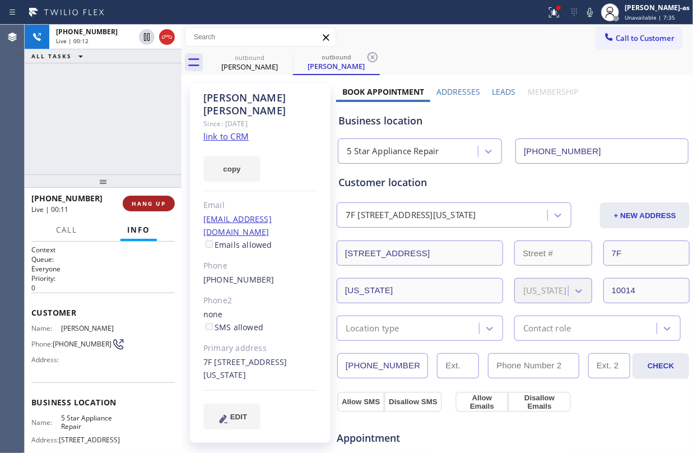
click at [151, 199] on span "HANG UP" at bounding box center [149, 203] width 34 height 8
click at [152, 198] on button "HANG UP" at bounding box center [149, 204] width 52 height 16
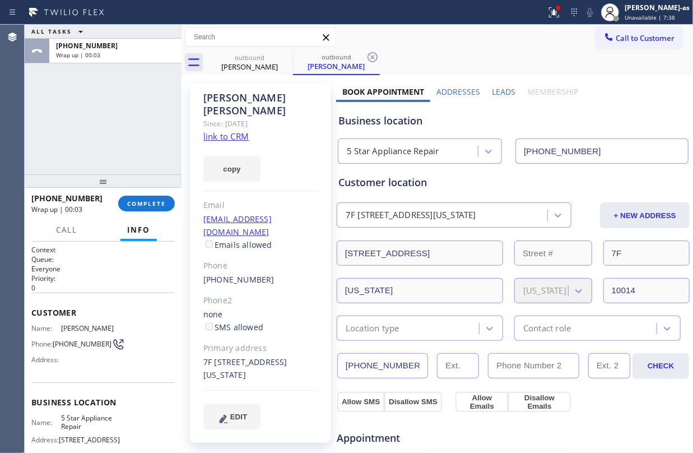
click at [146, 212] on div "+19179413819 Wrap up | 00:03 COMPLETE" at bounding box center [102, 203] width 143 height 29
click at [146, 208] on button "COMPLETE" at bounding box center [146, 204] width 57 height 16
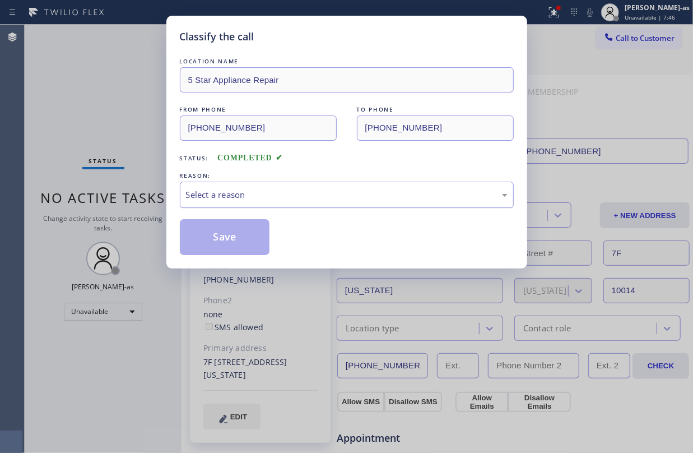
click at [224, 193] on div "Select a reason" at bounding box center [347, 194] width 322 height 13
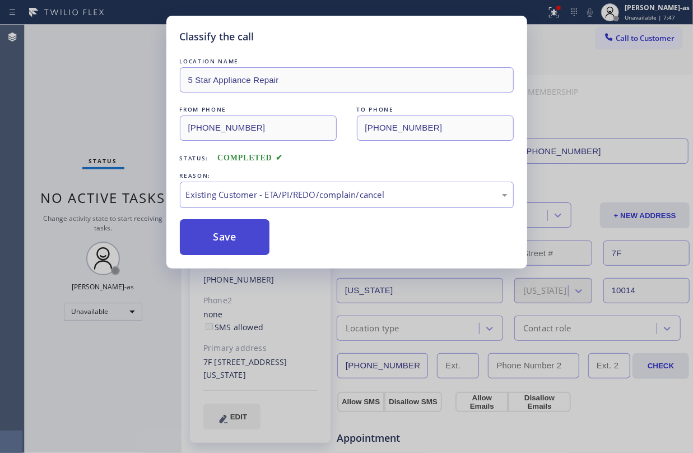
click at [223, 236] on button "Save" at bounding box center [225, 237] width 90 height 36
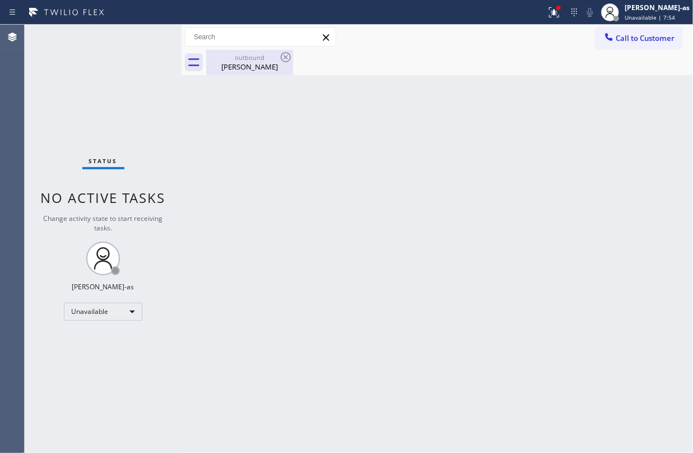
click at [247, 70] on div "Lee Attanasio" at bounding box center [249, 67] width 85 height 10
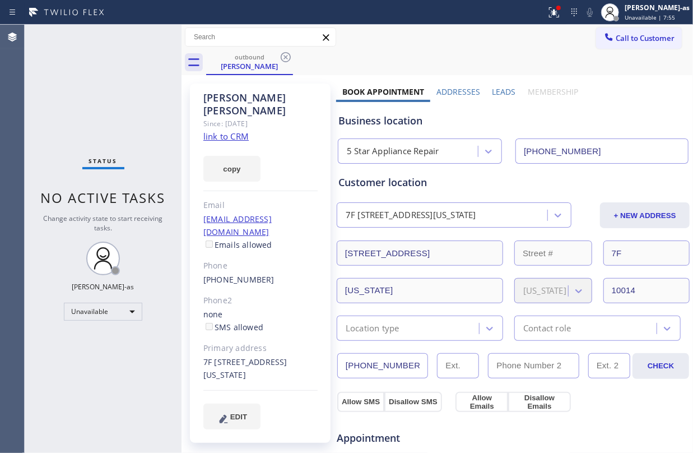
click at [225, 131] on link "link to CRM" at bounding box center [225, 136] width 45 height 11
click at [616, 34] on span "Call to Customer" at bounding box center [645, 38] width 59 height 10
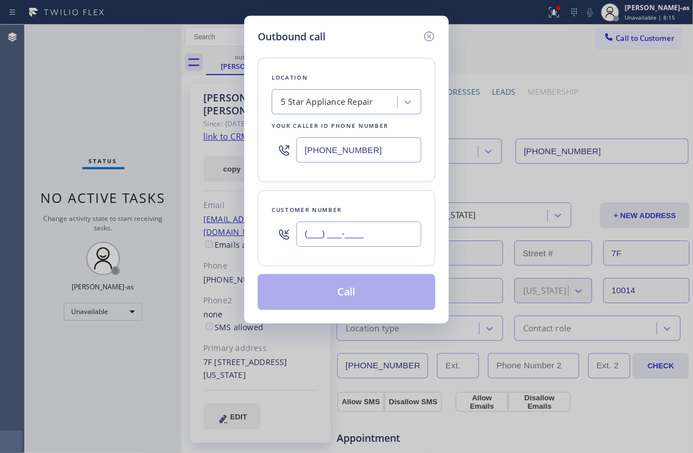
click at [351, 238] on input "(___) ___-____" at bounding box center [358, 233] width 125 height 25
paste input "562) 208-1136"
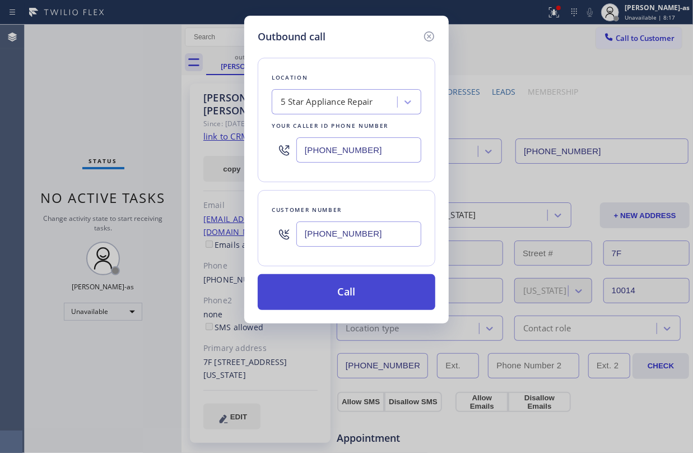
type input "(562) 208-1136"
click at [347, 290] on button "Call" at bounding box center [347, 292] width 178 height 36
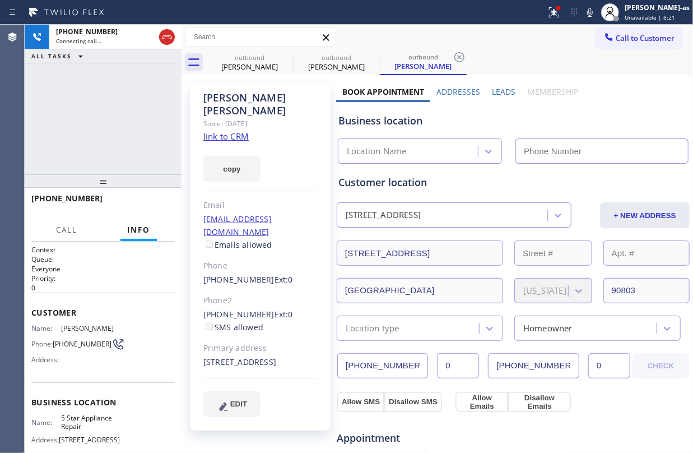
type input "[PHONE_NUMBER]"
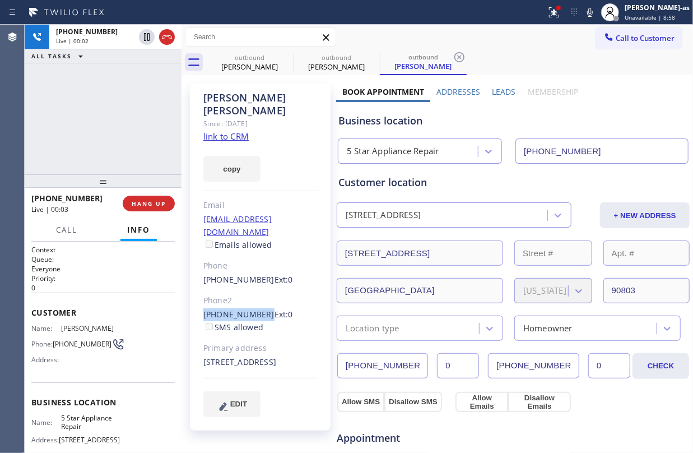
drag, startPoint x: 202, startPoint y: 286, endPoint x: 258, endPoint y: 290, distance: 56.2
click at [258, 290] on div "Gayle Braun Since: 20 may 2020 link to CRM copy Email gbunnie25@gmail.com Email…" at bounding box center [260, 256] width 141 height 347
click at [275, 309] on span "Ext: 0" at bounding box center [284, 314] width 18 height 11
drag, startPoint x: 202, startPoint y: 287, endPoint x: 193, endPoint y: 285, distance: 9.2
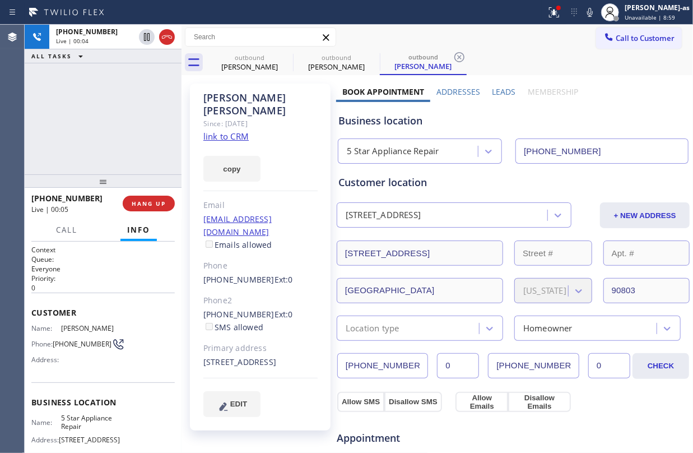
click at [193, 285] on div "Gayle Braun Since: 20 may 2020 link to CRM copy Email gbunnie25@gmail.com Email…" at bounding box center [260, 256] width 141 height 347
click at [191, 283] on div "Gayle Braun Since: 20 may 2020 link to CRM copy Email gbunnie25@gmail.com Email…" at bounding box center [260, 256] width 141 height 347
click at [198, 287] on div "Gayle Braun Since: 20 may 2020 link to CRM copy Email gbunnie25@gmail.com Email…" at bounding box center [260, 256] width 141 height 347
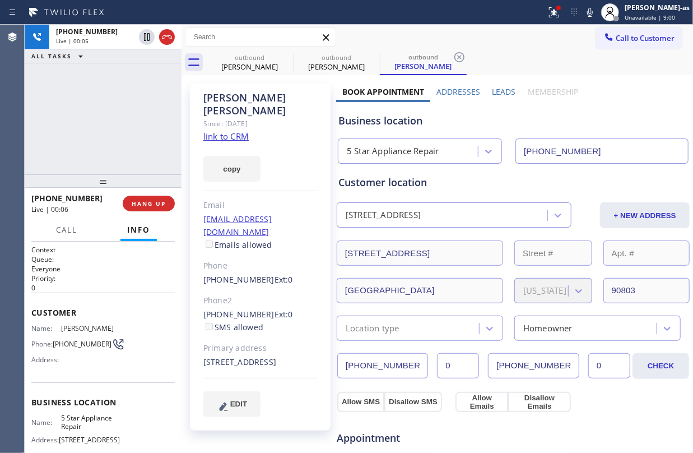
click at [198, 287] on div "Gayle Braun Since: 20 may 2020 link to CRM copy Email gbunnie25@gmail.com Email…" at bounding box center [260, 256] width 141 height 347
click at [191, 283] on div "Gayle Braun Since: 20 may 2020 link to CRM copy Email gbunnie25@gmail.com Email…" at bounding box center [260, 256] width 141 height 347
drag, startPoint x: 195, startPoint y: 288, endPoint x: 261, endPoint y: 288, distance: 66.1
click at [261, 288] on div "Gayle Braun Since: 20 may 2020 link to CRM copy Email gbunnie25@gmail.com Email…" at bounding box center [260, 256] width 141 height 347
copy div "(562) 433-6906"
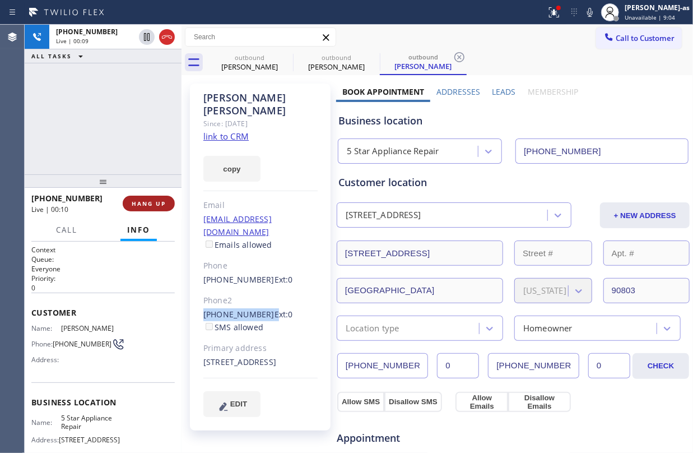
click at [148, 196] on button "HANG UP" at bounding box center [149, 204] width 52 height 16
click at [149, 201] on span "HANG UP" at bounding box center [149, 203] width 34 height 8
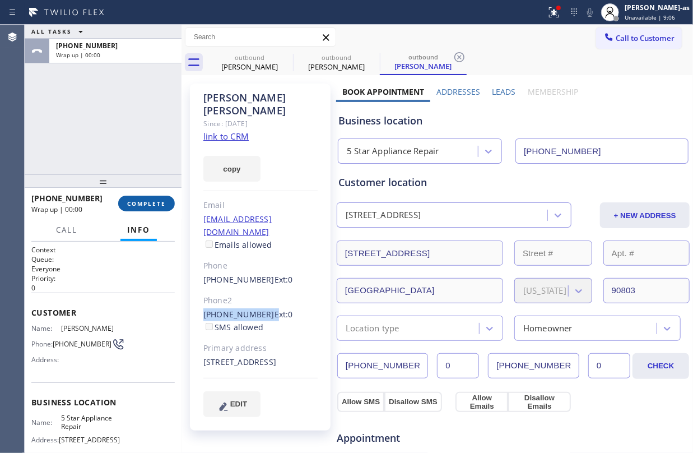
click at [153, 202] on span "COMPLETE" at bounding box center [146, 203] width 39 height 8
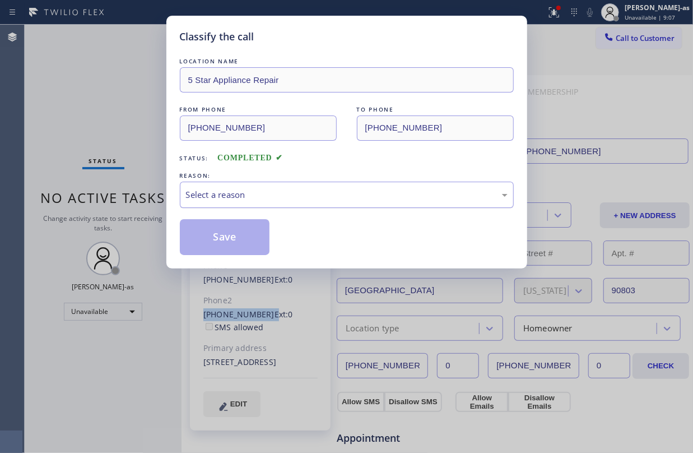
click at [257, 203] on div "Select a reason" at bounding box center [347, 195] width 334 height 26
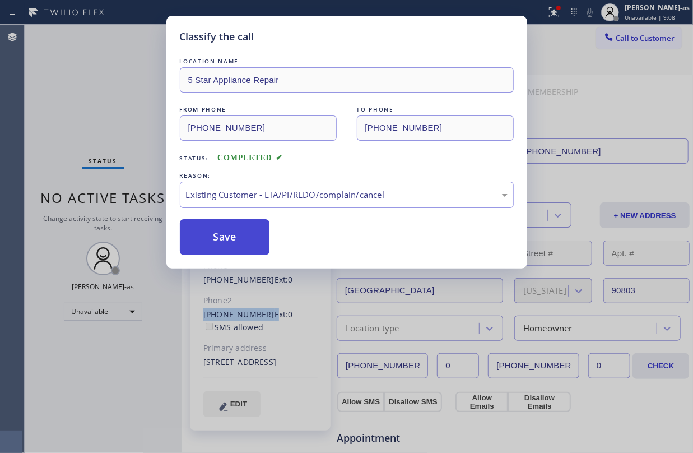
click at [269, 239] on button "Save" at bounding box center [225, 237] width 90 height 36
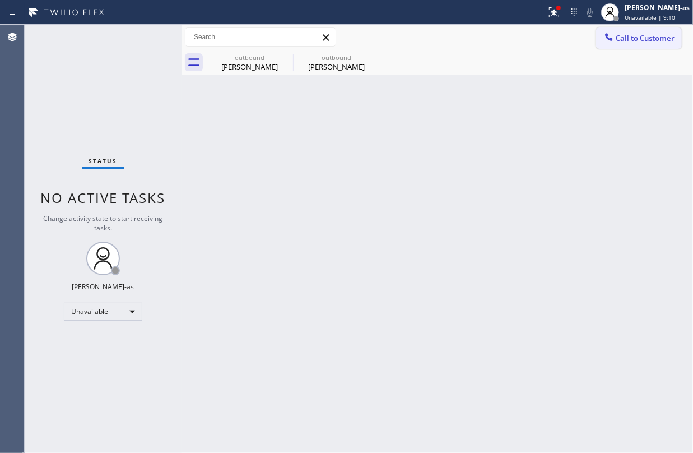
click at [617, 37] on span "Call to Customer" at bounding box center [645, 38] width 59 height 10
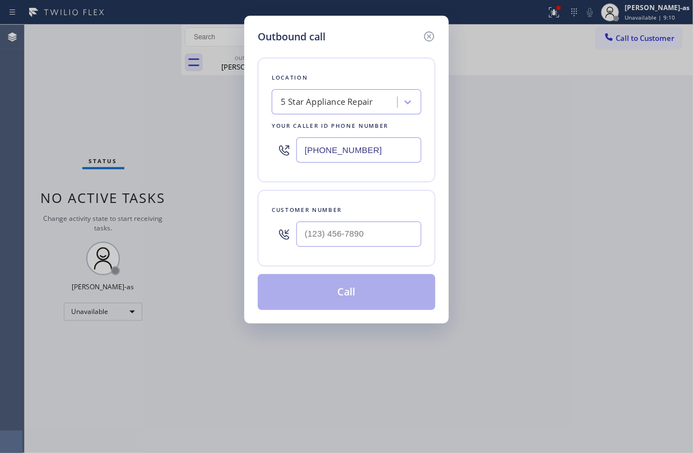
click at [368, 243] on input "text" at bounding box center [358, 233] width 125 height 25
click at [368, 243] on input "(___) ___-____" at bounding box center [358, 233] width 125 height 25
paste input "5624"
click at [371, 245] on input "(___) ___-5624" at bounding box center [358, 233] width 125 height 25
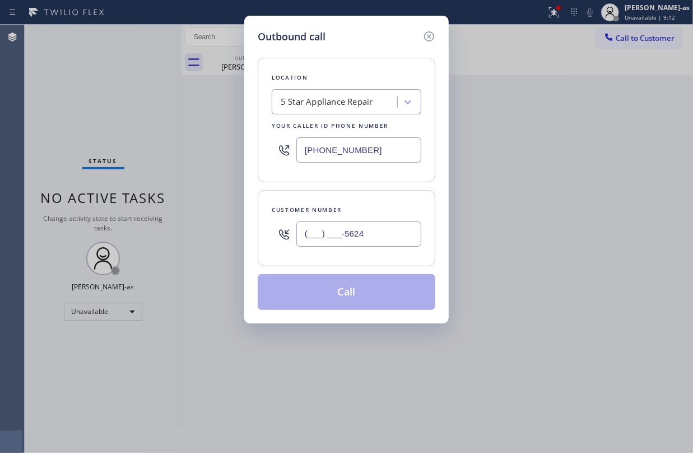
click at [371, 245] on input "(___) ___-5624" at bounding box center [358, 233] width 125 height 25
paste input "562) 433-6906"
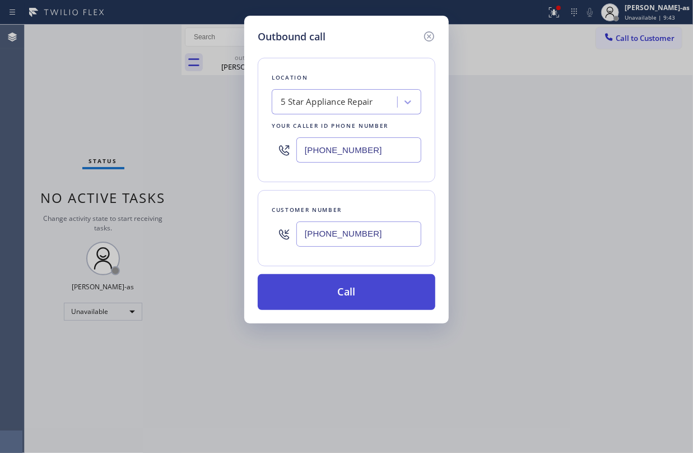
type input "(562) 433-6906"
click at [343, 295] on button "Call" at bounding box center [347, 292] width 178 height 36
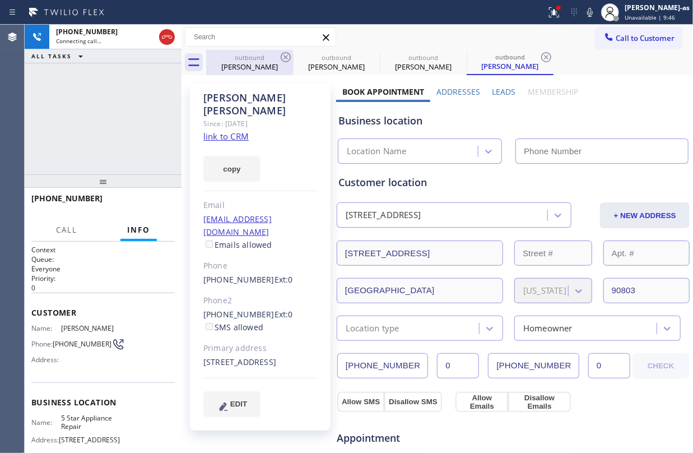
click at [264, 69] on div "Lee Attanasio" at bounding box center [249, 67] width 85 height 10
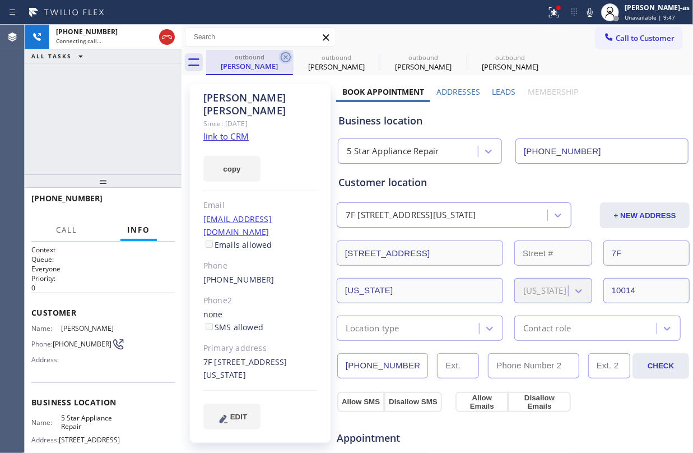
click at [282, 57] on icon at bounding box center [285, 56] width 13 height 13
click at [366, 57] on icon at bounding box center [372, 56] width 13 height 13
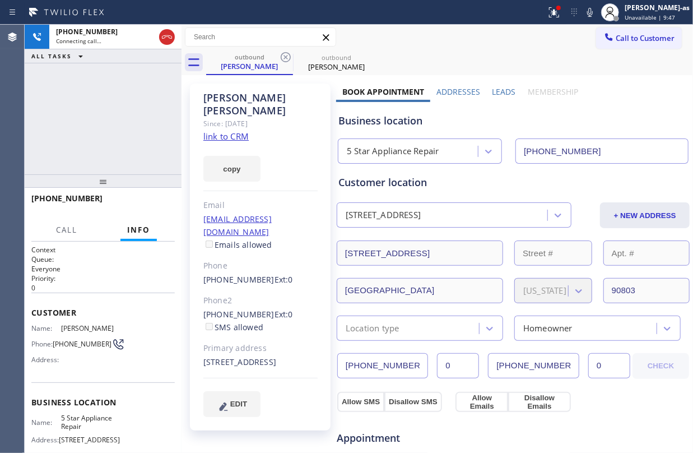
click at [282, 57] on icon at bounding box center [285, 56] width 13 height 13
type input "[PHONE_NUMBER]"
click at [230, 131] on link "link to CRM" at bounding box center [225, 136] width 45 height 11
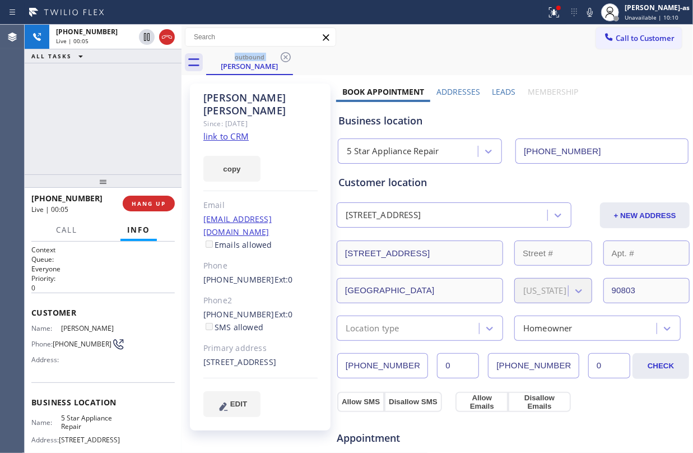
click at [166, 32] on icon at bounding box center [166, 36] width 13 height 13
click at [151, 211] on button "HANG UP" at bounding box center [149, 204] width 52 height 16
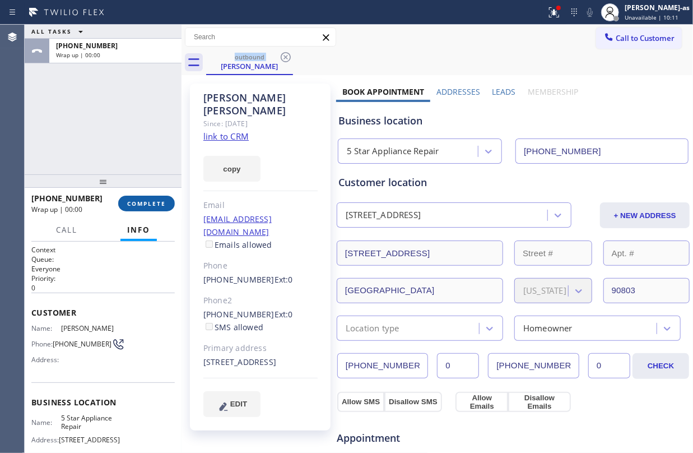
click at [155, 211] on button "COMPLETE" at bounding box center [146, 204] width 57 height 16
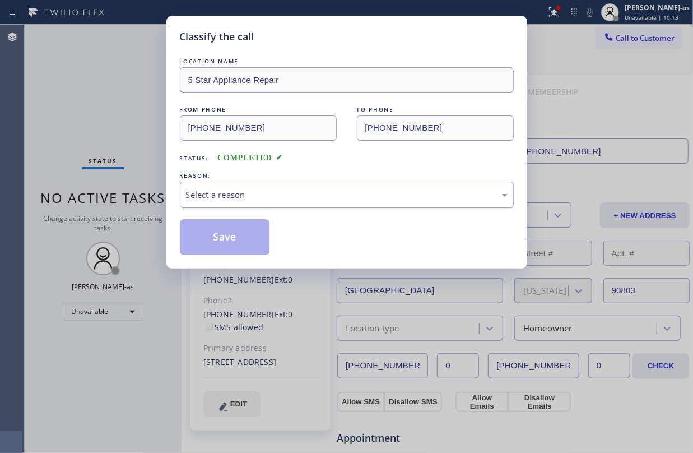
click at [289, 193] on div "Select a reason" at bounding box center [347, 194] width 322 height 13
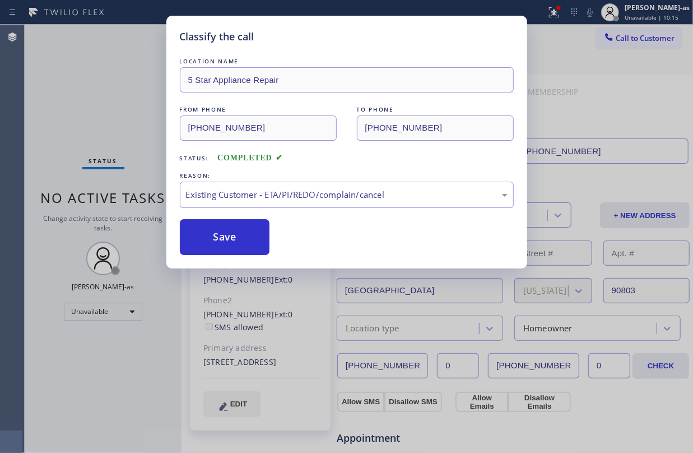
click at [204, 218] on div "LOCATION NAME 5 Star Appliance Repair FROM PHONE (855) 731-4952 TO PHONE (562) …" at bounding box center [347, 154] width 334 height 199
click at [216, 234] on button "Save" at bounding box center [225, 237] width 90 height 36
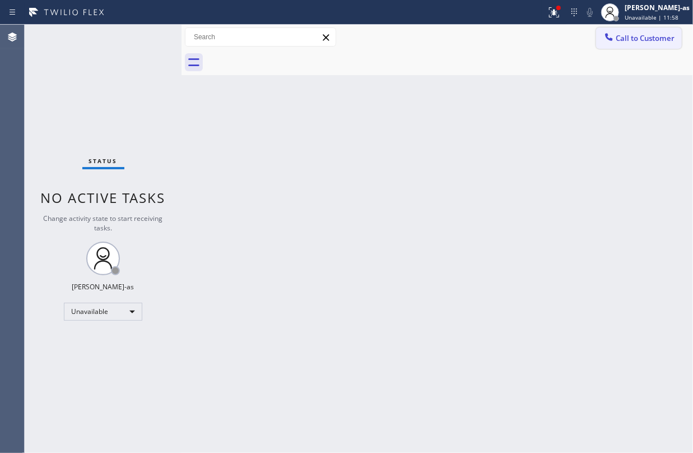
click at [624, 37] on span "Call to Customer" at bounding box center [645, 38] width 59 height 10
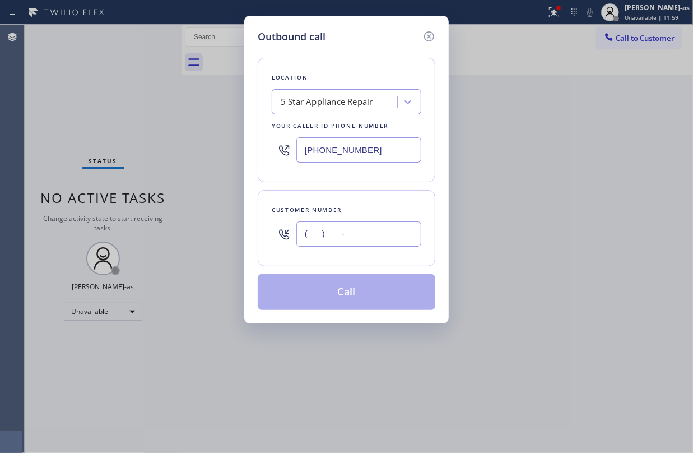
click at [394, 238] on input "(___) ___-____" at bounding box center [358, 233] width 125 height 25
paste input "415) 660-8058"
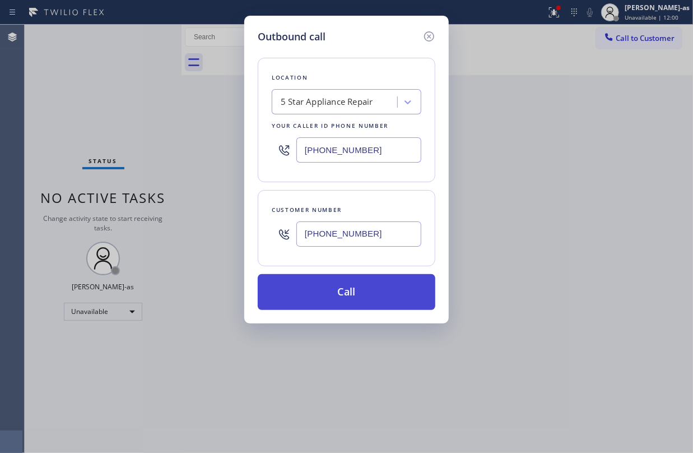
type input "(415) 660-8058"
click at [361, 294] on button "Call" at bounding box center [347, 292] width 178 height 36
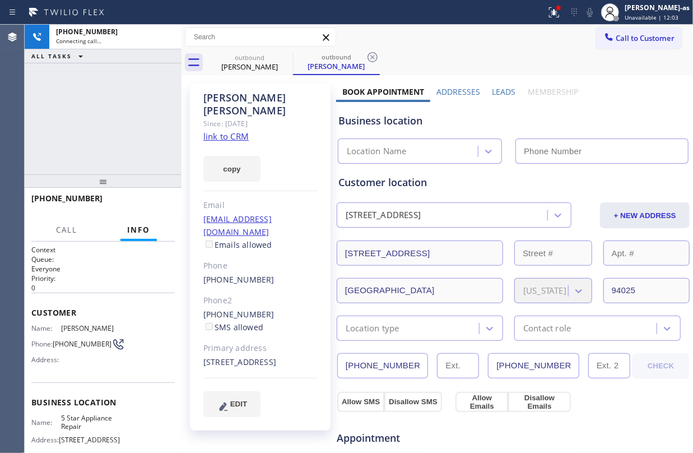
click at [218, 131] on link "link to CRM" at bounding box center [225, 136] width 45 height 11
type input "[PHONE_NUMBER]"
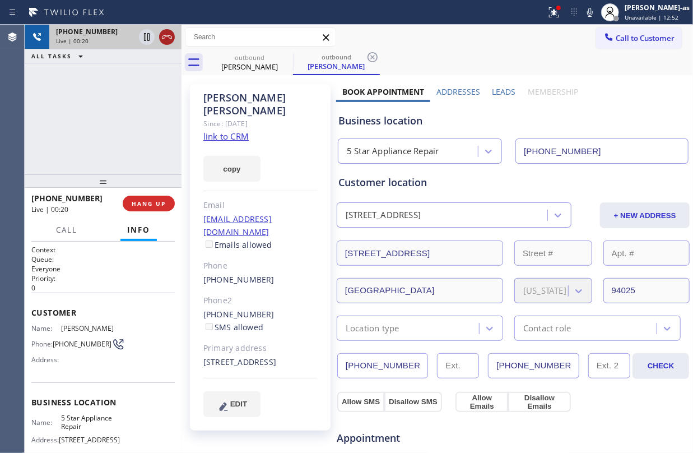
click at [165, 37] on icon at bounding box center [167, 36] width 10 height 3
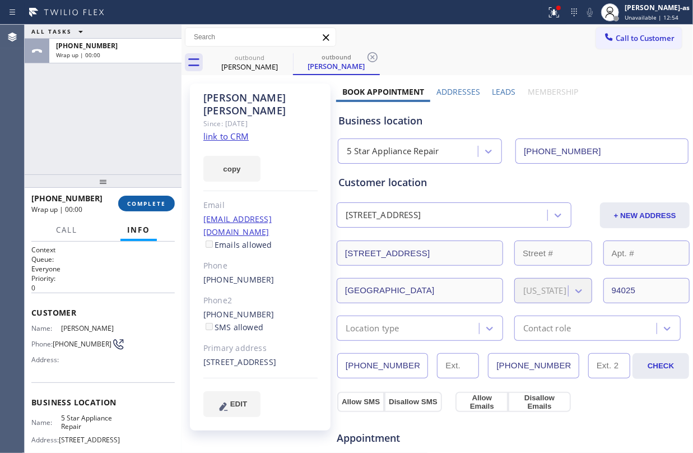
click at [157, 204] on span "COMPLETE" at bounding box center [146, 203] width 39 height 8
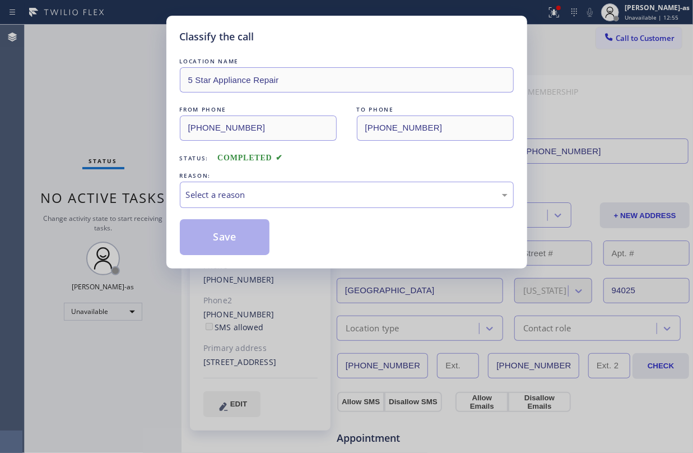
click at [157, 204] on div "Classify the call LOCATION NAME 5 Star Appliance Repair FROM PHONE (855) 731-49…" at bounding box center [346, 226] width 693 height 453
click at [240, 196] on div "Select a reason" at bounding box center [347, 194] width 322 height 13
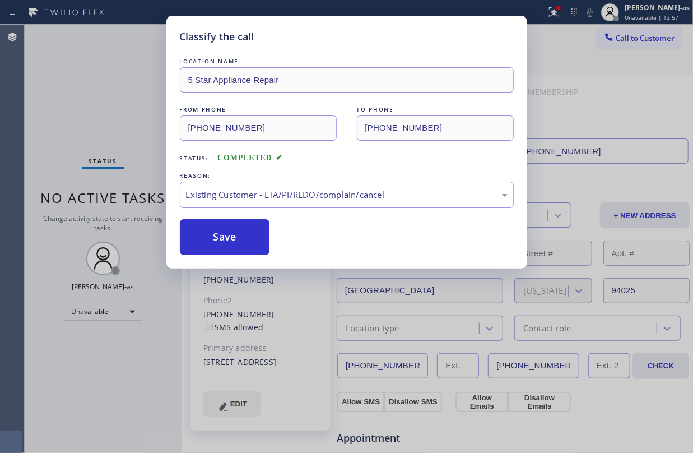
drag, startPoint x: 234, startPoint y: 230, endPoint x: 509, endPoint y: 210, distance: 275.8
click at [234, 229] on button "Save" at bounding box center [225, 237] width 90 height 36
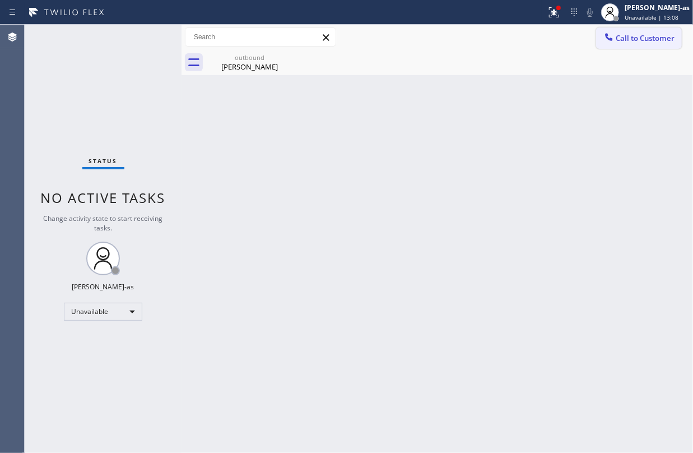
click at [606, 40] on icon at bounding box center [608, 36] width 11 height 11
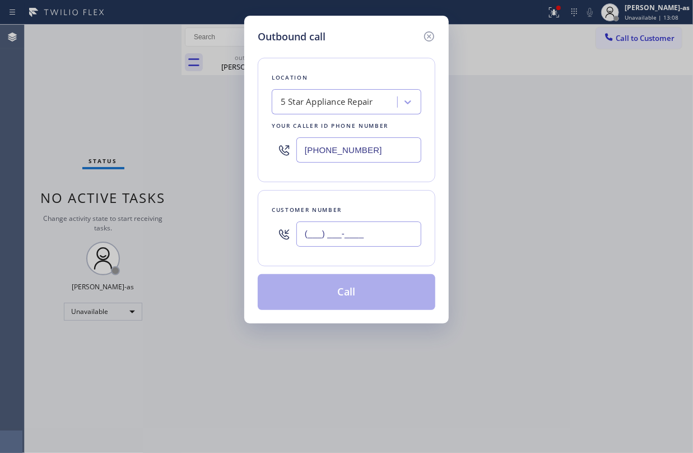
click at [346, 232] on input "(___) ___-____" at bounding box center [358, 233] width 125 height 25
paste input "415) 350-6255"
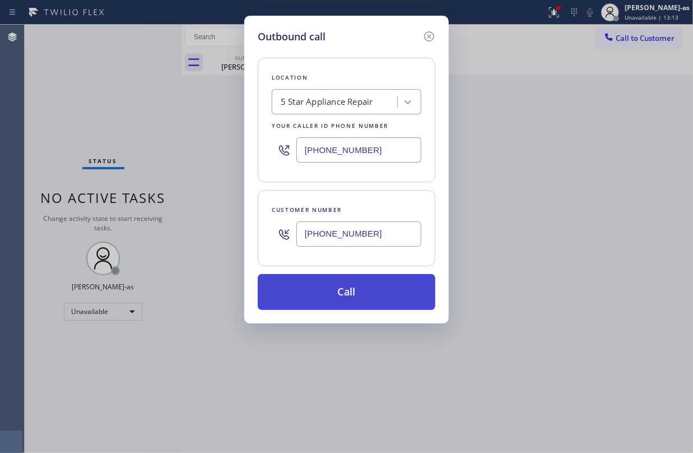
type input "(415) 350-6255"
click at [357, 283] on button "Call" at bounding box center [347, 292] width 178 height 36
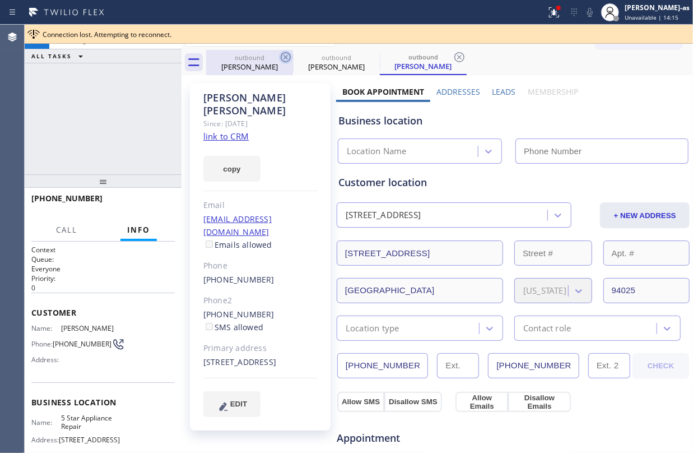
click at [254, 62] on div "Maja Bautista" at bounding box center [249, 67] width 85 height 10
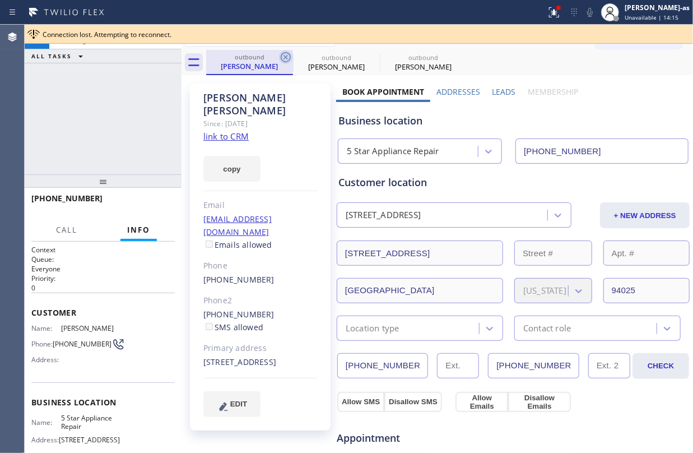
click at [291, 54] on icon at bounding box center [285, 56] width 13 height 13
click at [368, 54] on icon at bounding box center [373, 57] width 10 height 10
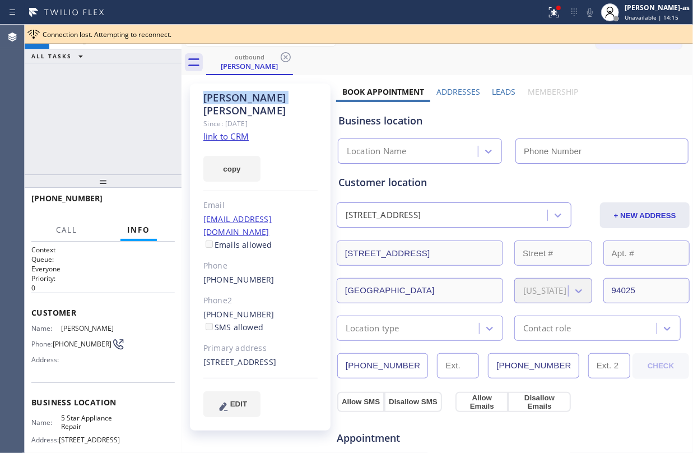
click at [289, 54] on icon at bounding box center [286, 57] width 10 height 10
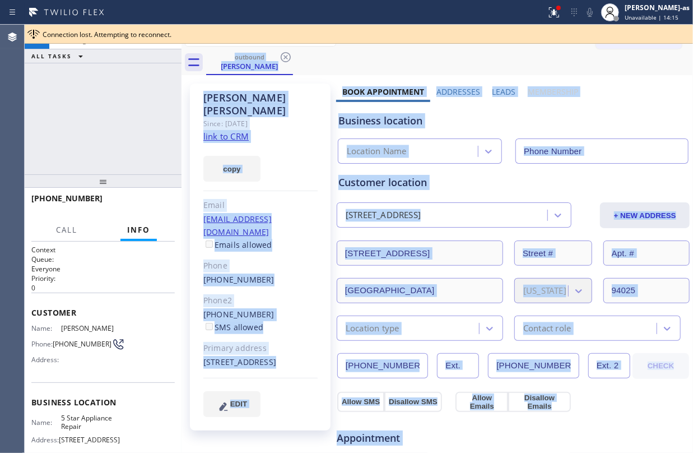
click at [289, 54] on div "outbound Maja Bautista" at bounding box center [449, 62] width 487 height 25
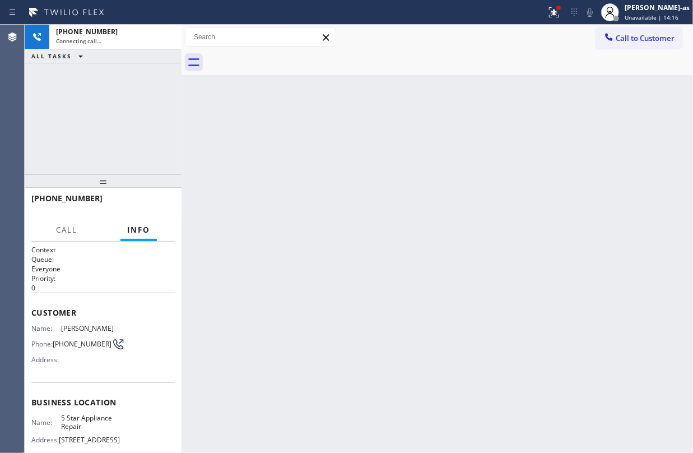
click at [289, 54] on div at bounding box center [449, 62] width 487 height 25
click at [452, 177] on div "Back to Dashboard Change Sender ID Customers Technicians Select a contact Outbo…" at bounding box center [437, 239] width 511 height 428
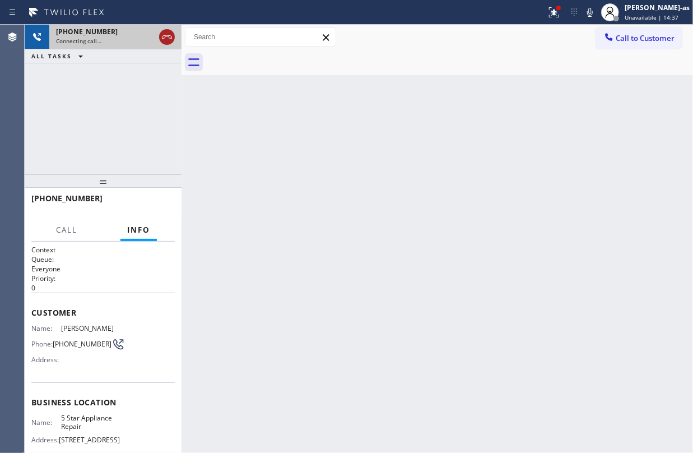
drag, startPoint x: 165, startPoint y: 35, endPoint x: 202, endPoint y: 54, distance: 41.9
click at [166, 35] on icon at bounding box center [166, 36] width 13 height 13
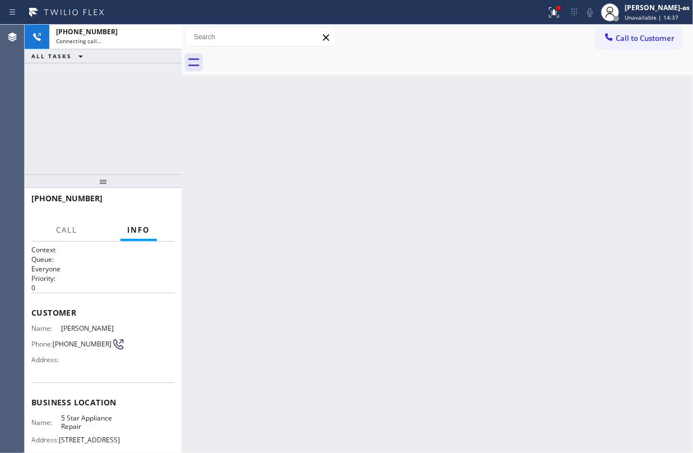
click at [258, 117] on div "Back to Dashboard Change Sender ID Customers Technicians Select a contact Outbo…" at bounding box center [437, 239] width 511 height 428
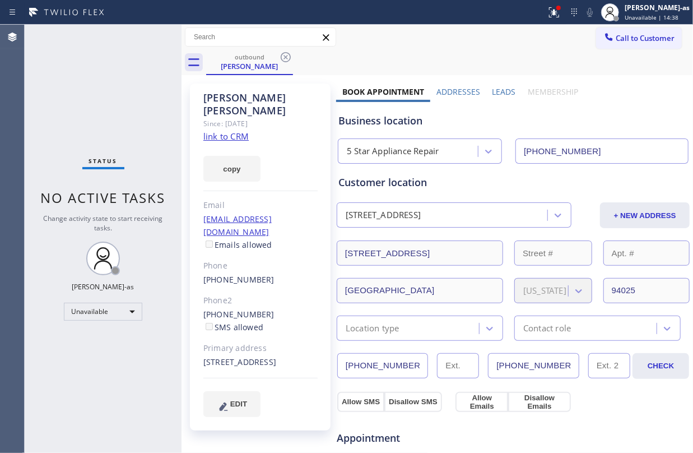
type input "[PHONE_NUMBER]"
click at [288, 57] on icon at bounding box center [285, 56] width 13 height 13
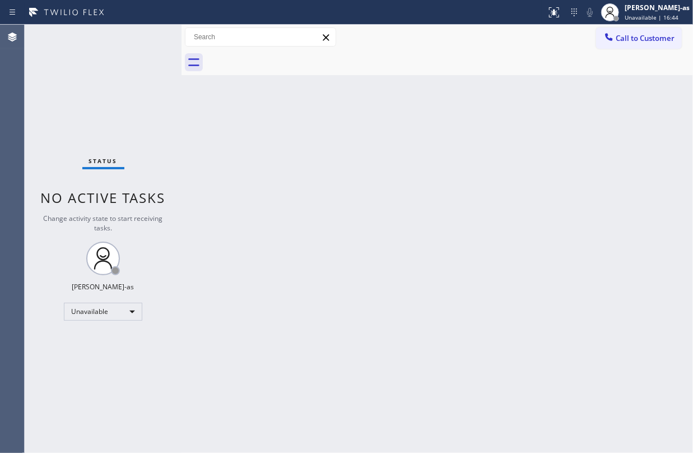
click at [605, 30] on button "Call to Customer" at bounding box center [639, 37] width 86 height 21
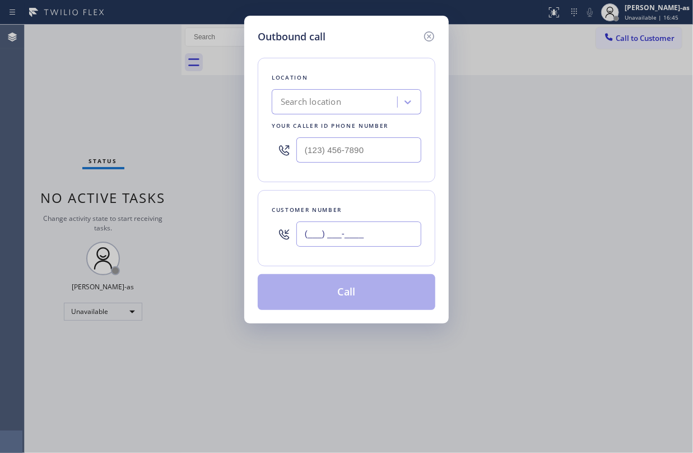
click at [325, 227] on input "(___) ___-____" at bounding box center [358, 233] width 125 height 25
paste input "310) 626-3800"
type input "[PHONE_NUMBER]"
click at [322, 108] on div "Search location" at bounding box center [311, 102] width 61 height 13
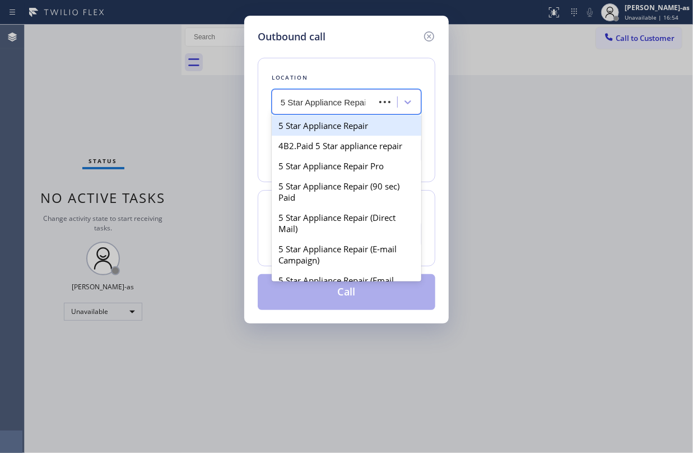
type input "5 Star Appliance Repair"
click at [328, 123] on div "5 Star Appliance Repair" at bounding box center [347, 125] width 150 height 20
type input "[PHONE_NUMBER]"
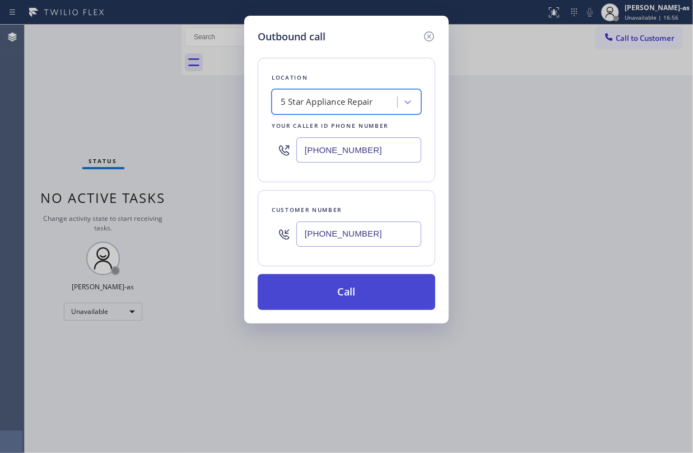
click at [360, 285] on button "Call" at bounding box center [347, 292] width 178 height 36
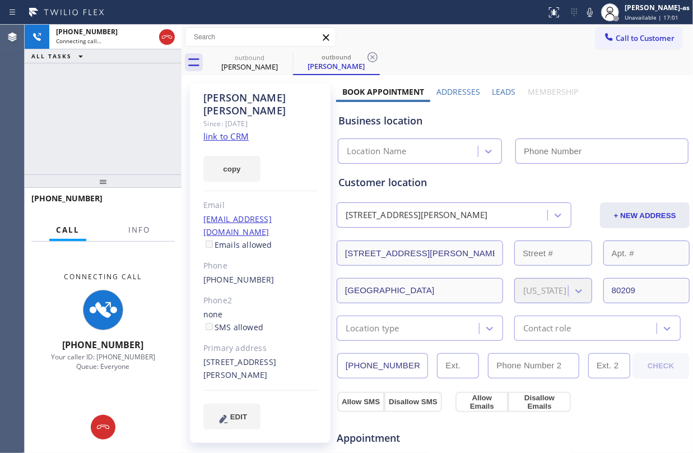
type input "[PHONE_NUMBER]"
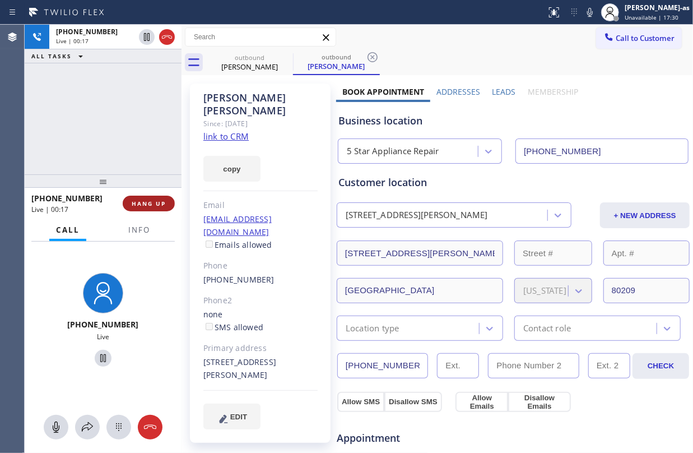
click at [159, 202] on span "HANG UP" at bounding box center [149, 203] width 34 height 8
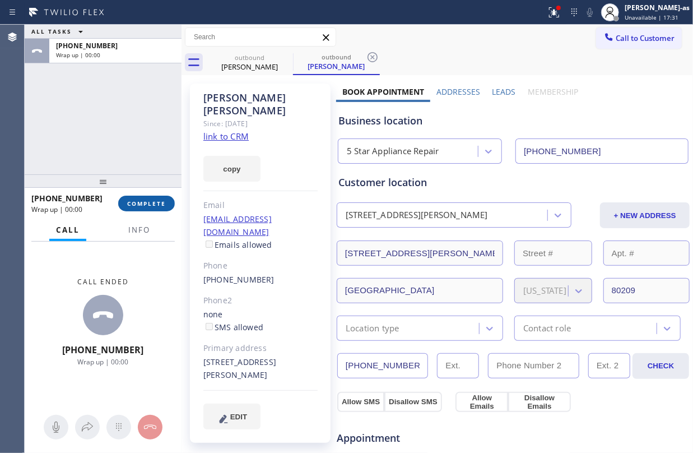
click at [159, 202] on span "COMPLETE" at bounding box center [146, 203] width 39 height 8
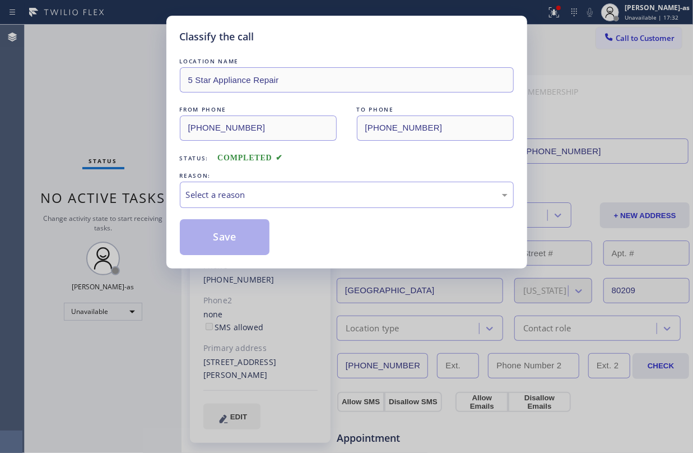
click at [156, 202] on div "Classify the call LOCATION NAME 5 Star Appliance Repair FROM PHONE [PHONE_NUMBE…" at bounding box center [346, 226] width 693 height 453
click at [314, 200] on div "Select a reason" at bounding box center [347, 194] width 322 height 13
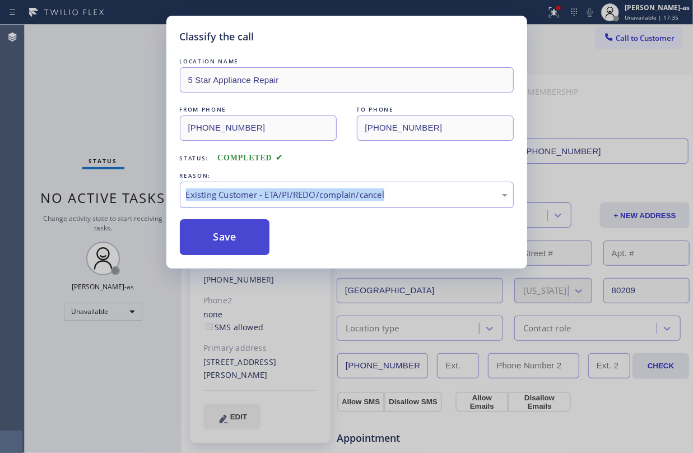
click at [180, 221] on button "Save" at bounding box center [225, 237] width 90 height 36
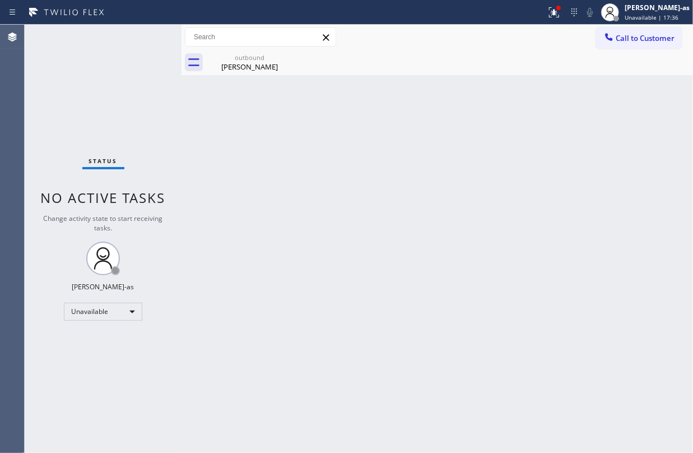
click at [68, 66] on div "Status No active tasks Change activity state to start receiving tasks. [PERSON_…" at bounding box center [103, 239] width 157 height 428
click at [243, 68] on div "[PERSON_NAME]" at bounding box center [249, 67] width 85 height 10
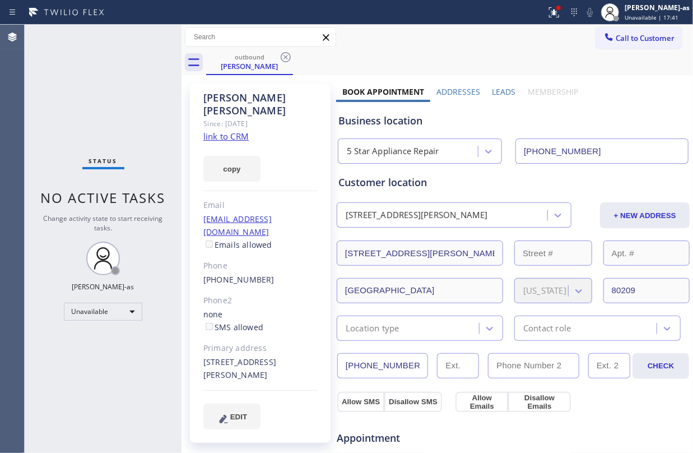
click at [229, 131] on link "link to CRM" at bounding box center [225, 136] width 45 height 11
click at [615, 27] on button "Call to Customer" at bounding box center [639, 37] width 86 height 21
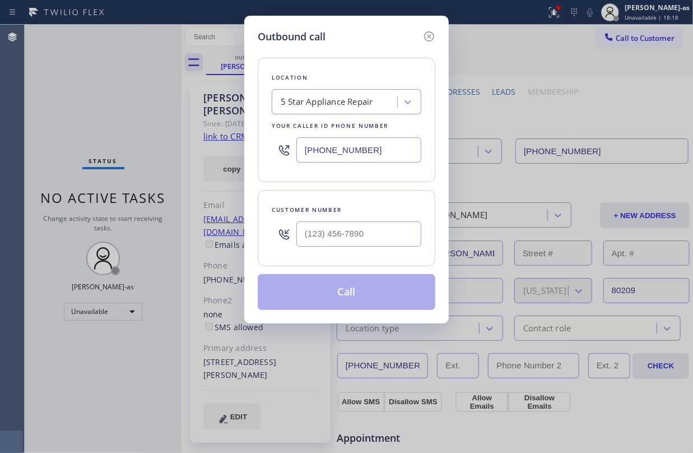
click at [355, 233] on input "text" at bounding box center [358, 233] width 125 height 25
paste input "425) 260-6266"
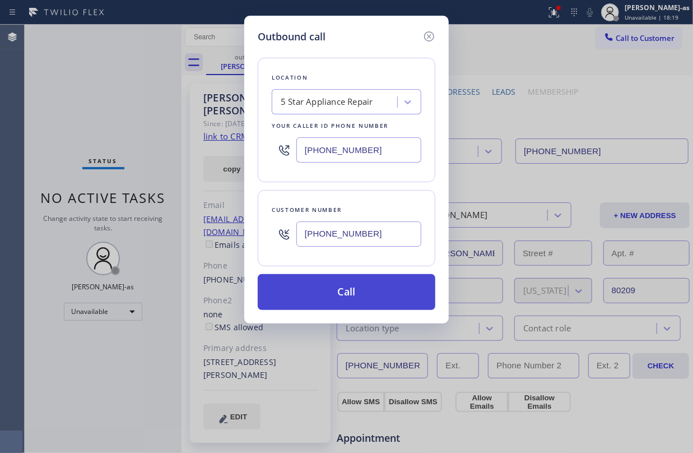
type input "[PHONE_NUMBER]"
click at [368, 288] on button "Call" at bounding box center [347, 292] width 178 height 36
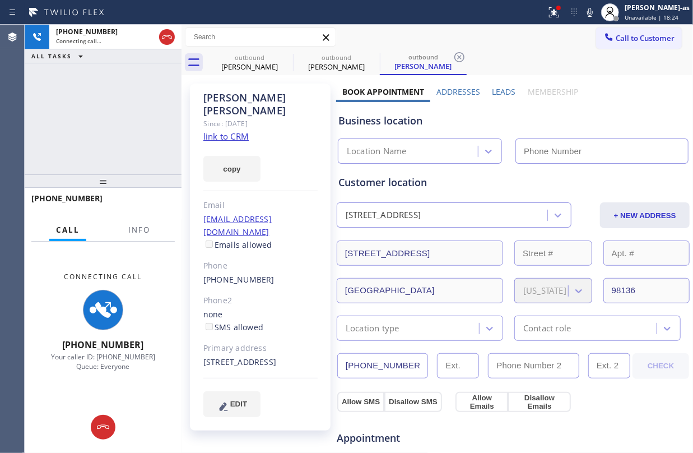
type input "[PHONE_NUMBER]"
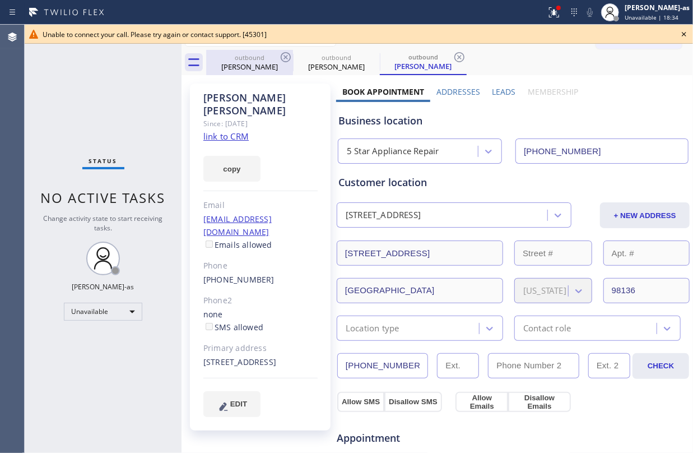
click at [243, 59] on div "outbound" at bounding box center [249, 57] width 85 height 8
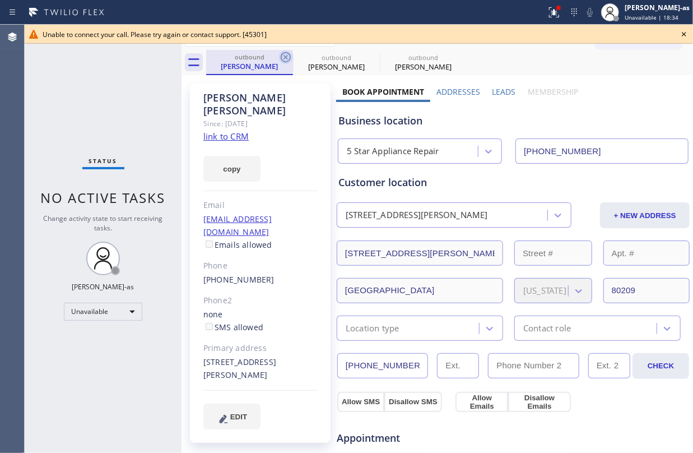
click at [281, 55] on icon at bounding box center [286, 57] width 10 height 10
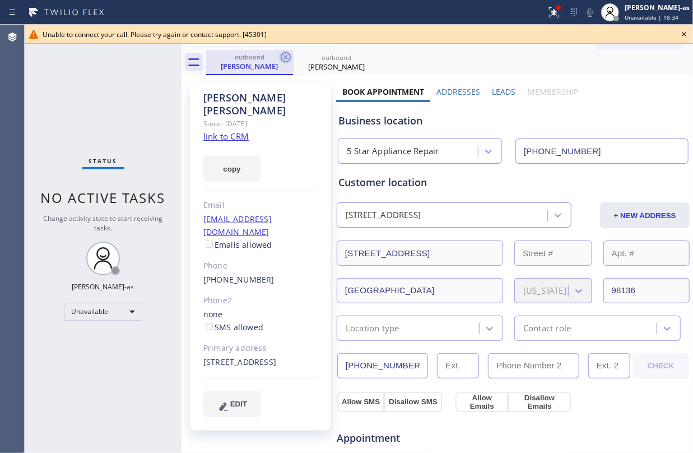
click at [282, 55] on icon at bounding box center [285, 56] width 13 height 13
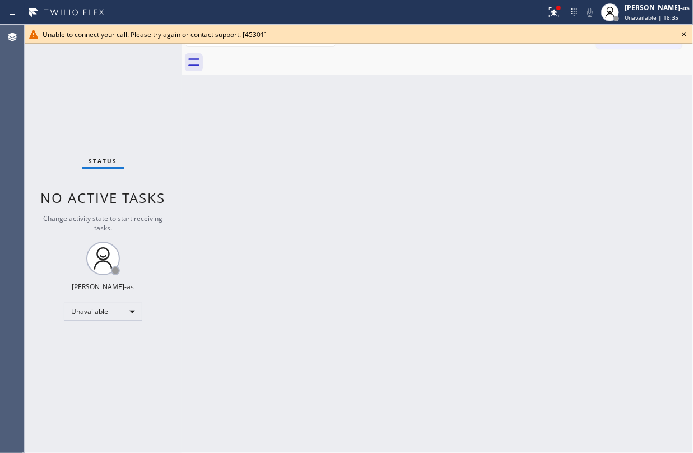
click at [242, 61] on div at bounding box center [449, 62] width 487 height 25
click at [685, 37] on icon at bounding box center [683, 33] width 13 height 13
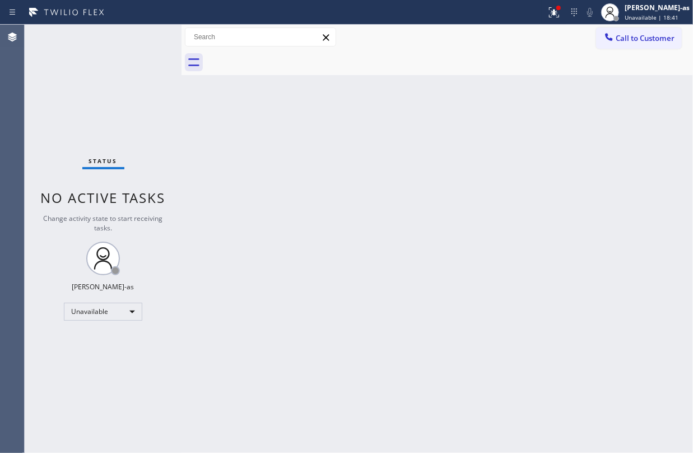
click at [612, 36] on icon at bounding box center [608, 36] width 11 height 11
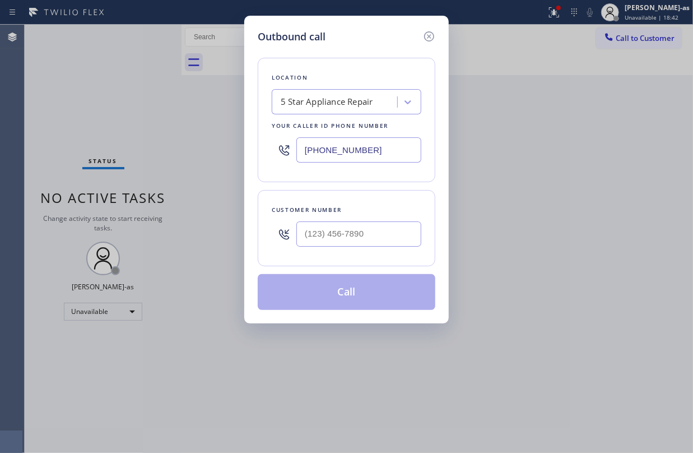
click at [325, 236] on input "text" at bounding box center [358, 233] width 125 height 25
paste input "305) 972-4719"
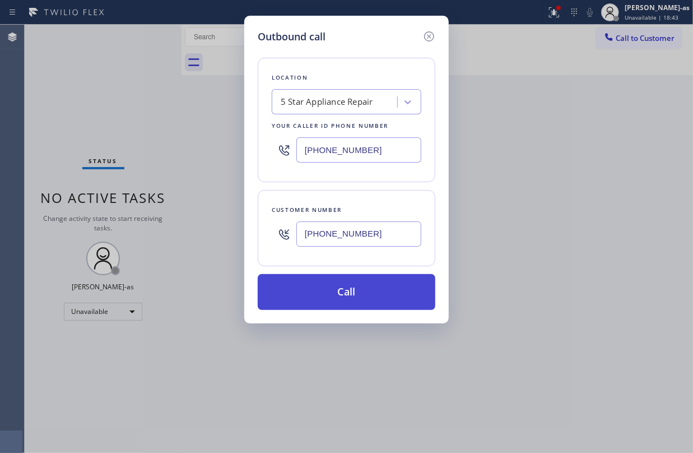
type input "[PHONE_NUMBER]"
click at [373, 295] on button "Call" at bounding box center [347, 292] width 178 height 36
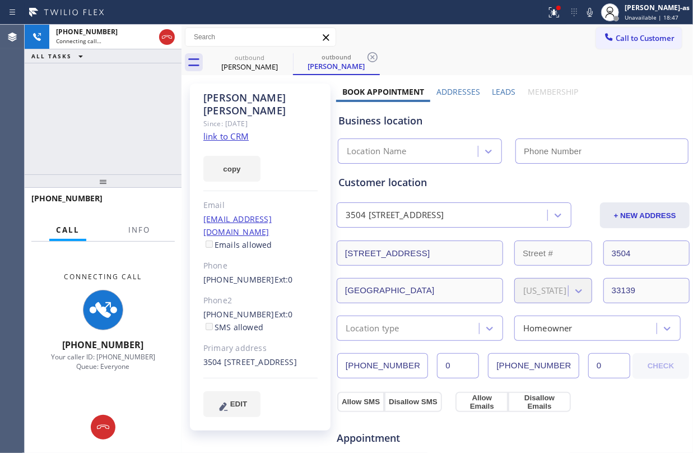
type input "[PHONE_NUMBER]"
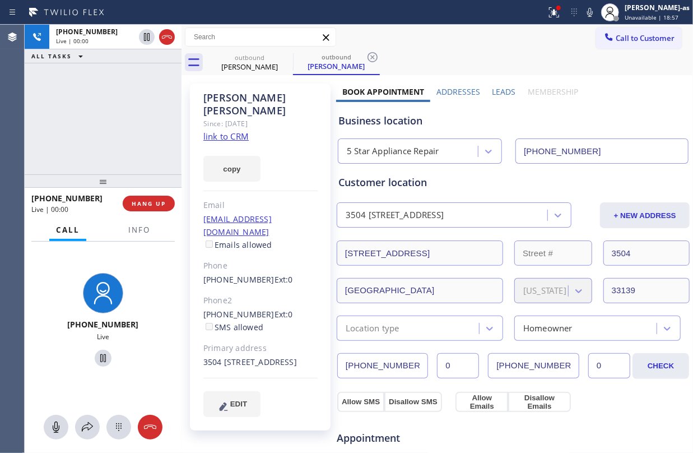
click at [34, 121] on div "[PHONE_NUMBER] Live | 00:00 ALL TASKS ALL TASKS ACTIVE TASKS TASKS IN WRAP UP" at bounding box center [103, 100] width 157 height 150
click at [147, 196] on button "HANG UP" at bounding box center [149, 204] width 52 height 16
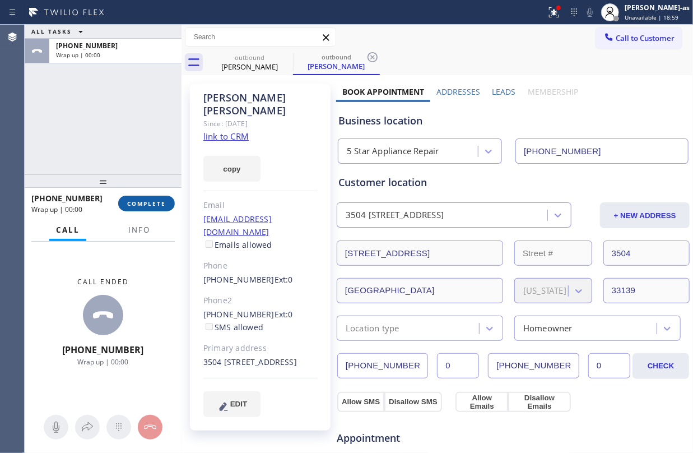
click at [148, 196] on button "COMPLETE" at bounding box center [146, 204] width 57 height 16
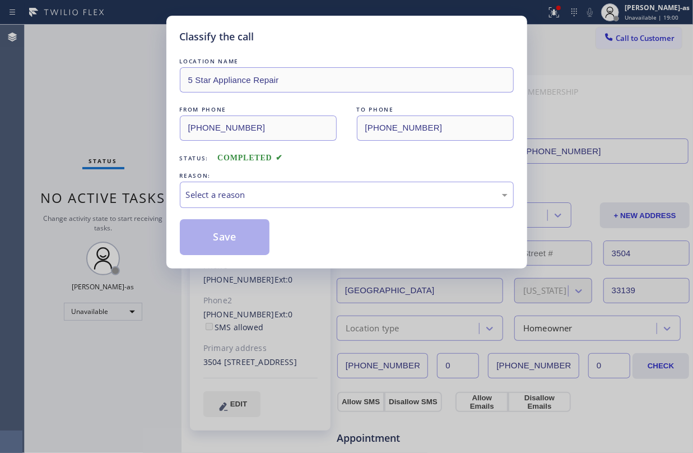
click at [148, 196] on div "Classify the call LOCATION NAME 5 Star Appliance Repair FROM PHONE [PHONE_NUMBE…" at bounding box center [346, 226] width 693 height 453
click at [269, 191] on div "Select a reason" at bounding box center [347, 194] width 322 height 13
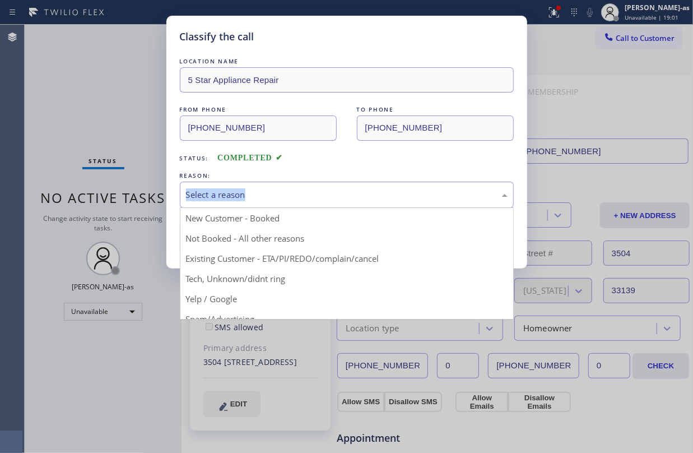
drag, startPoint x: 343, startPoint y: 255, endPoint x: 306, endPoint y: 243, distance: 39.7
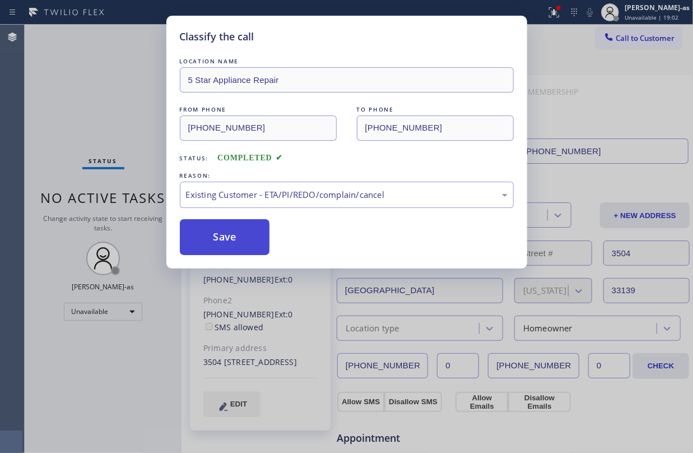
click at [230, 229] on button "Save" at bounding box center [225, 237] width 90 height 36
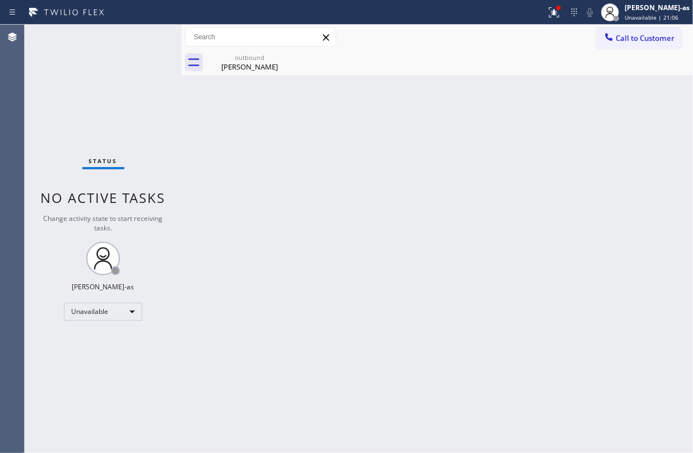
click at [126, 137] on div "Status No active tasks Change activity state to start receiving tasks. [PERSON_…" at bounding box center [103, 239] width 157 height 428
click at [612, 38] on icon at bounding box center [608, 36] width 11 height 11
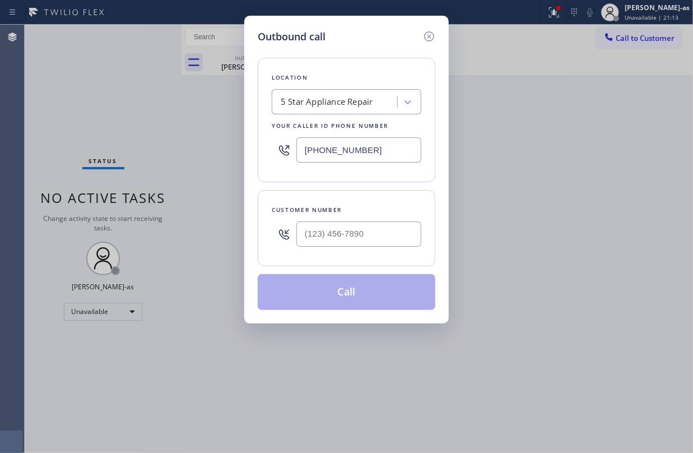
click at [389, 234] on input "text" at bounding box center [358, 233] width 125 height 25
paste input "310) 869-7547"
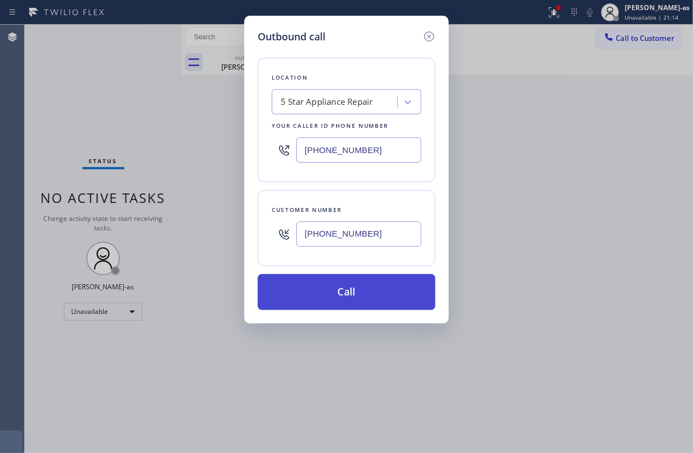
type input "[PHONE_NUMBER]"
click at [353, 280] on button "Call" at bounding box center [347, 292] width 178 height 36
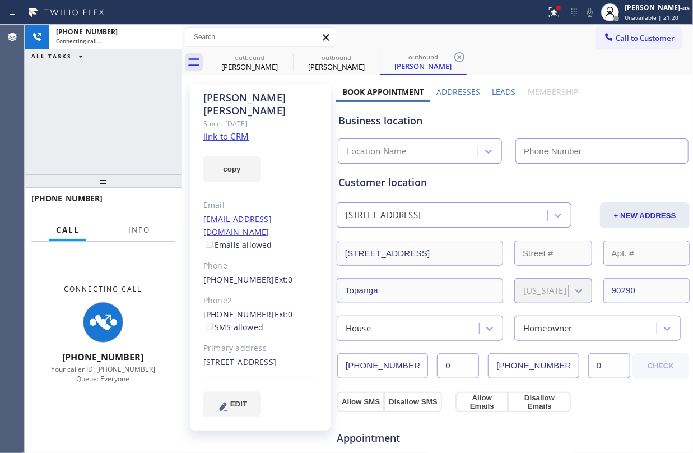
type input "[PHONE_NUMBER]"
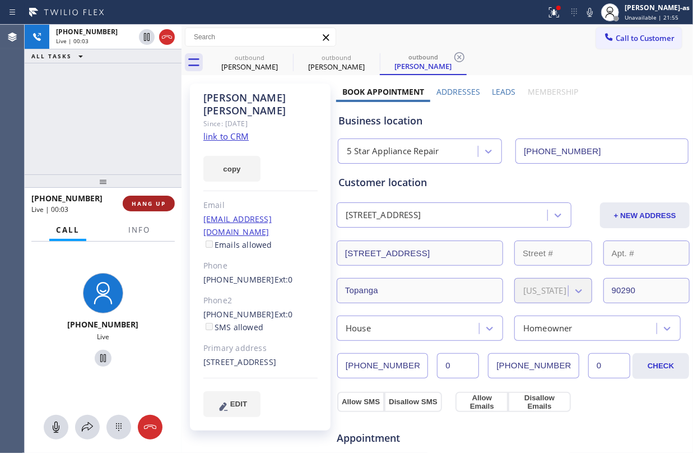
click at [140, 211] on button "HANG UP" at bounding box center [149, 204] width 52 height 16
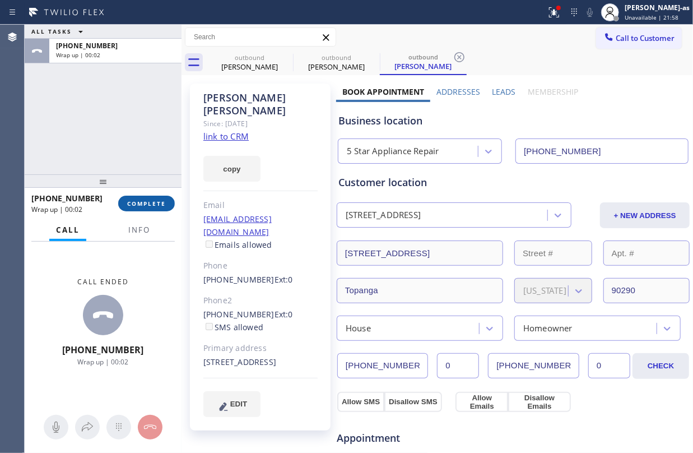
click at [140, 210] on button "COMPLETE" at bounding box center [146, 204] width 57 height 16
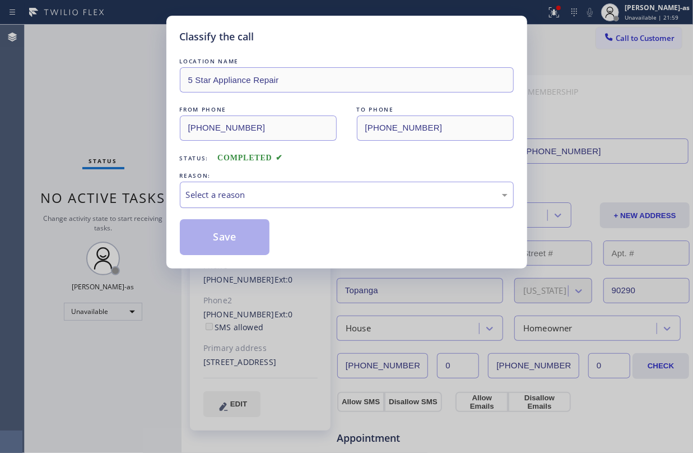
click at [305, 197] on div "Select a reason" at bounding box center [347, 194] width 322 height 13
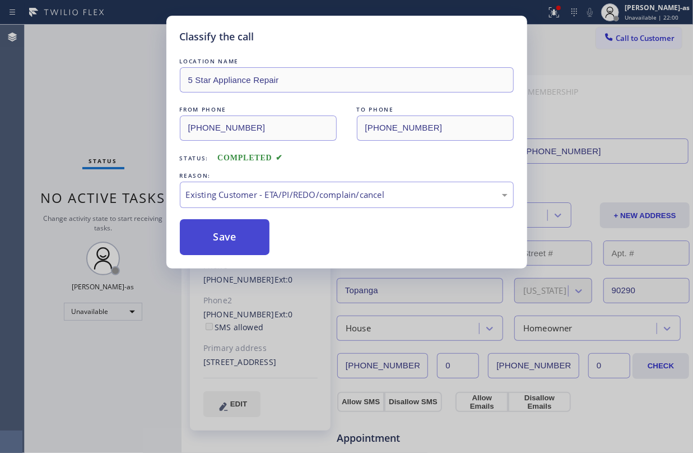
click at [225, 231] on button "Save" at bounding box center [225, 237] width 90 height 36
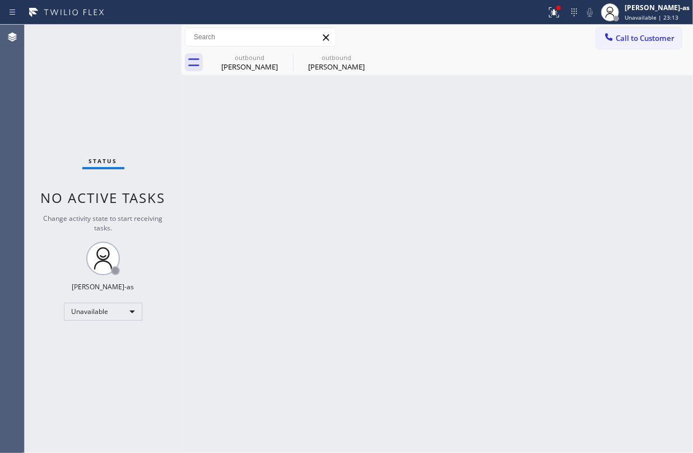
click at [626, 40] on span "Call to Customer" at bounding box center [645, 38] width 59 height 10
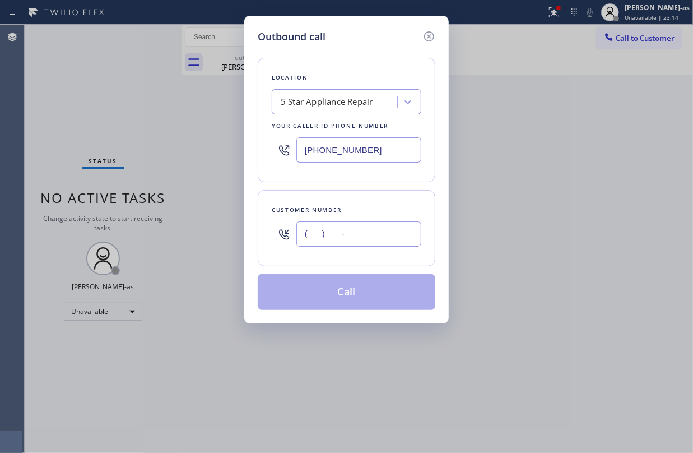
click at [364, 239] on input "(___) ___-____" at bounding box center [358, 233] width 125 height 25
paste input "425) 829-2096"
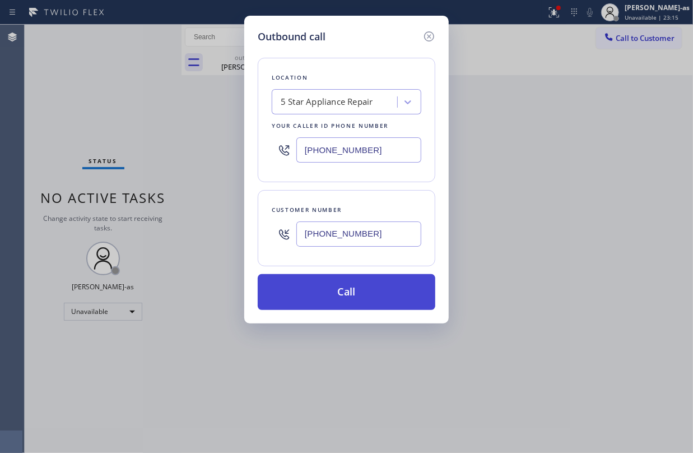
type input "[PHONE_NUMBER]"
click at [364, 301] on button "Call" at bounding box center [347, 292] width 178 height 36
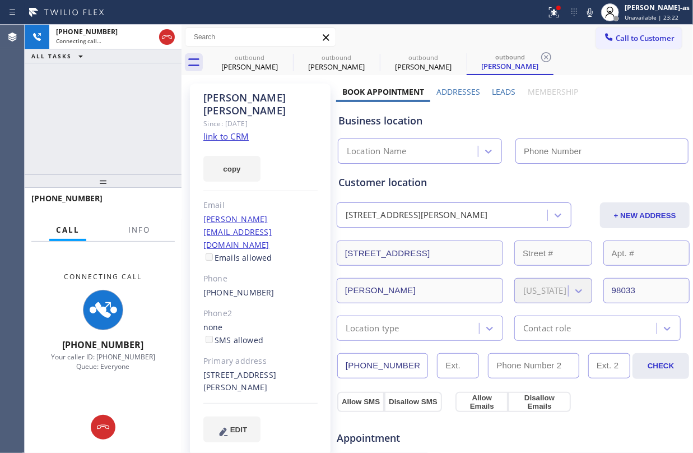
type input "[PHONE_NUMBER]"
click at [238, 131] on link "link to CRM" at bounding box center [225, 136] width 45 height 11
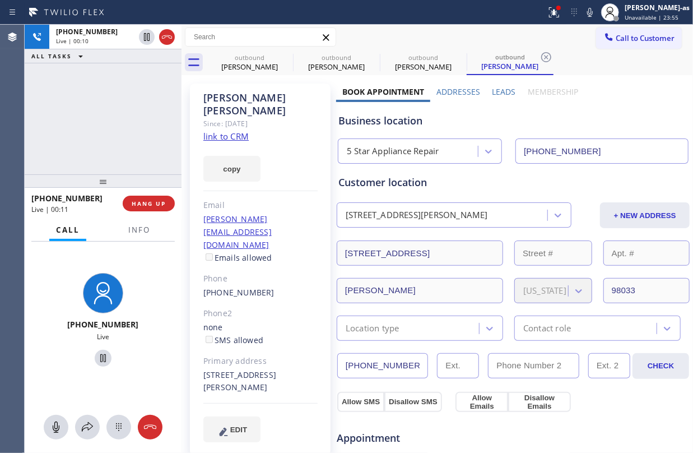
click at [94, 119] on div "[PHONE_NUMBER] Live | 00:10 ALL TASKS ALL TASKS ACTIVE TASKS TASKS IN WRAP UP" at bounding box center [103, 100] width 157 height 150
click at [162, 205] on span "HANG UP" at bounding box center [149, 203] width 34 height 8
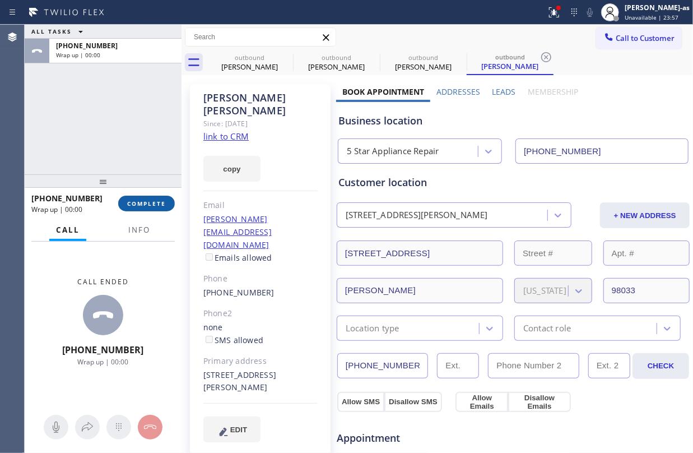
click at [162, 205] on span "COMPLETE" at bounding box center [146, 203] width 39 height 8
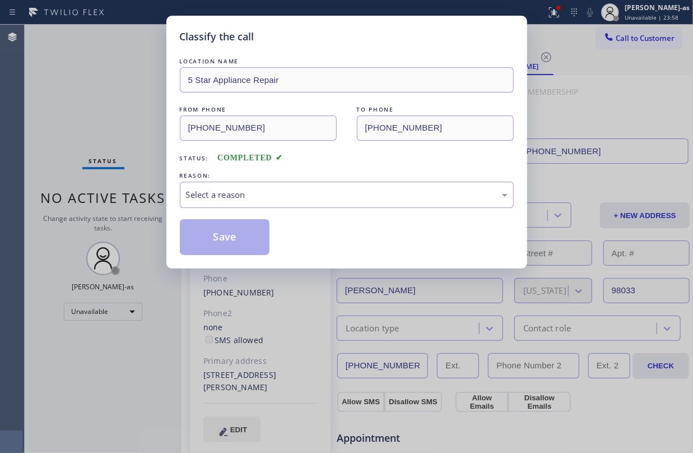
click at [162, 205] on div "Classify the call LOCATION NAME 5 Star Appliance Repair FROM PHONE [PHONE_NUMBE…" at bounding box center [346, 226] width 693 height 453
click at [300, 201] on div "Select a reason" at bounding box center [347, 194] width 322 height 13
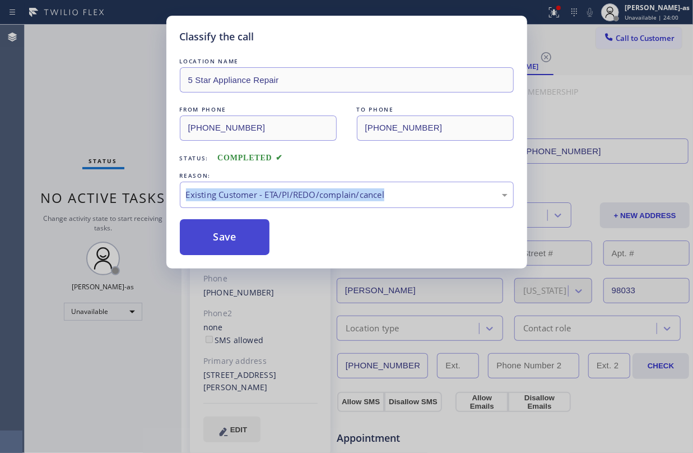
click at [207, 238] on button "Save" at bounding box center [225, 237] width 90 height 36
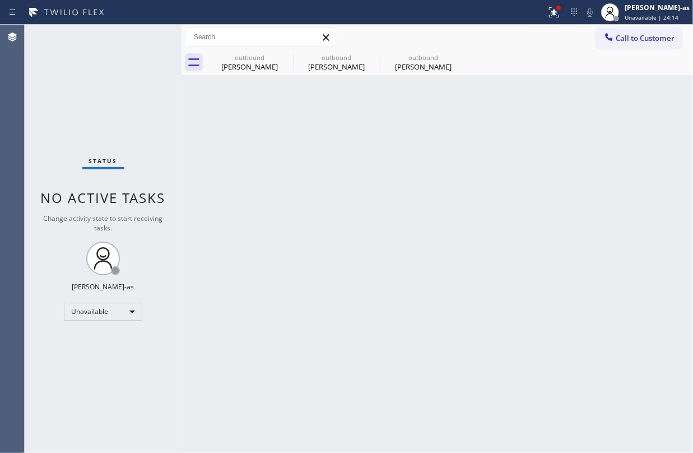
click at [229, 214] on div "Back to Dashboard Change Sender ID Customers Technicians Select a contact Outbo…" at bounding box center [437, 239] width 511 height 428
drag, startPoint x: 249, startPoint y: 58, endPoint x: 299, endPoint y: 63, distance: 50.1
click at [249, 58] on div "outbound" at bounding box center [249, 57] width 85 height 8
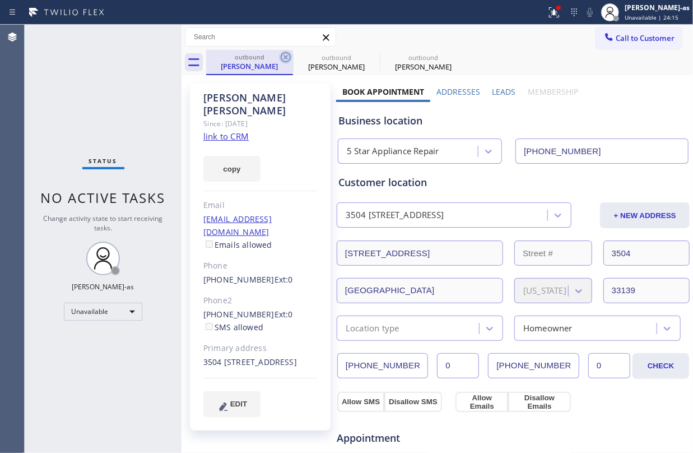
click at [283, 54] on icon at bounding box center [286, 57] width 10 height 10
click at [283, 54] on icon at bounding box center [285, 56] width 13 height 13
click at [0, 0] on icon at bounding box center [0, 0] width 0 height 0
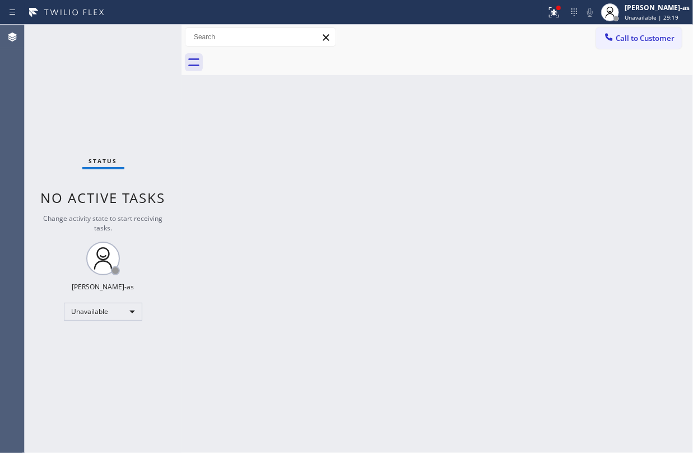
click at [622, 43] on button "Call to Customer" at bounding box center [639, 37] width 86 height 21
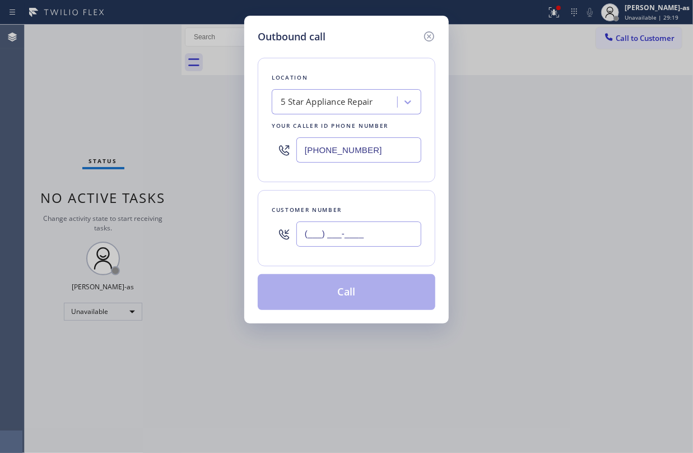
click at [369, 234] on input "(___) ___-____" at bounding box center [358, 233] width 125 height 25
paste input "858) 472-1762"
type input "[PHONE_NUMBER]"
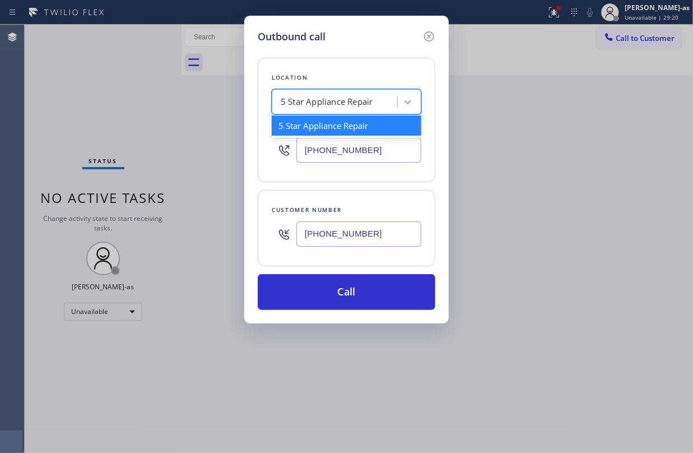
click at [290, 96] on div "5 Star Appliance Repair" at bounding box center [327, 102] width 92 height 13
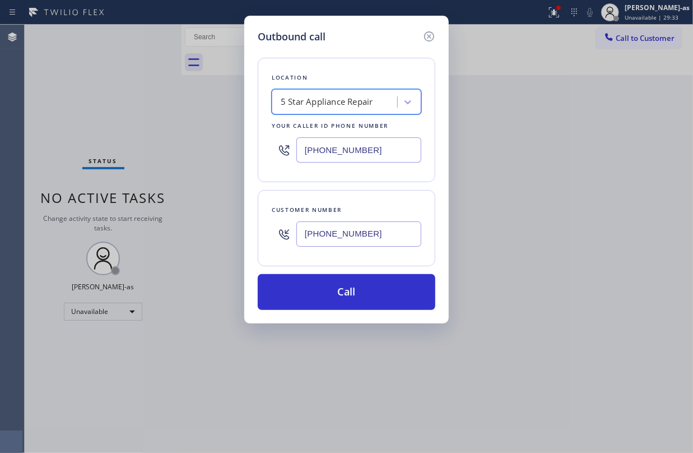
click at [355, 99] on div "5 Star Appliance Repair" at bounding box center [327, 102] width 92 height 13
paste input "Pro Top HVAC Service [GEOGRAPHIC_DATA]"
type input "Pro Top HVAC Service [GEOGRAPHIC_DATA]"
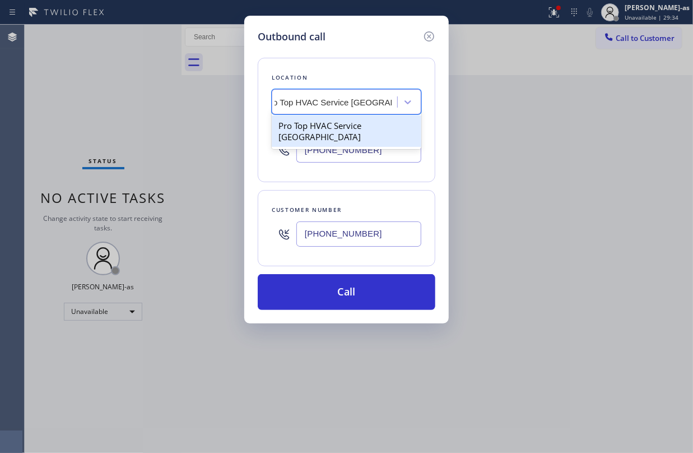
scroll to position [0, 16]
click at [346, 128] on div "Pro Top HVAC Service [GEOGRAPHIC_DATA]" at bounding box center [347, 130] width 150 height 31
type input "[PHONE_NUMBER]"
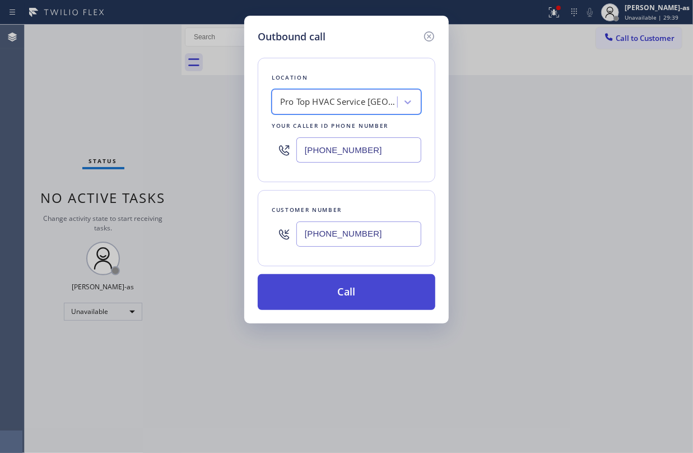
click at [341, 283] on button "Call" at bounding box center [347, 292] width 178 height 36
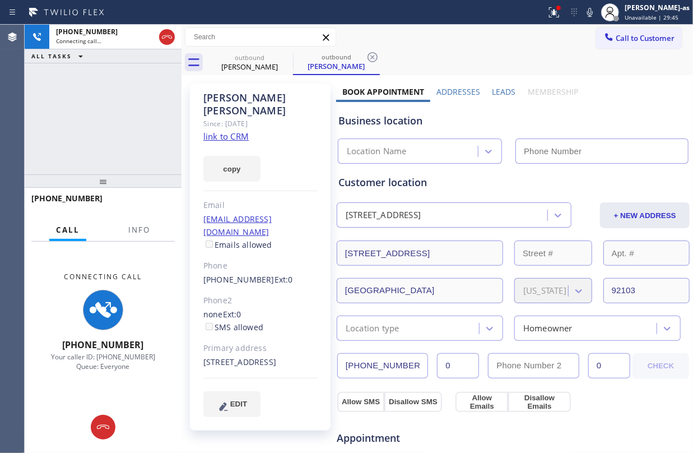
type input "[PHONE_NUMBER]"
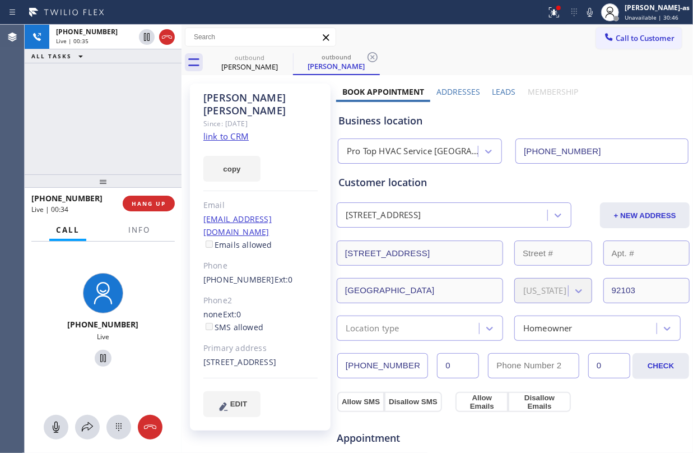
click at [104, 136] on div "[PHONE_NUMBER] Live | 00:35 ALL TASKS ALL TASKS ACTIVE TASKS TASKS IN WRAP UP" at bounding box center [103, 100] width 157 height 150
click at [156, 200] on span "HANG UP" at bounding box center [149, 203] width 34 height 8
click at [161, 198] on button "HANG UP" at bounding box center [149, 204] width 52 height 16
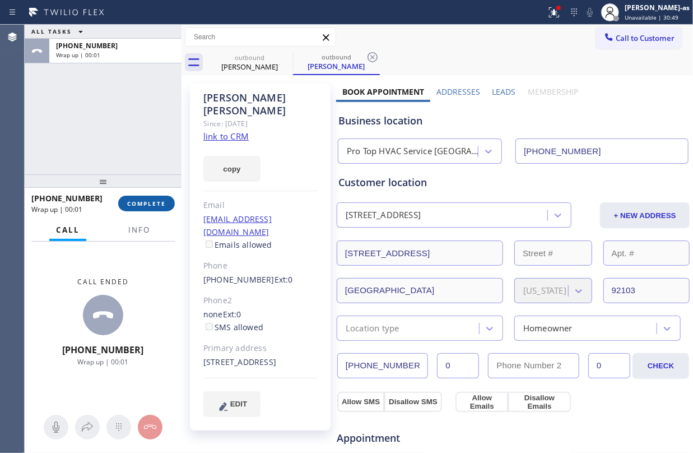
click at [161, 198] on button "COMPLETE" at bounding box center [146, 204] width 57 height 16
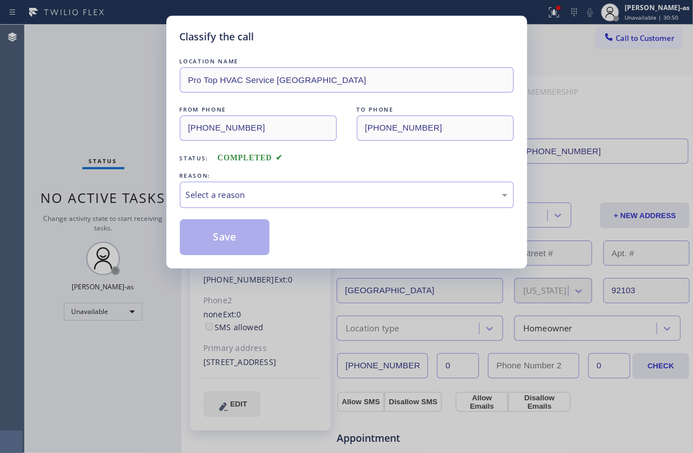
click at [146, 210] on div "Classify the call LOCATION NAME Pro Top HVAC Service [GEOGRAPHIC_DATA] FROM PHO…" at bounding box center [346, 226] width 693 height 453
click at [299, 184] on div "Select a reason" at bounding box center [347, 195] width 334 height 26
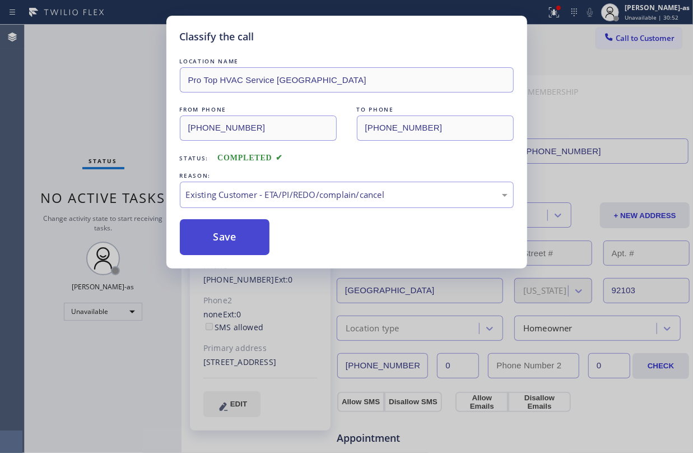
click at [207, 221] on button "Save" at bounding box center [225, 237] width 90 height 36
click at [221, 235] on button "Save" at bounding box center [225, 237] width 90 height 36
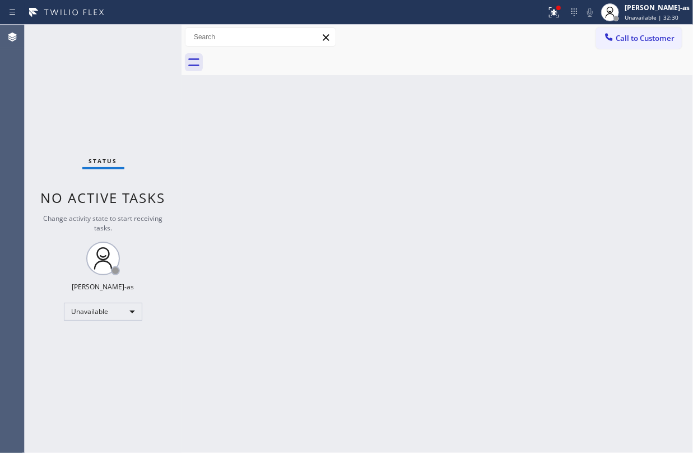
click at [631, 36] on span "Call to Customer" at bounding box center [645, 38] width 59 height 10
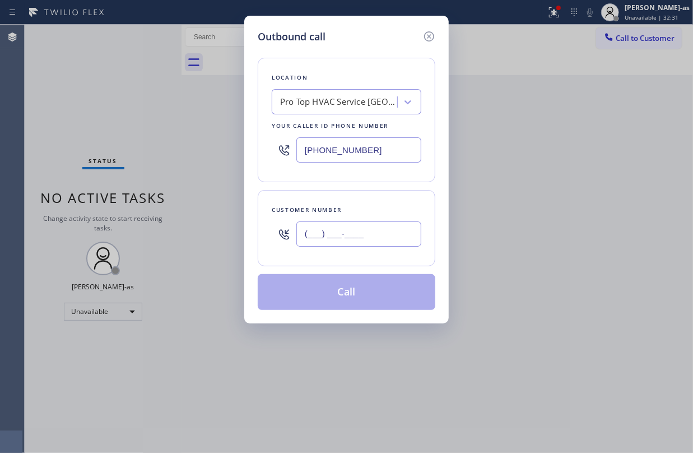
click at [336, 236] on input "(___) ___-____" at bounding box center [358, 233] width 125 height 25
paste input "818) 795-8324"
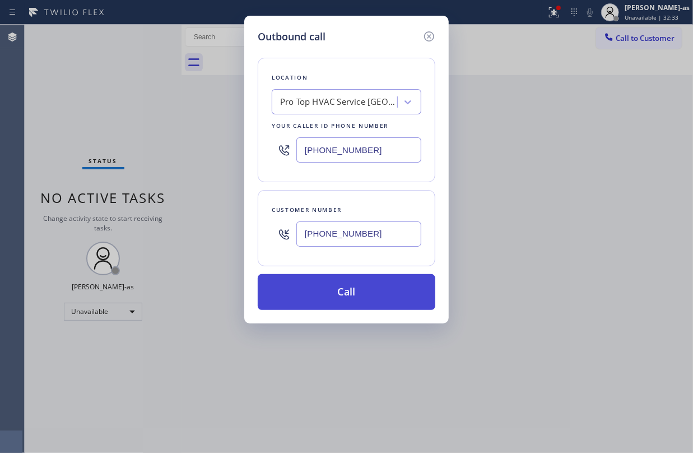
click at [344, 288] on button "Call" at bounding box center [347, 292] width 178 height 36
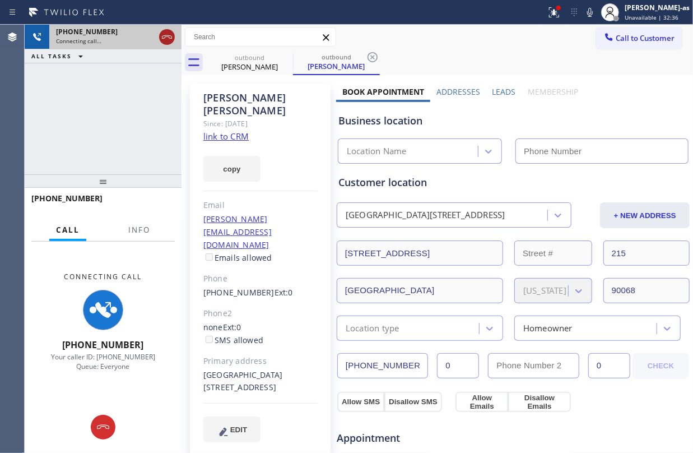
click at [165, 36] on icon at bounding box center [166, 36] width 13 height 13
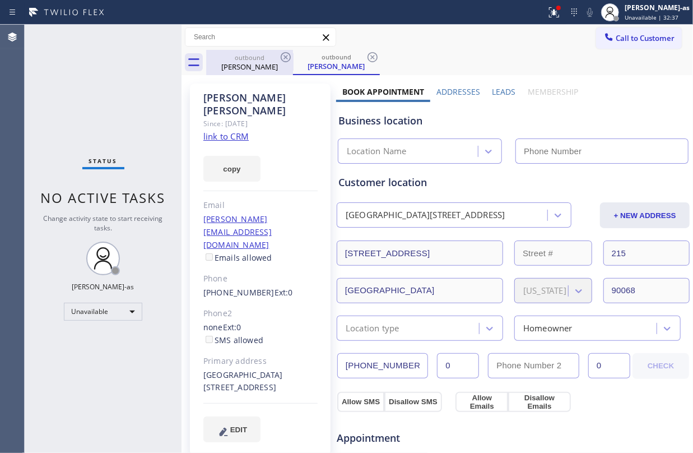
click at [249, 55] on div "outbound" at bounding box center [249, 57] width 85 height 8
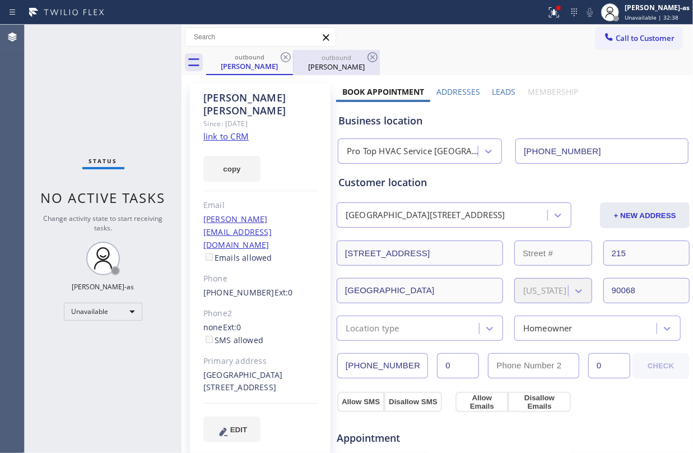
click at [286, 50] on div "outbound [PERSON_NAME]" at bounding box center [249, 62] width 85 height 24
click at [288, 56] on icon at bounding box center [285, 56] width 13 height 13
click at [290, 56] on icon at bounding box center [285, 56] width 13 height 13
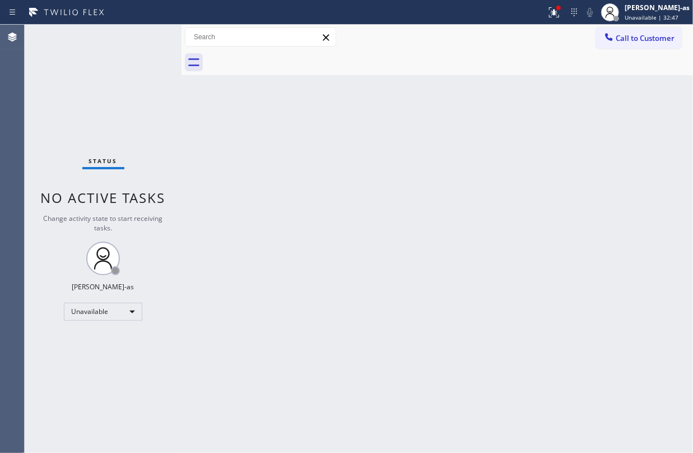
drag, startPoint x: 629, startPoint y: 46, endPoint x: 628, endPoint y: 39, distance: 6.7
click at [630, 43] on button "Call to Customer" at bounding box center [639, 37] width 86 height 21
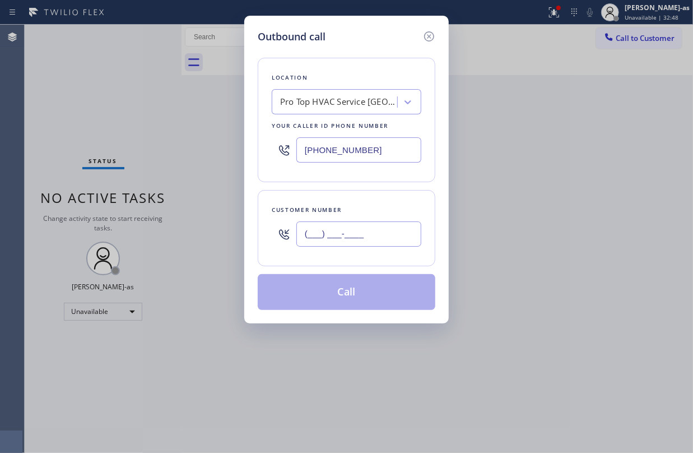
click at [364, 246] on input "(___) ___-____" at bounding box center [358, 233] width 125 height 25
paste input "818) 795-8324"
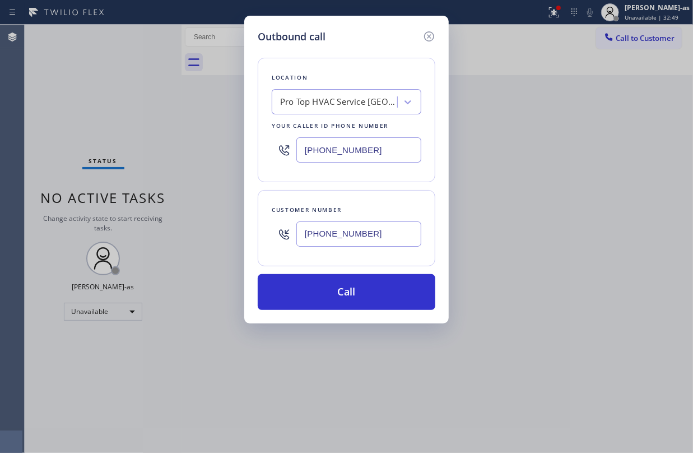
type input "[PHONE_NUMBER]"
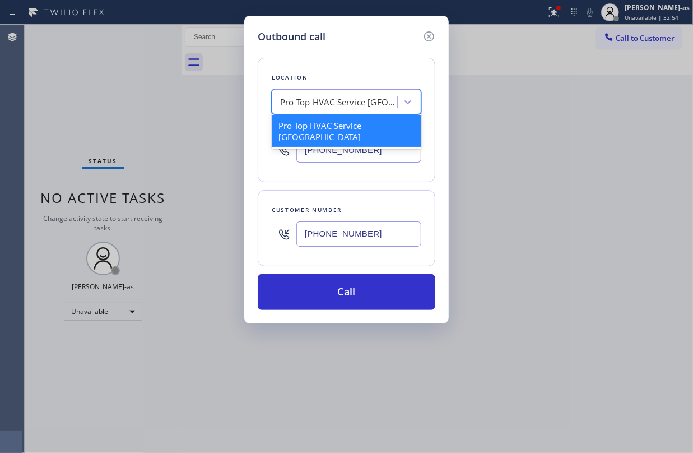
click at [351, 109] on div "Pro Top HVAC Service [GEOGRAPHIC_DATA]" at bounding box center [336, 102] width 122 height 20
paste input "San [PERSON_NAME] Valley Heating and Air Conditioning"
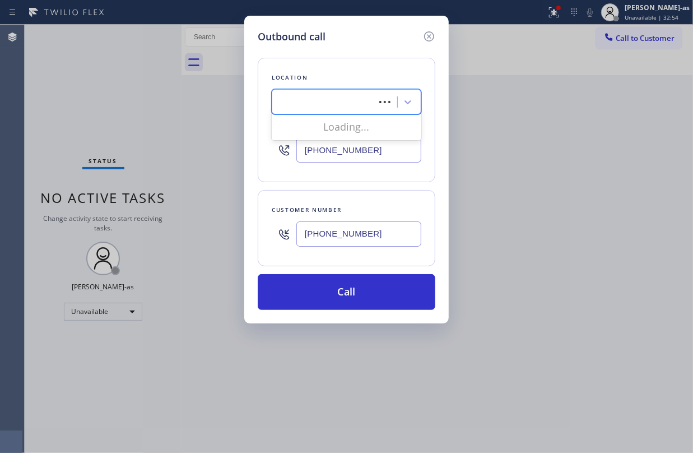
type input "San [PERSON_NAME] Valley Heating and Air Conditioning"
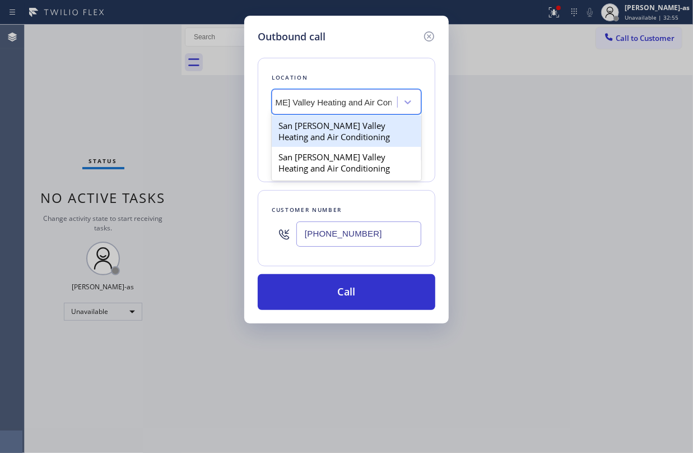
click at [337, 131] on div "San [PERSON_NAME] Valley Heating and Air Conditioning" at bounding box center [347, 130] width 150 height 31
type input "[PHONE_NUMBER]"
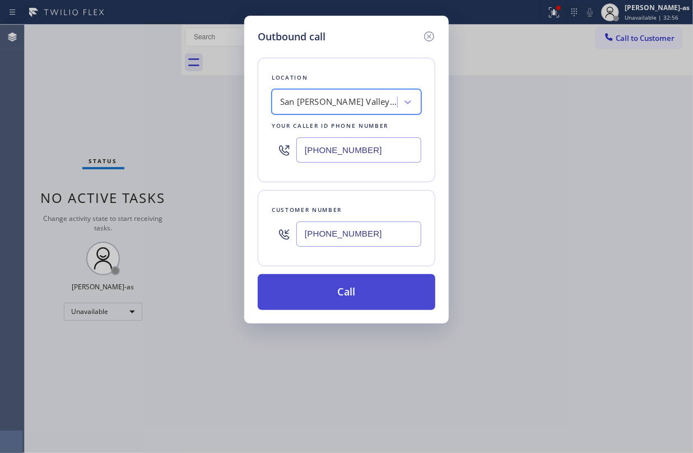
click at [346, 278] on button "Call" at bounding box center [347, 292] width 178 height 36
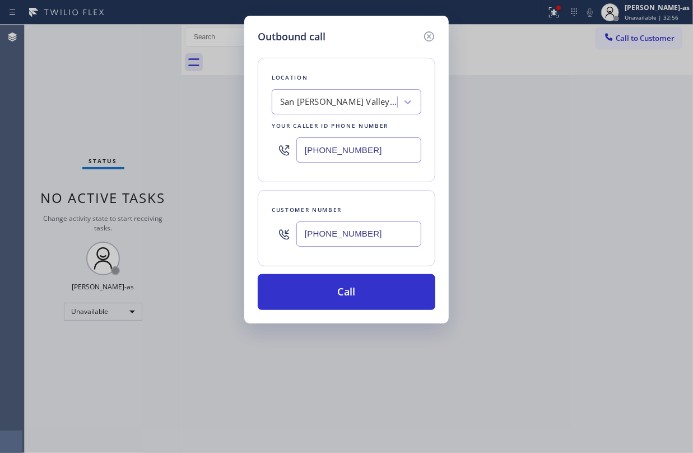
click at [487, 55] on div at bounding box center [449, 62] width 487 height 25
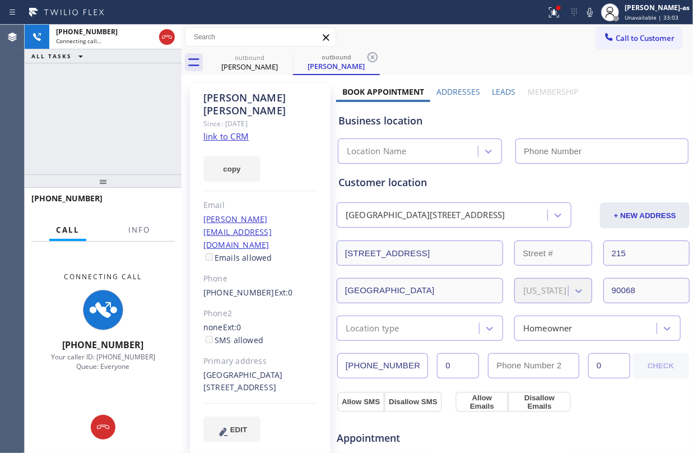
type input "[PHONE_NUMBER]"
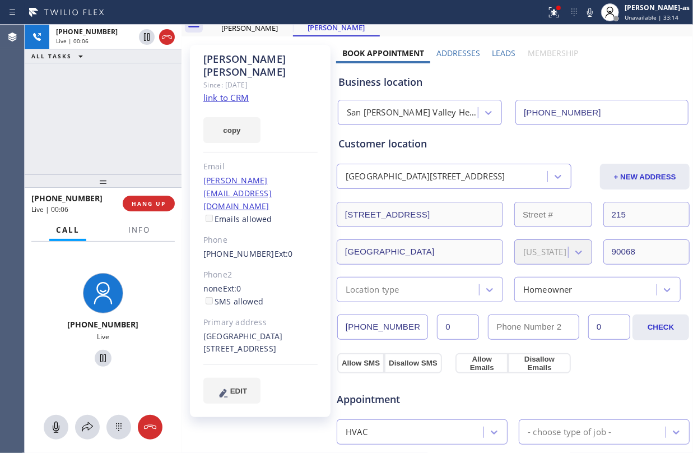
scroll to position [75, 0]
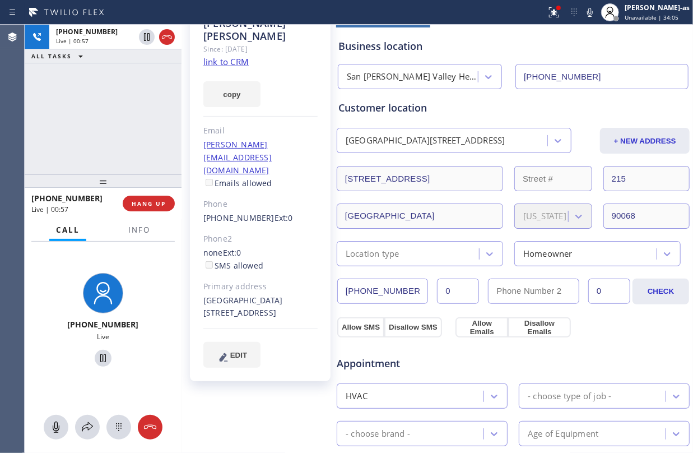
click at [111, 112] on div "[PHONE_NUMBER] Live | 00:57 ALL TASKS ALL TASKS ACTIVE TASKS TASKS IN WRAP UP" at bounding box center [103, 100] width 157 height 150
click at [162, 204] on span "HANG UP" at bounding box center [149, 203] width 34 height 8
click at [162, 202] on span "HANG UP" at bounding box center [149, 203] width 34 height 8
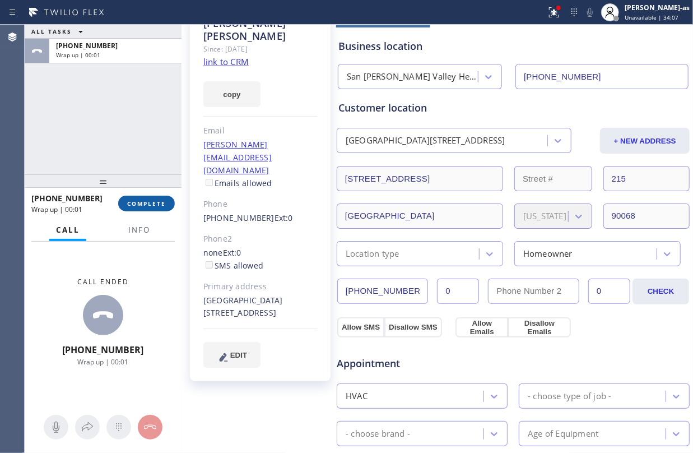
click at [162, 202] on span "COMPLETE" at bounding box center [146, 203] width 39 height 8
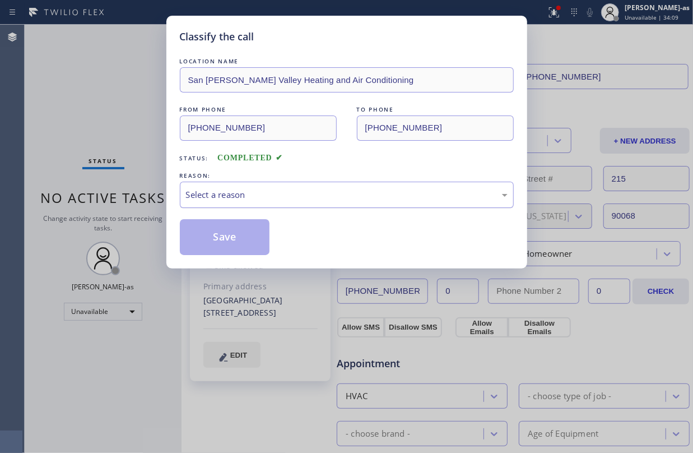
click at [222, 184] on div "Select a reason" at bounding box center [347, 195] width 334 height 26
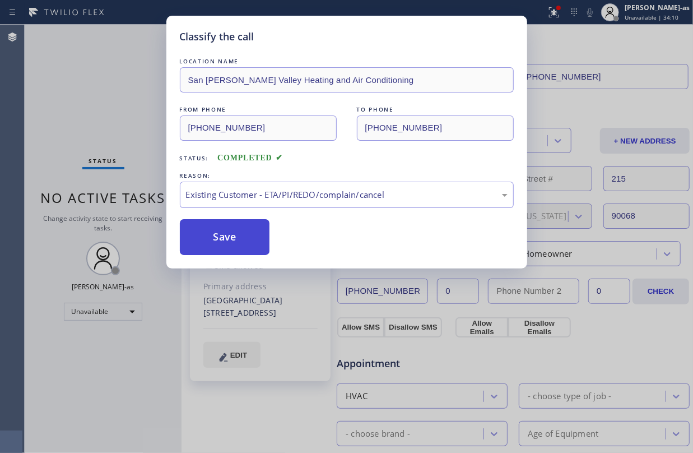
click at [243, 235] on button "Save" at bounding box center [225, 237] width 90 height 36
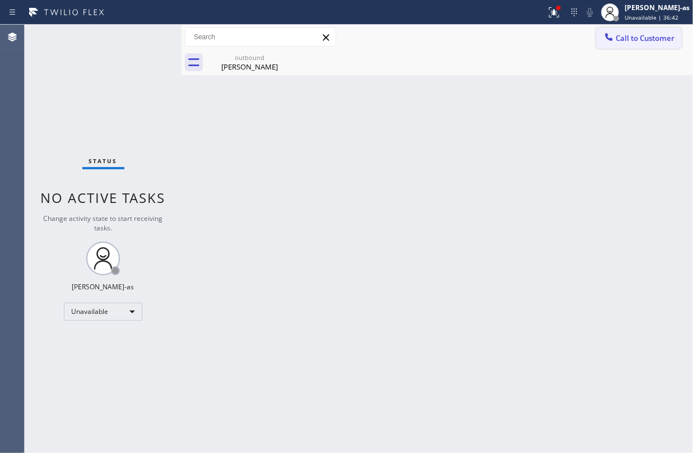
click at [630, 28] on button "Call to Customer" at bounding box center [639, 37] width 86 height 21
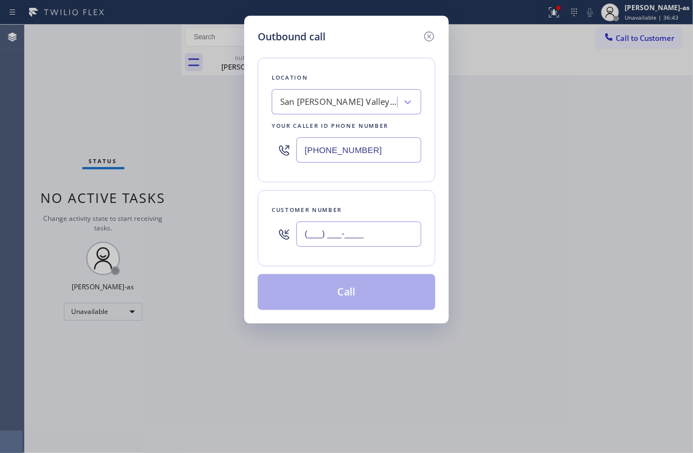
click at [326, 234] on input "(___) ___-____" at bounding box center [358, 233] width 125 height 25
paste input "312) 719-0572"
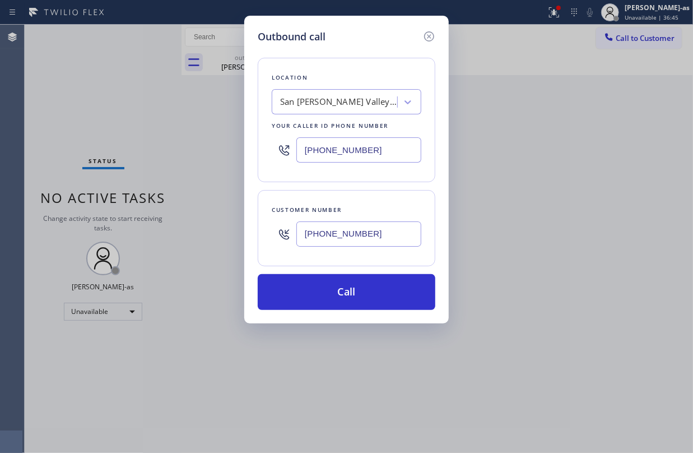
type input "[PHONE_NUMBER]"
click at [373, 153] on input "[PHONE_NUMBER]" at bounding box center [358, 149] width 125 height 25
paste input "55) 999-4417"
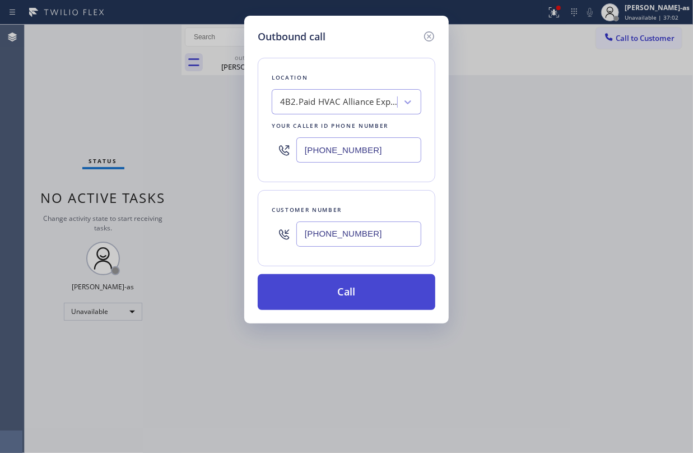
type input "[PHONE_NUMBER]"
click at [385, 292] on button "Call" at bounding box center [347, 292] width 178 height 36
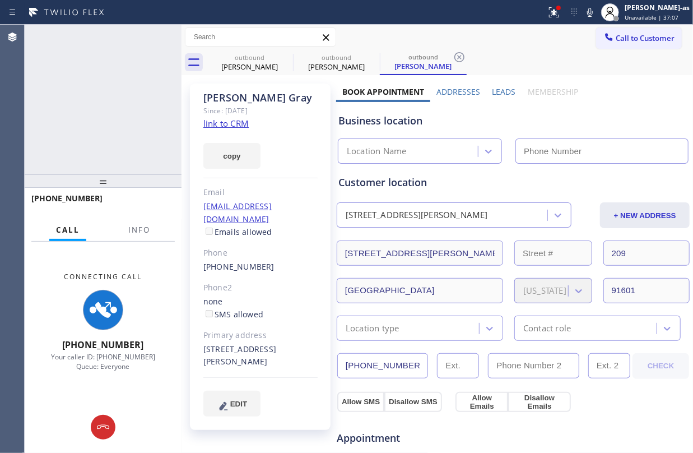
type input "[PHONE_NUMBER]"
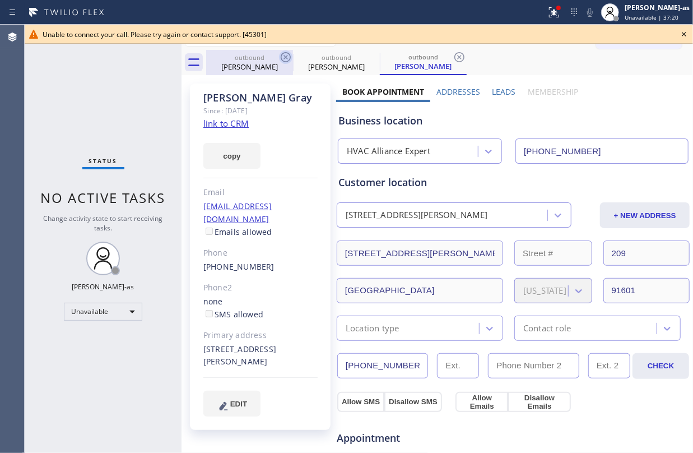
click at [257, 68] on div "[PERSON_NAME]" at bounding box center [249, 67] width 85 height 10
type input "[PHONE_NUMBER]"
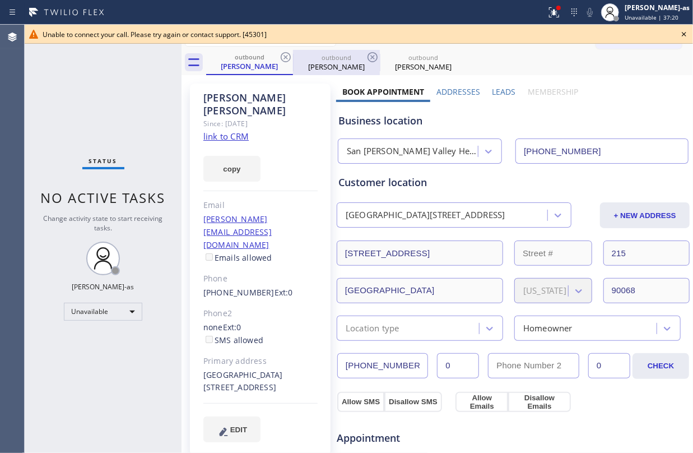
click at [295, 57] on div "outbound" at bounding box center [336, 57] width 85 height 8
type input "[PHONE_NUMBER]"
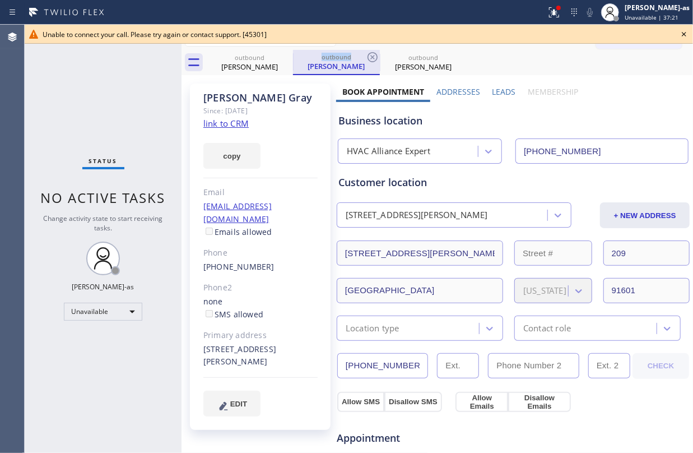
click at [295, 57] on div "outbound" at bounding box center [336, 57] width 85 height 8
click at [295, 55] on div "outbound" at bounding box center [336, 57] width 85 height 8
click at [294, 54] on div "outbound" at bounding box center [336, 57] width 85 height 8
click at [281, 54] on icon at bounding box center [285, 56] width 13 height 13
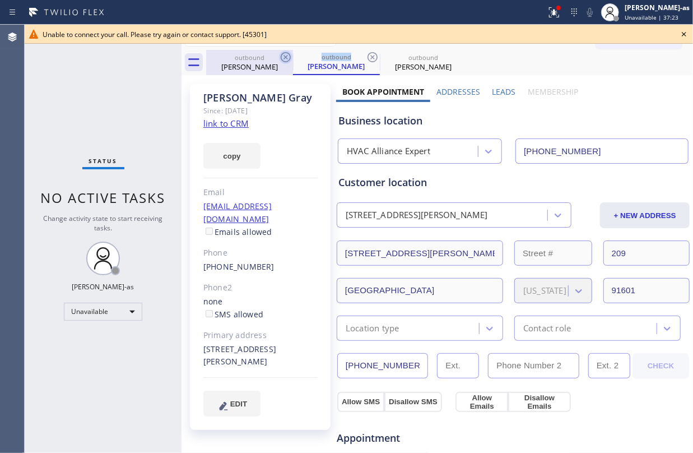
click at [293, 54] on div "outbound [PERSON_NAME]" at bounding box center [336, 62] width 87 height 25
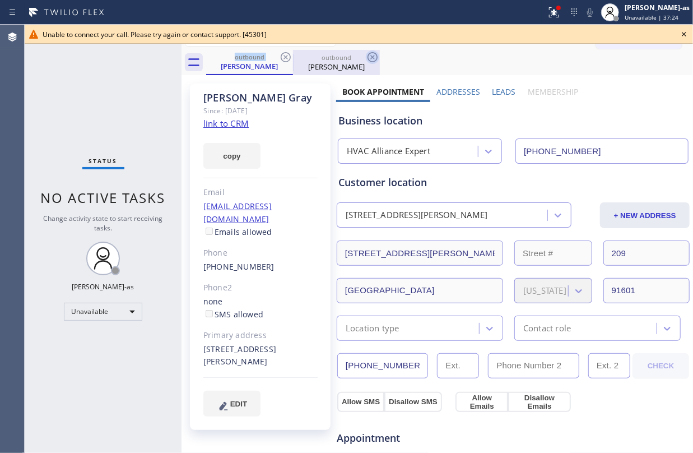
click at [292, 55] on icon at bounding box center [285, 56] width 13 height 13
click at [281, 54] on icon at bounding box center [285, 56] width 13 height 13
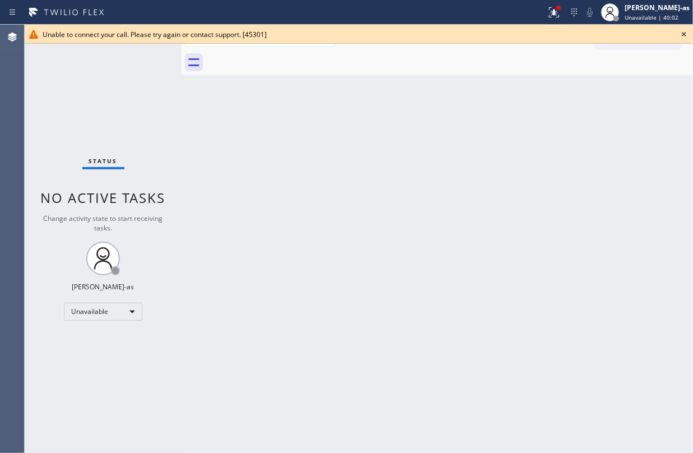
click at [682, 34] on icon at bounding box center [683, 33] width 13 height 13
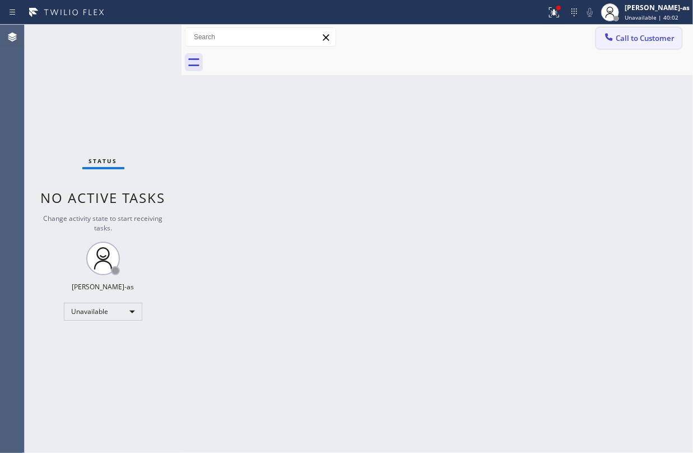
click at [650, 35] on span "Call to Customer" at bounding box center [645, 38] width 59 height 10
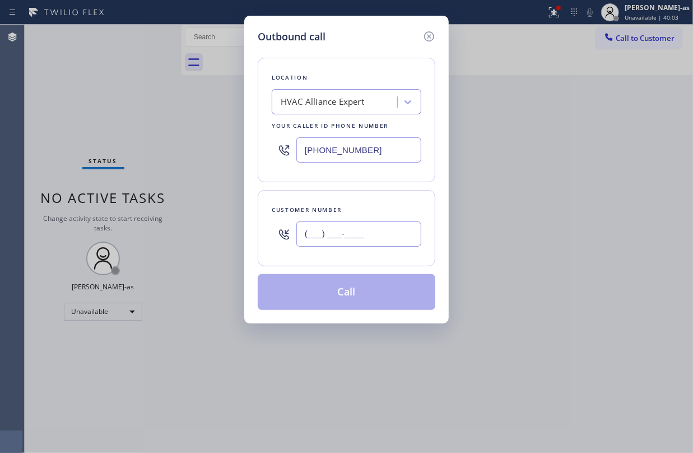
click at [344, 225] on input "(___) ___-____" at bounding box center [358, 233] width 125 height 25
paste input "909) 454-4743"
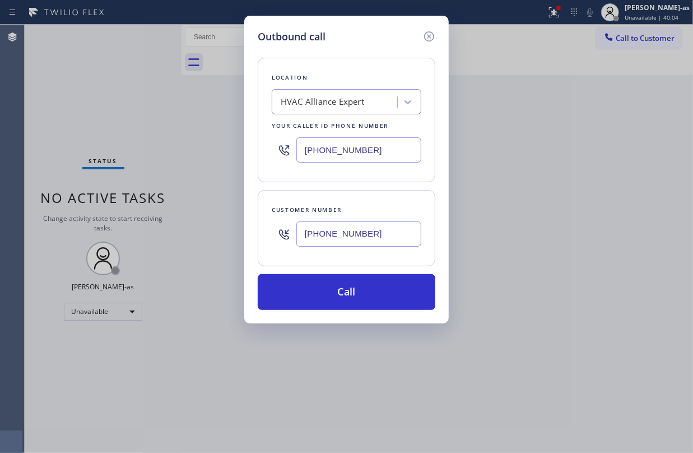
type input "[PHONE_NUMBER]"
click at [363, 113] on div "HVAC Alliance Expert" at bounding box center [347, 101] width 150 height 25
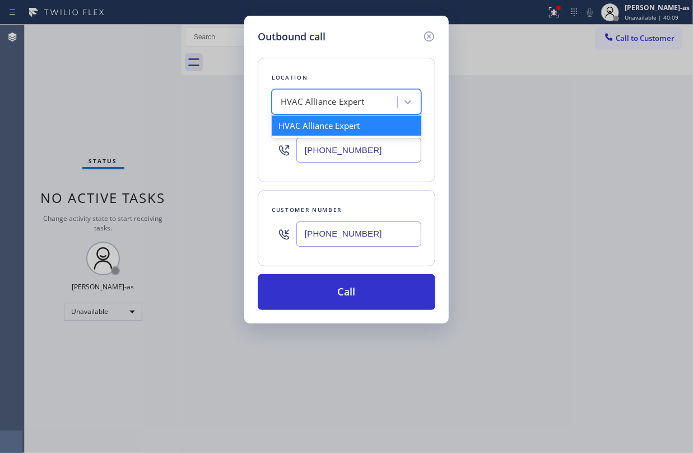
paste input "Central Comfort AC and Heat Repair"
type input "Central Comfort AC and Heat Repair"
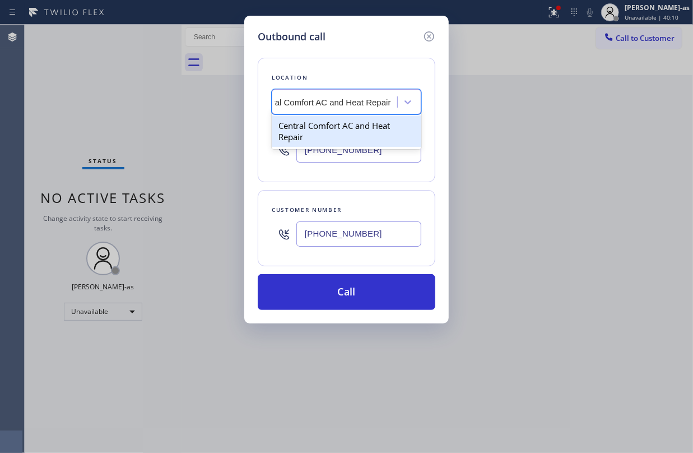
click at [322, 131] on div "Central Comfort AC and Heat Repair" at bounding box center [347, 130] width 150 height 31
type input "[PHONE_NUMBER]"
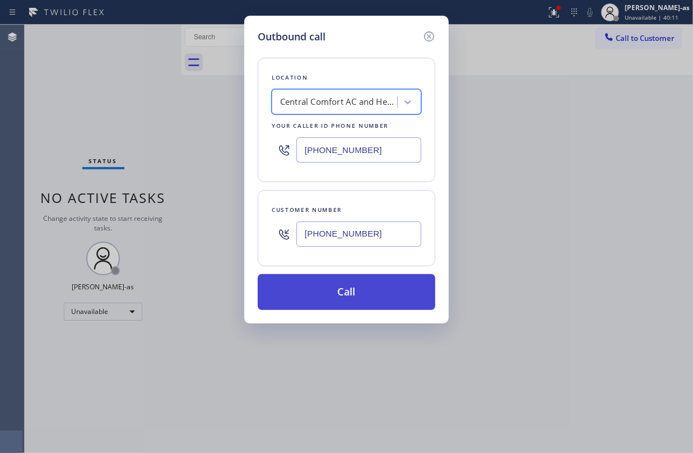
click at [373, 300] on button "Call" at bounding box center [347, 292] width 178 height 36
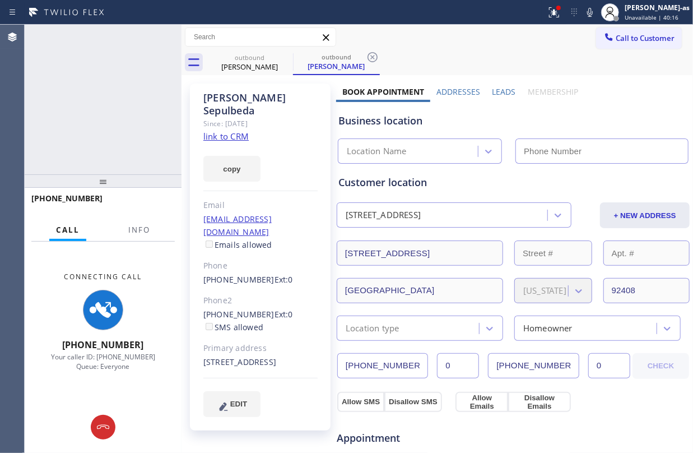
type input "[PHONE_NUMBER]"
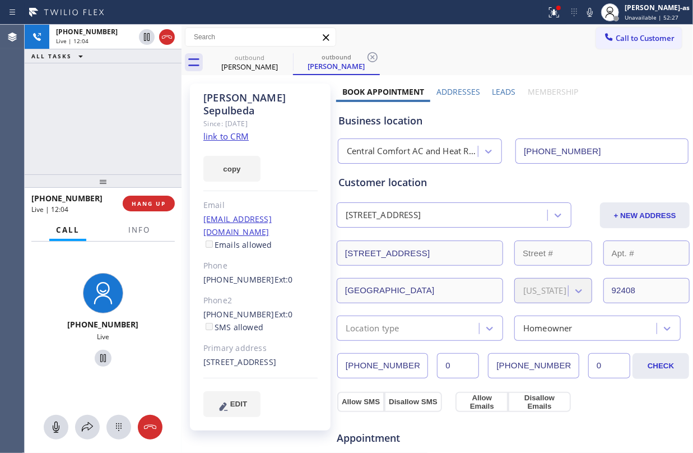
click at [127, 123] on div "[PHONE_NUMBER] Live | 12:04 ALL TASKS ALL TASKS ACTIVE TASKS TASKS IN WRAP UP" at bounding box center [103, 100] width 157 height 150
click at [127, 120] on div "[PHONE_NUMBER] Live | 12:08 ALL TASKS ALL TASKS ACTIVE TASKS TASKS IN WRAP UP" at bounding box center [103, 100] width 157 height 150
click at [115, 117] on div "[PHONE_NUMBER] Live | 12:22 ALL TASKS ALL TASKS ACTIVE TASKS TASKS IN WRAP UP" at bounding box center [103, 100] width 157 height 150
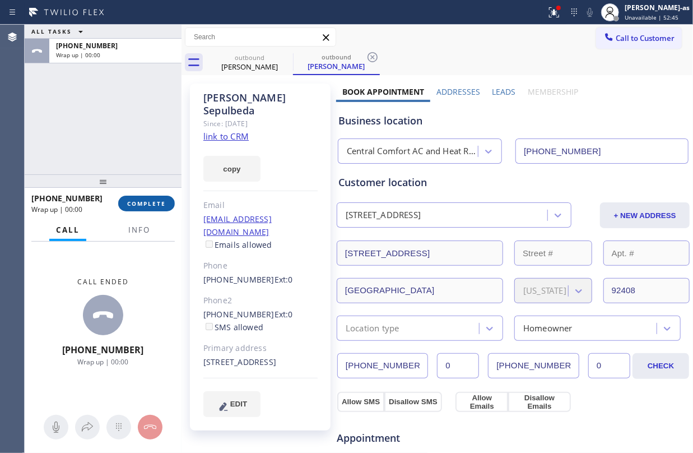
click at [144, 211] on div "[PHONE_NUMBER] Wrap up | 00:00 COMPLETE" at bounding box center [102, 203] width 143 height 29
click at [148, 209] on button "COMPLETE" at bounding box center [146, 204] width 57 height 16
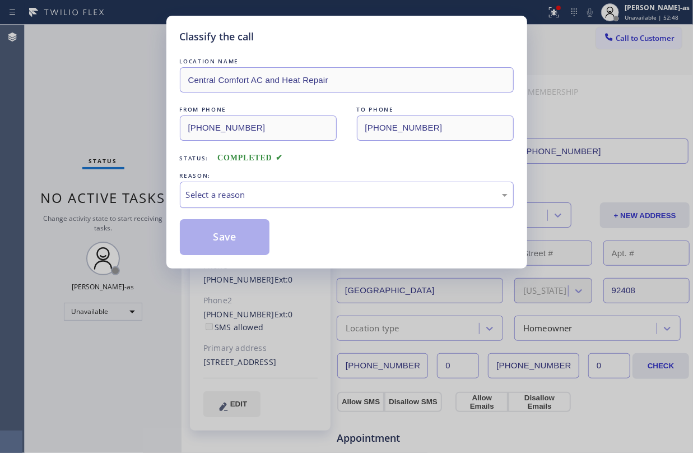
click at [281, 199] on div "Select a reason" at bounding box center [347, 194] width 322 height 13
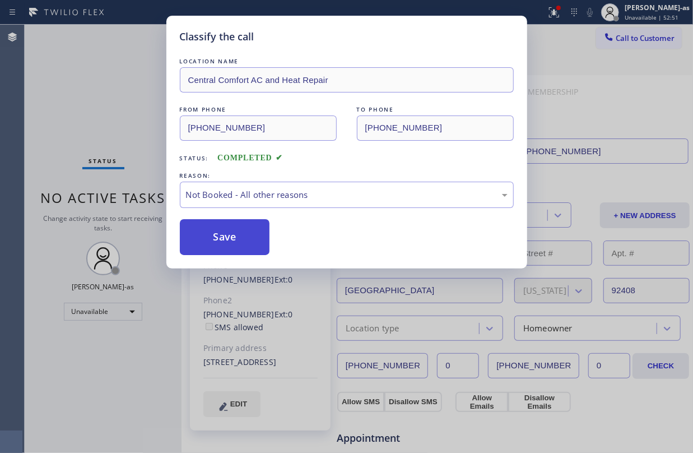
click at [227, 238] on button "Save" at bounding box center [225, 237] width 90 height 36
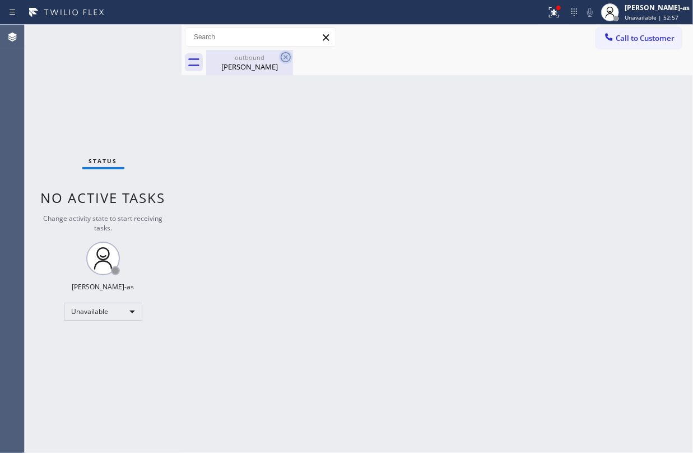
click at [256, 63] on div "[PERSON_NAME]" at bounding box center [249, 67] width 85 height 10
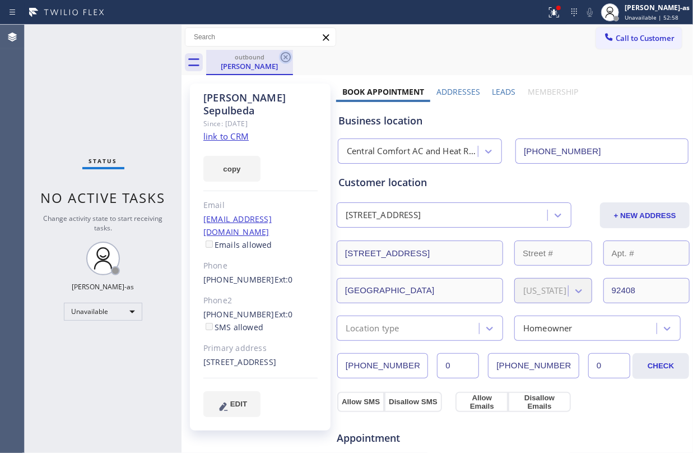
click at [282, 57] on icon at bounding box center [285, 56] width 13 height 13
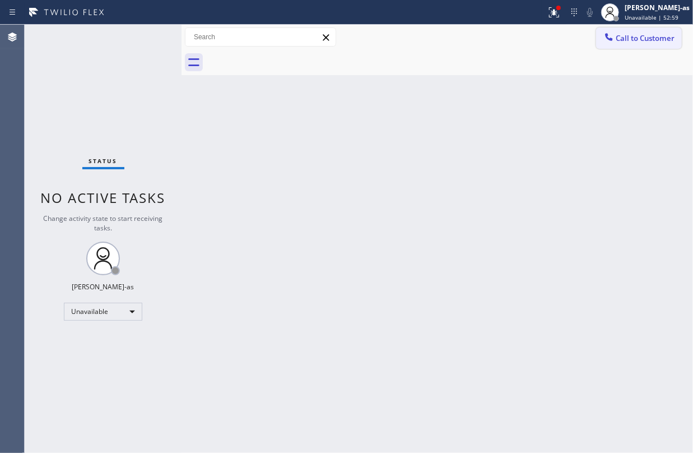
click at [631, 37] on span "Call to Customer" at bounding box center [645, 38] width 59 height 10
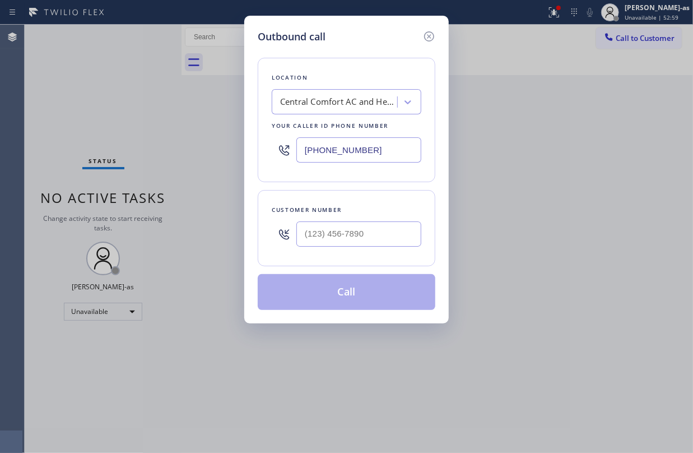
click at [361, 235] on input "text" at bounding box center [358, 233] width 125 height 25
paste input "831) 465-4960"
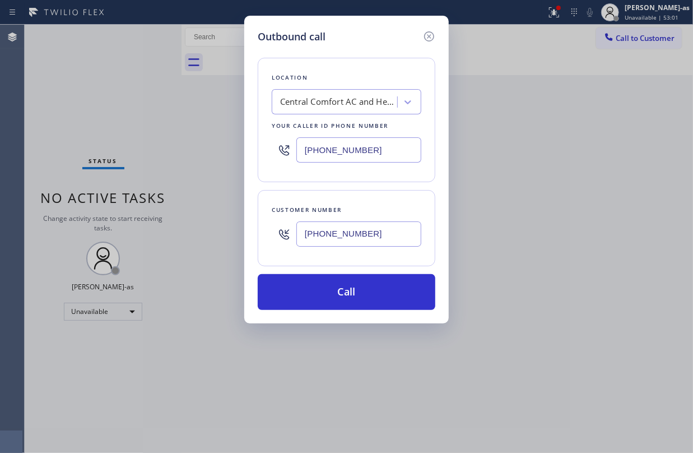
type input "[PHONE_NUMBER]"
click at [332, 104] on div "Central Comfort AC and Heat Repair" at bounding box center [339, 102] width 118 height 13
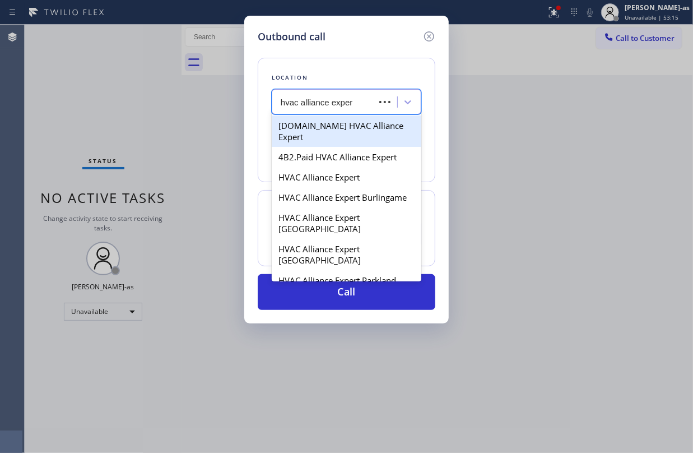
type input "hvac alliance expert"
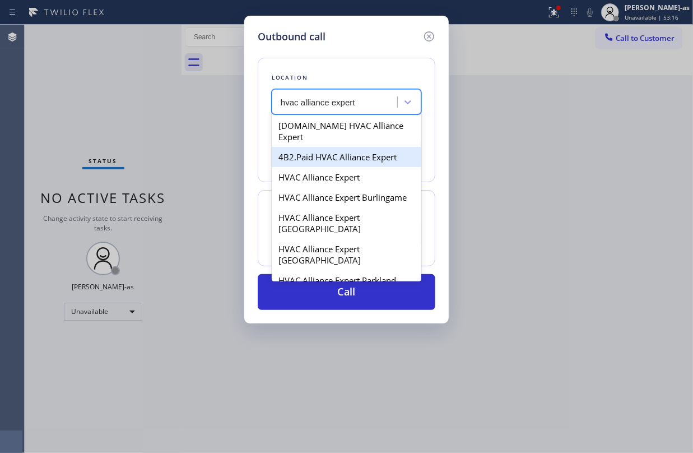
click at [315, 149] on div "4B2.Paid HVAC Alliance Expert" at bounding box center [347, 157] width 150 height 20
type input "[PHONE_NUMBER]"
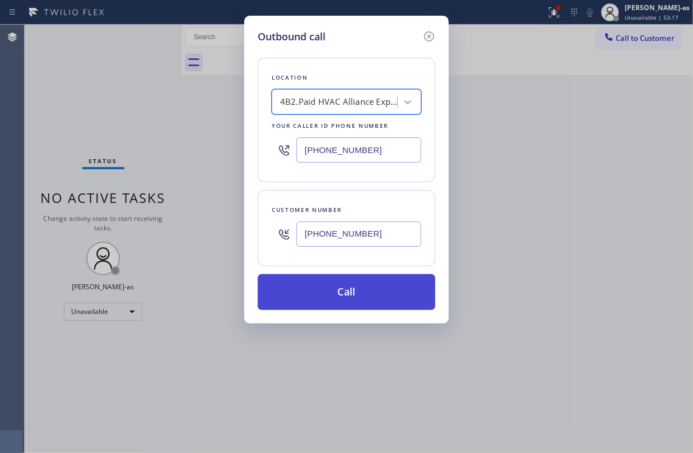
click at [339, 290] on button "Call" at bounding box center [347, 292] width 178 height 36
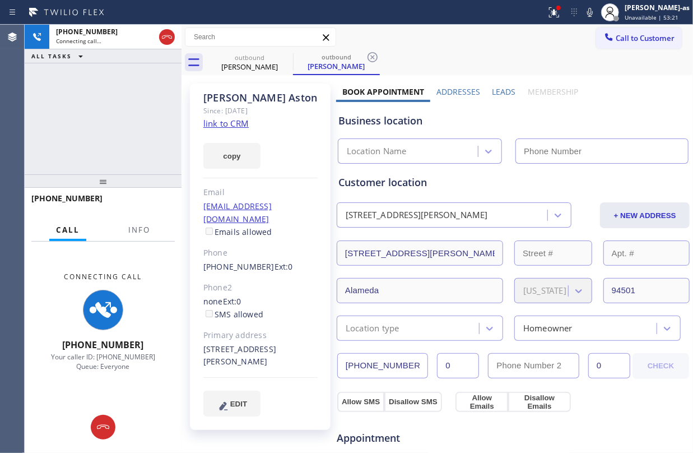
type input "[PHONE_NUMBER]"
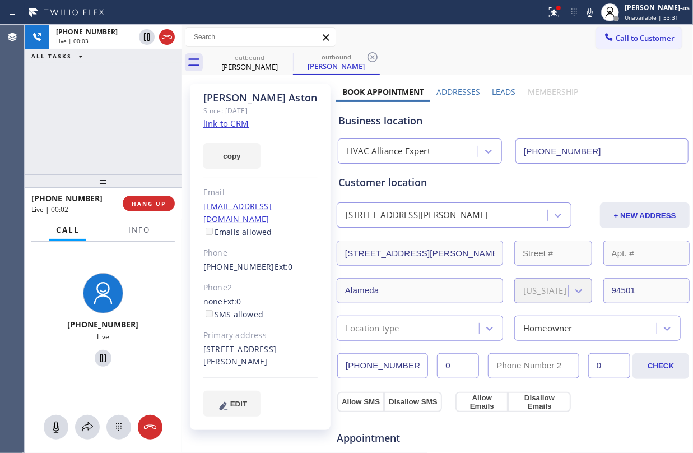
click at [128, 108] on div "[PHONE_NUMBER] Live | 00:03 ALL TASKS ALL TASKS ACTIVE TASKS TASKS IN WRAP UP" at bounding box center [103, 100] width 157 height 150
click at [144, 204] on span "HANG UP" at bounding box center [149, 203] width 34 height 8
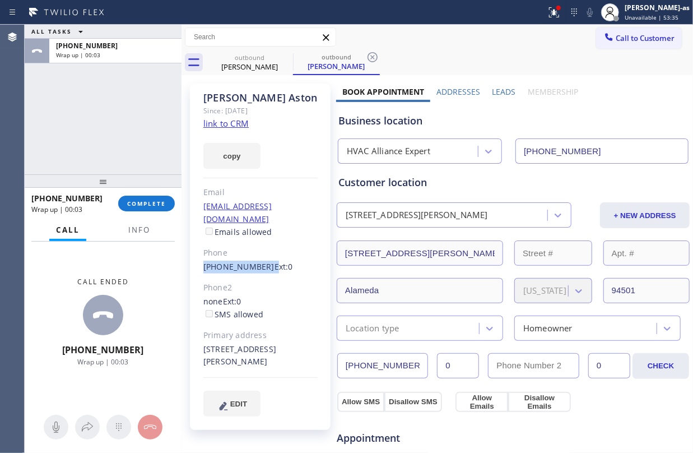
drag, startPoint x: 229, startPoint y: 249, endPoint x: 261, endPoint y: 252, distance: 31.5
click at [261, 252] on div "[PERSON_NAME] Since: [DATE] link to CRM copy Email [EMAIL_ADDRESS][DOMAIN_NAME]…" at bounding box center [260, 256] width 141 height 346
copy div "[PHONE_NUMBER]"
click at [139, 202] on span "COMPLETE" at bounding box center [146, 203] width 39 height 8
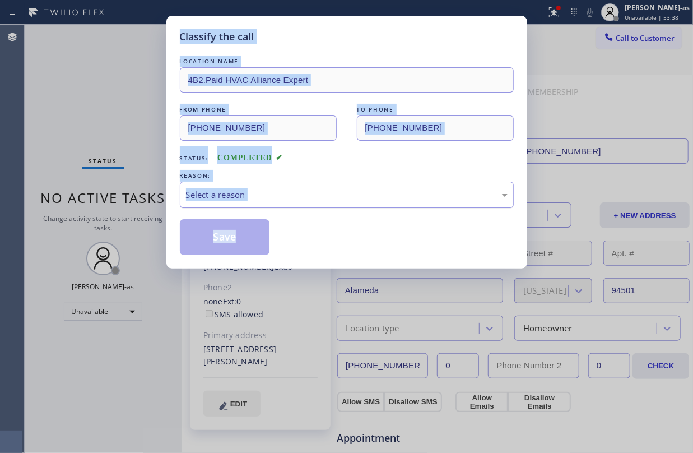
click at [292, 199] on div "Select a reason" at bounding box center [347, 194] width 322 height 13
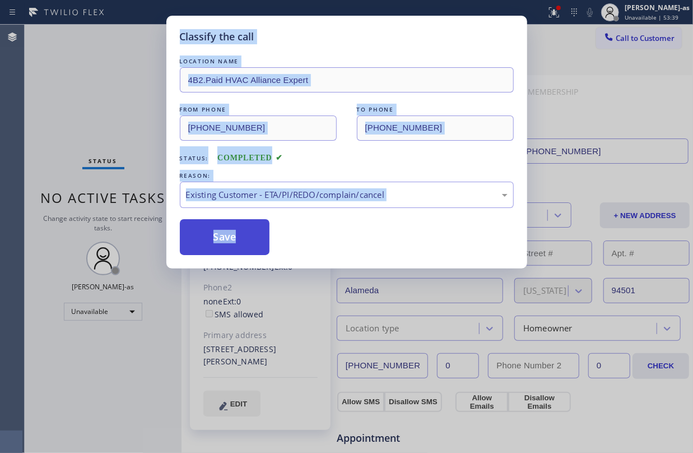
click at [241, 231] on button "Save" at bounding box center [225, 237] width 90 height 36
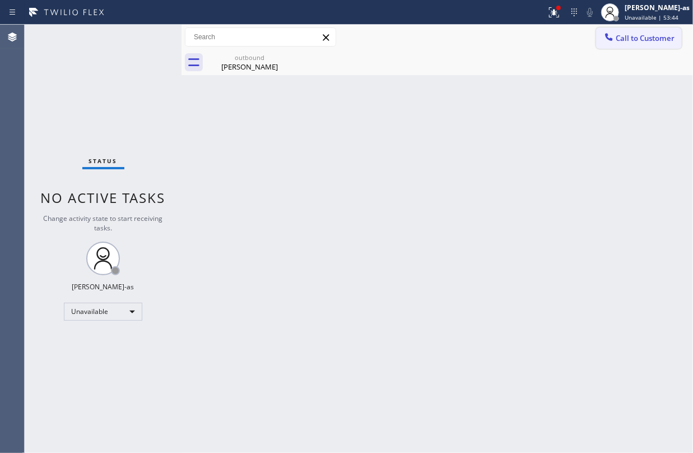
click at [619, 41] on span "Call to Customer" at bounding box center [645, 38] width 59 height 10
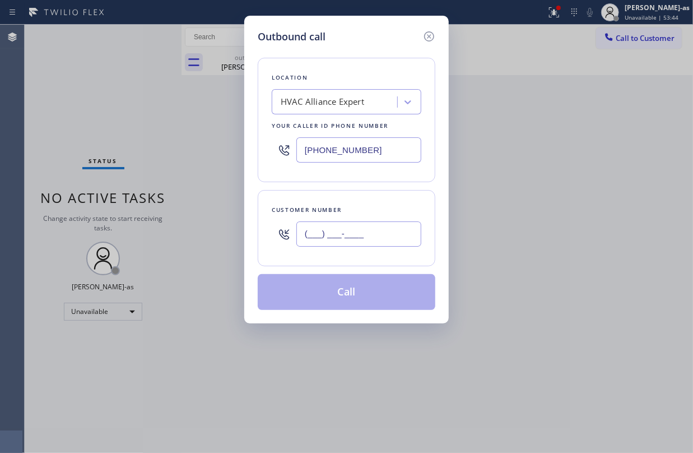
click at [375, 225] on input "(___) ___-____" at bounding box center [358, 233] width 125 height 25
paste input "831) 465-4960"
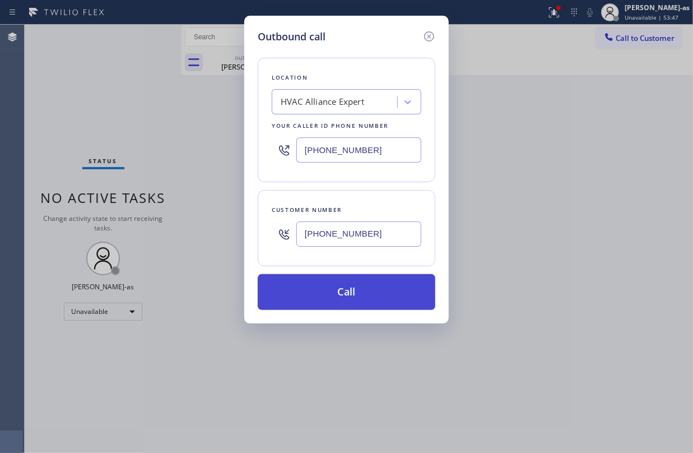
type input "[PHONE_NUMBER]"
click at [364, 298] on button "Call" at bounding box center [347, 292] width 178 height 36
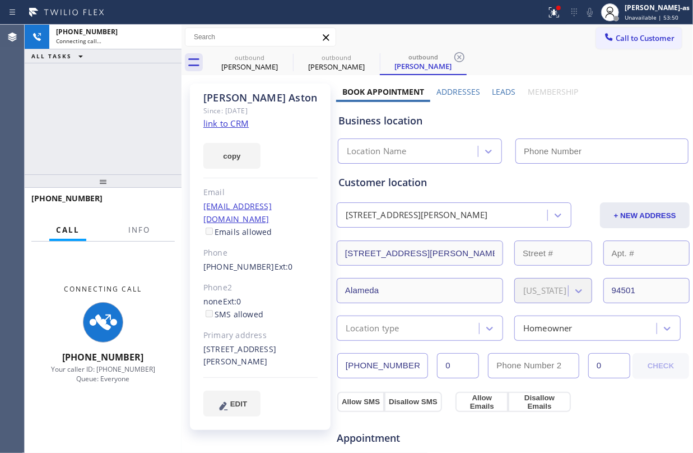
click at [220, 122] on link "link to CRM" at bounding box center [225, 123] width 45 height 11
type input "[PHONE_NUMBER]"
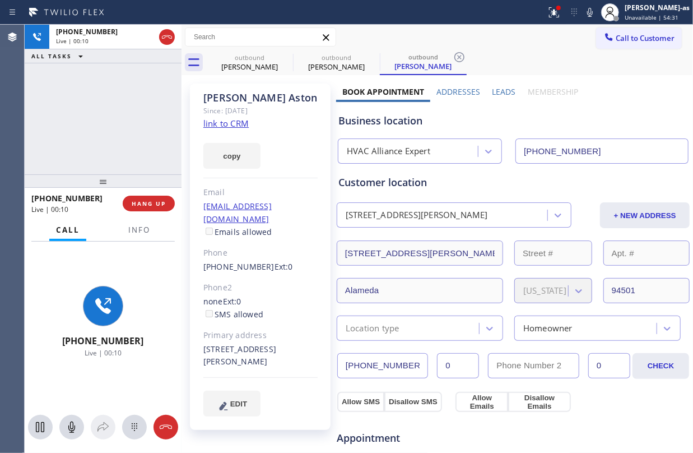
click at [120, 115] on div "[PHONE_NUMBER] Live | 00:10 ALL TASKS ALL TASKS ACTIVE TASKS TASKS IN WRAP UP" at bounding box center [103, 100] width 157 height 150
click at [143, 203] on span "HANG UP" at bounding box center [149, 203] width 34 height 8
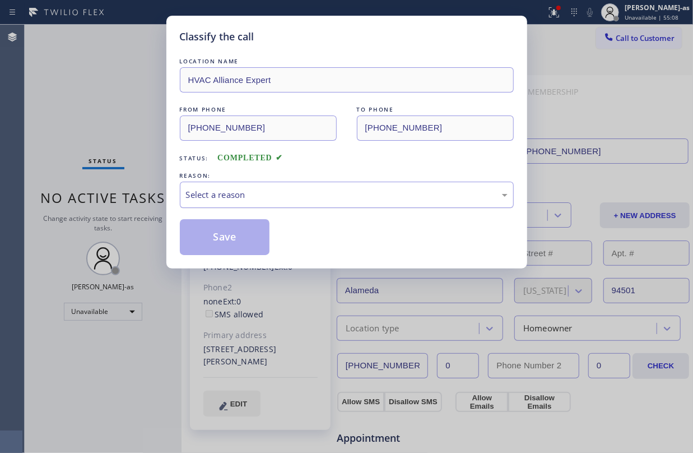
click at [278, 189] on div "Select a reason" at bounding box center [347, 194] width 322 height 13
click at [272, 199] on div "Select a reason" at bounding box center [347, 194] width 322 height 13
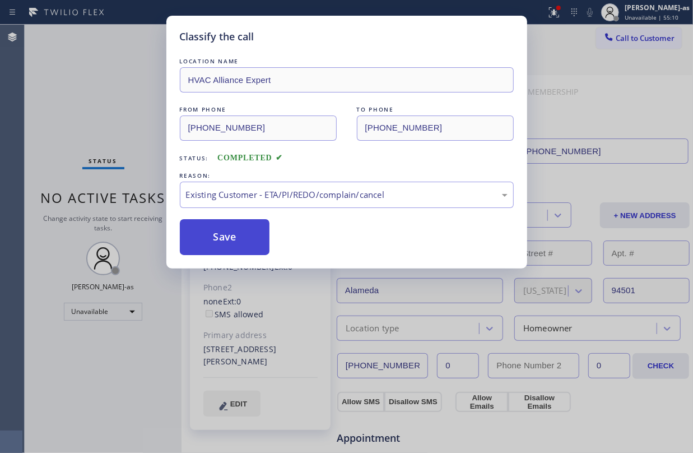
click at [241, 231] on button "Save" at bounding box center [225, 237] width 90 height 36
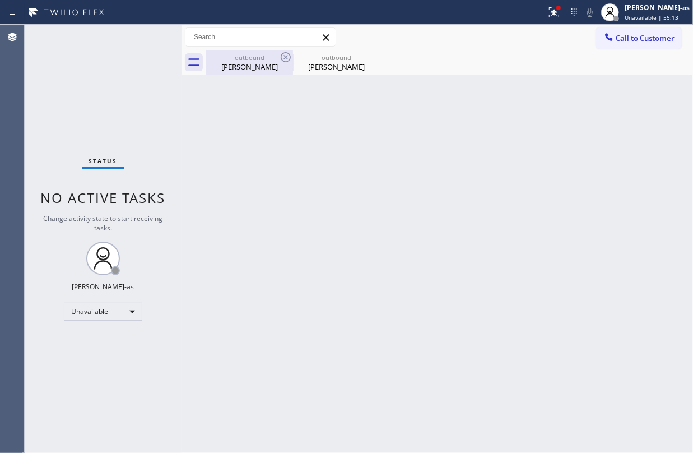
click at [243, 63] on div "[PERSON_NAME]" at bounding box center [249, 67] width 85 height 10
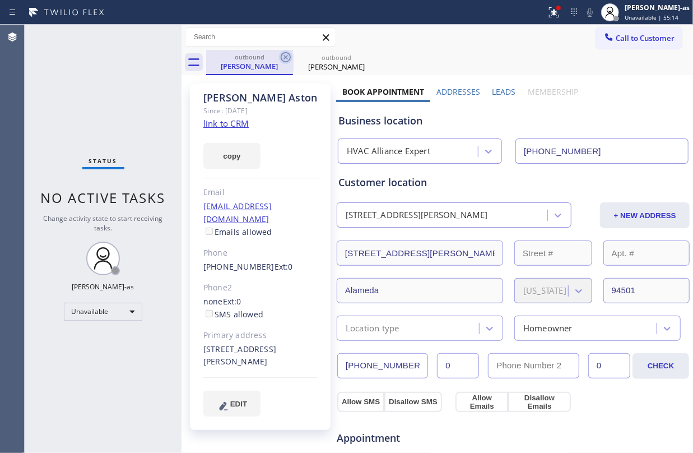
click at [283, 57] on icon at bounding box center [285, 56] width 13 height 13
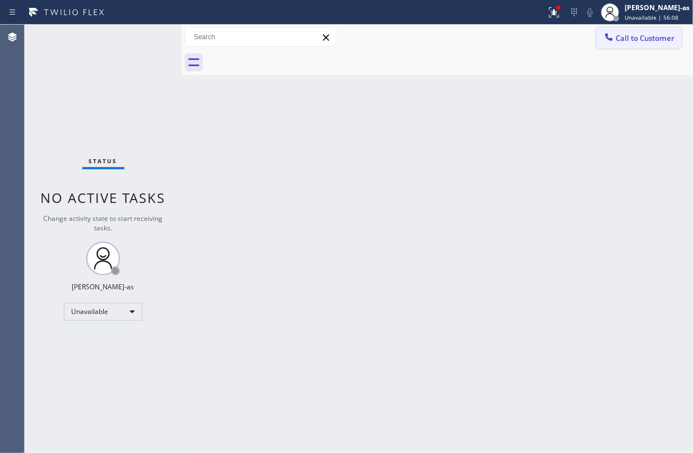
click at [631, 31] on button "Call to Customer" at bounding box center [639, 37] width 86 height 21
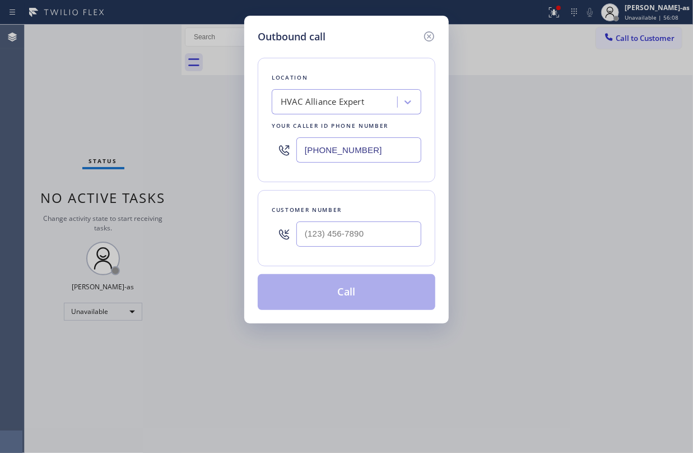
click at [372, 230] on input "text" at bounding box center [358, 233] width 125 height 25
paste input "949) 584-8176"
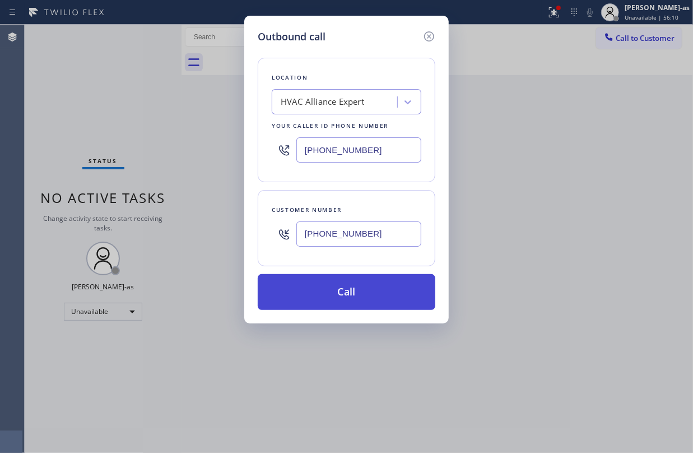
type input "[PHONE_NUMBER]"
click at [350, 295] on button "Call" at bounding box center [347, 292] width 178 height 36
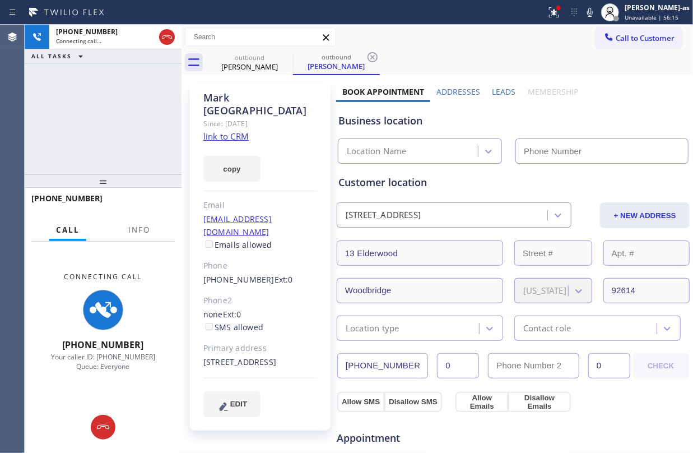
type input "[PHONE_NUMBER]"
click at [137, 229] on span "Info" at bounding box center [139, 230] width 22 height 10
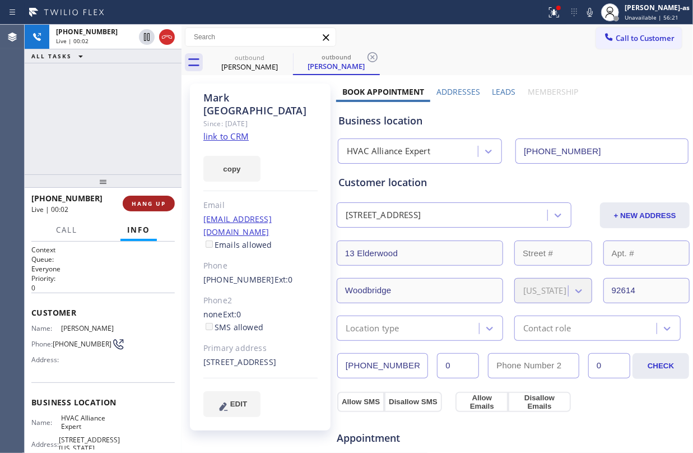
click at [148, 204] on span "HANG UP" at bounding box center [149, 203] width 34 height 8
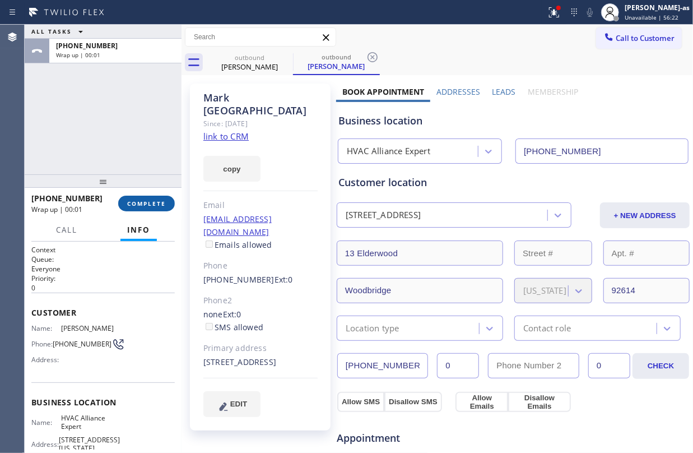
click at [148, 204] on span "COMPLETE" at bounding box center [146, 203] width 39 height 8
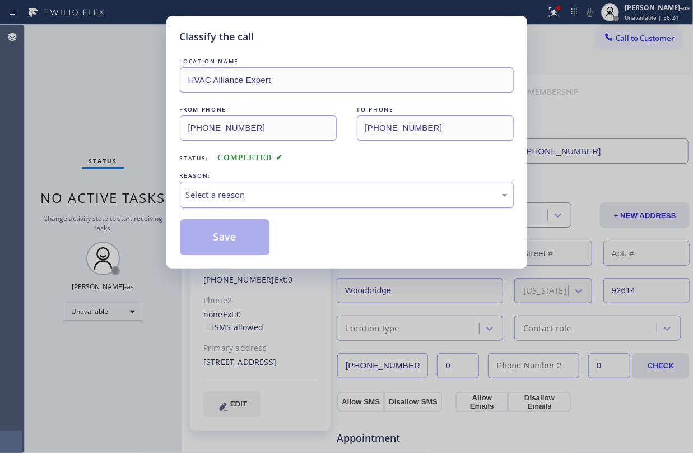
click at [260, 196] on div "Select a reason" at bounding box center [347, 194] width 322 height 13
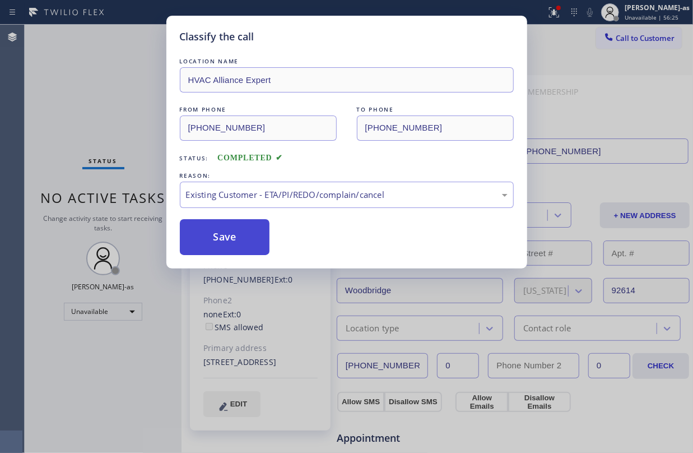
click at [229, 233] on button "Save" at bounding box center [225, 237] width 90 height 36
click at [124, 77] on div "Classify the call LOCATION NAME HVAC Alliance Expert FROM PHONE [PHONE_NUMBER] …" at bounding box center [346, 226] width 693 height 453
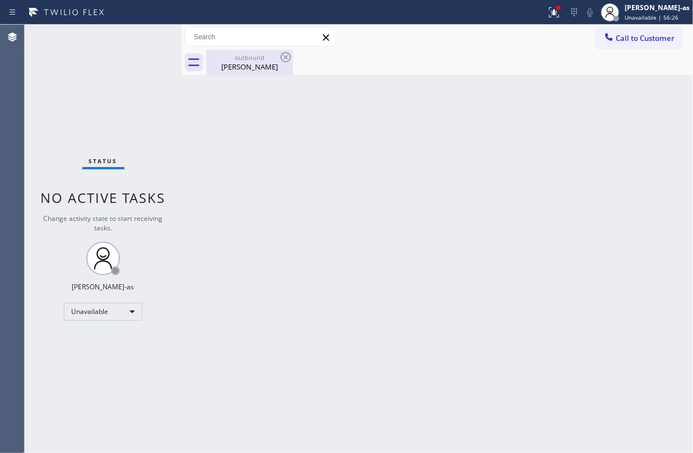
click at [244, 66] on div "[PERSON_NAME]" at bounding box center [249, 67] width 85 height 10
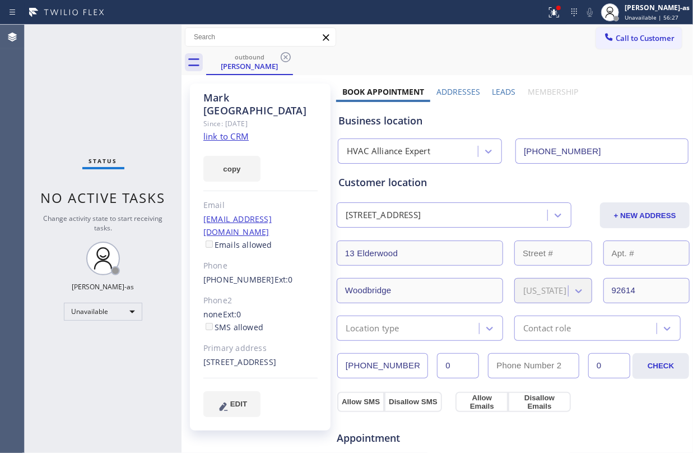
click at [225, 131] on link "link to CRM" at bounding box center [225, 136] width 45 height 11
click at [622, 28] on button "Call to Customer" at bounding box center [639, 37] width 86 height 21
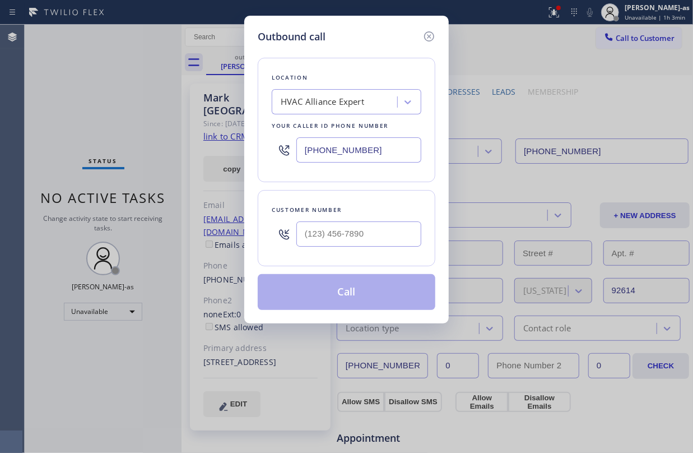
drag, startPoint x: 376, startPoint y: 252, endPoint x: 380, endPoint y: 236, distance: 16.6
click at [375, 246] on div at bounding box center [358, 234] width 125 height 36
click at [380, 236] on input "(___) ___-____" at bounding box center [358, 233] width 125 height 25
paste input "818) 817-1050"
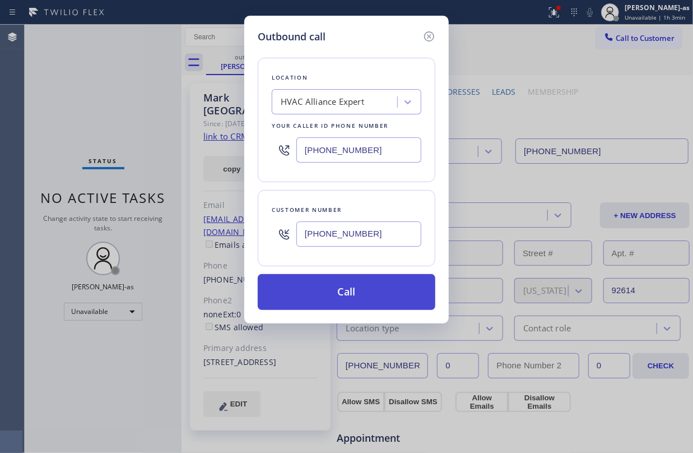
type input "[PHONE_NUMBER]"
click at [365, 285] on button "Call" at bounding box center [347, 292] width 178 height 36
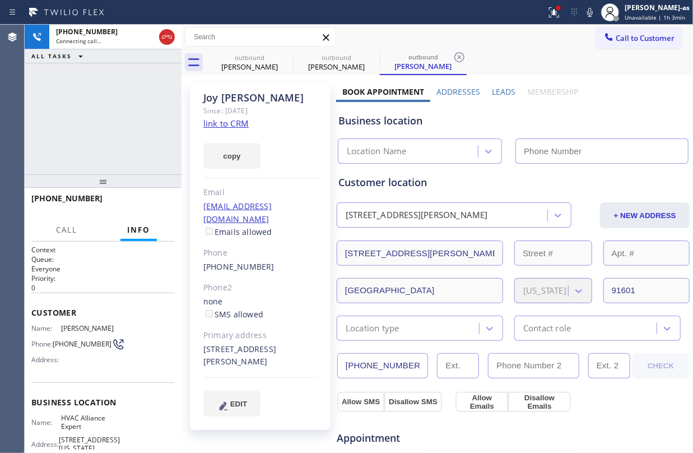
type input "[PHONE_NUMBER]"
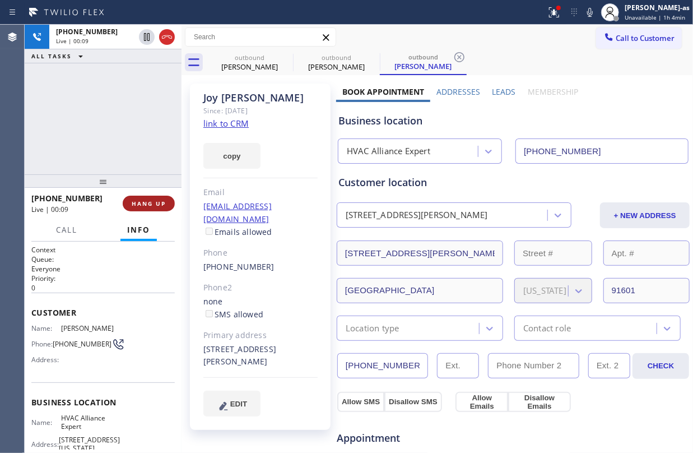
click at [151, 197] on button "HANG UP" at bounding box center [149, 204] width 52 height 16
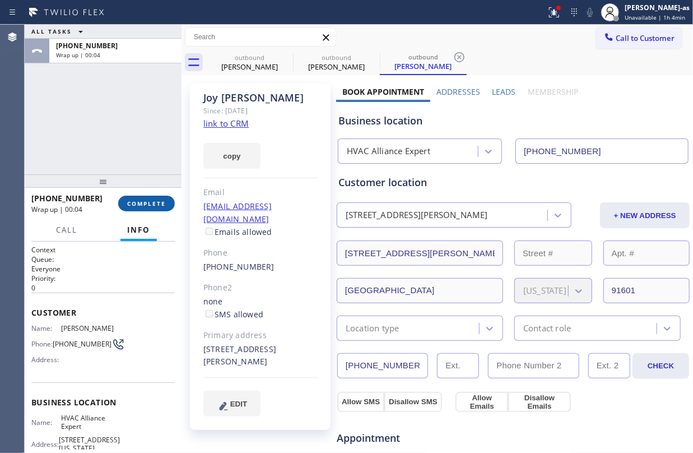
click at [157, 206] on span "COMPLETE" at bounding box center [146, 203] width 39 height 8
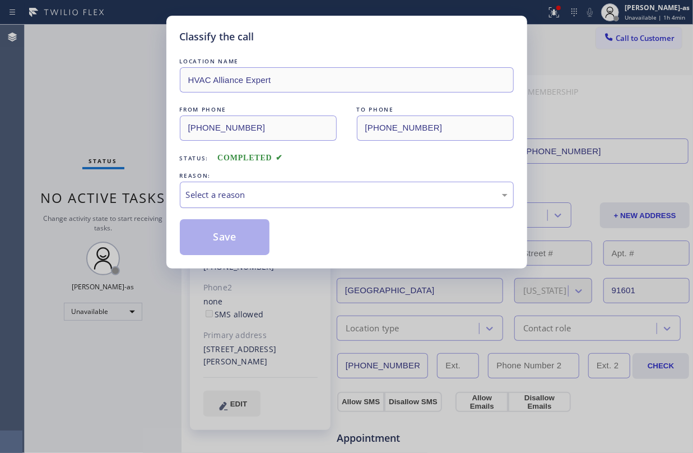
click at [258, 198] on div "Select a reason" at bounding box center [347, 194] width 322 height 13
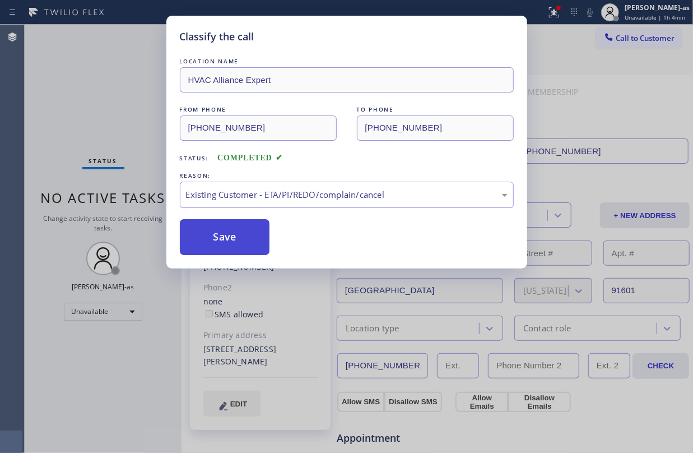
click at [232, 244] on button "Save" at bounding box center [225, 237] width 90 height 36
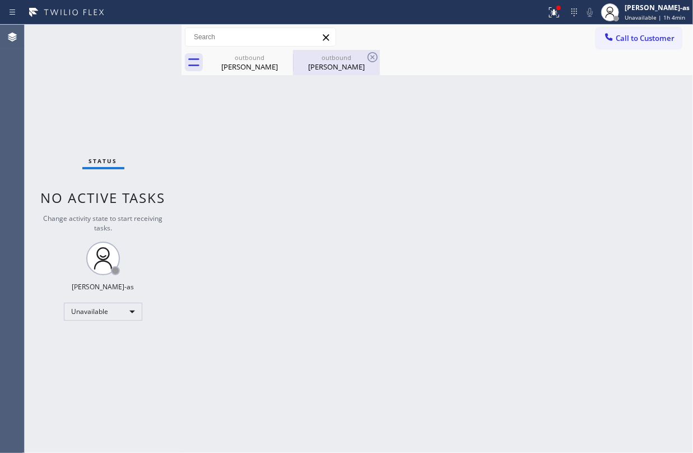
click at [331, 50] on div "outbound [PERSON_NAME]" at bounding box center [336, 62] width 85 height 25
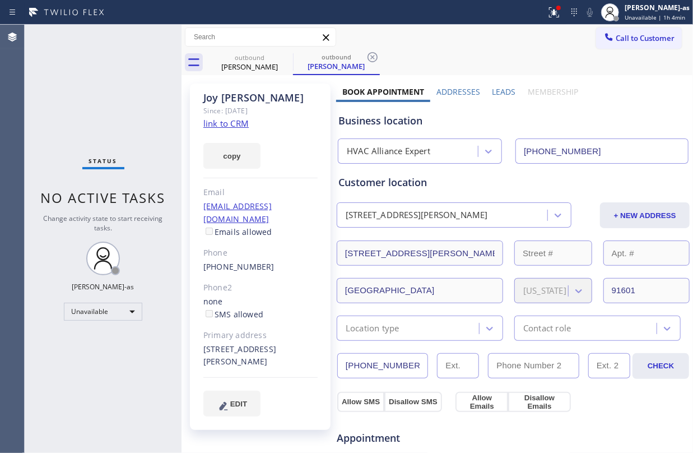
click at [229, 122] on link "link to CRM" at bounding box center [225, 123] width 45 height 11
click at [276, 261] on div "[PHONE_NUMBER]" at bounding box center [260, 267] width 114 height 13
copy div "[PHONE_NUMBER]"
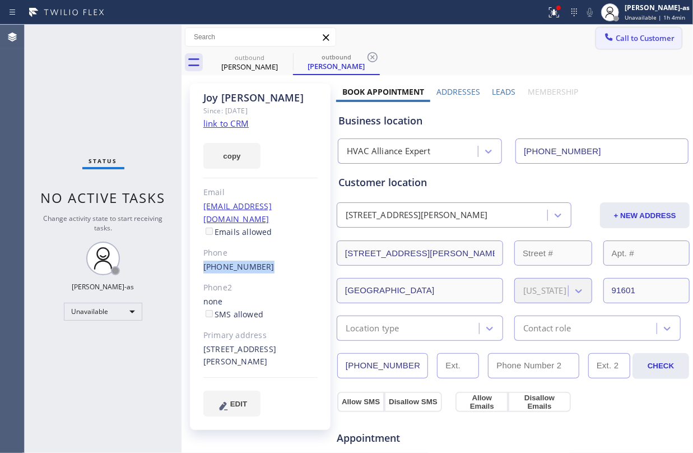
click at [644, 33] on span "Call to Customer" at bounding box center [645, 38] width 59 height 10
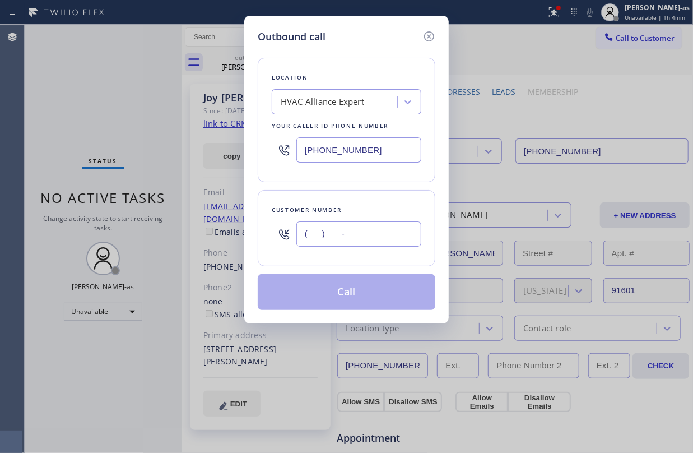
click at [378, 241] on input "(___) ___-____" at bounding box center [358, 233] width 125 height 25
paste input "818) 817-1050"
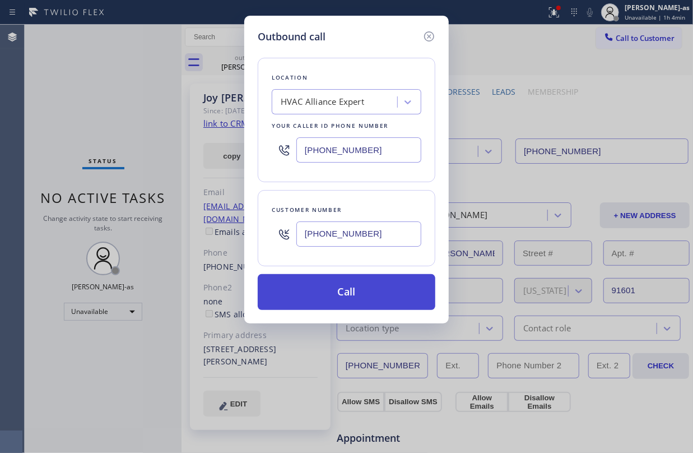
type input "[PHONE_NUMBER]"
click at [366, 300] on button "Call" at bounding box center [347, 292] width 178 height 36
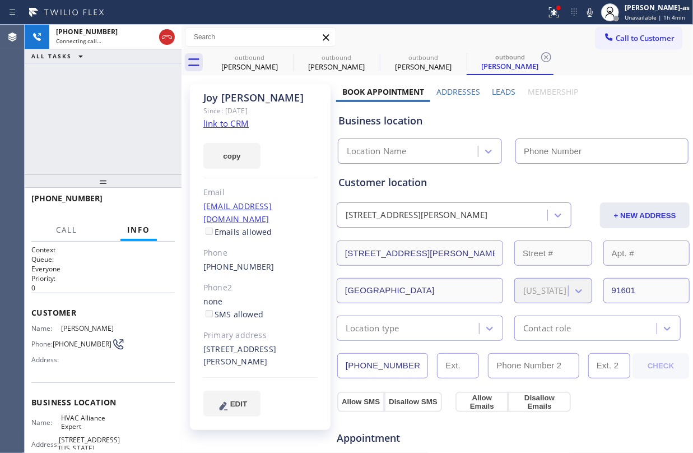
type input "[PHONE_NUMBER]"
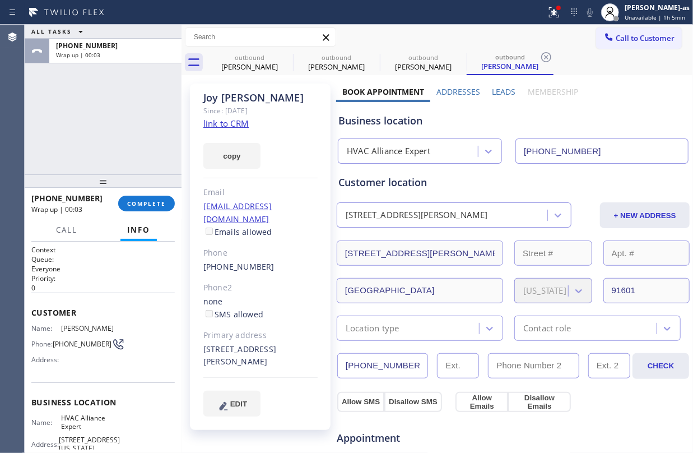
drag, startPoint x: 73, startPoint y: 133, endPoint x: 129, endPoint y: 189, distance: 79.2
click at [75, 132] on div "ALL TASKS ALL TASKS ACTIVE TASKS TASKS IN WRAP UP [PHONE_NUMBER] Wrap up | 00:03" at bounding box center [103, 100] width 157 height 150
click at [146, 204] on span "COMPLETE" at bounding box center [146, 203] width 39 height 8
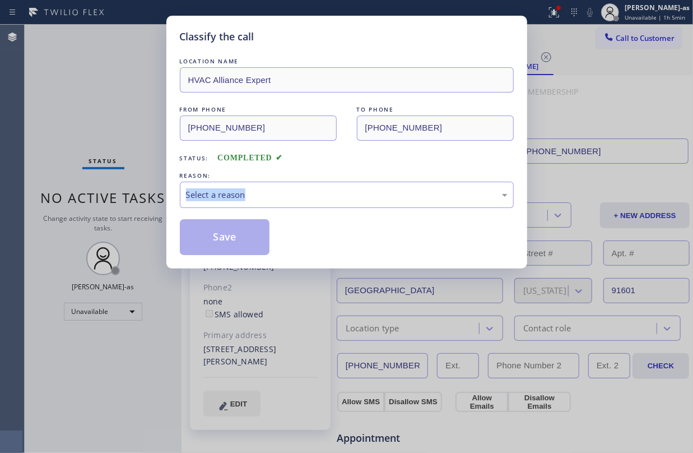
click at [146, 204] on div "Classify the call LOCATION NAME HVAC Alliance Expert FROM PHONE [PHONE_NUMBER] …" at bounding box center [346, 226] width 693 height 453
click at [314, 173] on div "REASON:" at bounding box center [347, 176] width 334 height 12
click at [295, 202] on div "Select a reason" at bounding box center [347, 195] width 334 height 26
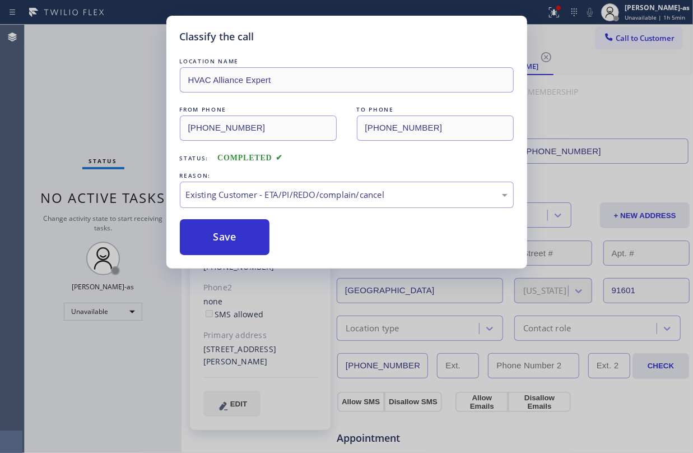
click at [251, 258] on div "Classify the call LOCATION NAME HVAC Alliance Expert FROM PHONE [PHONE_NUMBER] …" at bounding box center [346, 142] width 361 height 253
click at [257, 238] on button "Save" at bounding box center [225, 237] width 90 height 36
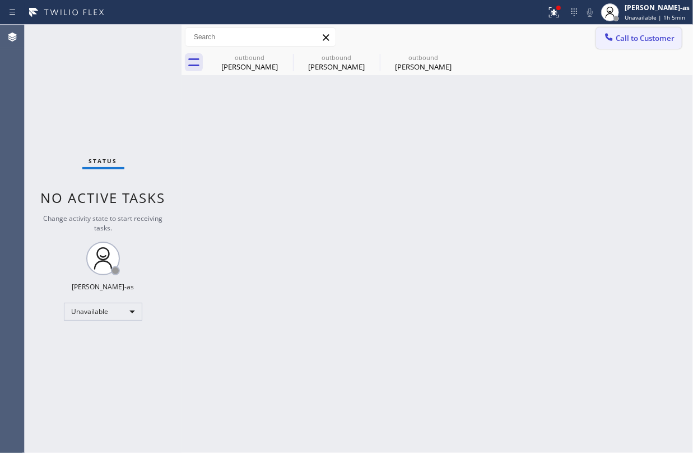
click at [632, 45] on button "Call to Customer" at bounding box center [639, 37] width 86 height 21
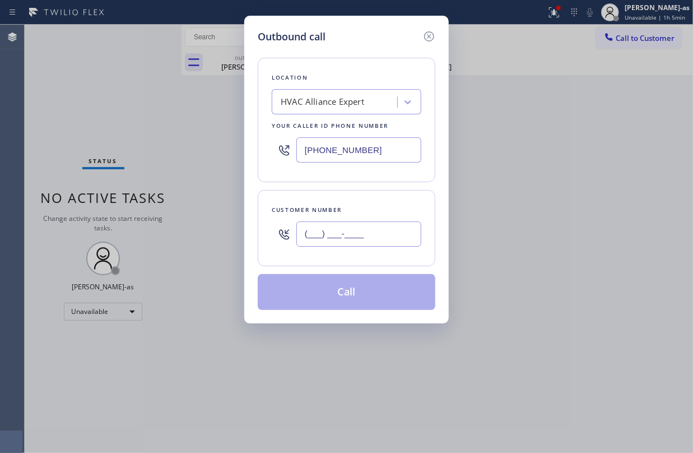
click at [392, 245] on input "(___) ___-____" at bounding box center [358, 233] width 125 height 25
paste input "626) 216-5478"
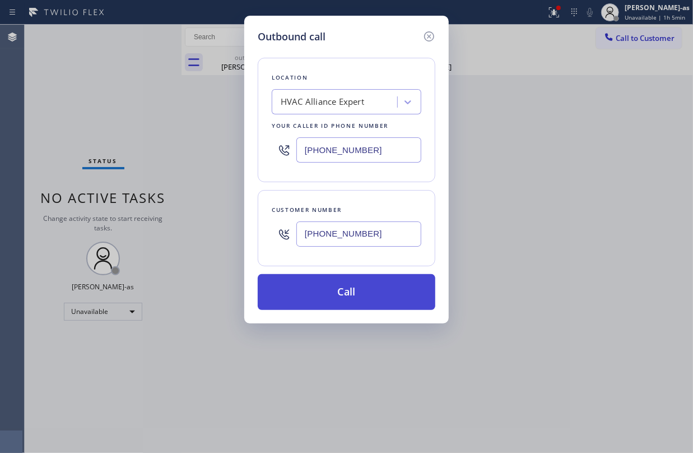
type input "[PHONE_NUMBER]"
click at [365, 294] on button "Call" at bounding box center [347, 292] width 178 height 36
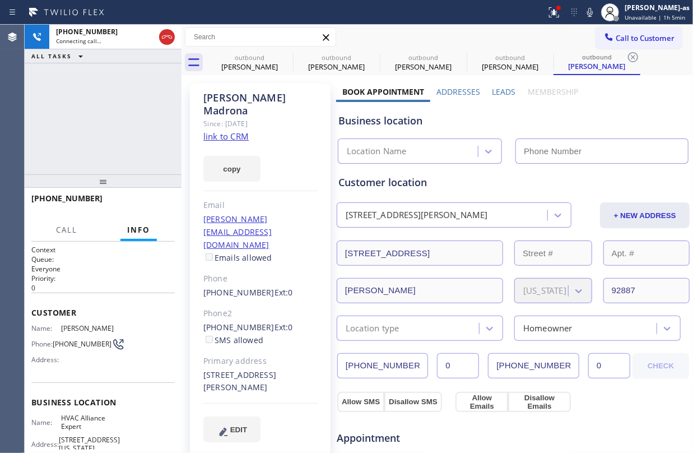
type input "[PHONE_NUMBER]"
click at [216, 131] on link "link to CRM" at bounding box center [225, 136] width 45 height 11
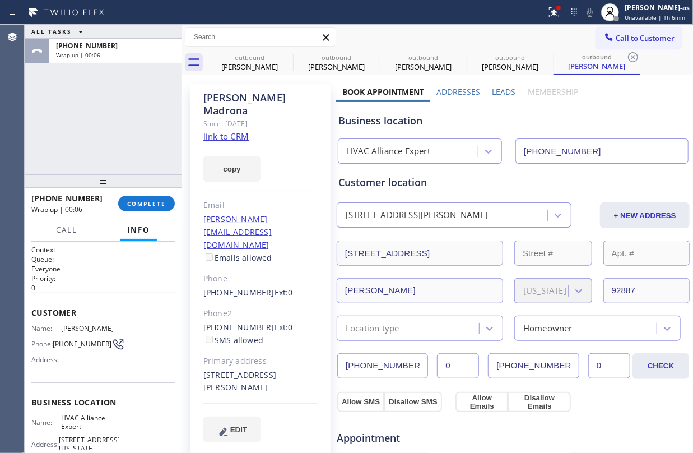
drag, startPoint x: 115, startPoint y: 193, endPoint x: 150, endPoint y: 183, distance: 36.2
click at [124, 189] on div "ALL TASKS ALL TASKS ACTIVE TASKS TASKS IN WRAP UP [PHONE_NUMBER] Wrap up | 00:0…" at bounding box center [103, 239] width 157 height 428
drag, startPoint x: 134, startPoint y: 209, endPoint x: 240, endPoint y: 254, distance: 114.7
click at [137, 209] on button "COMPLETE" at bounding box center [146, 204] width 57 height 16
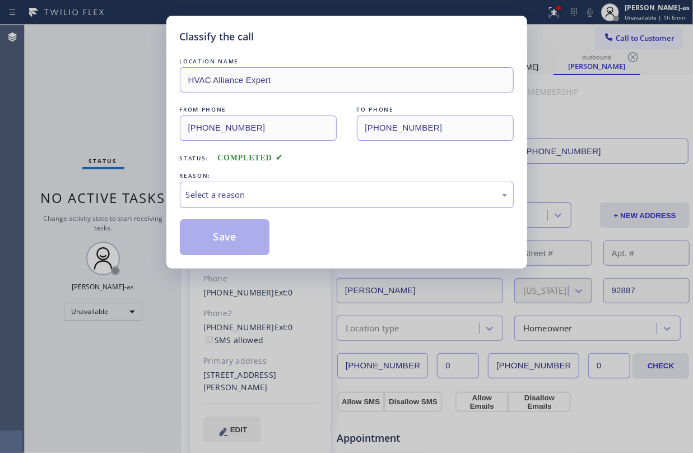
drag, startPoint x: 187, startPoint y: 292, endPoint x: 211, endPoint y: 282, distance: 25.6
click at [200, 292] on div "Classify the call LOCATION NAME HVAC Alliance Expert FROM PHONE [PHONE_NUMBER] …" at bounding box center [346, 226] width 693 height 453
drag, startPoint x: 232, startPoint y: 186, endPoint x: 242, endPoint y: 204, distance: 20.6
click at [233, 187] on div "Select a reason" at bounding box center [347, 195] width 334 height 26
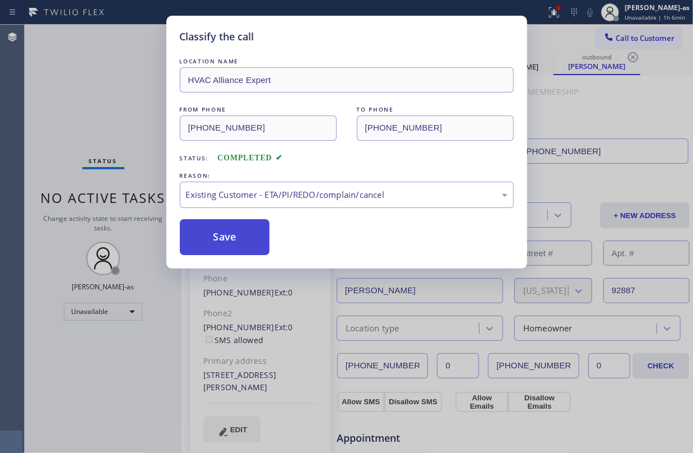
click at [263, 251] on button "Save" at bounding box center [225, 237] width 90 height 36
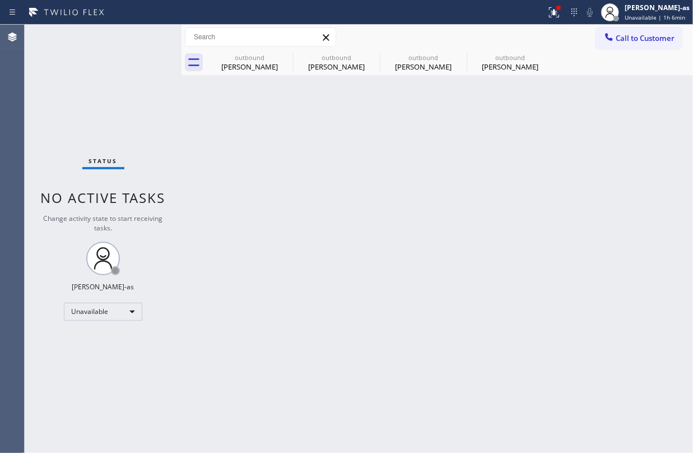
click at [500, 55] on div "outbound" at bounding box center [510, 57] width 85 height 8
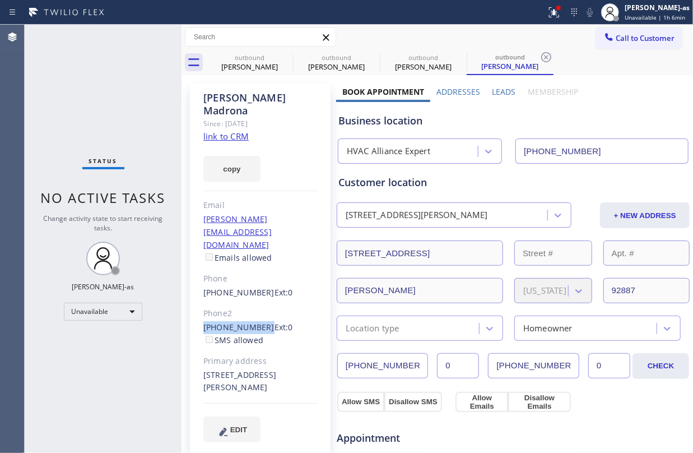
drag, startPoint x: 189, startPoint y: 286, endPoint x: 259, endPoint y: 286, distance: 70.0
click at [259, 286] on div "[PERSON_NAME] Since: [DATE] link to CRM copy Email [PERSON_NAME][EMAIL_ADDRESS]…" at bounding box center [260, 452] width 152 height 748
copy link "[PHONE_NUMBER]"
click at [626, 30] on button "Call to Customer" at bounding box center [639, 37] width 86 height 21
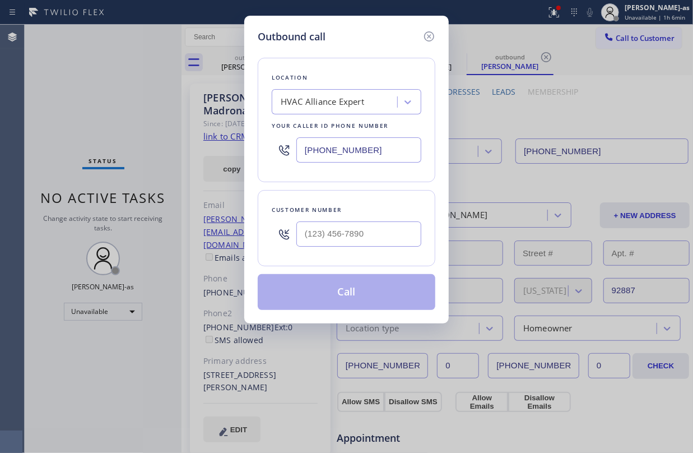
click at [366, 252] on div at bounding box center [358, 234] width 125 height 36
click at [379, 220] on div at bounding box center [358, 234] width 125 height 36
click at [387, 225] on input "(___) ___-____" at bounding box center [358, 233] width 125 height 25
paste input "626) 665-1070"
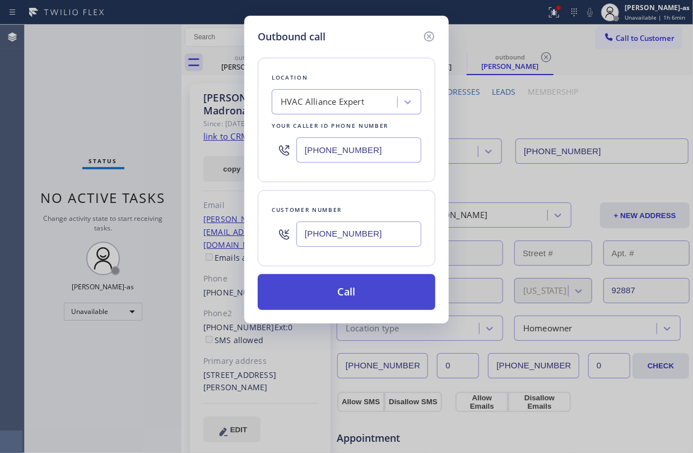
type input "[PHONE_NUMBER]"
click at [347, 299] on button "Call" at bounding box center [347, 292] width 178 height 36
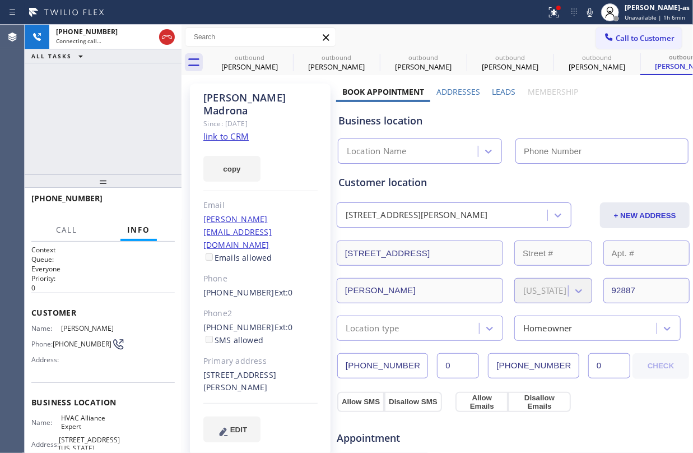
type input "[PHONE_NUMBER]"
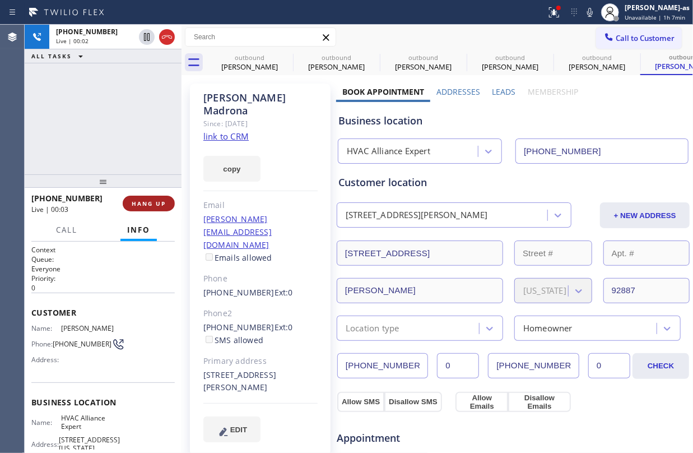
click at [155, 200] on span "HANG UP" at bounding box center [149, 203] width 34 height 8
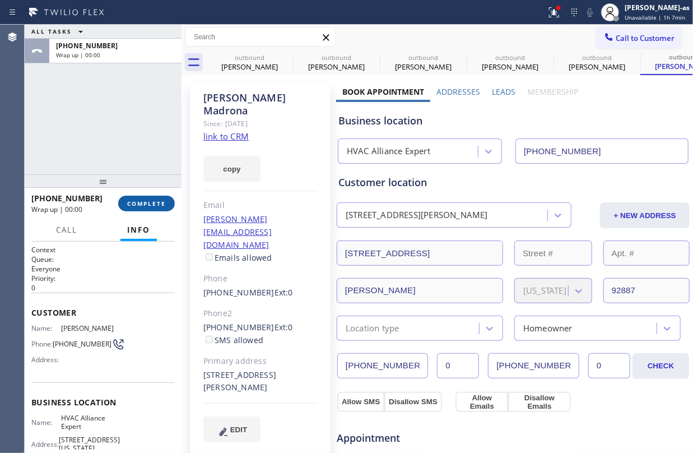
click at [155, 200] on span "COMPLETE" at bounding box center [146, 203] width 39 height 8
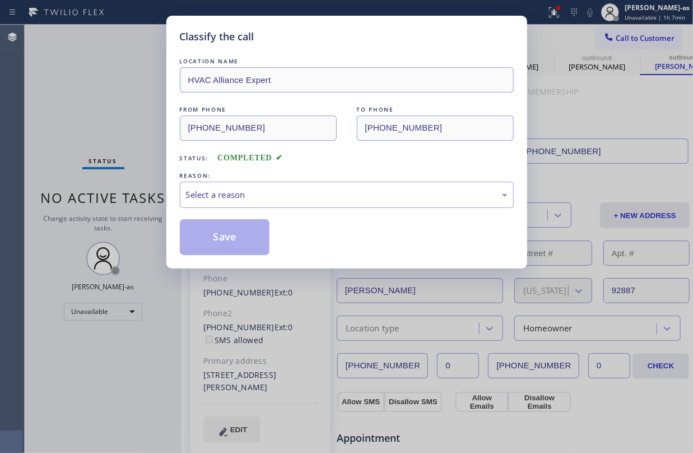
click at [155, 200] on div "Classify the call LOCATION NAME HVAC Alliance Expert FROM PHONE [PHONE_NUMBER] …" at bounding box center [346, 226] width 693 height 453
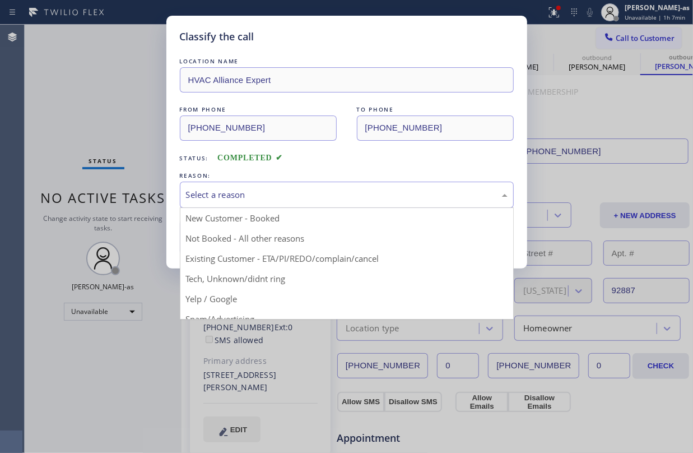
drag, startPoint x: 299, startPoint y: 189, endPoint x: 327, endPoint y: 281, distance: 95.5
click at [299, 190] on div "Select a reason" at bounding box center [347, 194] width 322 height 13
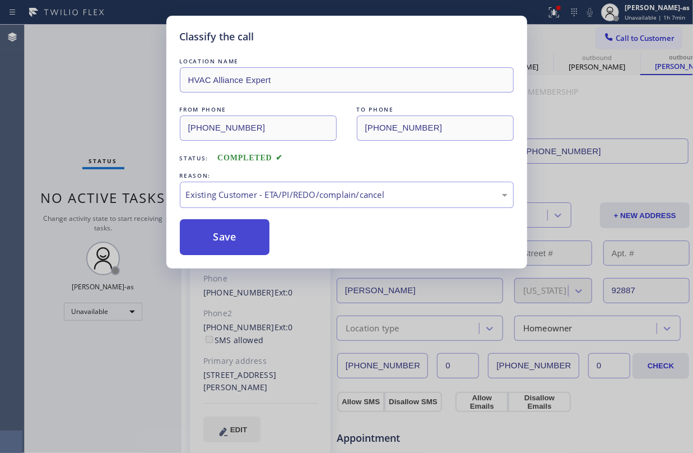
click at [253, 254] on button "Save" at bounding box center [225, 237] width 90 height 36
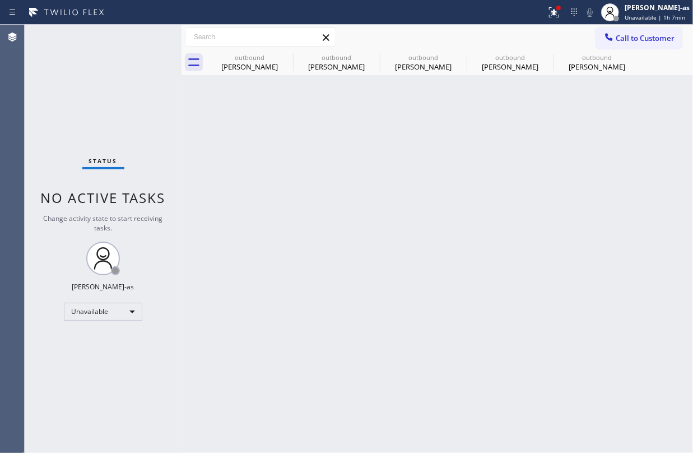
drag, startPoint x: 248, startPoint y: 36, endPoint x: 250, endPoint y: 43, distance: 7.6
click at [248, 38] on input "text" at bounding box center [260, 37] width 150 height 18
click at [250, 43] on input "text" at bounding box center [260, 37] width 150 height 18
click at [259, 59] on div "outbound" at bounding box center [249, 57] width 85 height 8
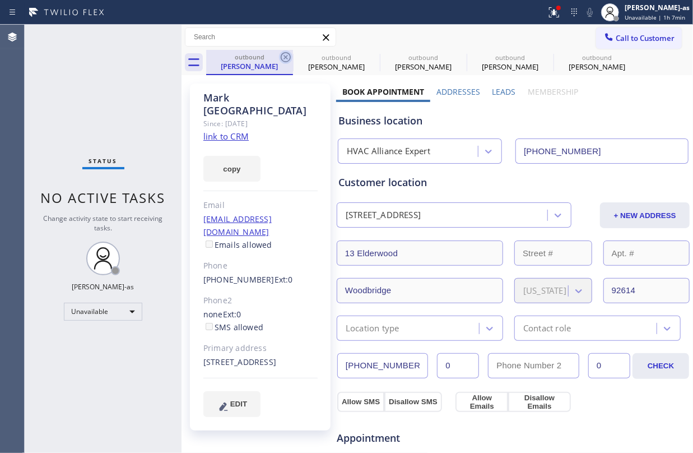
click at [287, 59] on icon at bounding box center [285, 56] width 13 height 13
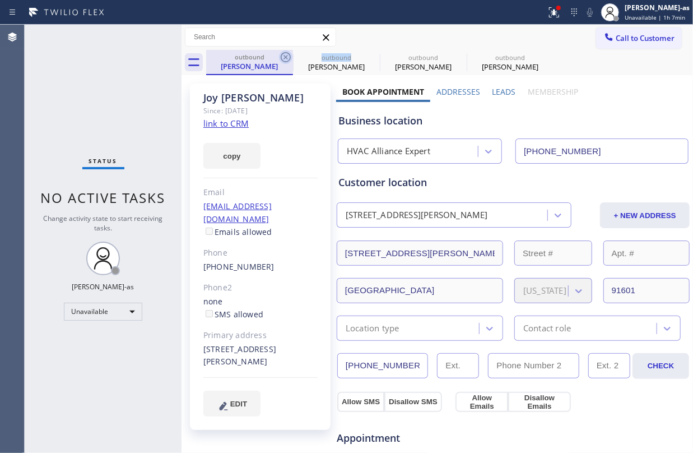
click at [286, 59] on icon at bounding box center [285, 56] width 13 height 13
click at [0, 0] on icon at bounding box center [0, 0] width 0 height 0
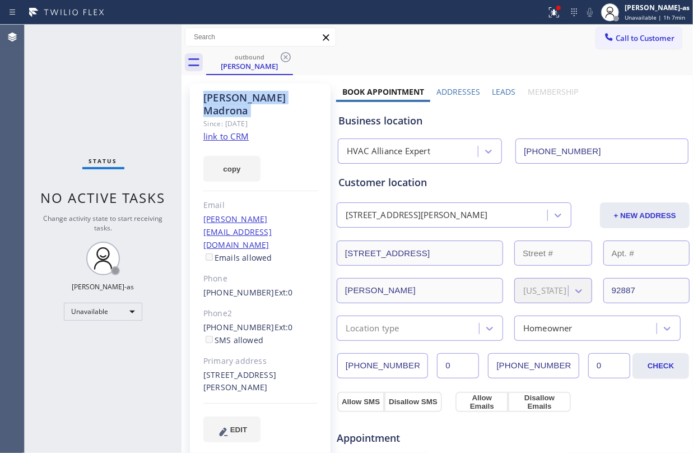
click at [286, 59] on icon at bounding box center [285, 56] width 13 height 13
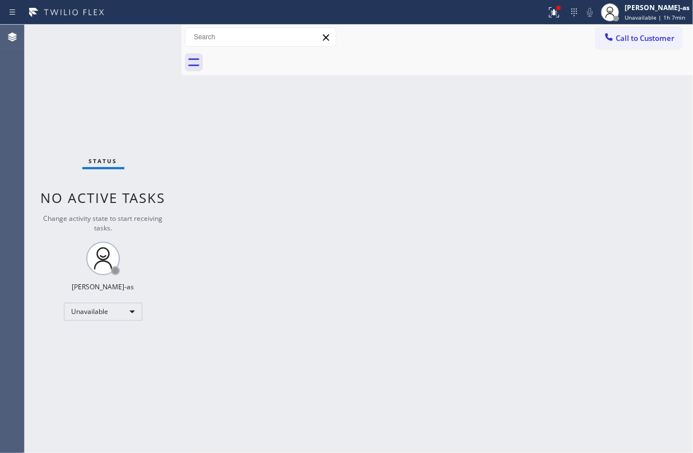
drag, startPoint x: 275, startPoint y: 160, endPoint x: 269, endPoint y: 164, distance: 7.2
click at [272, 161] on div "Back to Dashboard Change Sender ID Customers Technicians Select a contact Outbo…" at bounding box center [437, 239] width 511 height 428
click at [604, 39] on icon at bounding box center [608, 36] width 11 height 11
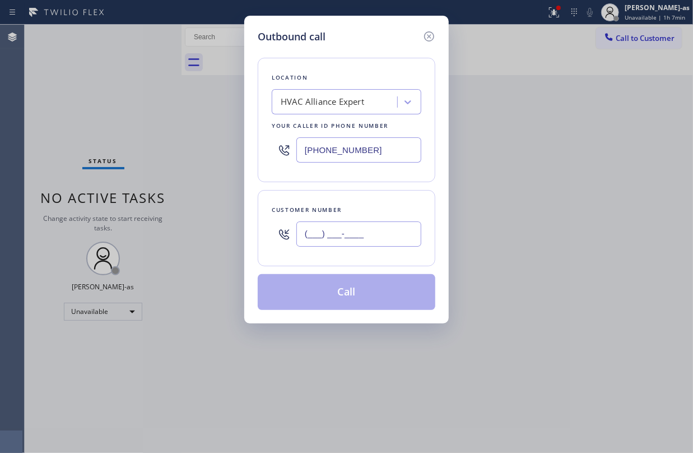
click at [365, 239] on input "(___) ___-____" at bounding box center [358, 233] width 125 height 25
paste input "213) 369-9569"
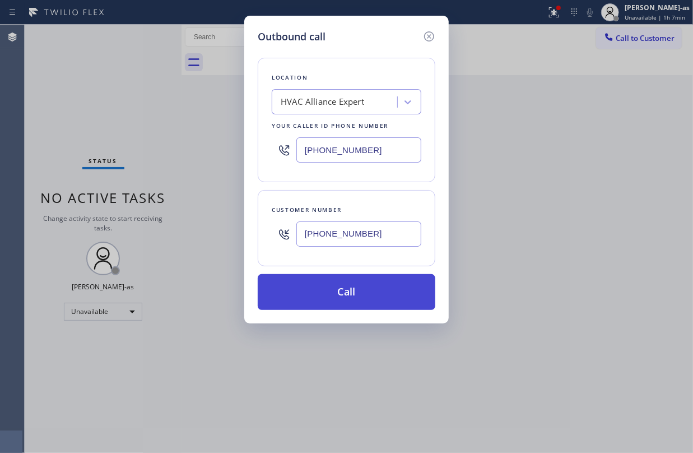
type input "[PHONE_NUMBER]"
click at [353, 294] on button "Call" at bounding box center [347, 292] width 178 height 36
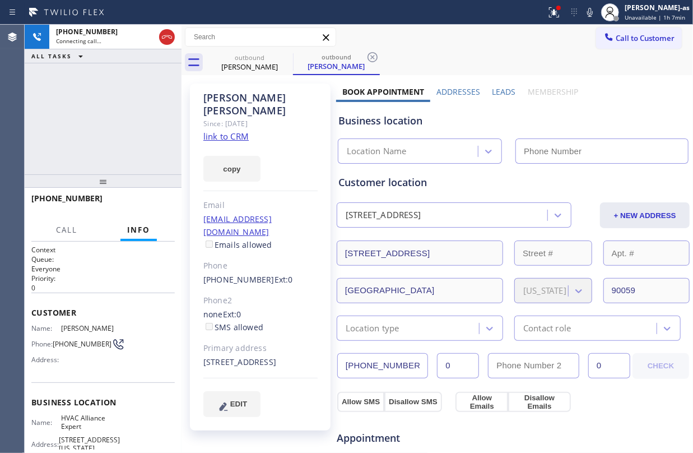
type input "[PHONE_NUMBER]"
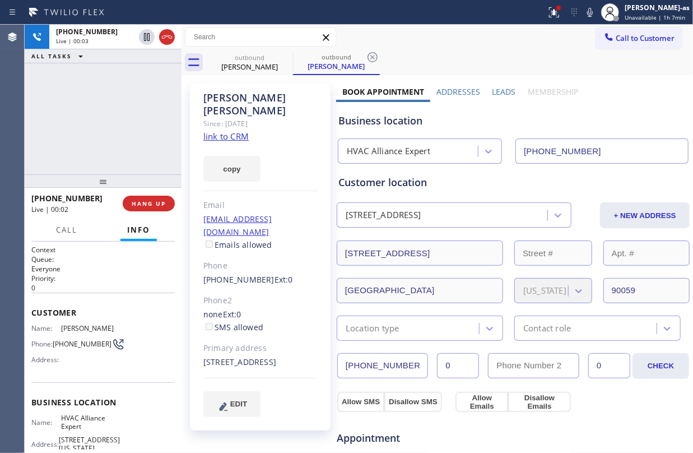
click at [235, 131] on link "link to CRM" at bounding box center [225, 136] width 45 height 11
click at [164, 29] on button at bounding box center [167, 37] width 16 height 16
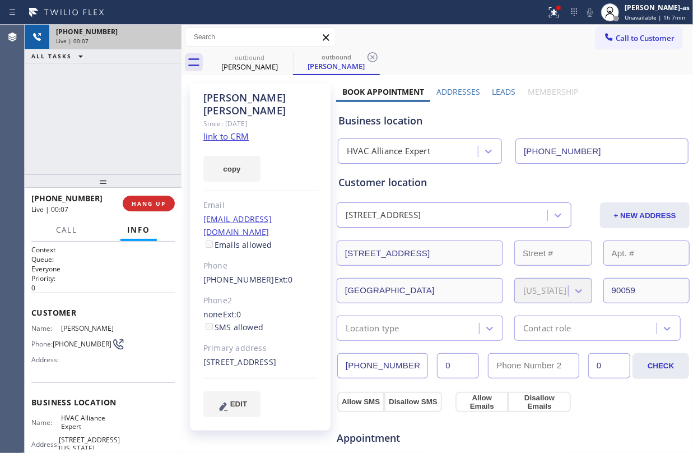
drag, startPoint x: 80, startPoint y: 195, endPoint x: 92, endPoint y: 216, distance: 24.1
click at [90, 200] on div "[PHONE_NUMBER]" at bounding box center [72, 198] width 83 height 11
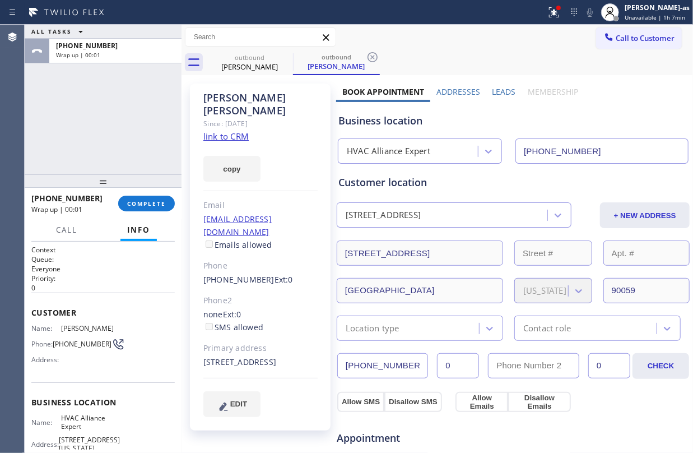
click at [129, 193] on div "[PHONE_NUMBER] Wrap up | 00:01 COMPLETE" at bounding box center [102, 203] width 143 height 29
drag, startPoint x: 200, startPoint y: 254, endPoint x: 258, endPoint y: 256, distance: 58.3
click at [258, 256] on div "[PERSON_NAME] Since: [DATE] link to CRM copy Email [EMAIL_ADDRESS][DOMAIN_NAME]…" at bounding box center [260, 256] width 141 height 347
copy link "[PHONE_NUMBER]"
click at [157, 202] on span "COMPLETE" at bounding box center [146, 203] width 39 height 8
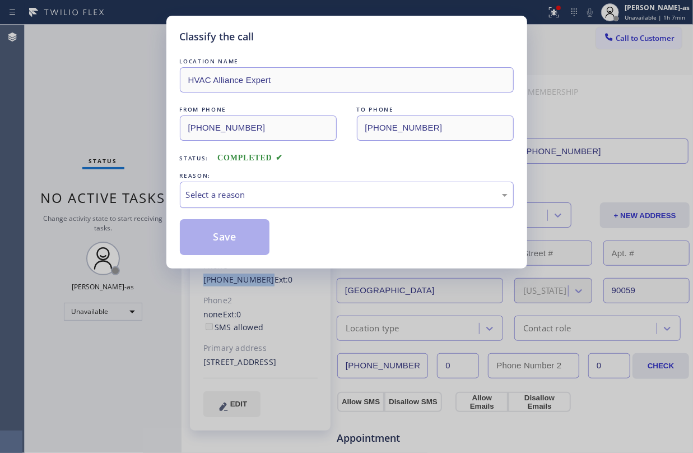
drag, startPoint x: 309, startPoint y: 192, endPoint x: 310, endPoint y: 205, distance: 13.5
click at [310, 193] on div "Select a reason" at bounding box center [347, 194] width 322 height 13
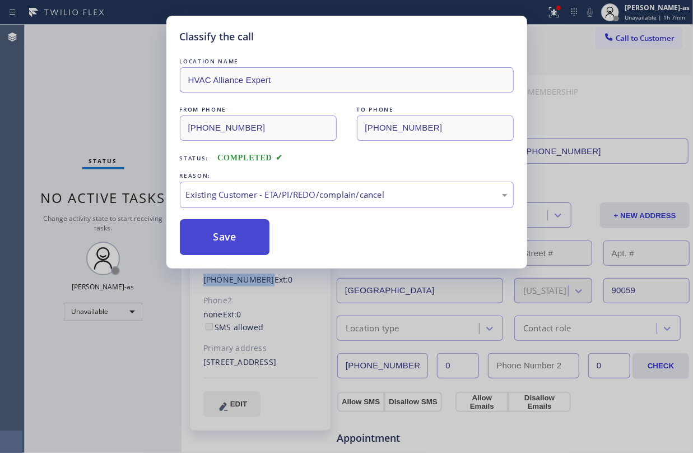
drag, startPoint x: 224, startPoint y: 251, endPoint x: 246, endPoint y: 243, distance: 23.7
click at [233, 245] on button "Save" at bounding box center [225, 237] width 90 height 36
drag, startPoint x: 245, startPoint y: 243, endPoint x: 331, endPoint y: 233, distance: 85.7
click at [245, 242] on button "Save" at bounding box center [225, 237] width 90 height 36
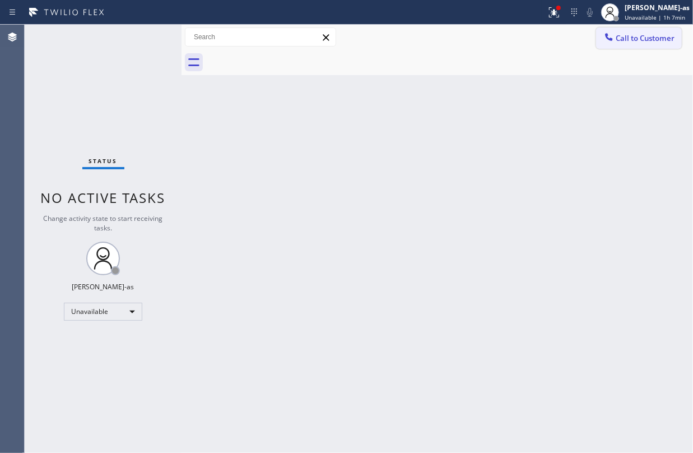
click at [623, 39] on span "Call to Customer" at bounding box center [645, 38] width 59 height 10
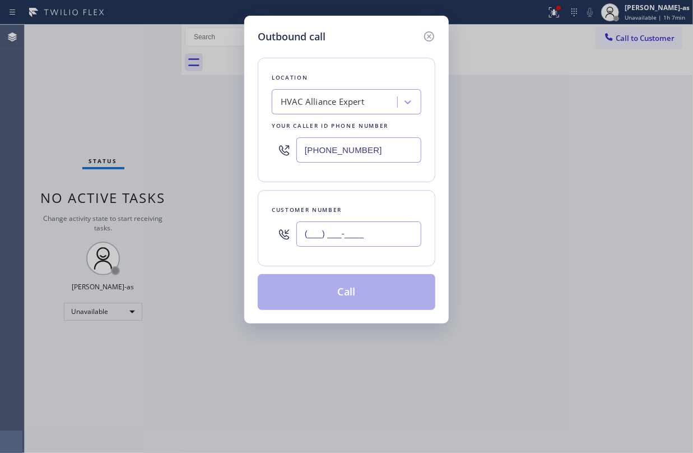
click at [354, 234] on input "(___) ___-____" at bounding box center [358, 233] width 125 height 25
paste input "213) 369-9569"
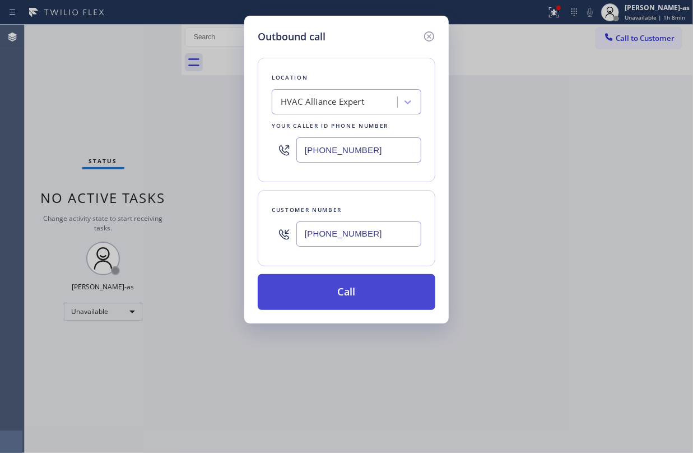
type input "[PHONE_NUMBER]"
click at [368, 296] on button "Call" at bounding box center [347, 292] width 178 height 36
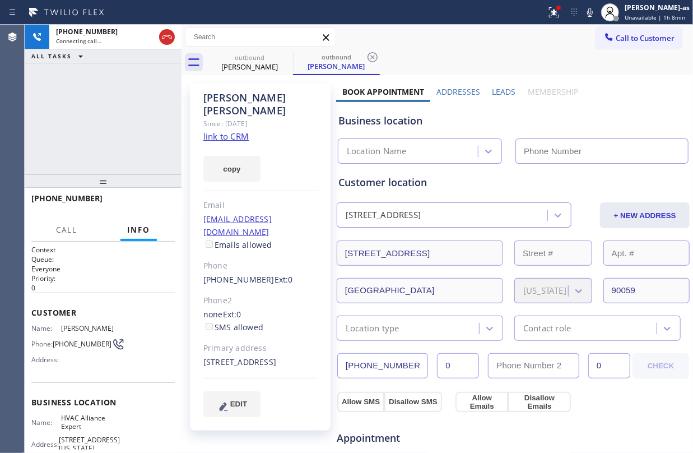
type input "[PHONE_NUMBER]"
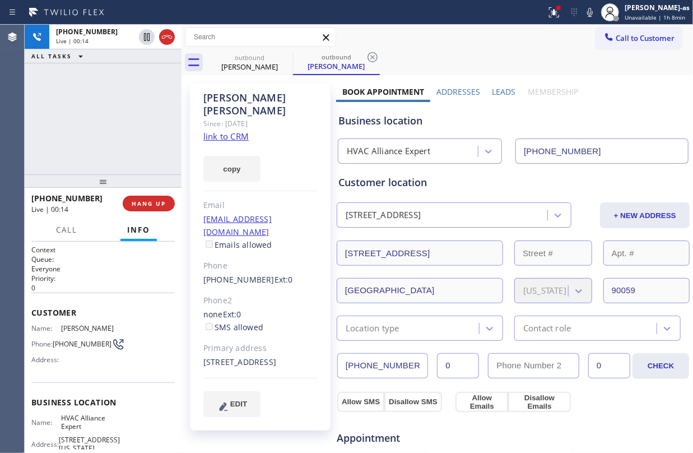
drag, startPoint x: 162, startPoint y: 36, endPoint x: 159, endPoint y: 183, distance: 146.8
click at [162, 36] on icon at bounding box center [166, 36] width 13 height 13
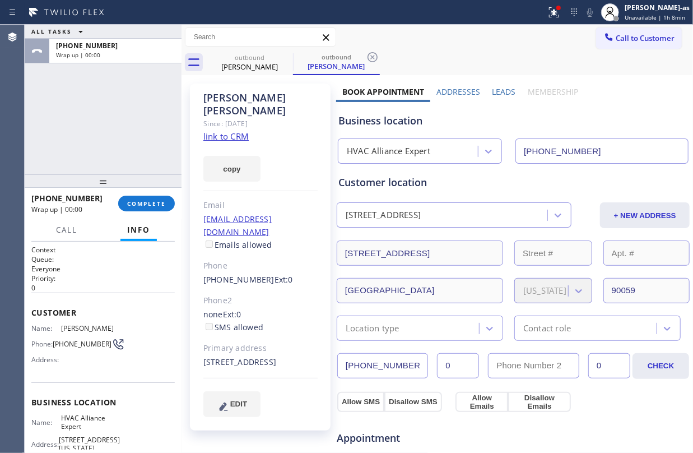
click at [157, 214] on div "[PHONE_NUMBER] Wrap up | 00:00 COMPLETE" at bounding box center [102, 203] width 143 height 29
click at [148, 209] on button "COMPLETE" at bounding box center [146, 204] width 57 height 16
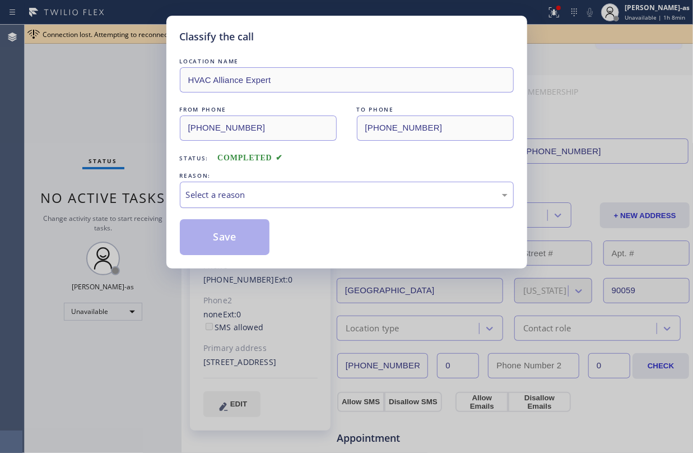
drag, startPoint x: 222, startPoint y: 183, endPoint x: 258, endPoint y: 202, distance: 41.4
click at [222, 183] on div "Select a reason" at bounding box center [347, 195] width 334 height 26
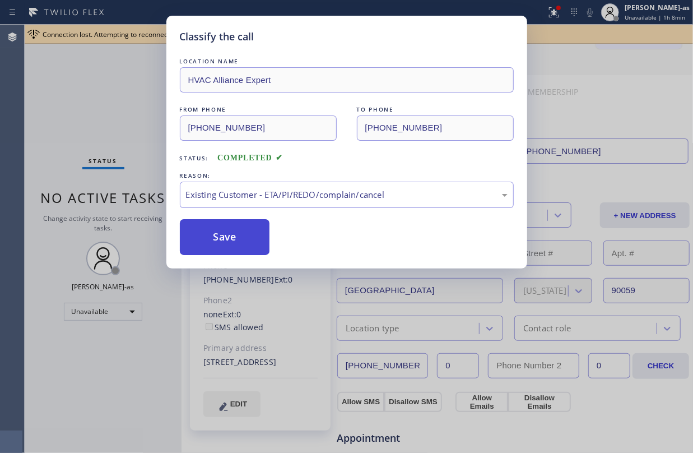
click at [233, 249] on button "Save" at bounding box center [225, 237] width 90 height 36
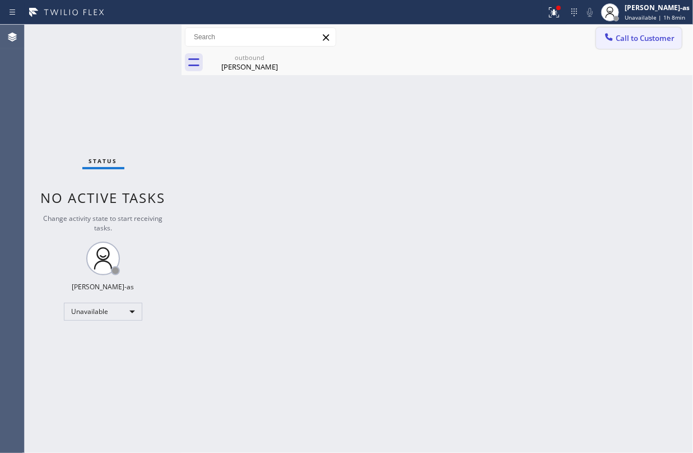
click at [613, 39] on icon at bounding box center [608, 36] width 11 height 11
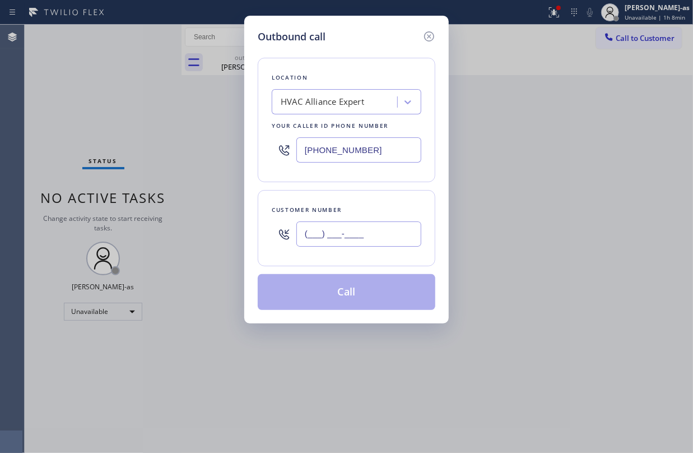
click at [384, 246] on input "(___) ___-____" at bounding box center [358, 233] width 125 height 25
paste input "626) 692-2751"
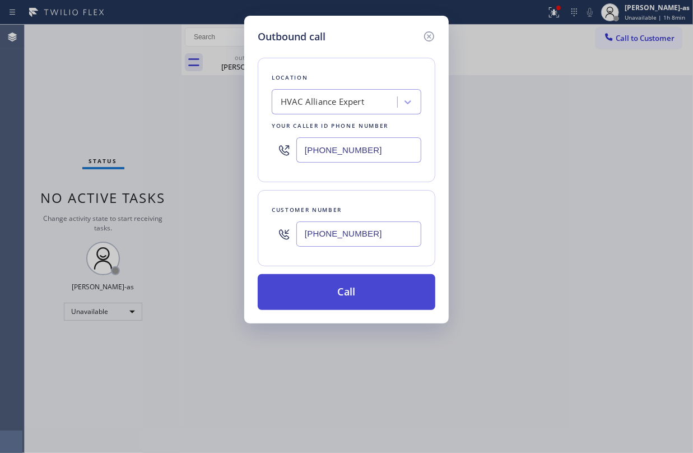
type input "[PHONE_NUMBER]"
click at [352, 299] on button "Call" at bounding box center [347, 292] width 178 height 36
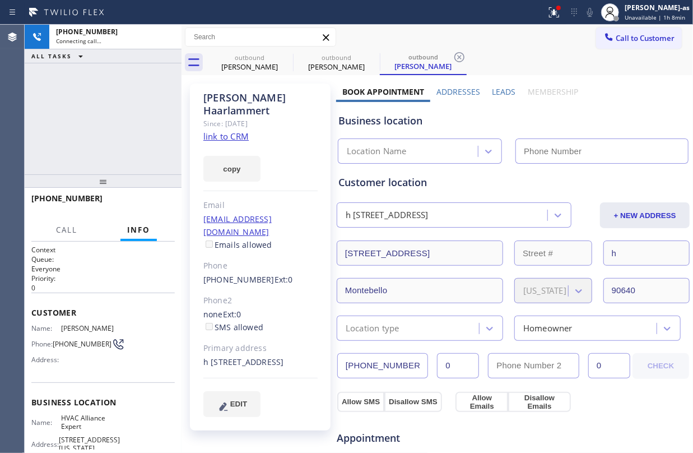
type input "[PHONE_NUMBER]"
drag, startPoint x: 149, startPoint y: 106, endPoint x: 223, endPoint y: 83, distance: 77.3
click at [159, 104] on div "[PHONE_NUMBER] Connecting call… ALL TASKS ALL TASKS ACTIVE TASKS TASKS IN WRAP …" at bounding box center [103, 100] width 157 height 150
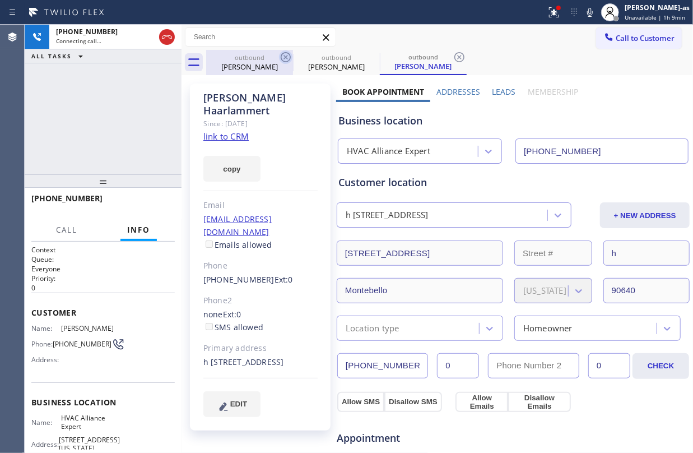
drag, startPoint x: 257, startPoint y: 52, endPoint x: 283, endPoint y: 55, distance: 26.5
click at [258, 52] on div "outbound [PERSON_NAME]" at bounding box center [249, 62] width 85 height 25
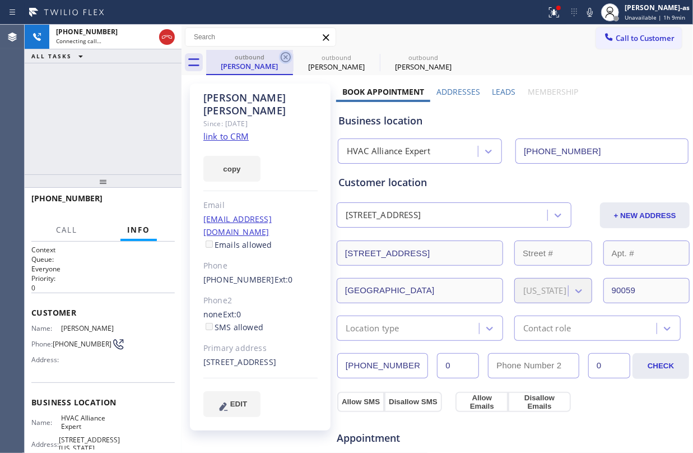
click at [283, 55] on icon at bounding box center [285, 56] width 13 height 13
click at [366, 55] on icon at bounding box center [372, 56] width 13 height 13
click at [0, 0] on icon at bounding box center [0, 0] width 0 height 0
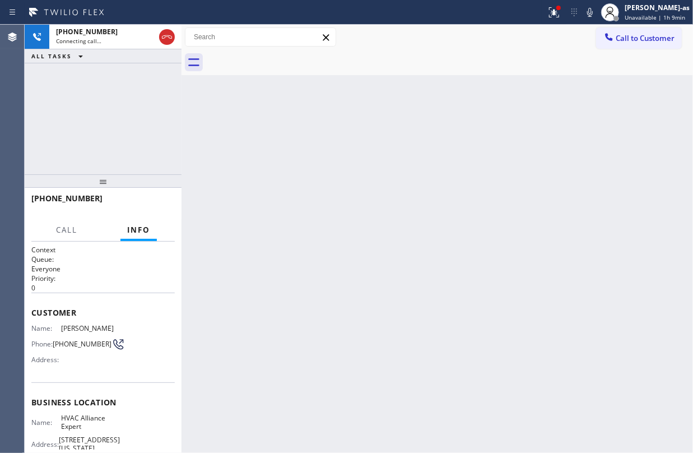
click at [159, 118] on div "[PHONE_NUMBER] Connecting call… ALL TASKS ALL TASKS ACTIVE TASKS TASKS IN WRAP …" at bounding box center [103, 100] width 157 height 150
click at [124, 149] on div "[PHONE_NUMBER] Connecting call… ALL TASKS ALL TASKS ACTIVE TASKS TASKS IN WRAP …" at bounding box center [103, 100] width 157 height 150
drag, startPoint x: 162, startPoint y: 34, endPoint x: 155, endPoint y: 46, distance: 13.8
click at [164, 35] on icon at bounding box center [166, 36] width 13 height 13
click at [125, 121] on div "[PHONE_NUMBER] Connecting call… ALL TASKS ALL TASKS ACTIVE TASKS TASKS IN WRAP …" at bounding box center [103, 100] width 157 height 150
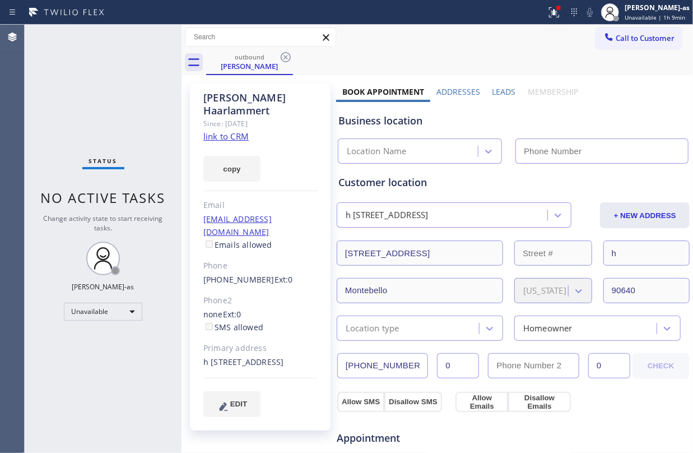
type input "[PHONE_NUMBER]"
click at [616, 39] on span "Call to Customer" at bounding box center [645, 38] width 59 height 10
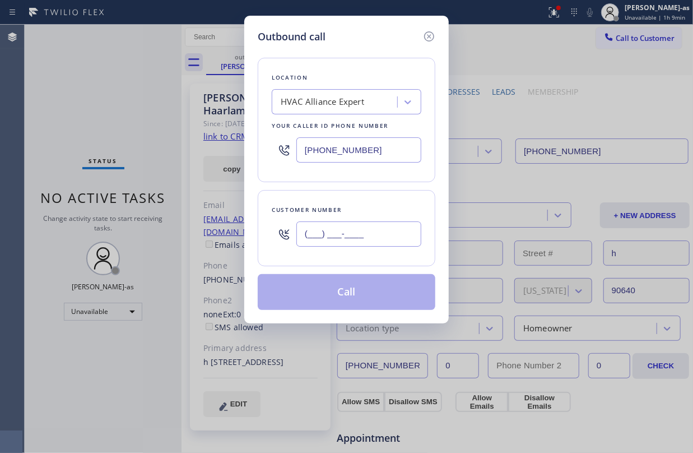
click at [389, 231] on input "(___) ___-____" at bounding box center [358, 233] width 125 height 25
paste input "626) 692-2751"
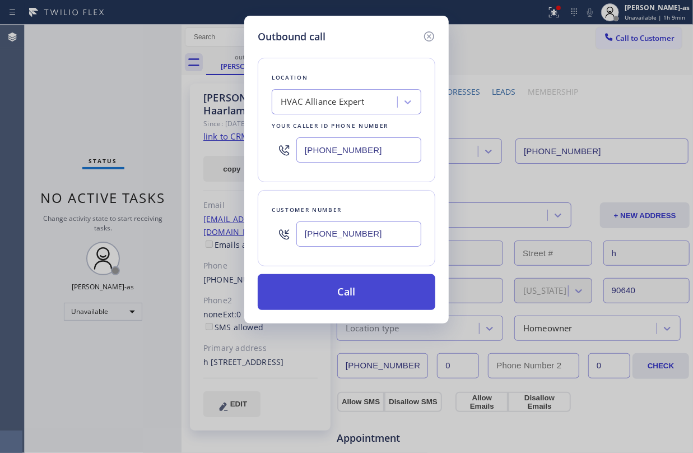
type input "[PHONE_NUMBER]"
click at [362, 296] on button "Call" at bounding box center [347, 292] width 178 height 36
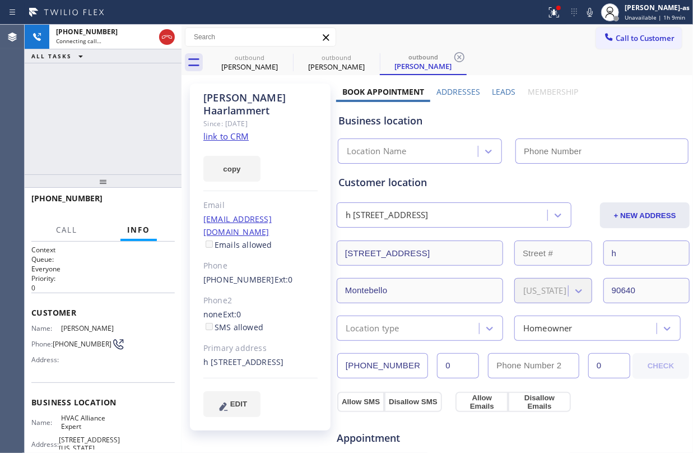
click at [229, 131] on link "link to CRM" at bounding box center [225, 136] width 45 height 11
type input "[PHONE_NUMBER]"
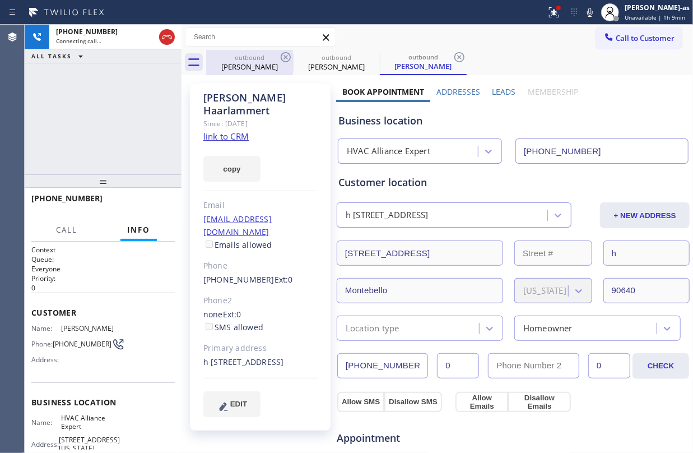
drag, startPoint x: 166, startPoint y: 26, endPoint x: 229, endPoint y: 57, distance: 69.9
click at [168, 27] on div at bounding box center [167, 37] width 20 height 25
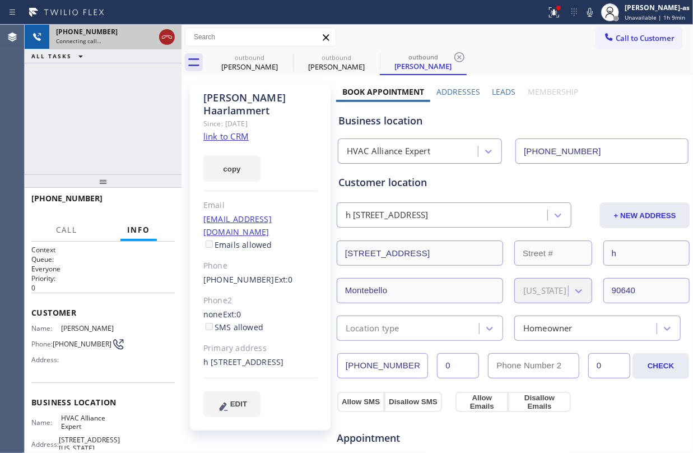
drag, startPoint x: 168, startPoint y: 38, endPoint x: 205, endPoint y: 49, distance: 38.6
click at [169, 38] on icon at bounding box center [166, 36] width 13 height 13
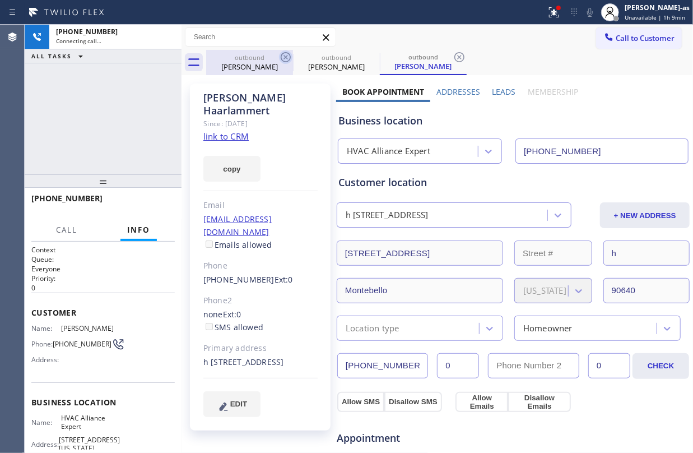
drag, startPoint x: 230, startPoint y: 61, endPoint x: 287, endPoint y: 56, distance: 57.3
click at [238, 61] on div "outbound" at bounding box center [249, 57] width 85 height 8
click at [286, 54] on icon at bounding box center [285, 56] width 13 height 13
click at [0, 0] on icon at bounding box center [0, 0] width 0 height 0
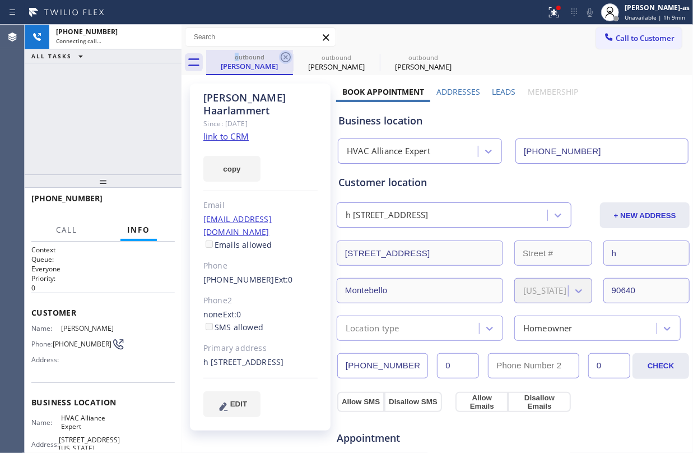
click at [286, 54] on div "outbound [PERSON_NAME] outbound [PERSON_NAME] outbound [PERSON_NAME]" at bounding box center [449, 62] width 487 height 25
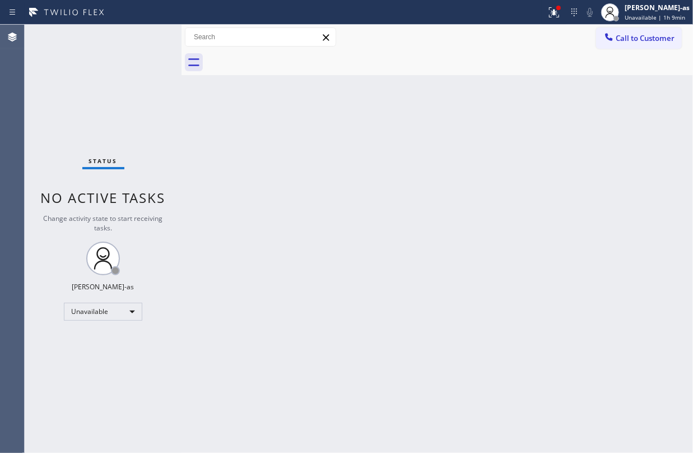
click at [286, 54] on div at bounding box center [449, 62] width 487 height 25
click at [633, 37] on span "Call to Customer" at bounding box center [645, 38] width 59 height 10
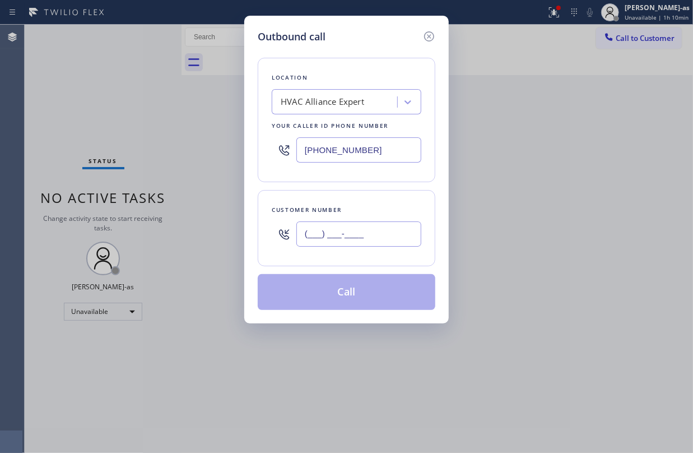
click at [390, 232] on input "(___) ___-____" at bounding box center [358, 233] width 125 height 25
paste input "949) 235-3809"
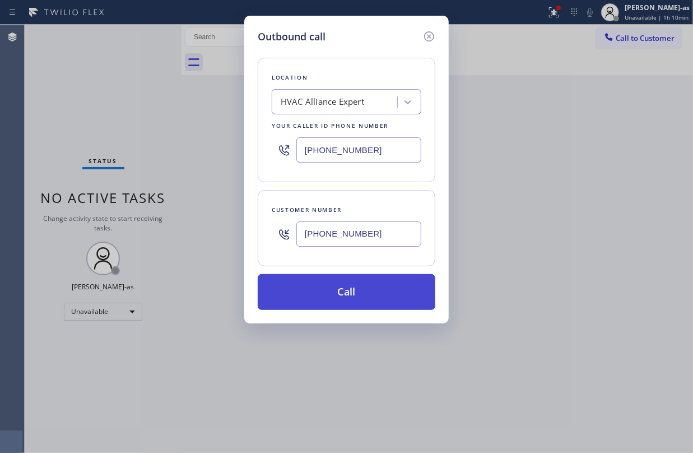
type input "[PHONE_NUMBER]"
click at [363, 294] on button "Call" at bounding box center [347, 292] width 178 height 36
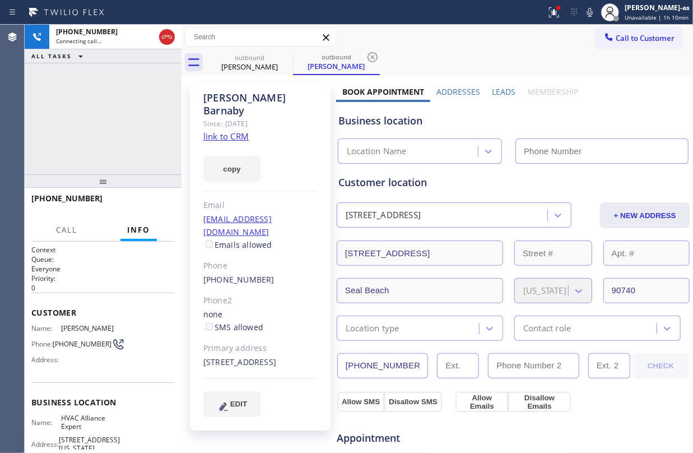
type input "[PHONE_NUMBER]"
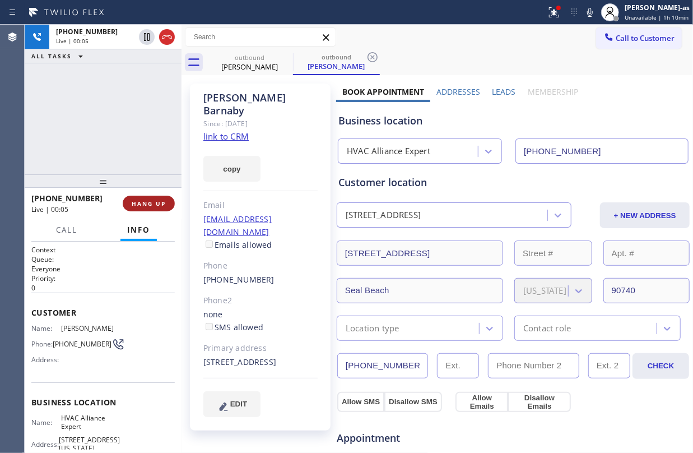
click at [155, 201] on span "HANG UP" at bounding box center [149, 203] width 34 height 8
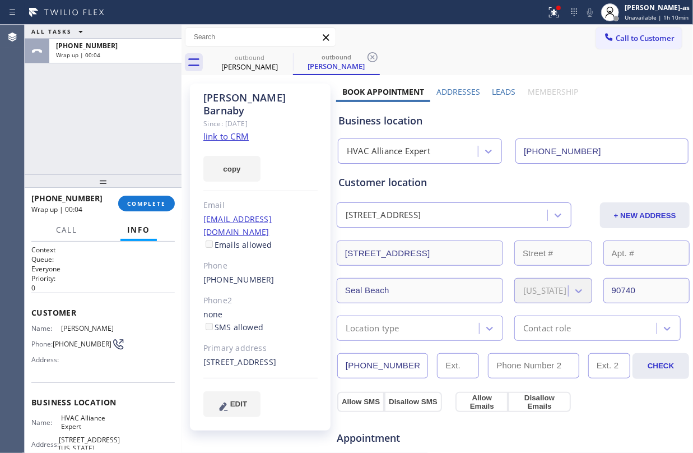
click at [279, 273] on div "[PHONE_NUMBER]" at bounding box center [260, 279] width 114 height 13
copy div "[PHONE_NUMBER]"
click at [232, 131] on link "link to CRM" at bounding box center [225, 136] width 45 height 11
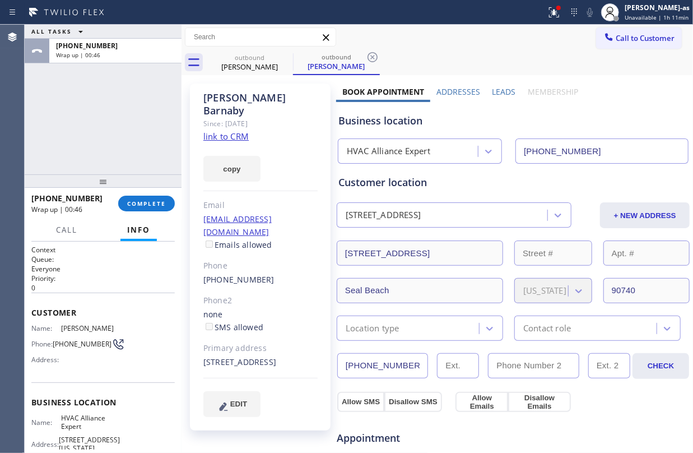
click at [139, 194] on div "[PHONE_NUMBER] Wrap up | 00:46 COMPLETE" at bounding box center [102, 203] width 143 height 29
click at [142, 198] on button "COMPLETE" at bounding box center [146, 204] width 57 height 16
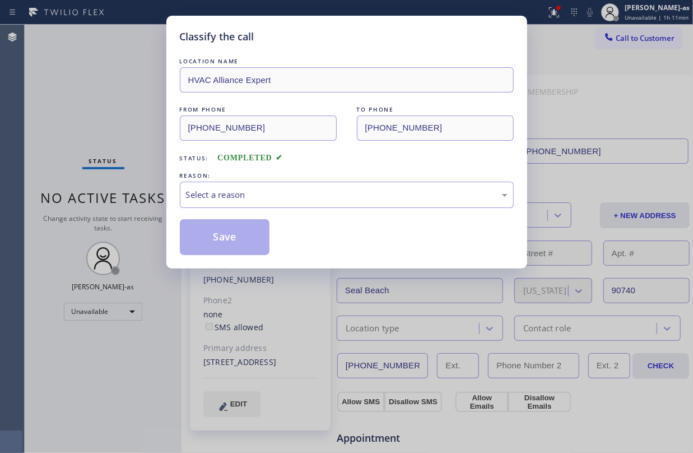
click at [146, 198] on div "Classify the call LOCATION NAME HVAC Alliance Expert FROM PHONE [PHONE_NUMBER] …" at bounding box center [346, 226] width 693 height 453
click at [291, 198] on div "Select a reason" at bounding box center [347, 194] width 322 height 13
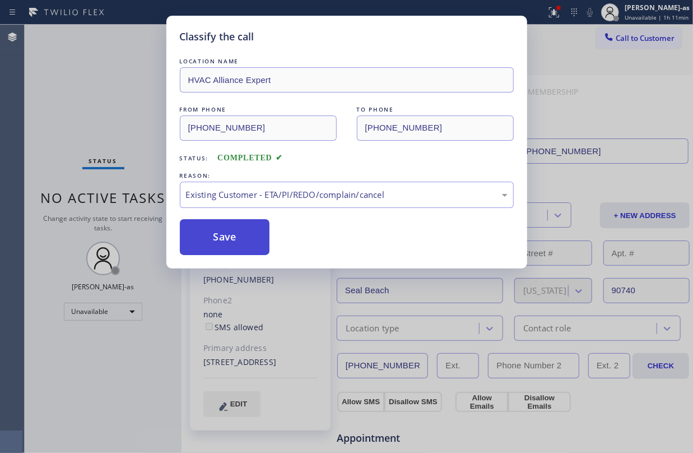
click at [236, 239] on button "Save" at bounding box center [225, 237] width 90 height 36
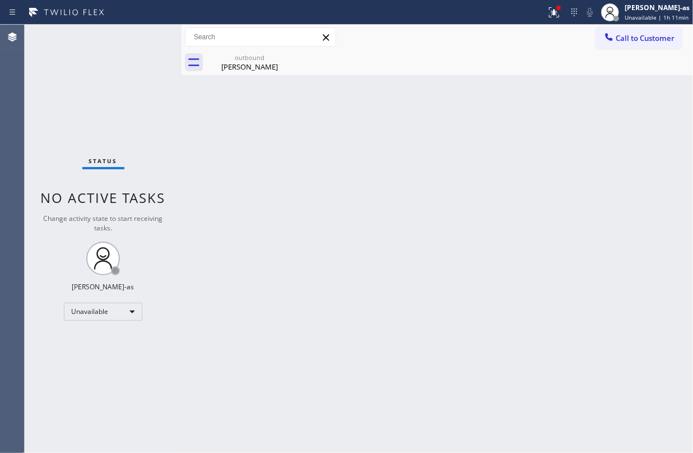
drag, startPoint x: 234, startPoint y: 143, endPoint x: 262, endPoint y: 78, distance: 70.8
click at [236, 142] on div "Back to Dashboard Change Sender ID Customers Technicians Select a contact Outbo…" at bounding box center [437, 239] width 511 height 428
click at [259, 62] on div "[PERSON_NAME]" at bounding box center [249, 67] width 85 height 10
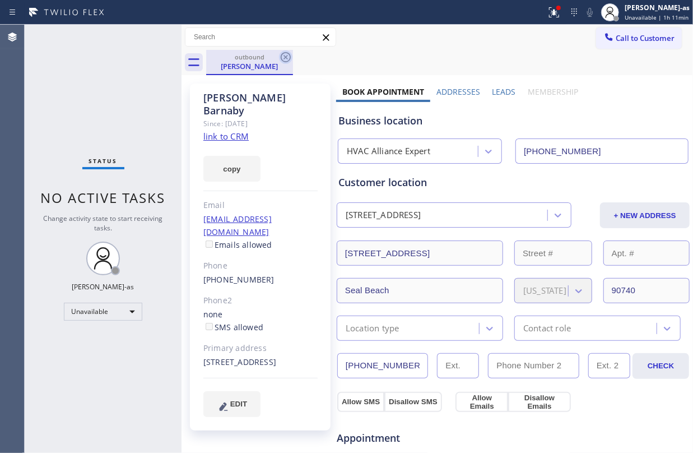
click at [283, 54] on icon at bounding box center [285, 56] width 13 height 13
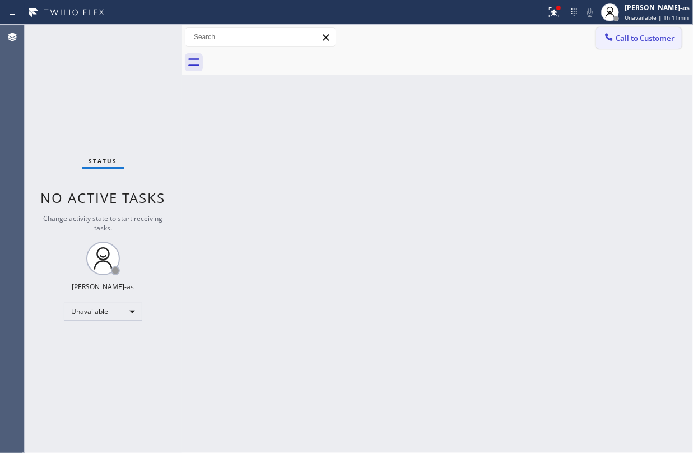
click at [632, 34] on span "Call to Customer" at bounding box center [645, 38] width 59 height 10
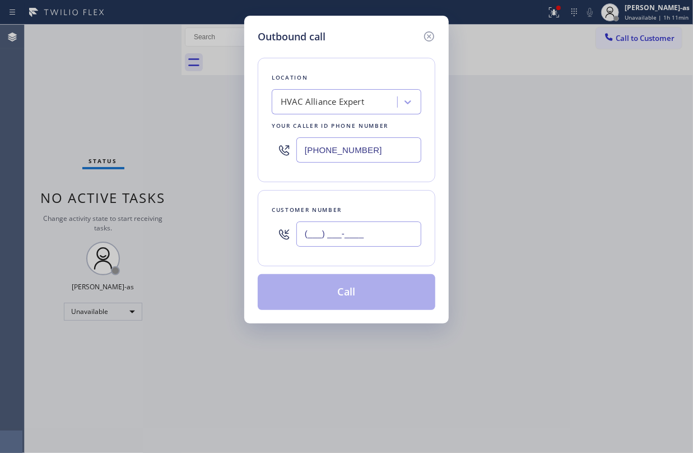
click at [382, 229] on input "(___) ___-____" at bounding box center [358, 233] width 125 height 25
paste input "949) 235-3809"
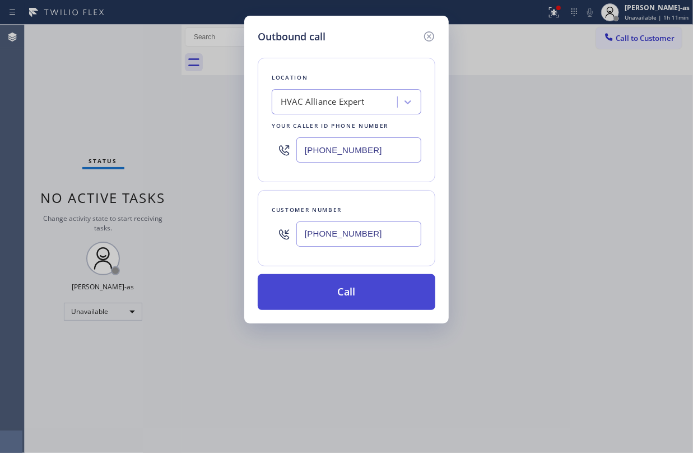
type input "[PHONE_NUMBER]"
click at [355, 290] on button "Call" at bounding box center [347, 292] width 178 height 36
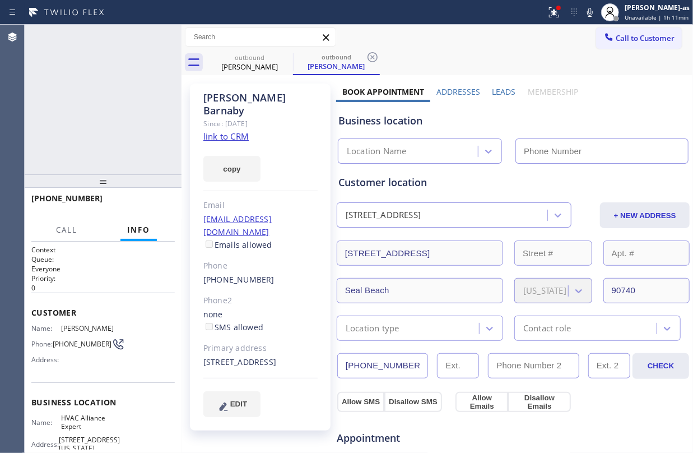
type input "[PHONE_NUMBER]"
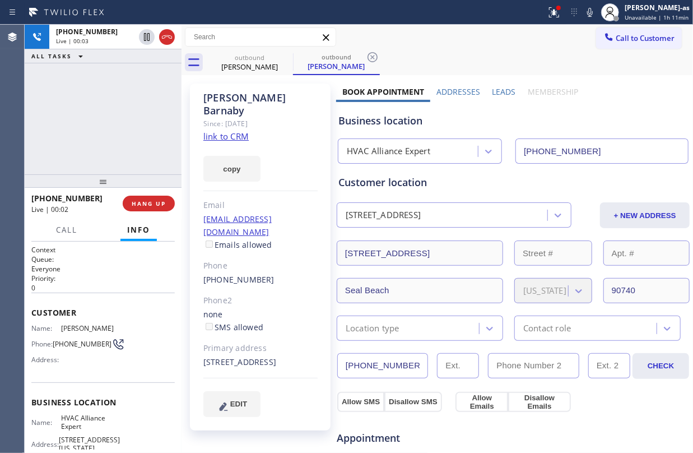
click at [148, 133] on div "[PHONE_NUMBER] Live | 00:03 ALL TASKS ALL TASKS ACTIVE TASKS TASKS IN WRAP UP" at bounding box center [103, 100] width 157 height 150
click at [149, 199] on span "HANG UP" at bounding box center [149, 203] width 34 height 8
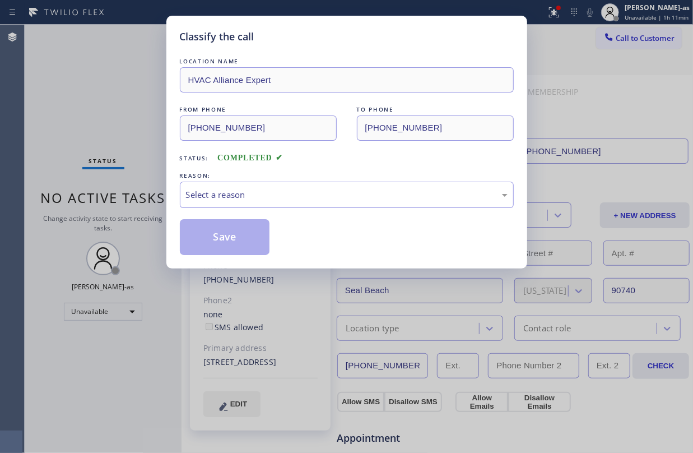
drag, startPoint x: 127, startPoint y: 162, endPoint x: 596, endPoint y: 294, distance: 487.4
click at [303, 195] on div "Select a reason" at bounding box center [347, 194] width 322 height 13
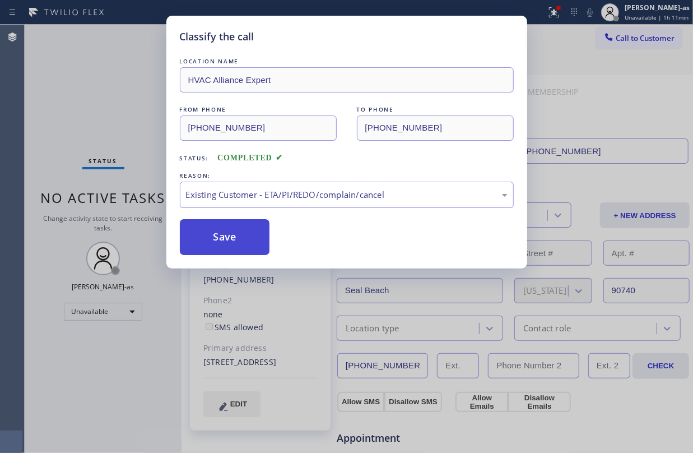
drag, startPoint x: 251, startPoint y: 247, endPoint x: 244, endPoint y: 252, distance: 8.1
click at [251, 246] on button "Save" at bounding box center [225, 237] width 90 height 36
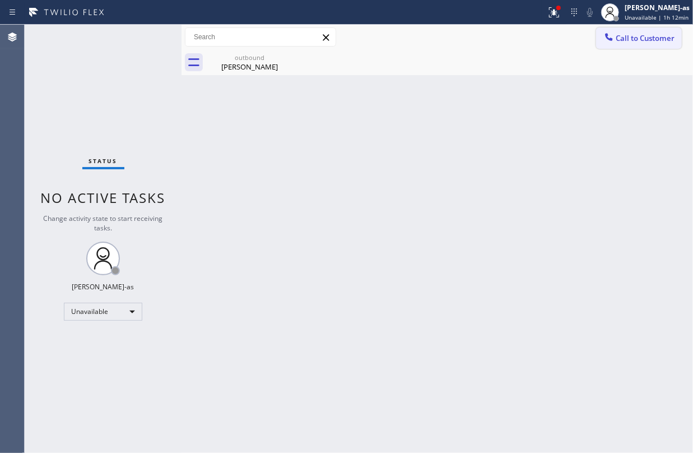
click at [615, 36] on div at bounding box center [608, 37] width 13 height 13
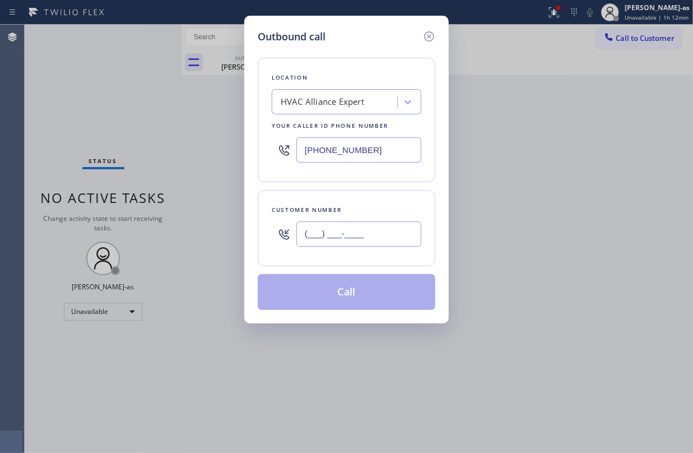
click at [371, 238] on input "(___) ___-____" at bounding box center [358, 233] width 125 height 25
paste input "323) 309-8882"
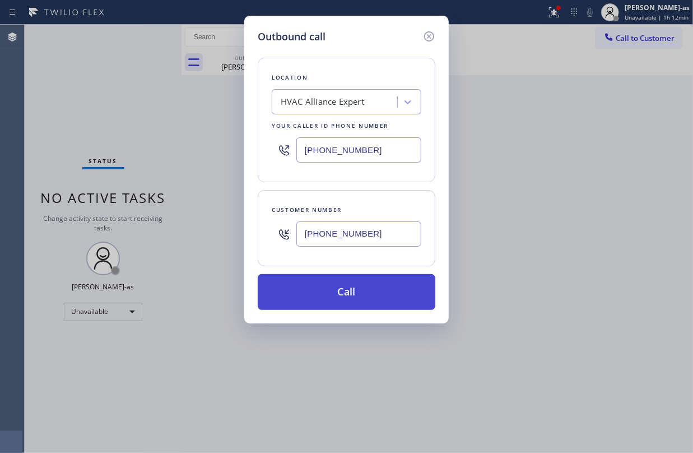
type input "[PHONE_NUMBER]"
click at [366, 304] on button "Call" at bounding box center [347, 292] width 178 height 36
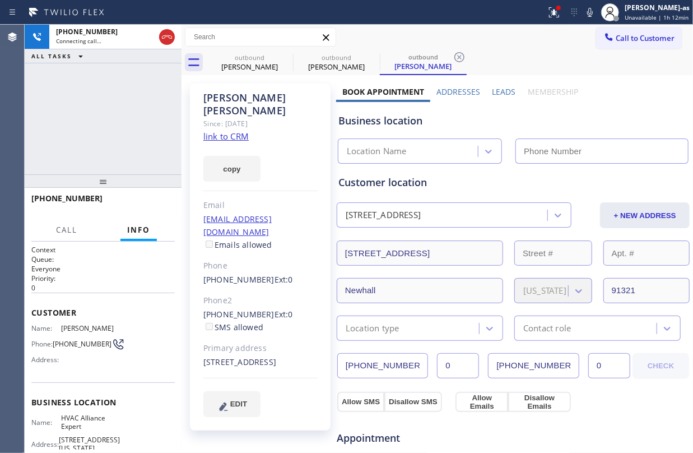
click at [235, 131] on link "link to CRM" at bounding box center [225, 136] width 45 height 11
type input "[PHONE_NUMBER]"
drag, startPoint x: 162, startPoint y: 36, endPoint x: 258, endPoint y: 75, distance: 102.8
click at [166, 36] on icon at bounding box center [166, 36] width 13 height 13
click at [258, 75] on div "[PERSON_NAME] Since: [DATE] link to CRM copy Email [EMAIL_ADDRESS][DOMAIN_NAME]…" at bounding box center [437, 452] width 511 height 754
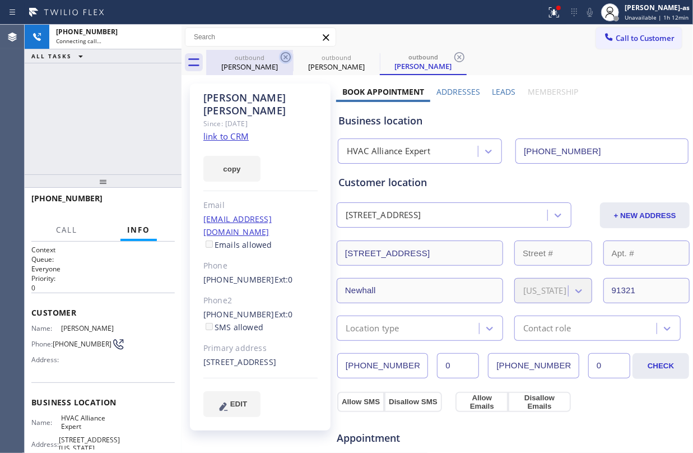
click at [252, 62] on div "[PERSON_NAME]" at bounding box center [249, 67] width 85 height 10
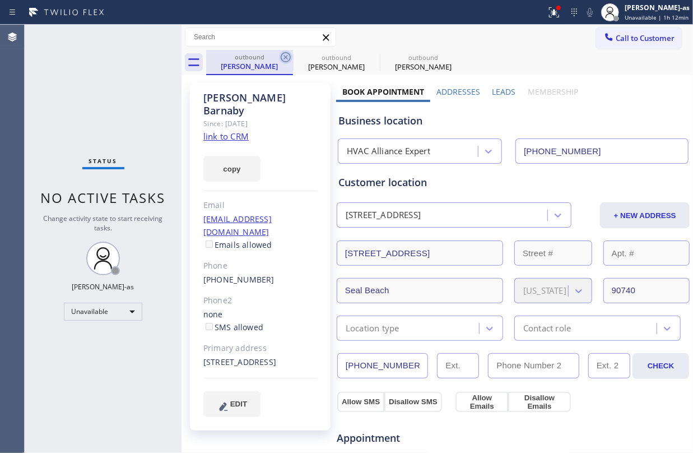
click at [283, 57] on icon at bounding box center [285, 56] width 13 height 13
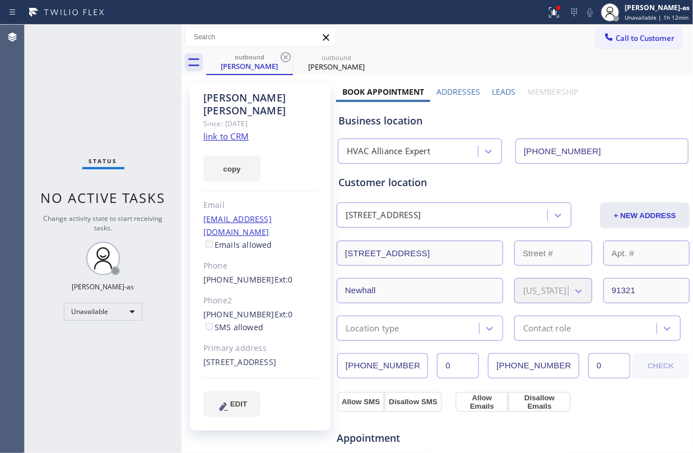
click at [283, 57] on icon at bounding box center [285, 56] width 13 height 13
click at [283, 57] on div "outbound [PERSON_NAME]" at bounding box center [449, 62] width 487 height 25
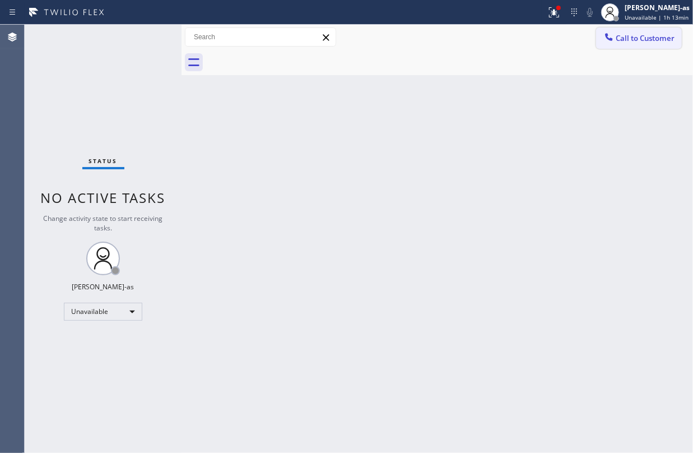
click at [618, 39] on span "Call to Customer" at bounding box center [645, 38] width 59 height 10
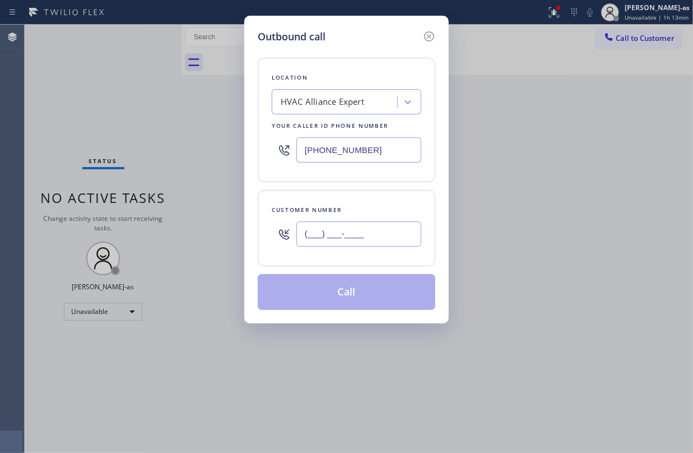
click at [388, 245] on input "(___) ___-____" at bounding box center [358, 233] width 125 height 25
paste input "650) 968-2751"
type input "[PHONE_NUMBER]"
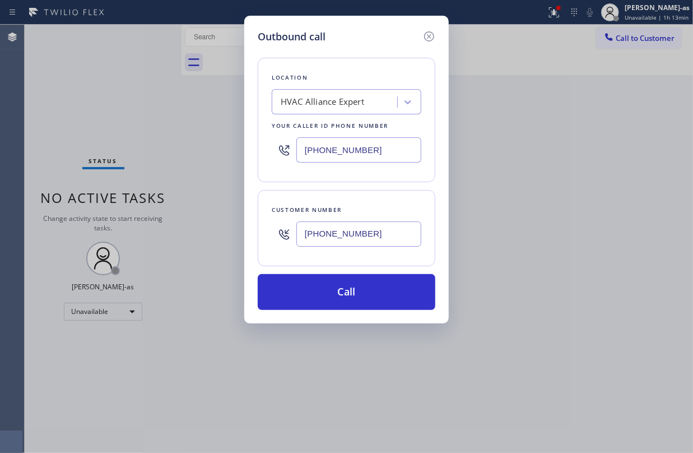
click at [359, 101] on div "HVAC Alliance Expert" at bounding box center [322, 102] width 83 height 13
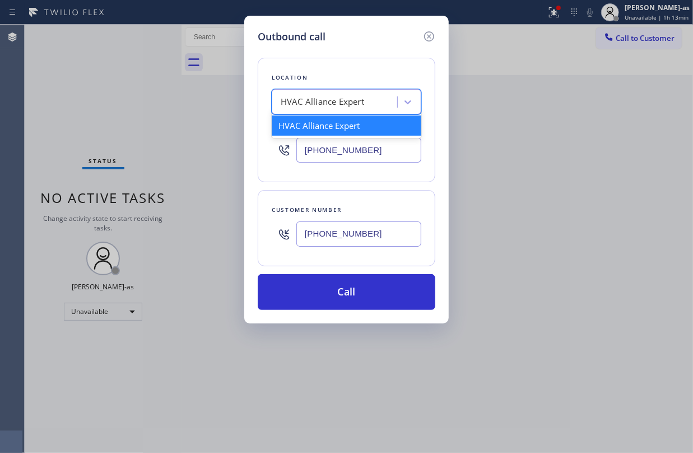
paste input "Elite Sub-Zero Appliance Repair"
type input "Elite Sub-Zero Appliance Repair"
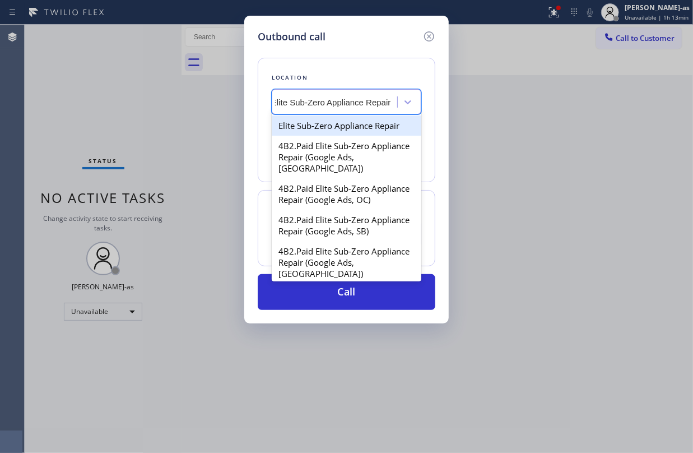
click at [310, 123] on div "Elite Sub-Zero Appliance Repair" at bounding box center [347, 125] width 150 height 20
type input "[PHONE_NUMBER]"
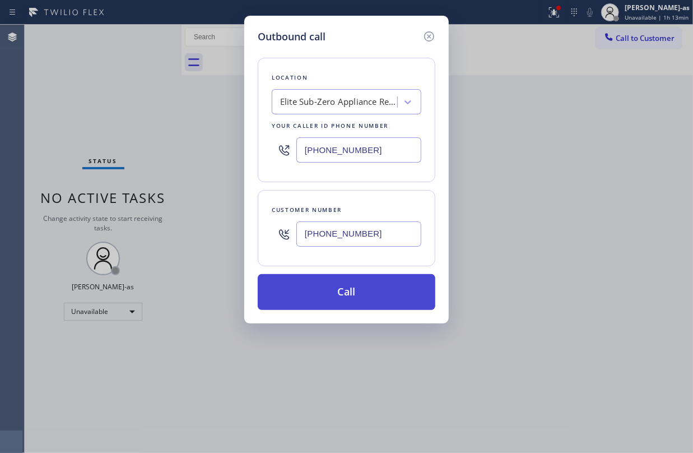
click at [370, 276] on button "Call" at bounding box center [347, 292] width 178 height 36
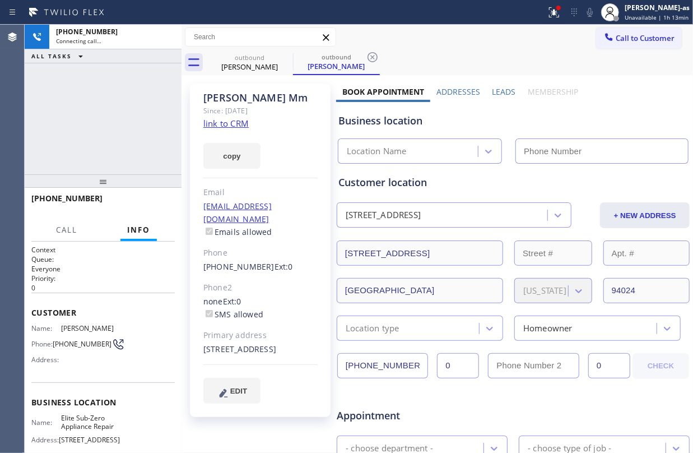
type input "[PHONE_NUMBER]"
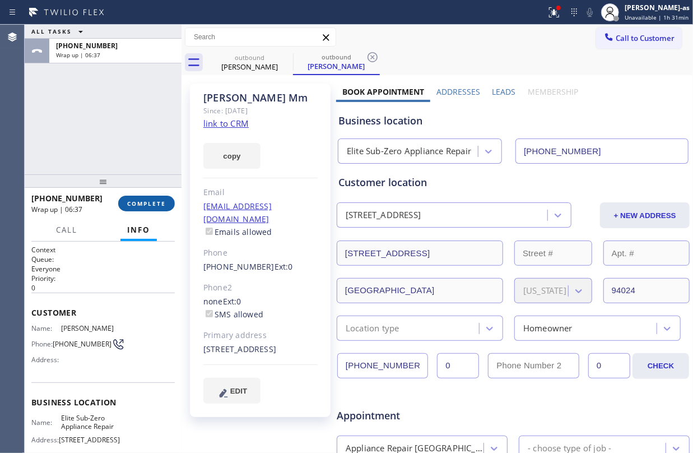
click at [143, 205] on span "COMPLETE" at bounding box center [146, 203] width 39 height 8
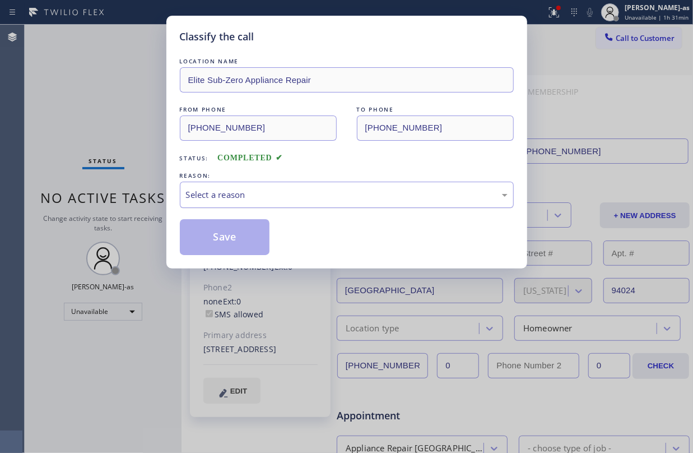
click at [261, 192] on div "Select a reason" at bounding box center [347, 194] width 322 height 13
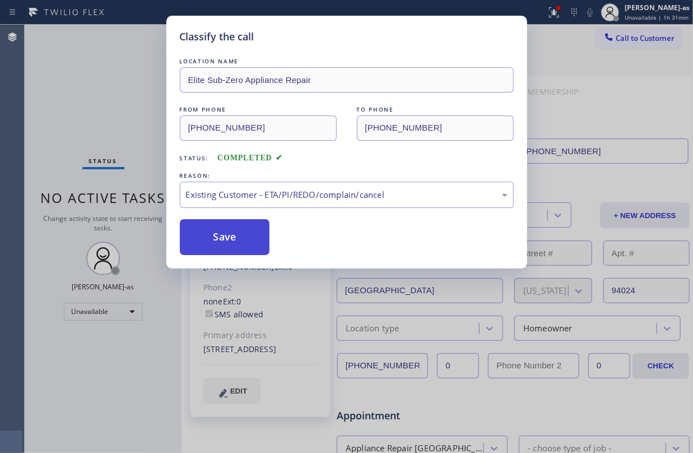
click at [227, 234] on button "Save" at bounding box center [225, 237] width 90 height 36
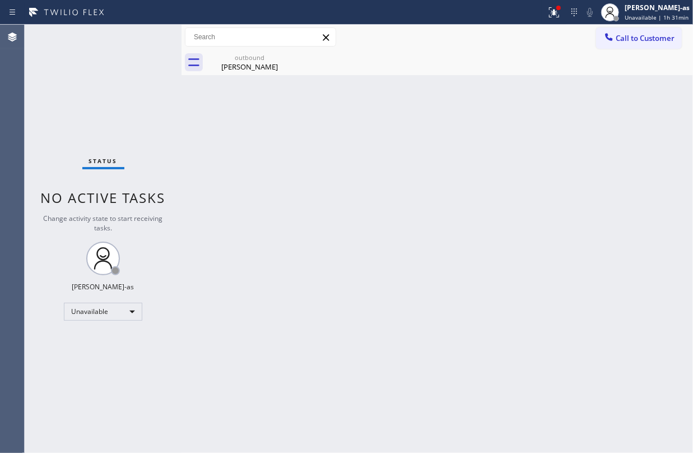
click at [112, 102] on div "Status No active tasks Change activity state to start receiving tasks. [PERSON_…" at bounding box center [103, 239] width 157 height 428
click at [89, 307] on div "Unavailable" at bounding box center [103, 312] width 78 height 18
click at [92, 365] on li "Break" at bounding box center [102, 368] width 76 height 13
drag, startPoint x: 276, startPoint y: 357, endPoint x: 269, endPoint y: 393, distance: 36.6
click at [277, 357] on div "Back to Dashboard Change Sender ID Customers Technicians Select a contact Outbo…" at bounding box center [437, 239] width 511 height 428
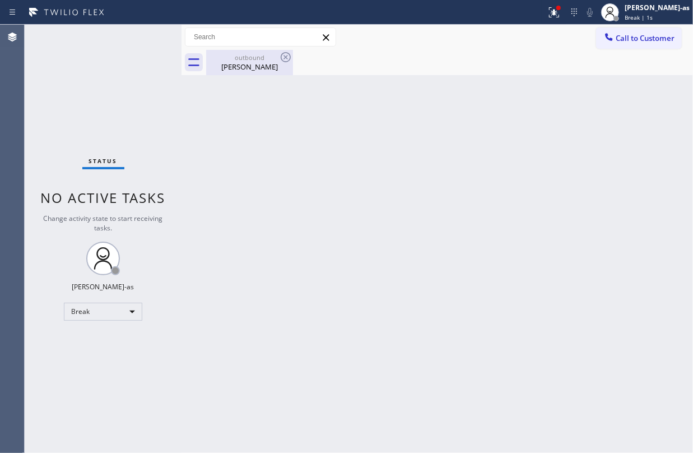
click at [255, 54] on div "outbound" at bounding box center [249, 57] width 85 height 8
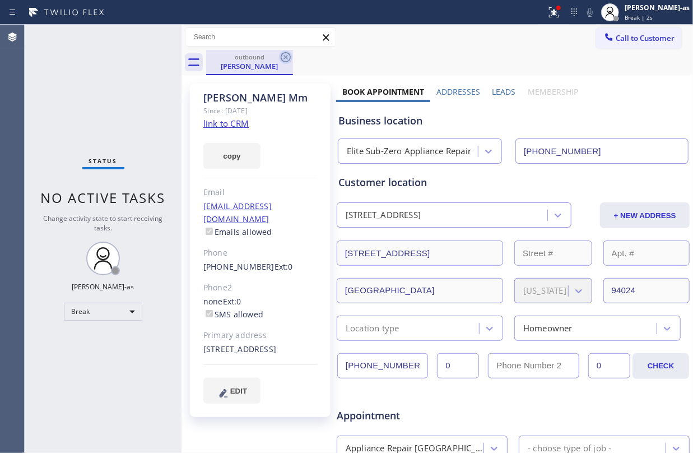
click at [287, 54] on icon at bounding box center [285, 56] width 13 height 13
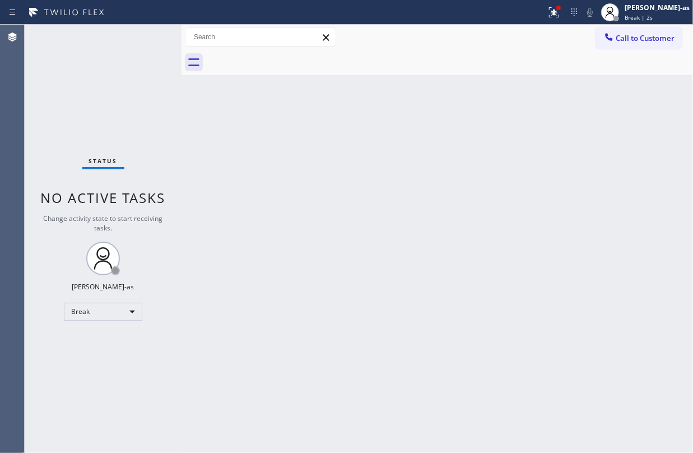
click at [305, 225] on div "Back to Dashboard Change Sender ID Customers Technicians Select a contact Outbo…" at bounding box center [437, 239] width 511 height 428
click at [229, 184] on div "Back to Dashboard Change Sender ID Customers Technicians Select a contact Outbo…" at bounding box center [437, 239] width 511 height 428
click at [291, 225] on div "Back to Dashboard Change Sender ID Customers Technicians Select a contact Outbo…" at bounding box center [437, 239] width 511 height 428
